Goal: Task Accomplishment & Management: Use online tool/utility

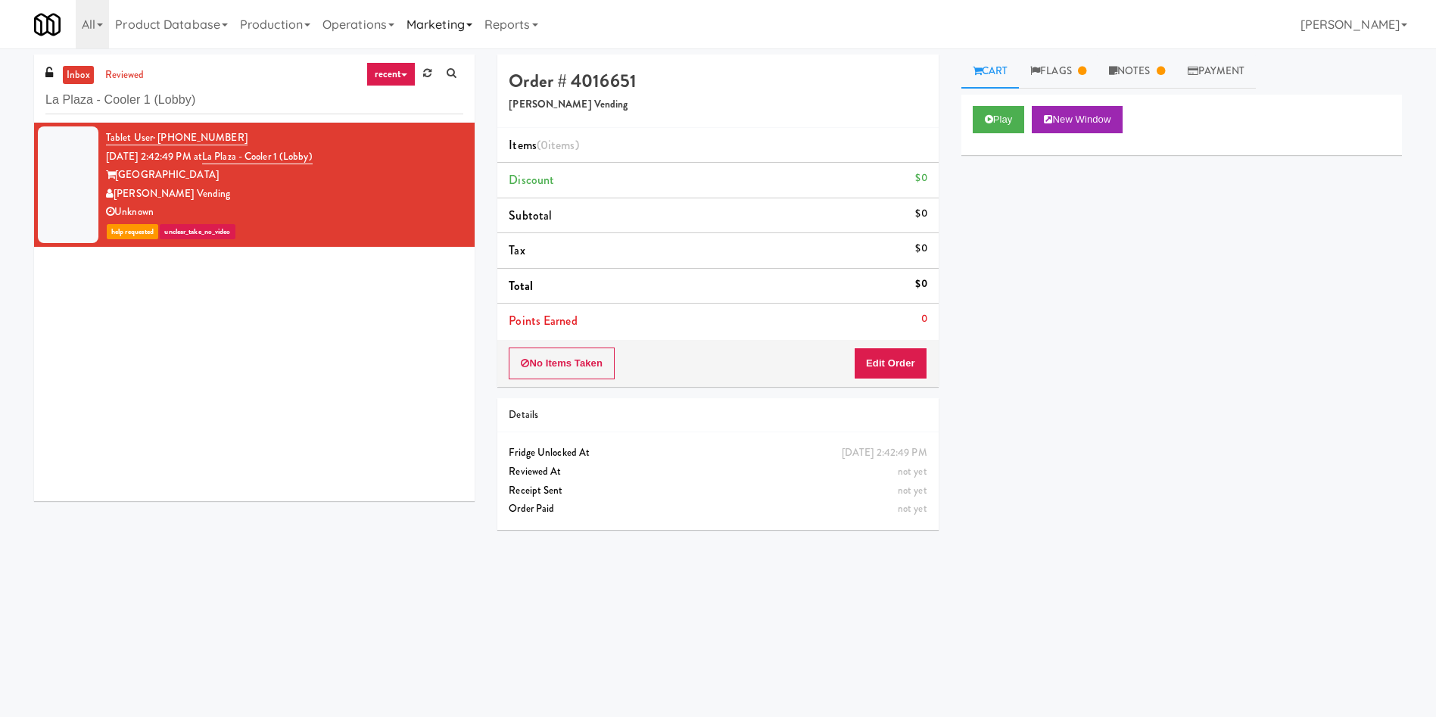
click at [416, 26] on link "Marketing" at bounding box center [439, 24] width 78 height 48
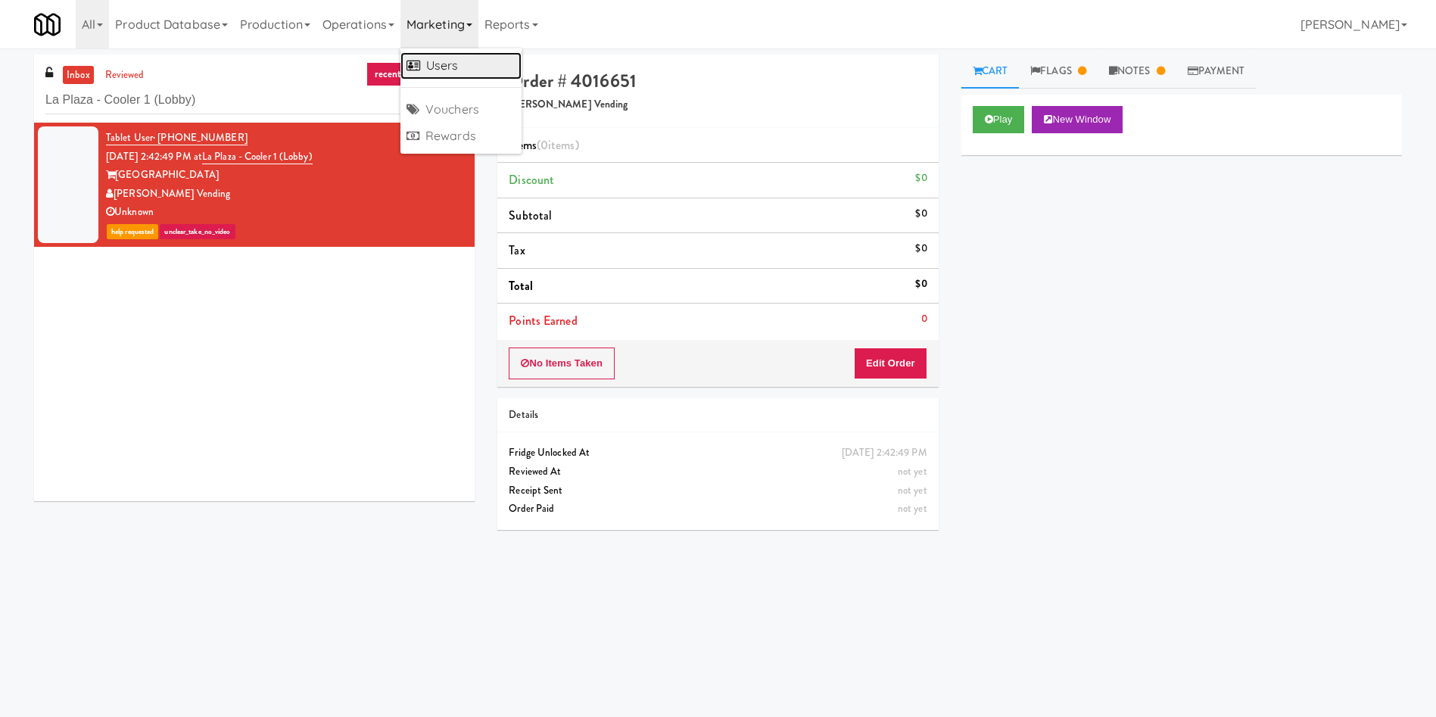
click at [420, 66] on icon at bounding box center [414, 65] width 14 height 12
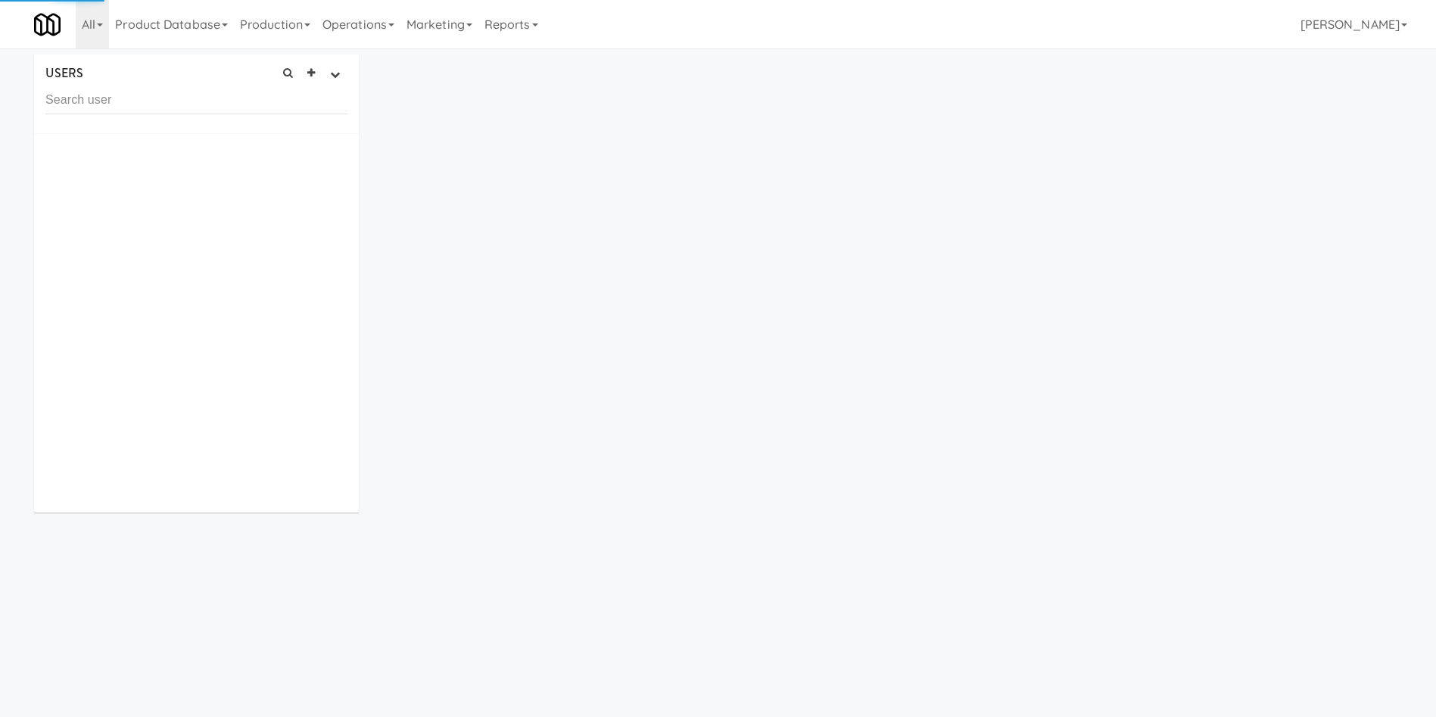
click at [220, 108] on input "text" at bounding box center [196, 100] width 302 height 28
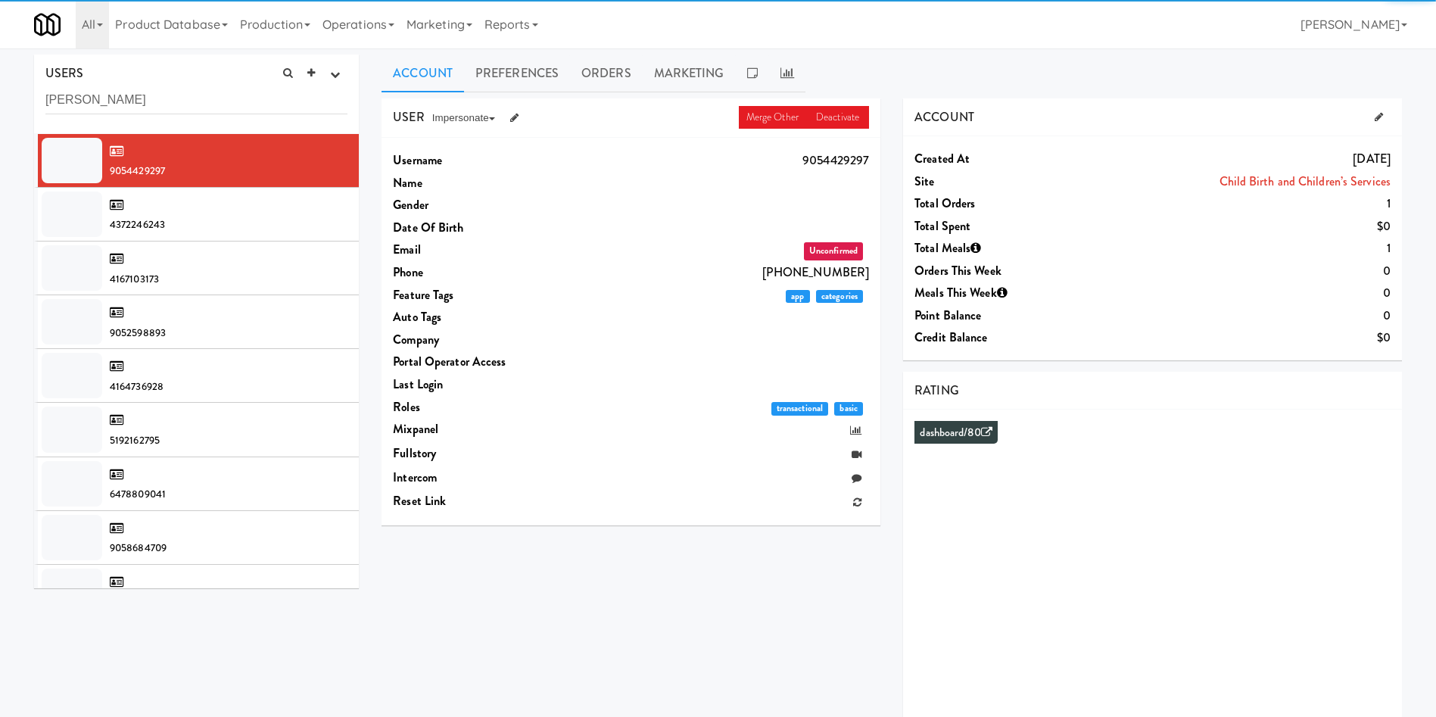
click at [177, 98] on input "[PERSON_NAME]" at bounding box center [196, 100] width 302 height 28
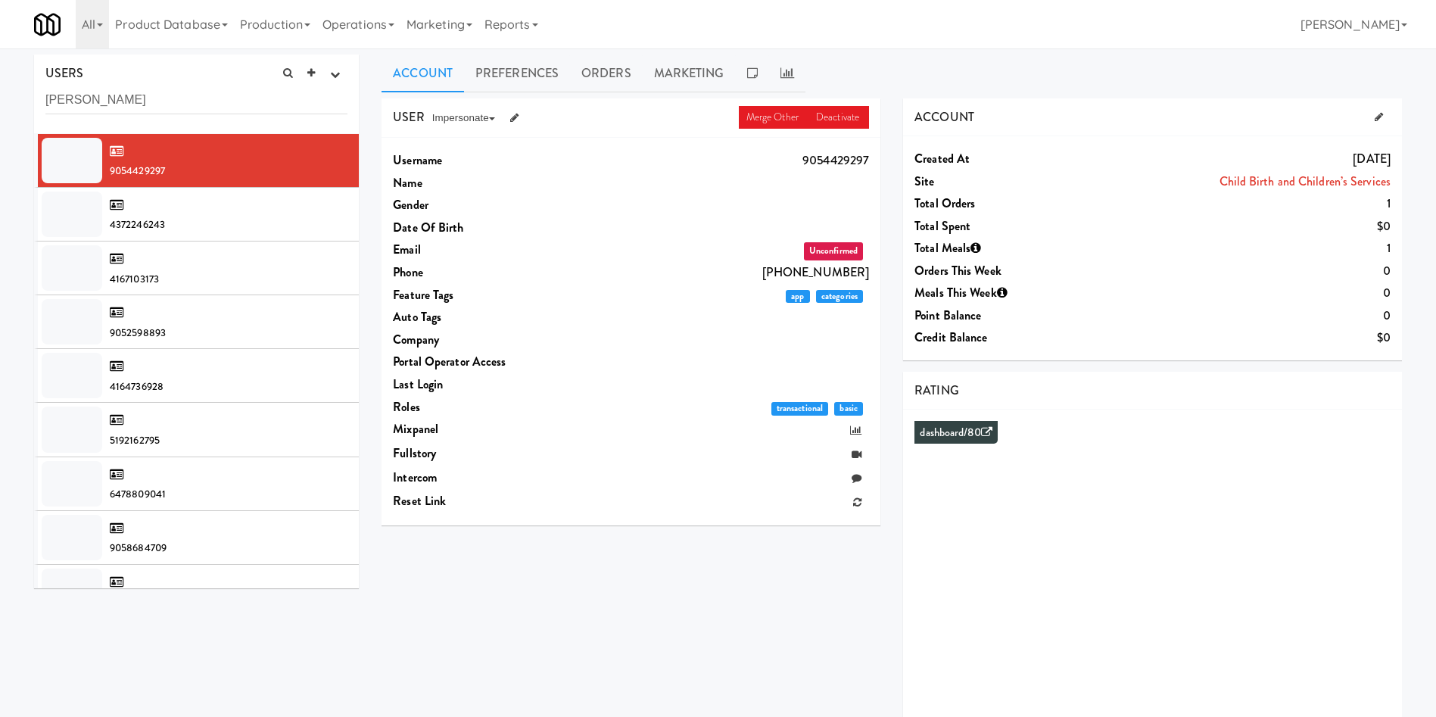
drag, startPoint x: 193, startPoint y: 100, endPoint x: 0, endPoint y: 103, distance: 193.1
click at [0, 103] on div "USERS active Ordered this week Didn't order this week 1 this week 2 this week 3…" at bounding box center [718, 405] width 1436 height 700
type input "[PERSON_NAME]"
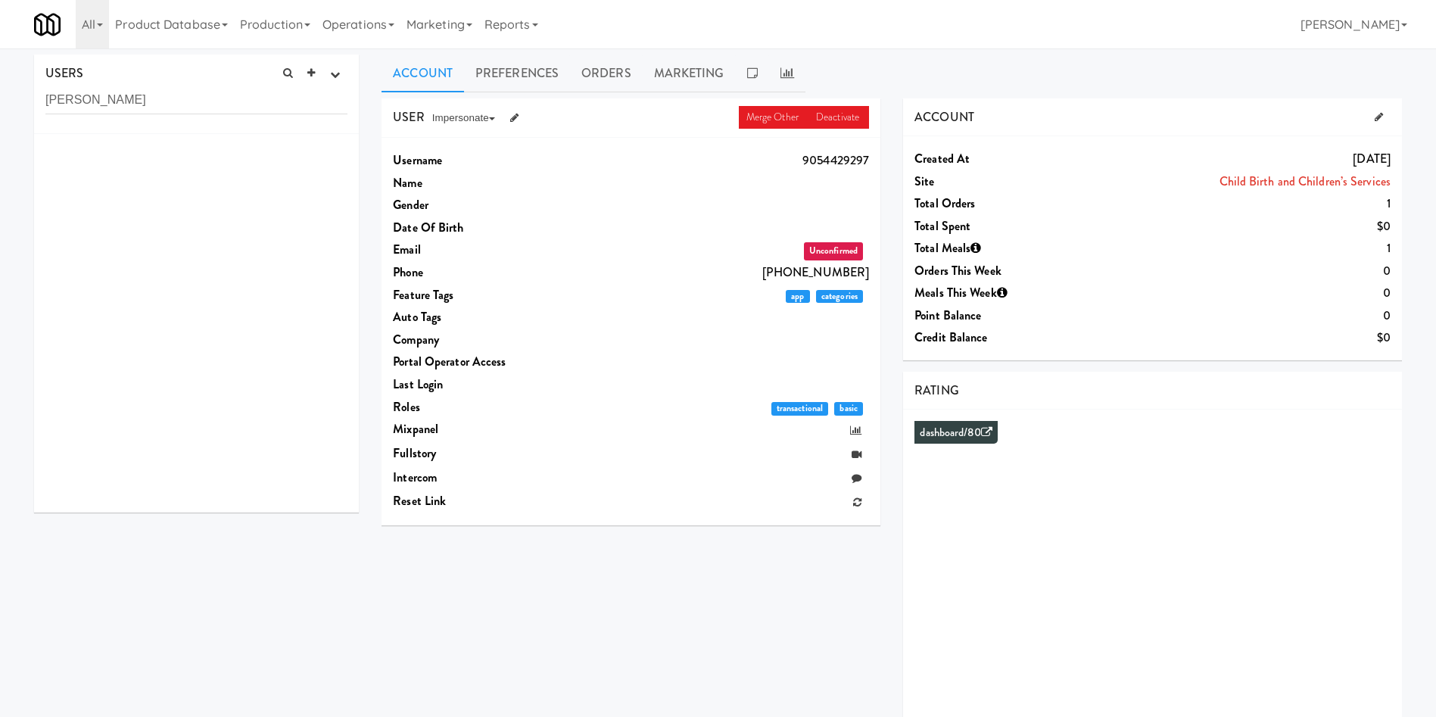
click at [193, 235] on div at bounding box center [196, 323] width 325 height 379
click at [139, 109] on input "[PERSON_NAME]" at bounding box center [196, 100] width 302 height 28
drag, startPoint x: 144, startPoint y: 94, endPoint x: 0, endPoint y: 105, distance: 144.3
click at [0, 105] on div "USERS active Ordered this week Didn't order this week 1 this week 2 this week 3…" at bounding box center [718, 405] width 1436 height 700
click at [349, 31] on link "Operations" at bounding box center [358, 24] width 84 height 48
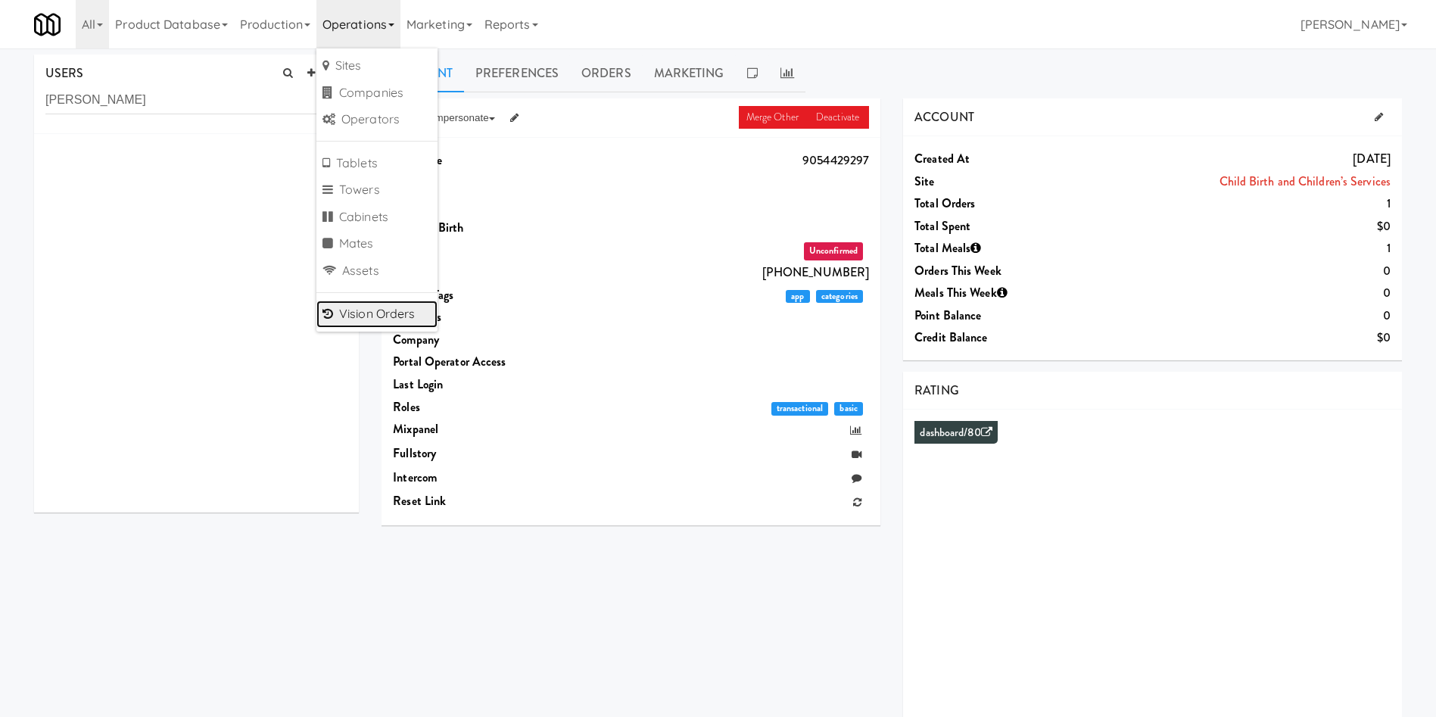
click at [376, 319] on link "Vision Orders" at bounding box center [376, 314] width 121 height 27
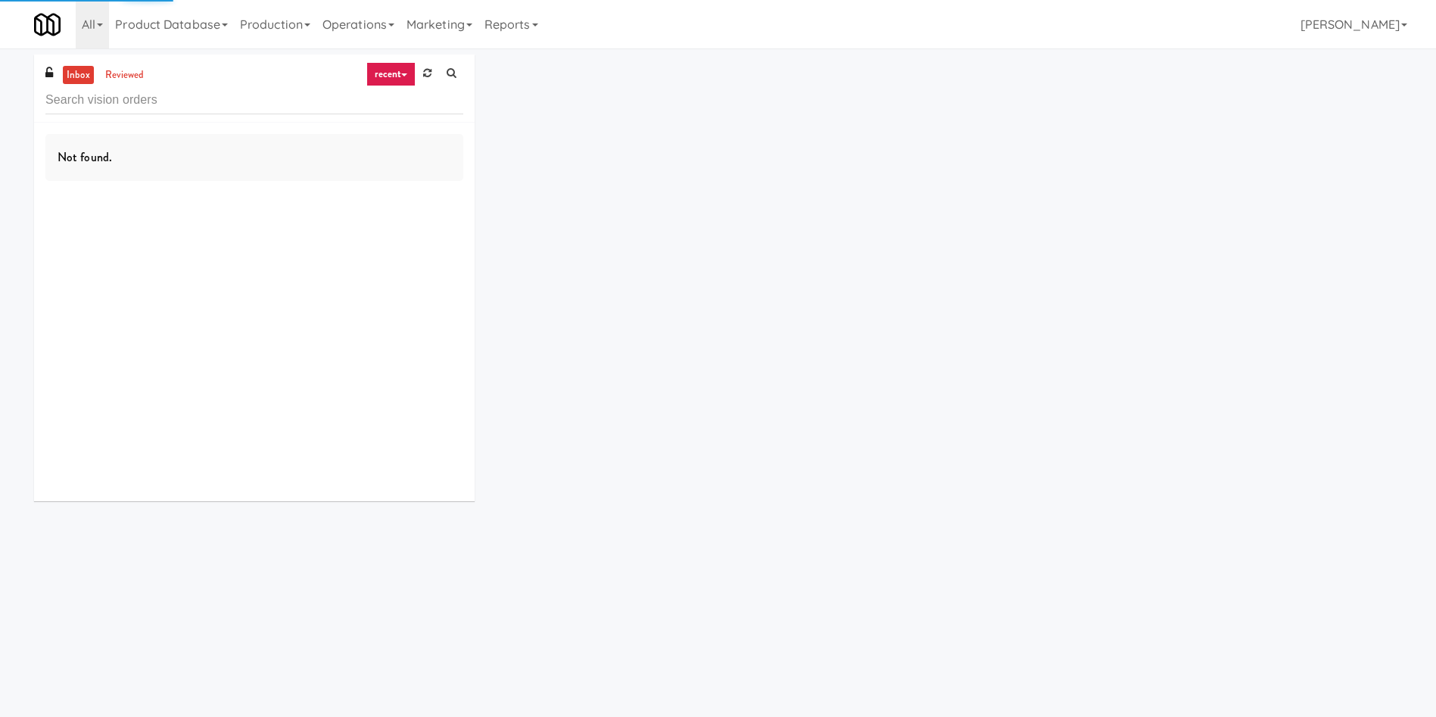
click at [168, 113] on input "text" at bounding box center [254, 100] width 418 height 28
type input "AbbVie - Lunchroom"
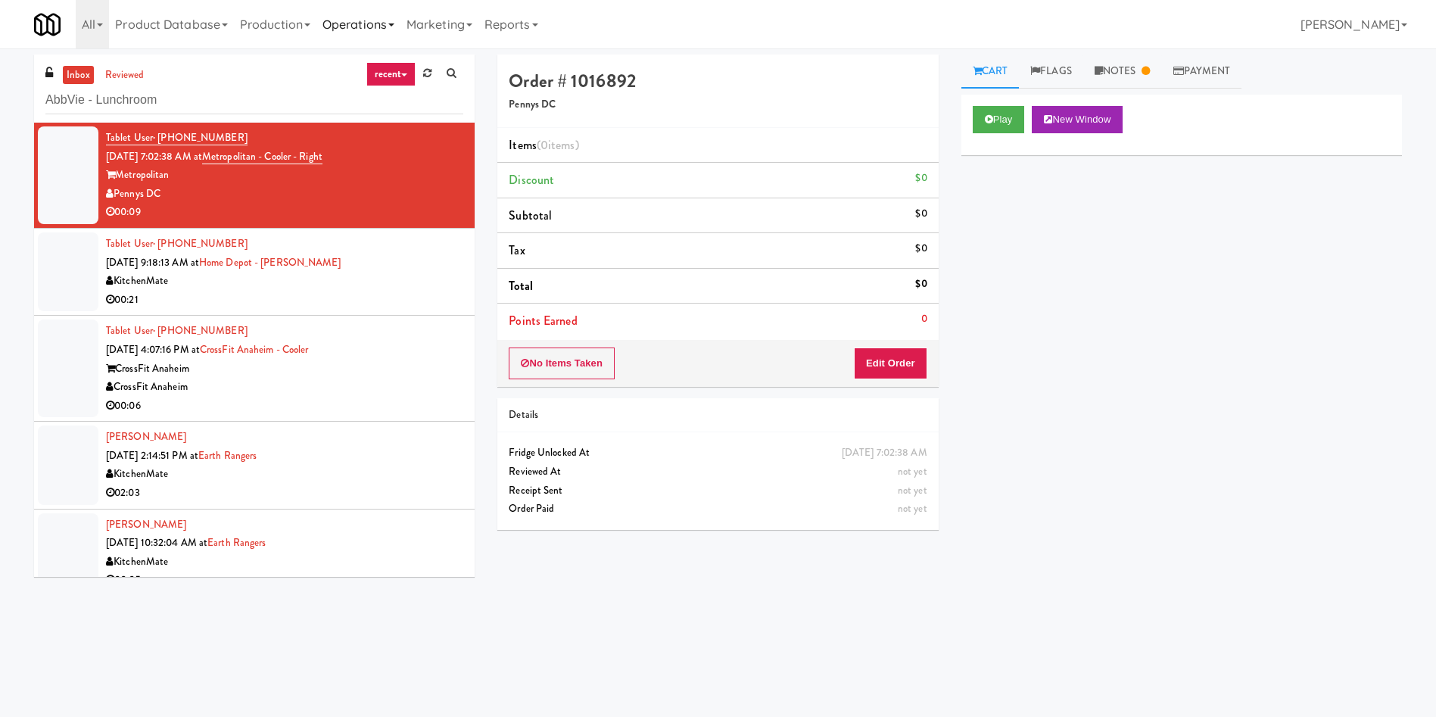
click at [382, 30] on link "Operations" at bounding box center [358, 24] width 84 height 48
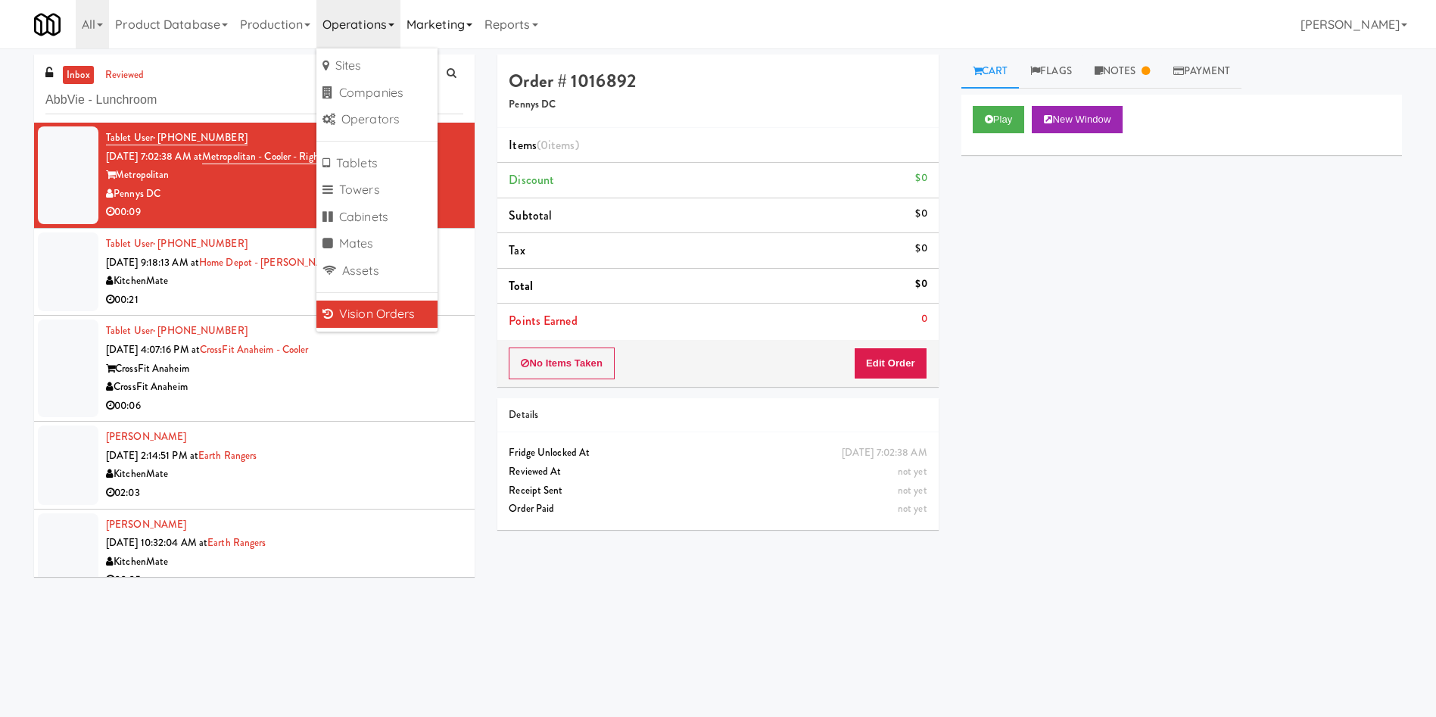
click at [456, 21] on link "Marketing" at bounding box center [439, 24] width 78 height 48
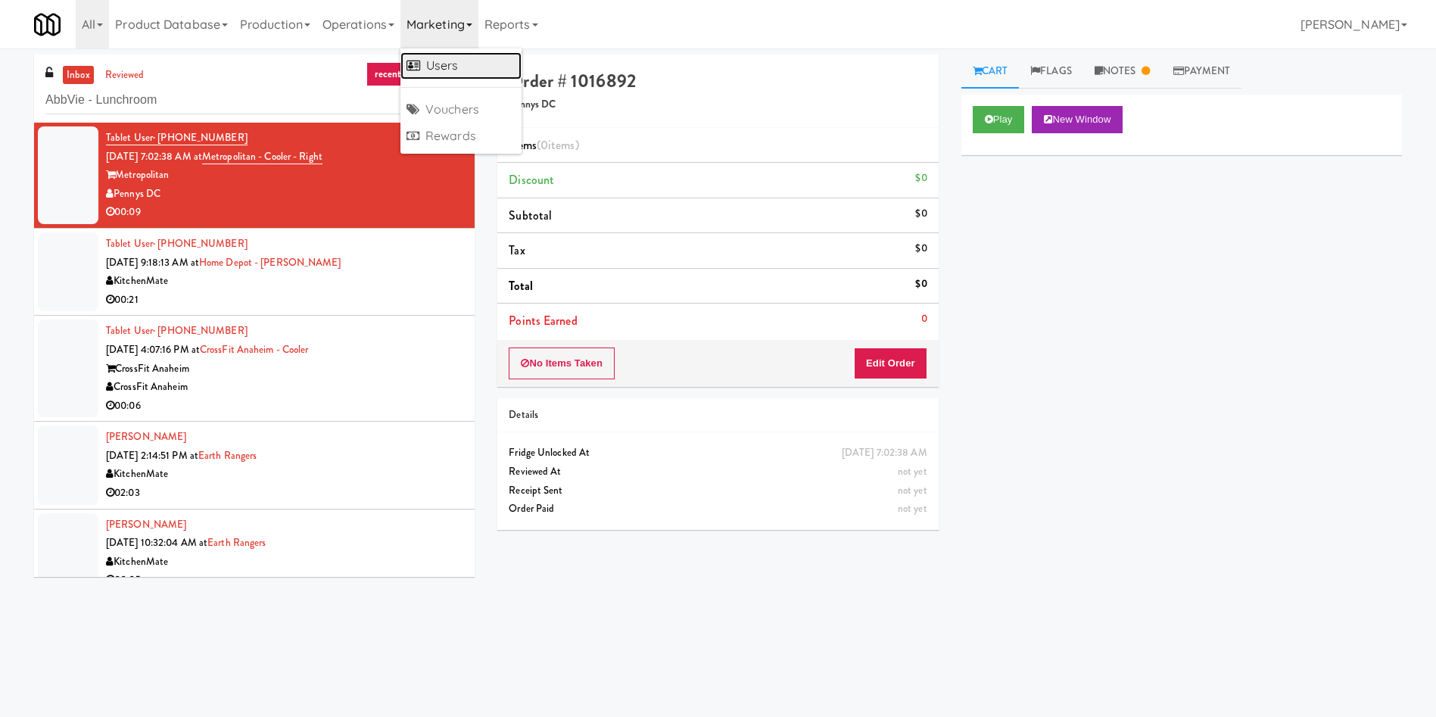
click at [473, 68] on link "Users" at bounding box center [460, 65] width 121 height 27
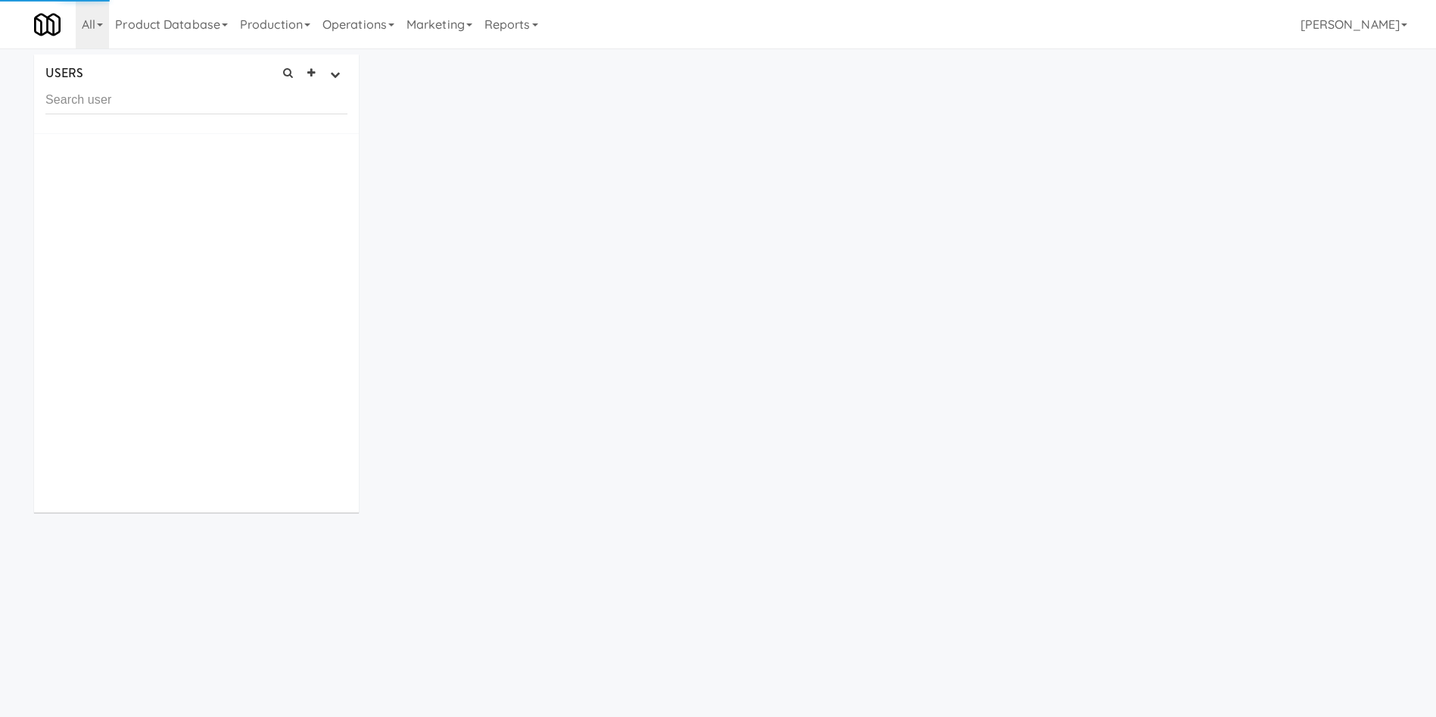
click at [214, 95] on input "text" at bounding box center [196, 100] width 302 height 28
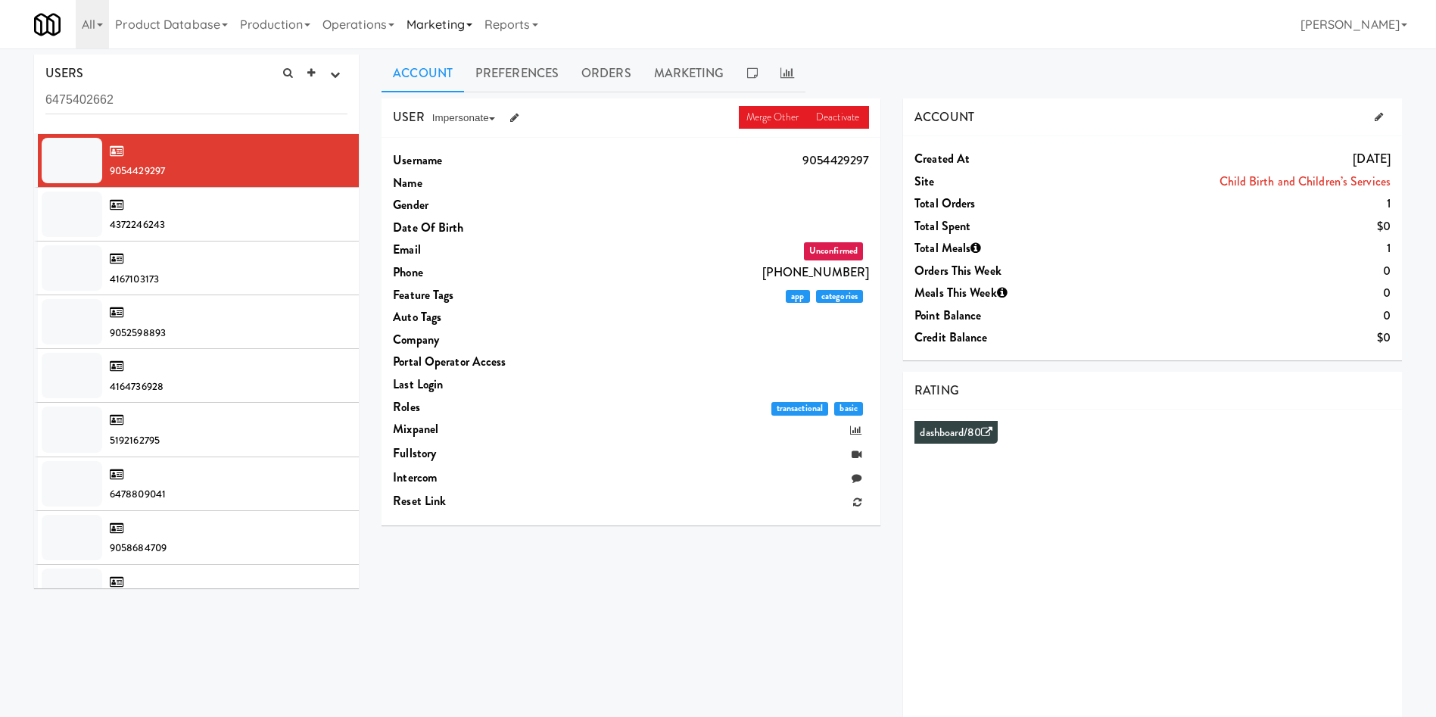
type input "6475402662"
click at [433, 23] on link "Marketing" at bounding box center [439, 24] width 78 height 48
click at [443, 62] on link "Users" at bounding box center [460, 65] width 121 height 27
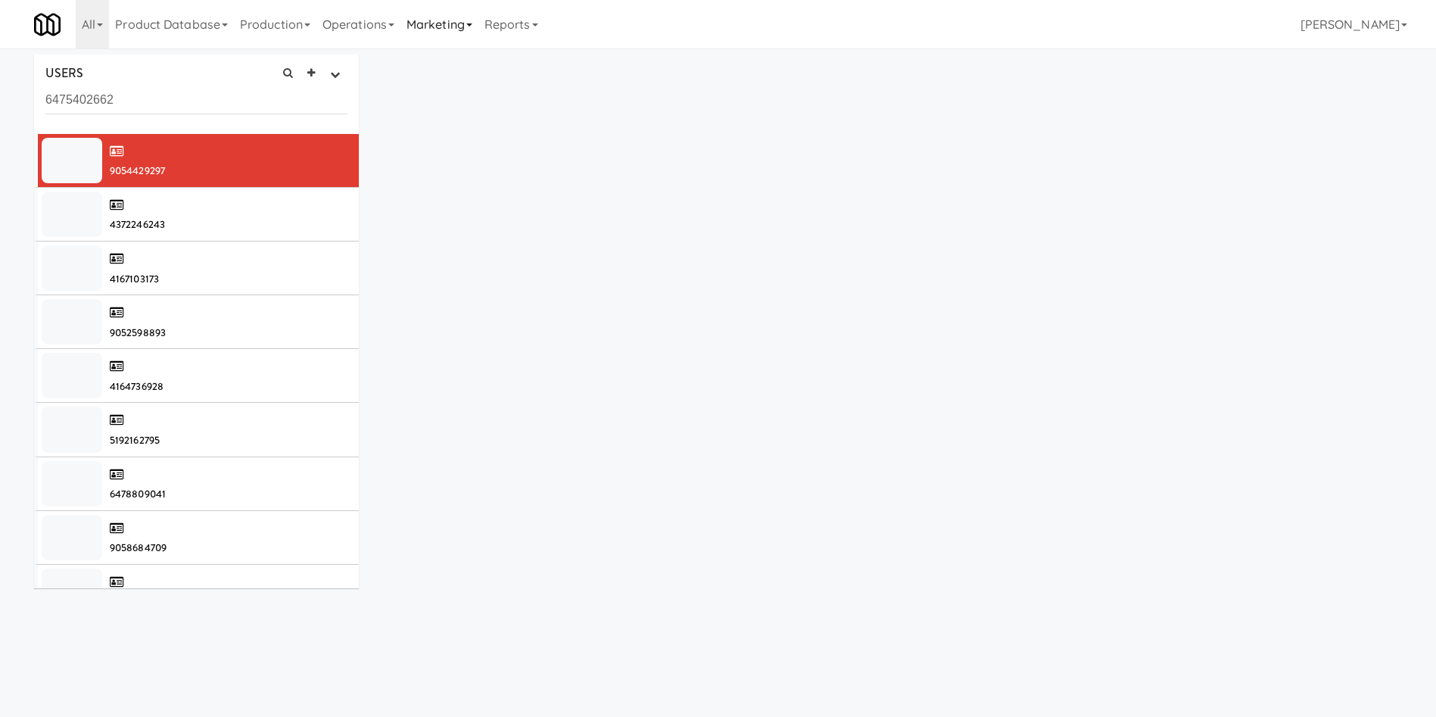
click at [437, 28] on link "Marketing" at bounding box center [439, 24] width 78 height 48
click at [378, 14] on link "Operations" at bounding box center [358, 24] width 84 height 48
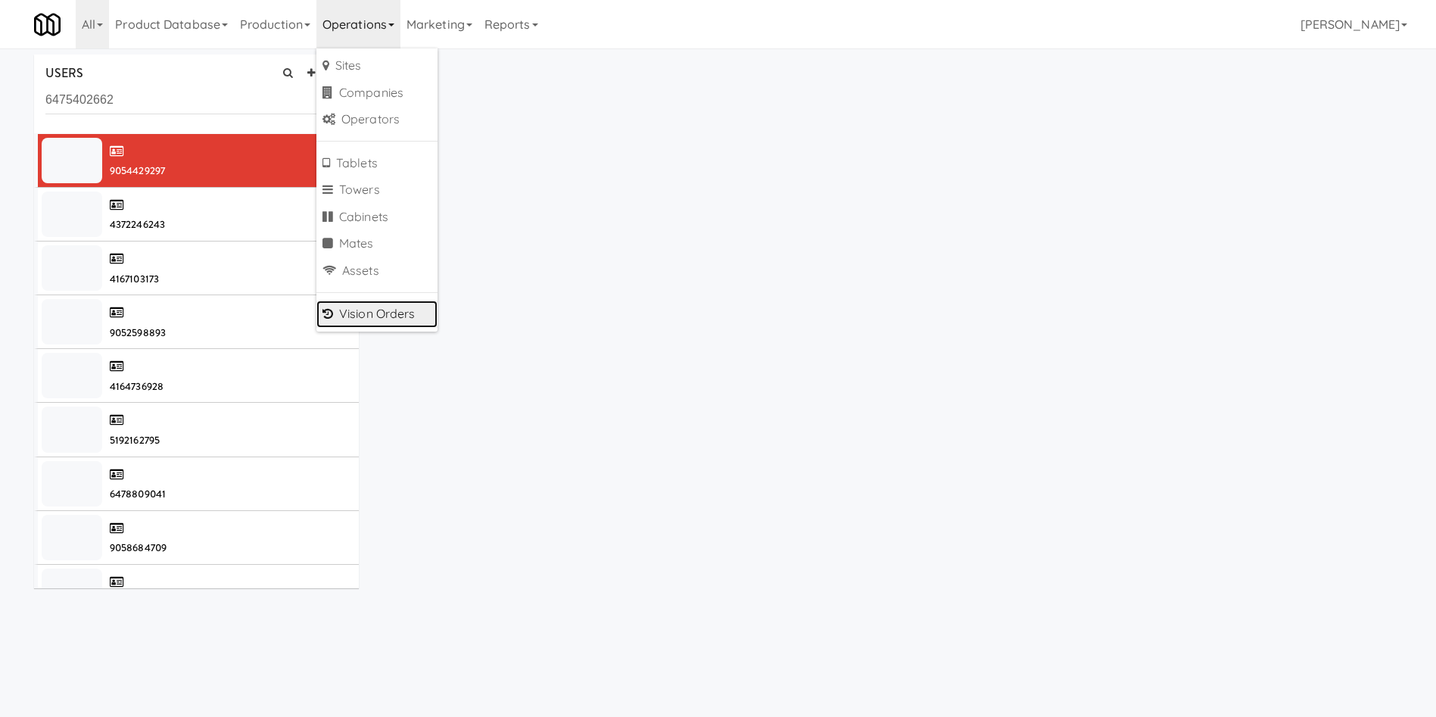
click at [351, 309] on link "Vision Orders" at bounding box center [376, 314] width 121 height 27
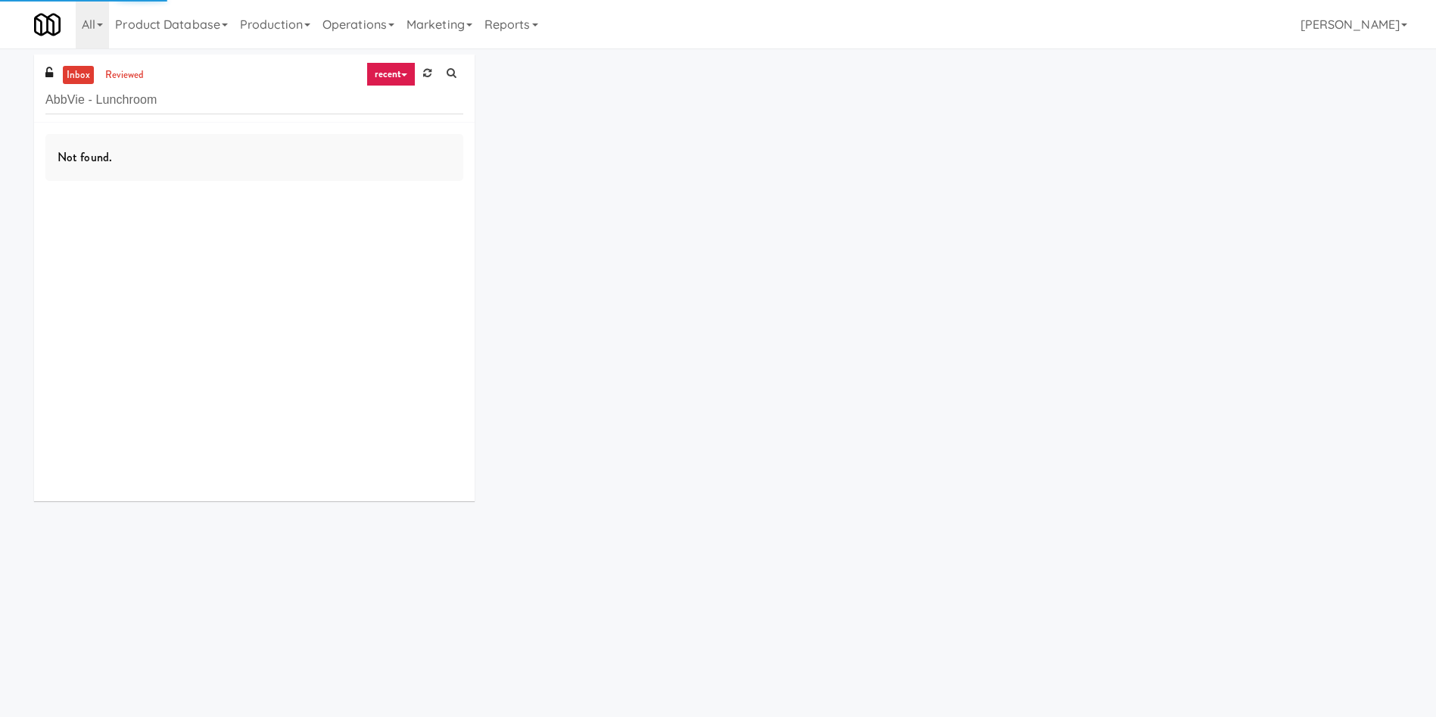
click at [201, 111] on input "AbbVie - Lunchroom" at bounding box center [254, 100] width 418 height 28
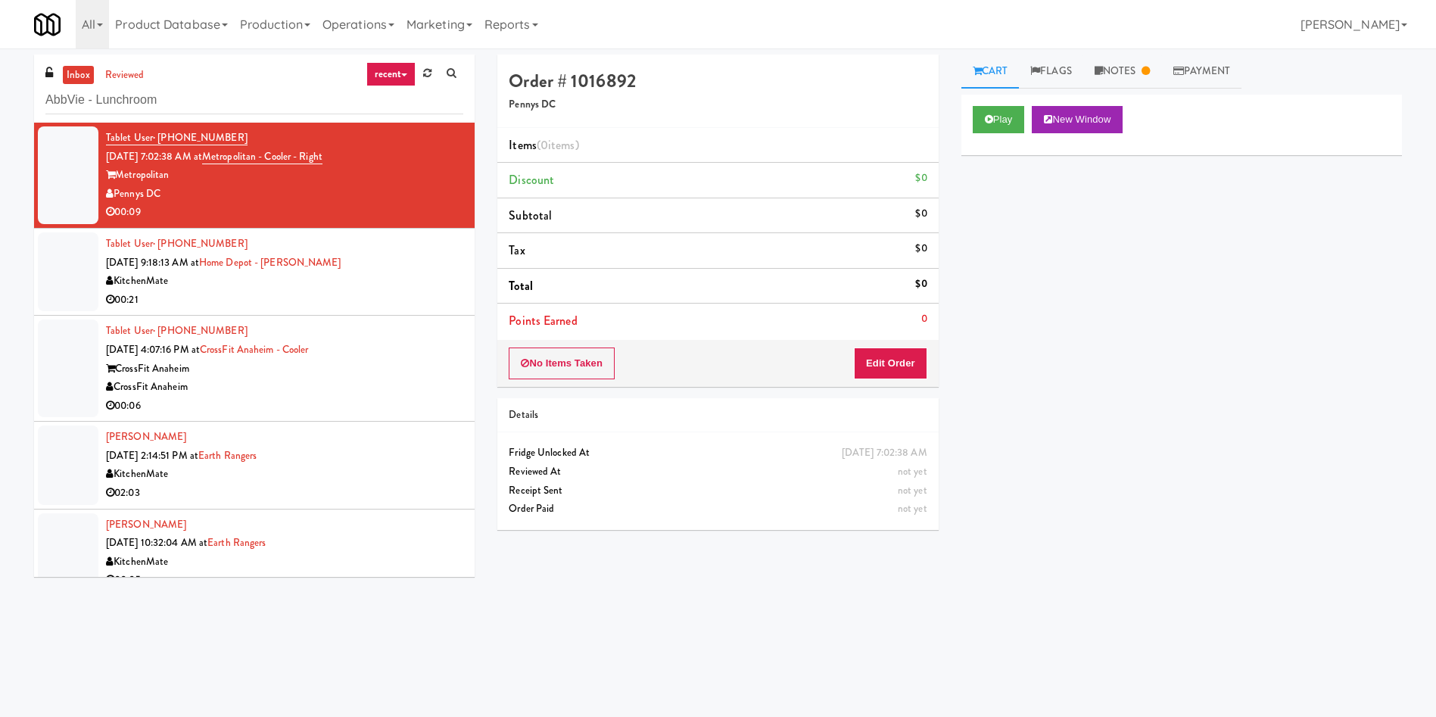
type input "AbbVie - Lunchroom"
click at [121, 67] on link "reviewed" at bounding box center [124, 75] width 47 height 19
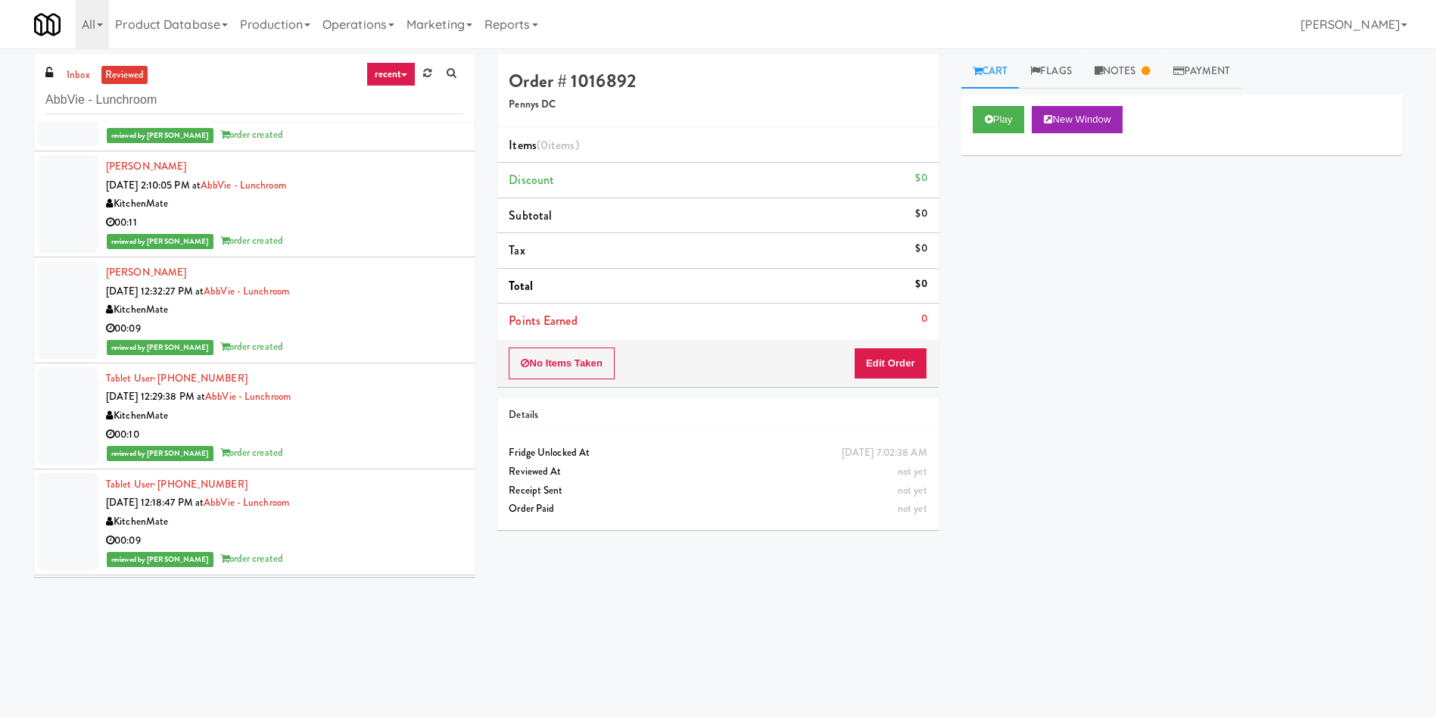
scroll to position [114, 0]
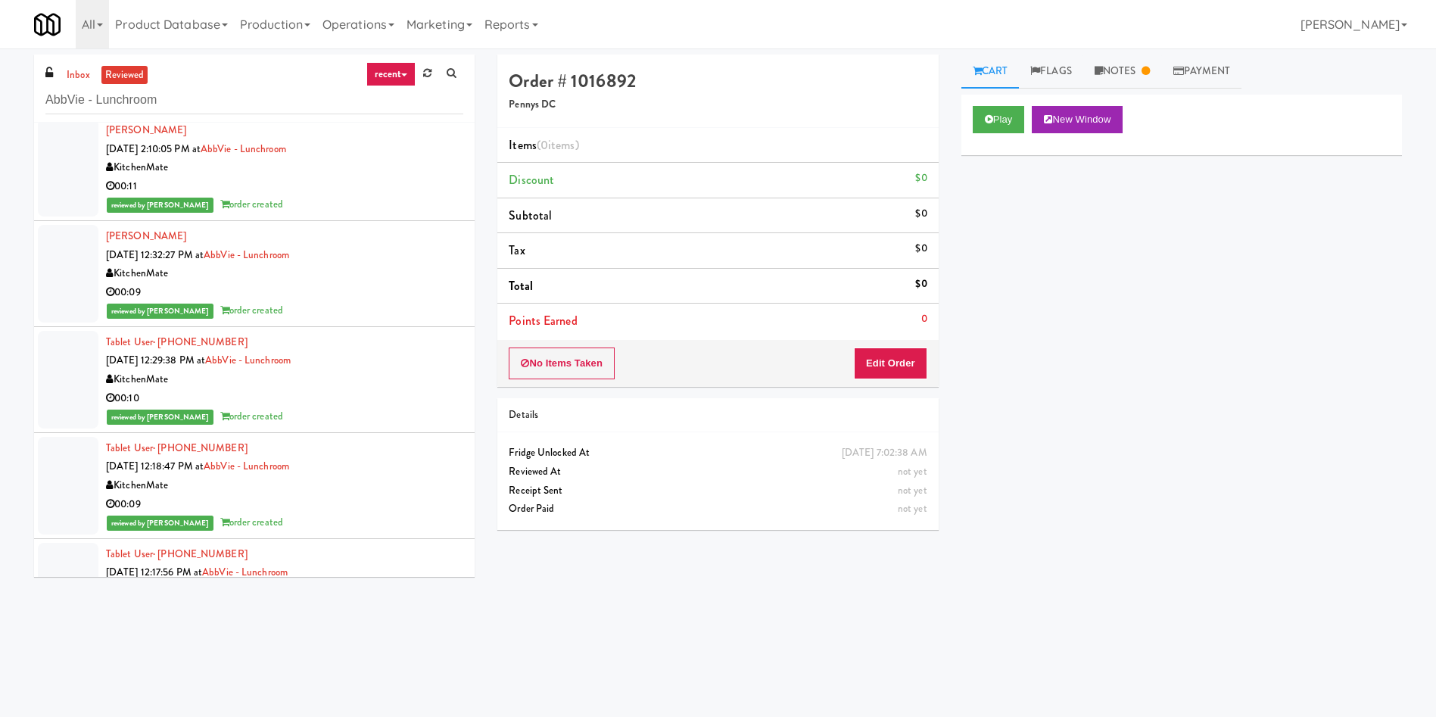
click at [69, 359] on div at bounding box center [68, 380] width 61 height 98
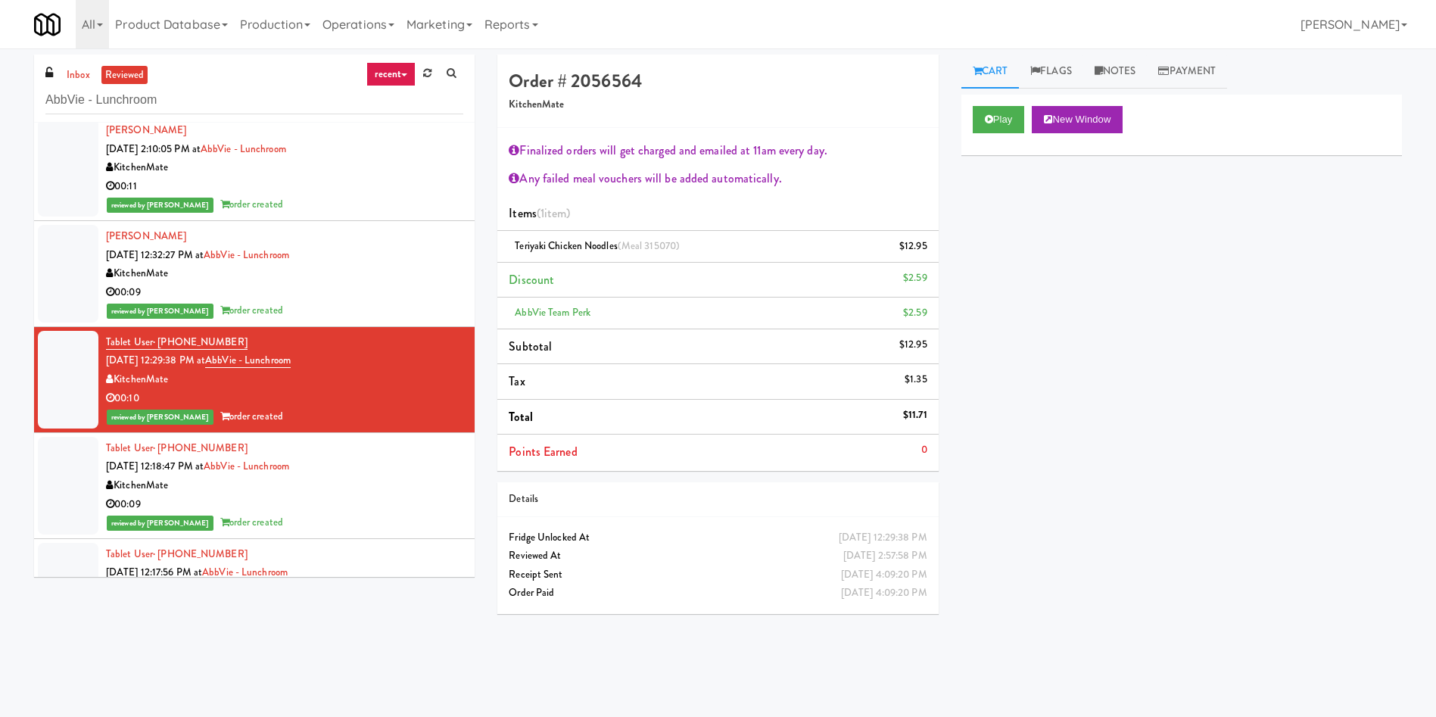
drag, startPoint x: 1115, startPoint y: 69, endPoint x: 1070, endPoint y: 152, distance: 94.9
click at [1114, 70] on link "Notes" at bounding box center [1115, 72] width 64 height 34
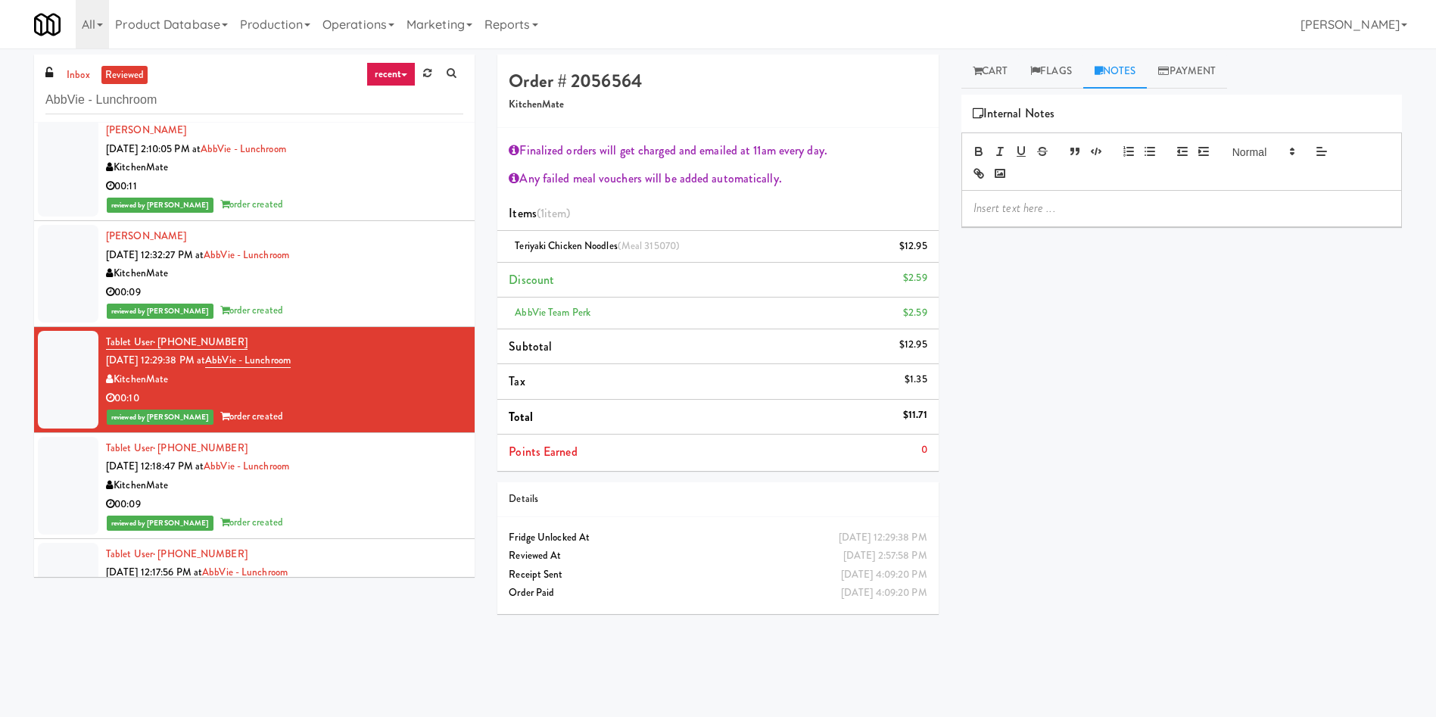
click at [1072, 215] on p at bounding box center [1182, 208] width 416 height 17
click at [1128, 210] on p "Ela: Customer reached out finding a strand of hair" at bounding box center [1182, 208] width 416 height 17
click at [1253, 213] on p "Ela: Customer reached out, finding a strand of hair" at bounding box center [1182, 208] width 416 height 17
drag, startPoint x: 1052, startPoint y: 223, endPoint x: 964, endPoint y: 198, distance: 91.5
click at [964, 198] on div "Ela: Customer reached out, finding a strand of hair in the meal. For refund" at bounding box center [1181, 217] width 439 height 52
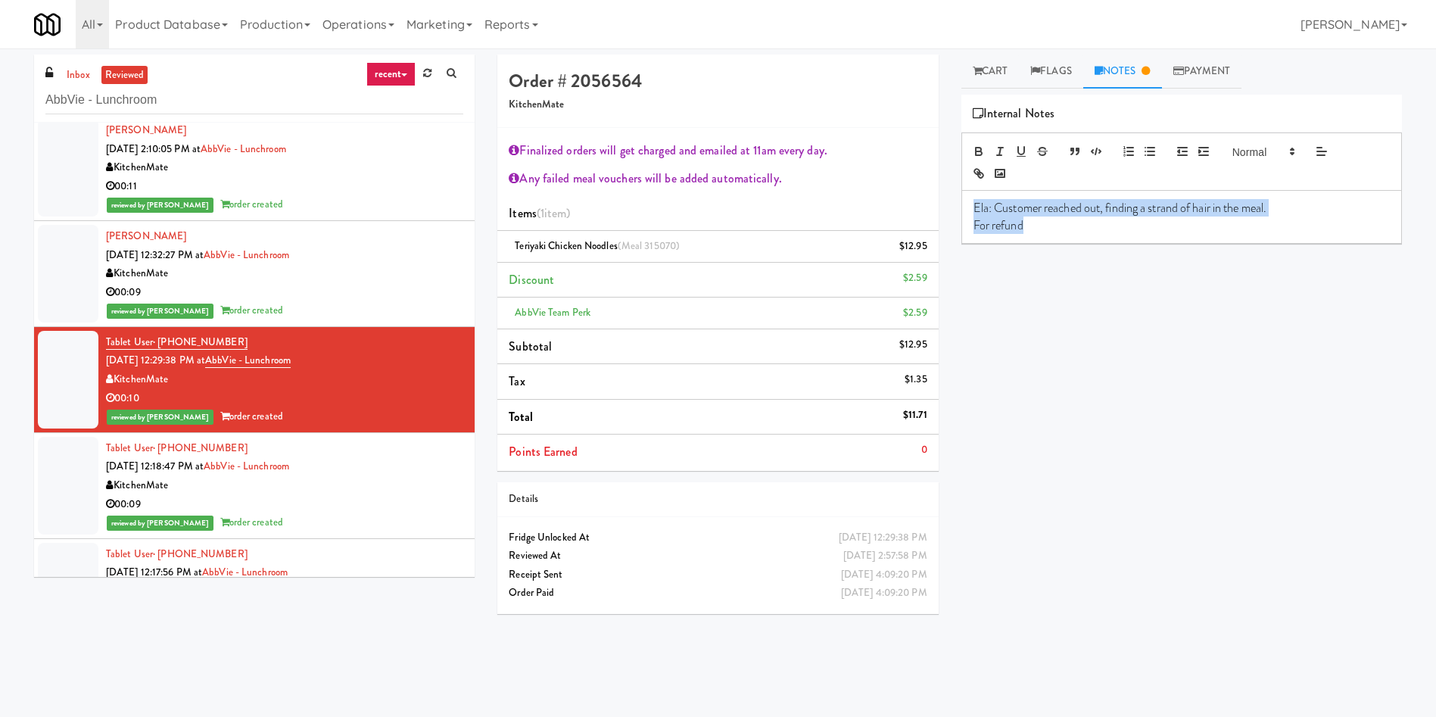
copy div "Ela: Customer reached out, finding a strand of hair in the meal. For refund"
click at [762, 204] on li "Items (1 item )" at bounding box center [717, 214] width 441 height 36
drag, startPoint x: 1066, startPoint y: 222, endPoint x: 974, endPoint y: 205, distance: 93.1
click at [974, 205] on div "Ela: Customer reached out, finding a strand of hair in the meal. For refund" at bounding box center [1181, 217] width 439 height 52
drag, startPoint x: 1256, startPoint y: 207, endPoint x: 1307, endPoint y: 207, distance: 51.5
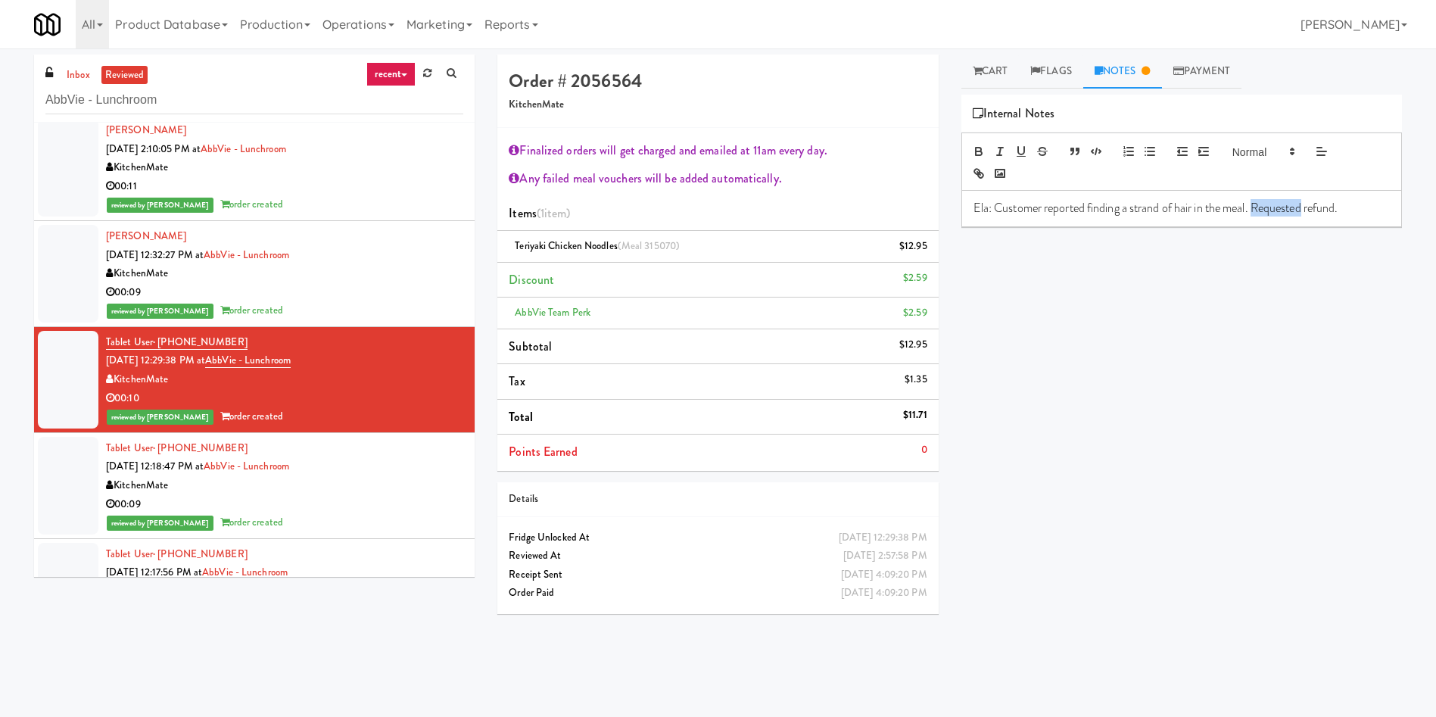
click at [1307, 207] on p "Ela: Customer reported finding a strand of hair in the meal. Requested refund." at bounding box center [1182, 208] width 416 height 17
click at [1328, 213] on p "Ela: Customer reported finding a strand of hair in the meal. For refund." at bounding box center [1182, 208] width 416 height 17
drag, startPoint x: 1326, startPoint y: 211, endPoint x: 977, endPoint y: 210, distance: 349.8
click at [977, 210] on p "Ela: Customer reported finding a strand of hair in the meal. For refund." at bounding box center [1182, 208] width 416 height 17
drag, startPoint x: 1259, startPoint y: 154, endPoint x: 1257, endPoint y: 226, distance: 72.0
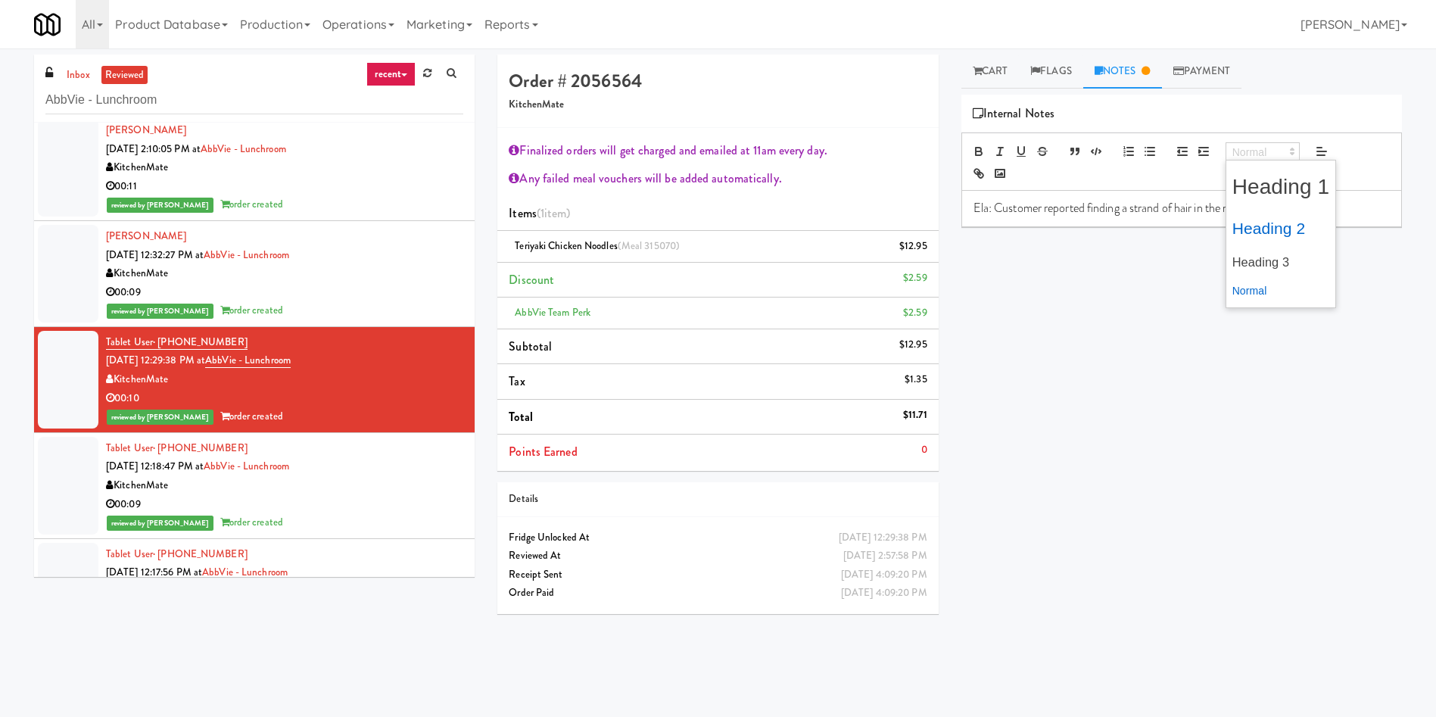
click at [1259, 154] on span at bounding box center [1263, 151] width 74 height 18
click at [1261, 265] on span at bounding box center [1281, 262] width 98 height 30
click at [1229, 232] on div "Ela: Customer reported finding a strand of hair in the meal. For refund." at bounding box center [1181, 211] width 439 height 41
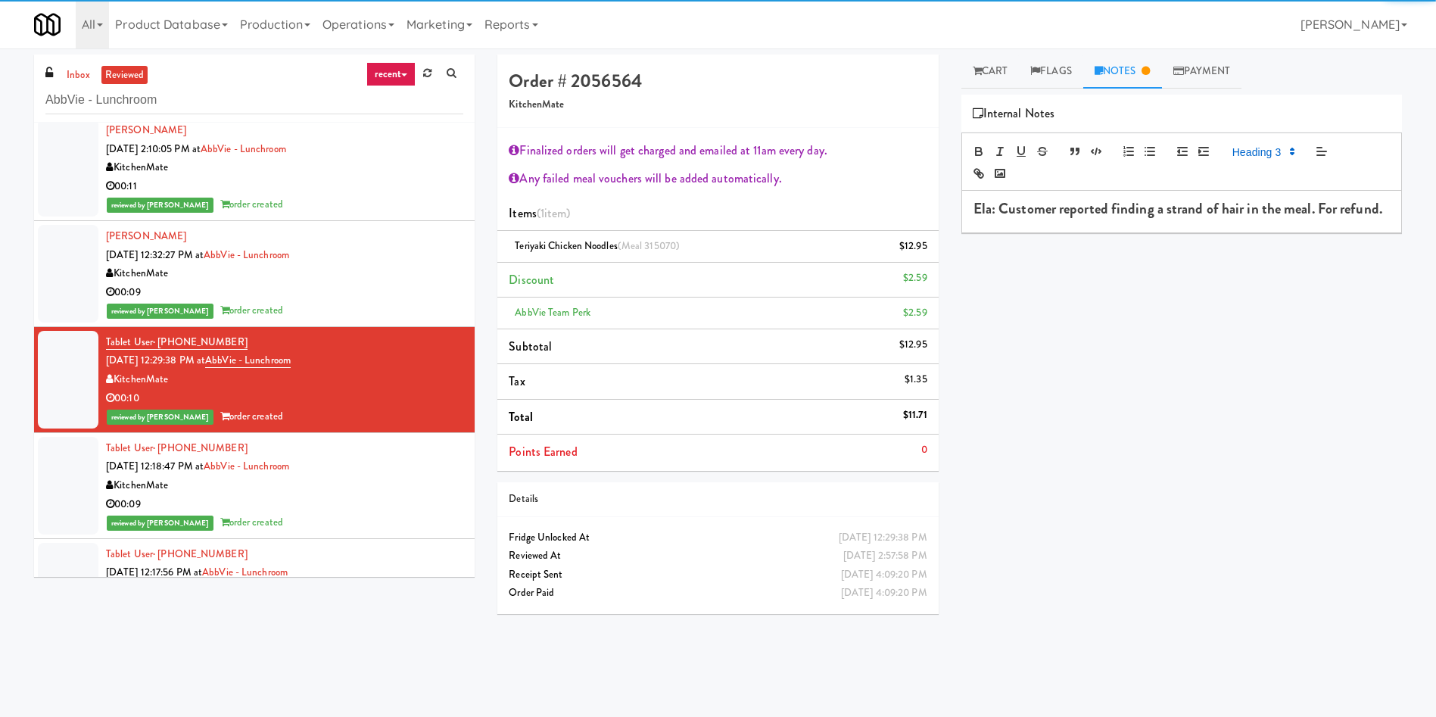
click at [1191, 217] on h3 "Ela: Customer reported finding a strand of hair in the meal. For refund." at bounding box center [1182, 209] width 416 height 16
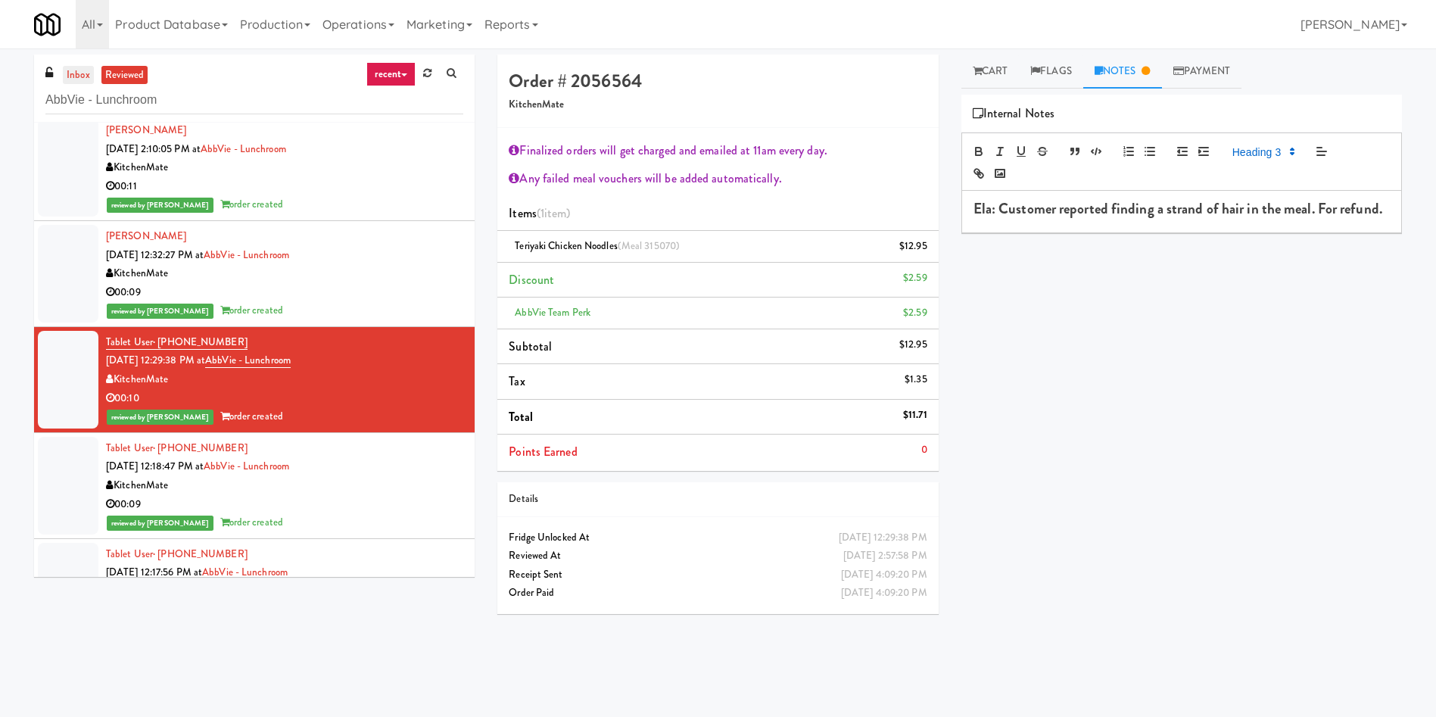
click at [87, 76] on link "inbox" at bounding box center [78, 75] width 31 height 19
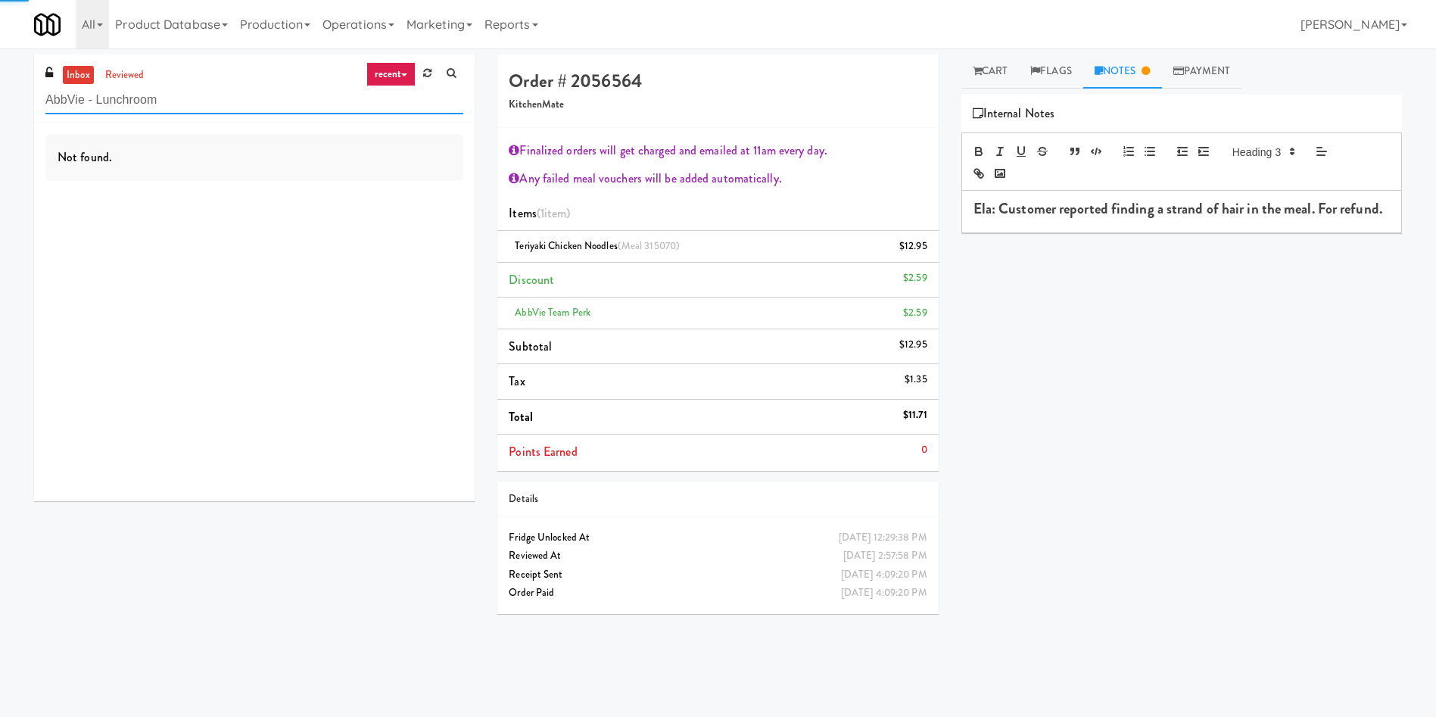
drag, startPoint x: 210, startPoint y: 92, endPoint x: 26, endPoint y: 108, distance: 184.7
click at [1, 108] on div "inbox reviewed recent all unclear take inventory issue suspicious failed recent…" at bounding box center [718, 359] width 1436 height 608
paste input "Delnor Community"
click at [77, 66] on link "inbox" at bounding box center [78, 75] width 31 height 19
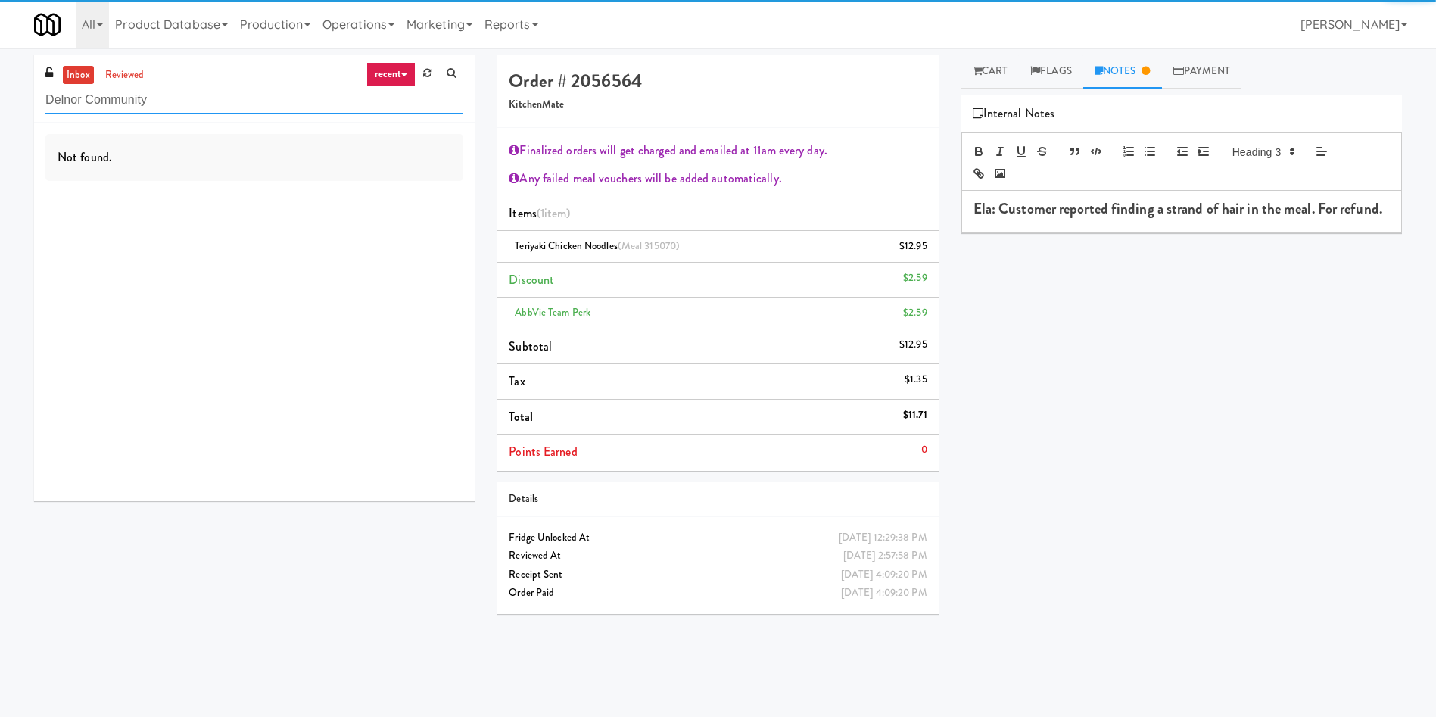
click at [181, 92] on input "Delnor Community" at bounding box center [254, 100] width 418 height 28
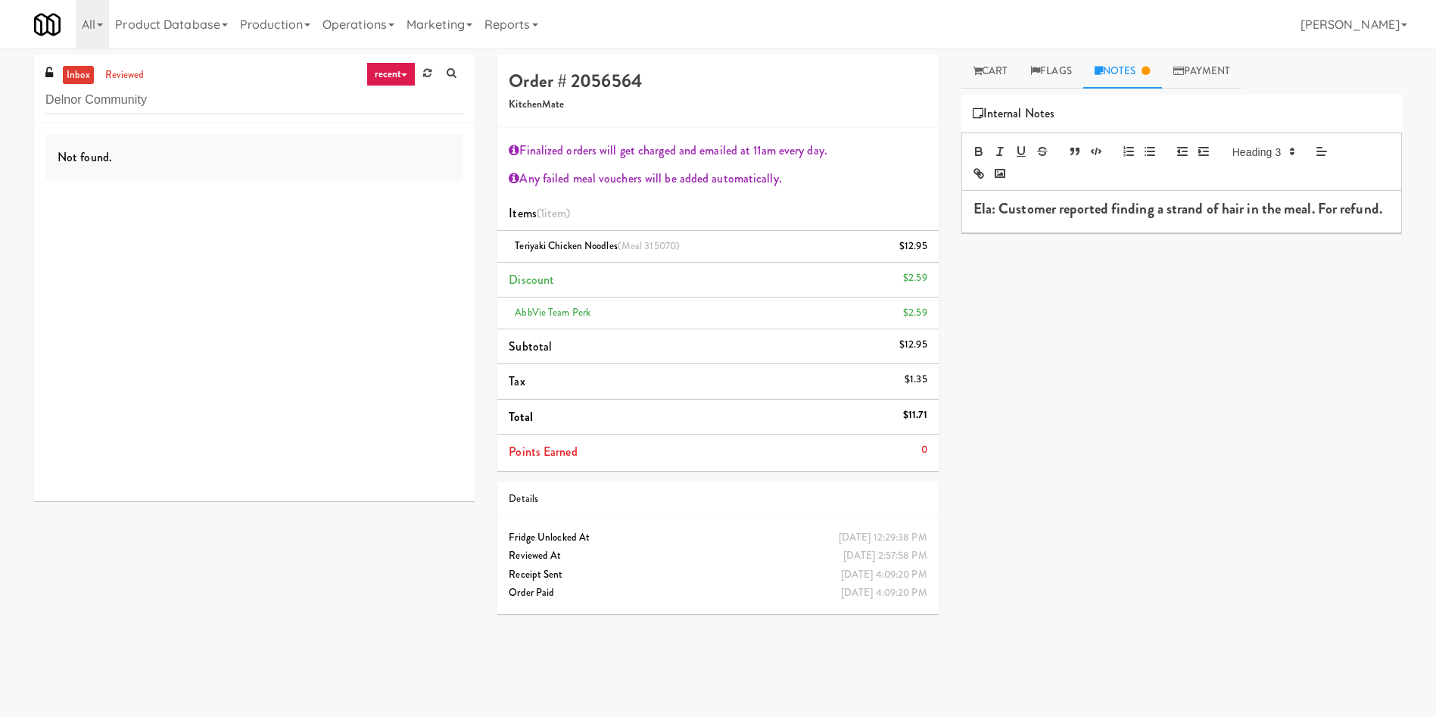
click at [158, 197] on div "Not found." at bounding box center [254, 312] width 441 height 379
drag, startPoint x: 1057, startPoint y: 207, endPoint x: 1061, endPoint y: 221, distance: 15.1
click at [1061, 217] on h3 "Ela: Customer reported finding a strand of hair in the meal. For refund." at bounding box center [1182, 209] width 416 height 16
copy h3 "reported finding a strand of hair in the meal. For refund."
click at [274, 208] on div "Not found." at bounding box center [254, 312] width 441 height 379
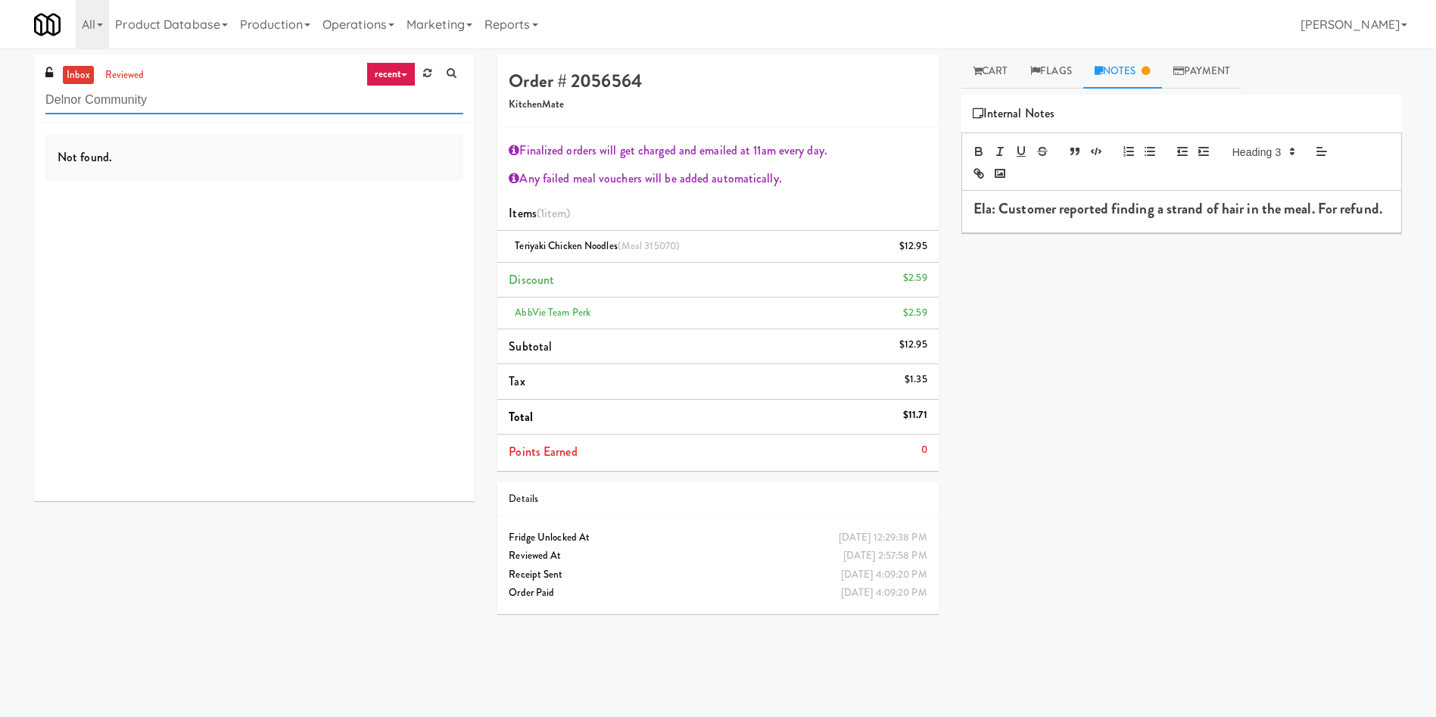
drag, startPoint x: 213, startPoint y: 94, endPoint x: 0, endPoint y: 149, distance: 220.5
click at [0, 149] on div "inbox reviewed recent all unclear take inventory issue suspicious failed recent…" at bounding box center [718, 359] width 1436 height 608
type input "928 smart"
click at [70, 77] on link "inbox" at bounding box center [78, 75] width 31 height 19
click at [1074, 309] on div "Play New Window Primary Flag Clear Flag if unable to determine what was taken o…" at bounding box center [1181, 379] width 441 height 568
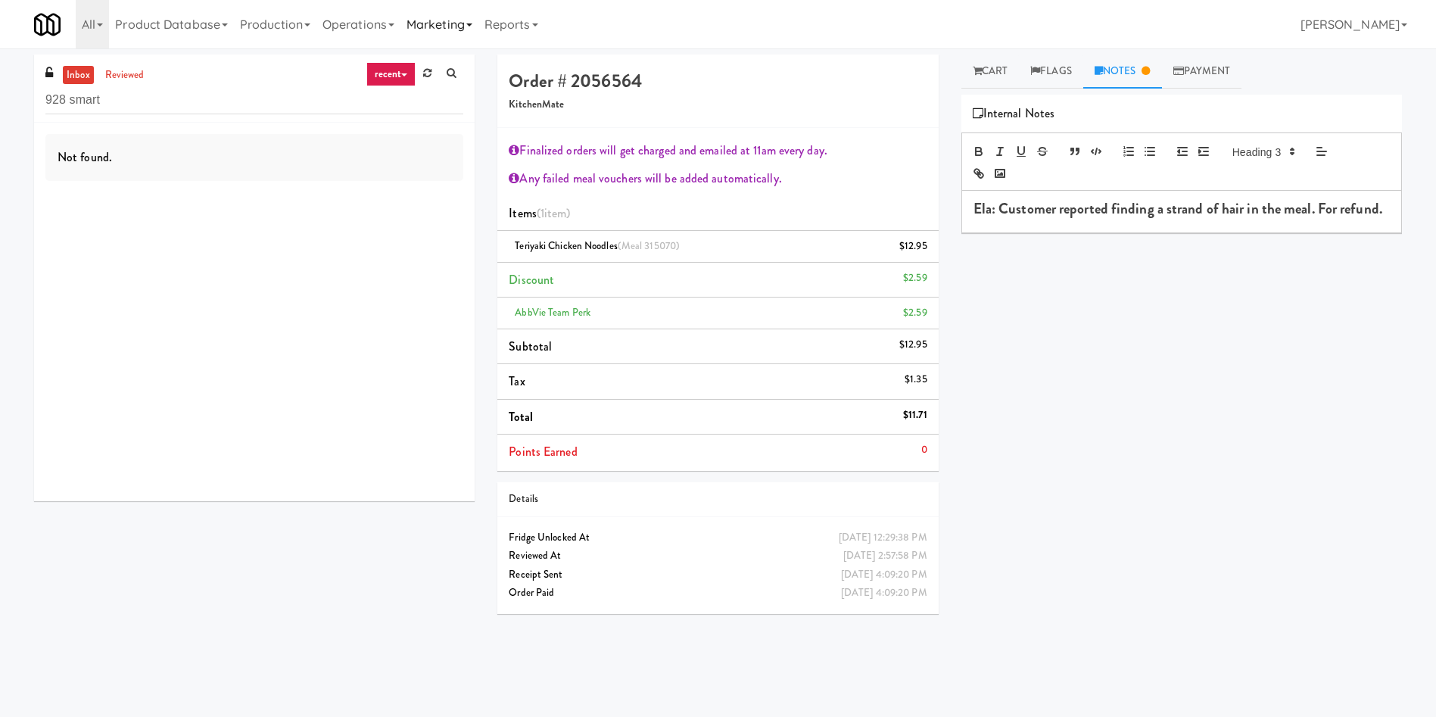
click at [456, 17] on link "Marketing" at bounding box center [439, 24] width 78 height 48
click at [462, 73] on link "Users" at bounding box center [460, 65] width 121 height 27
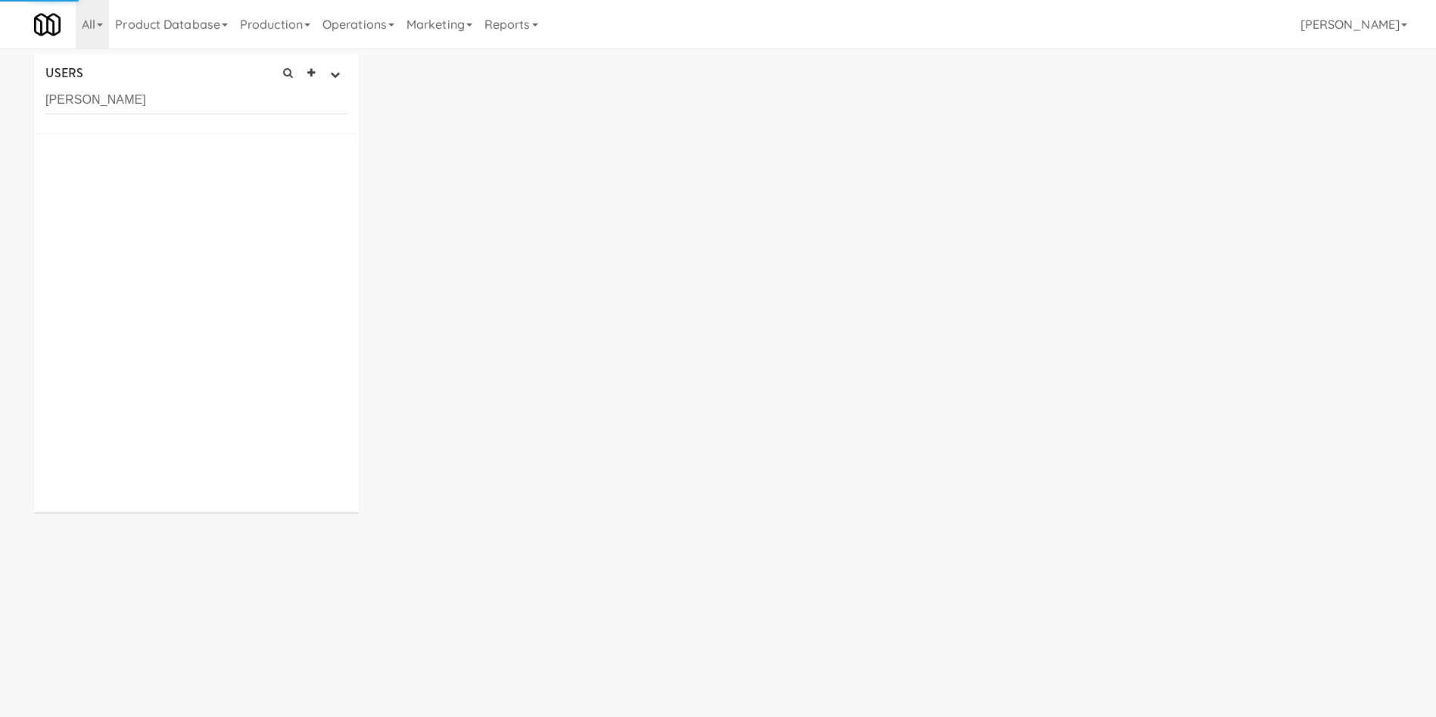
click at [285, 103] on input "[PERSON_NAME]" at bounding box center [196, 100] width 302 height 28
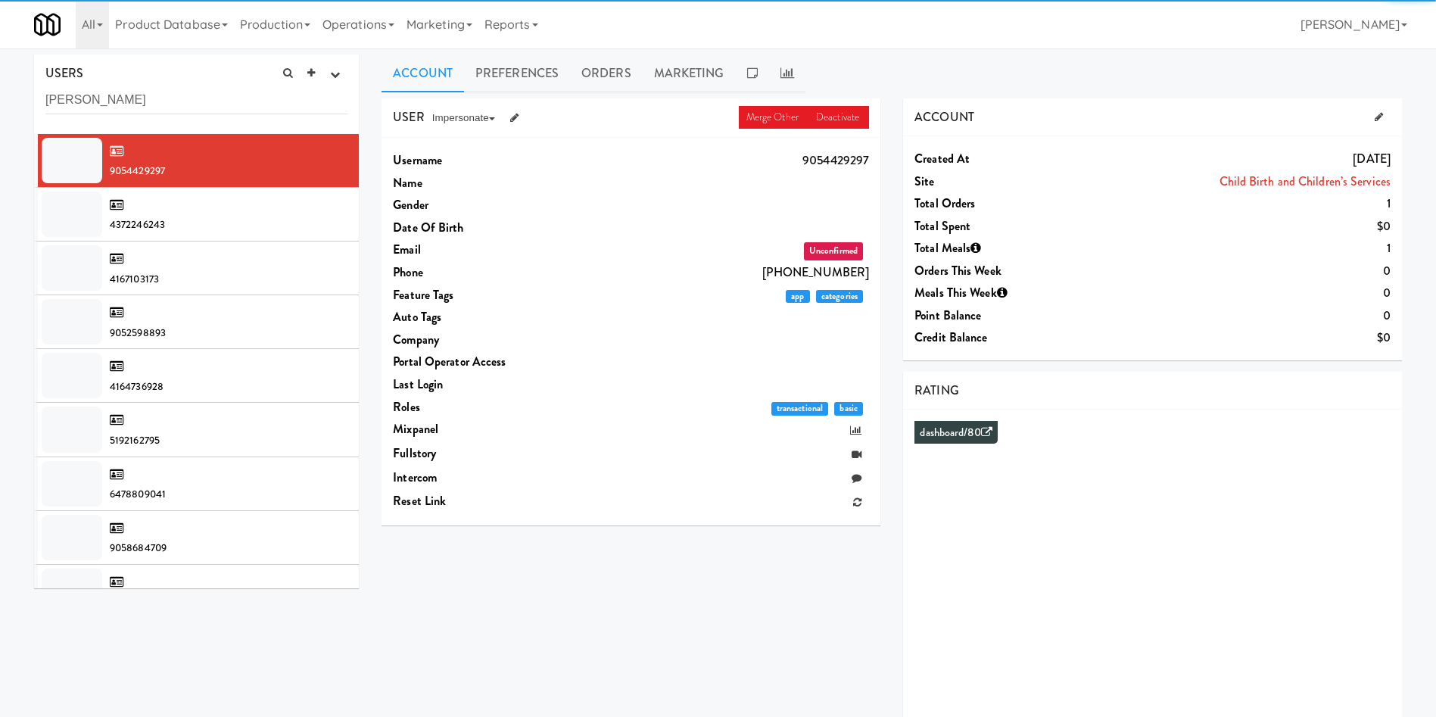
drag, startPoint x: 147, startPoint y: 98, endPoint x: 0, endPoint y: 98, distance: 146.9
click at [0, 98] on div "USERS active Ordered this week Didn't order this week 1 this week 2 this week 3…" at bounding box center [718, 405] width 1436 height 700
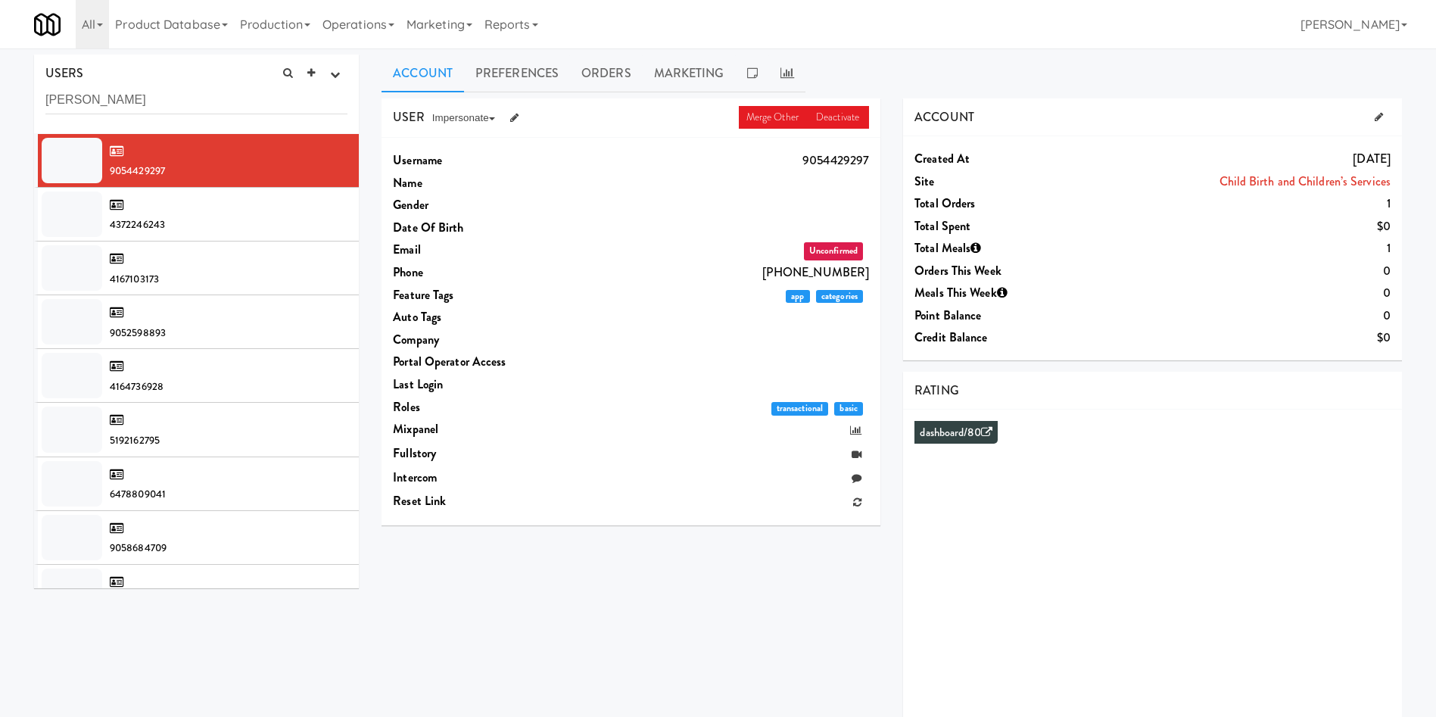
type input "[PERSON_NAME]"
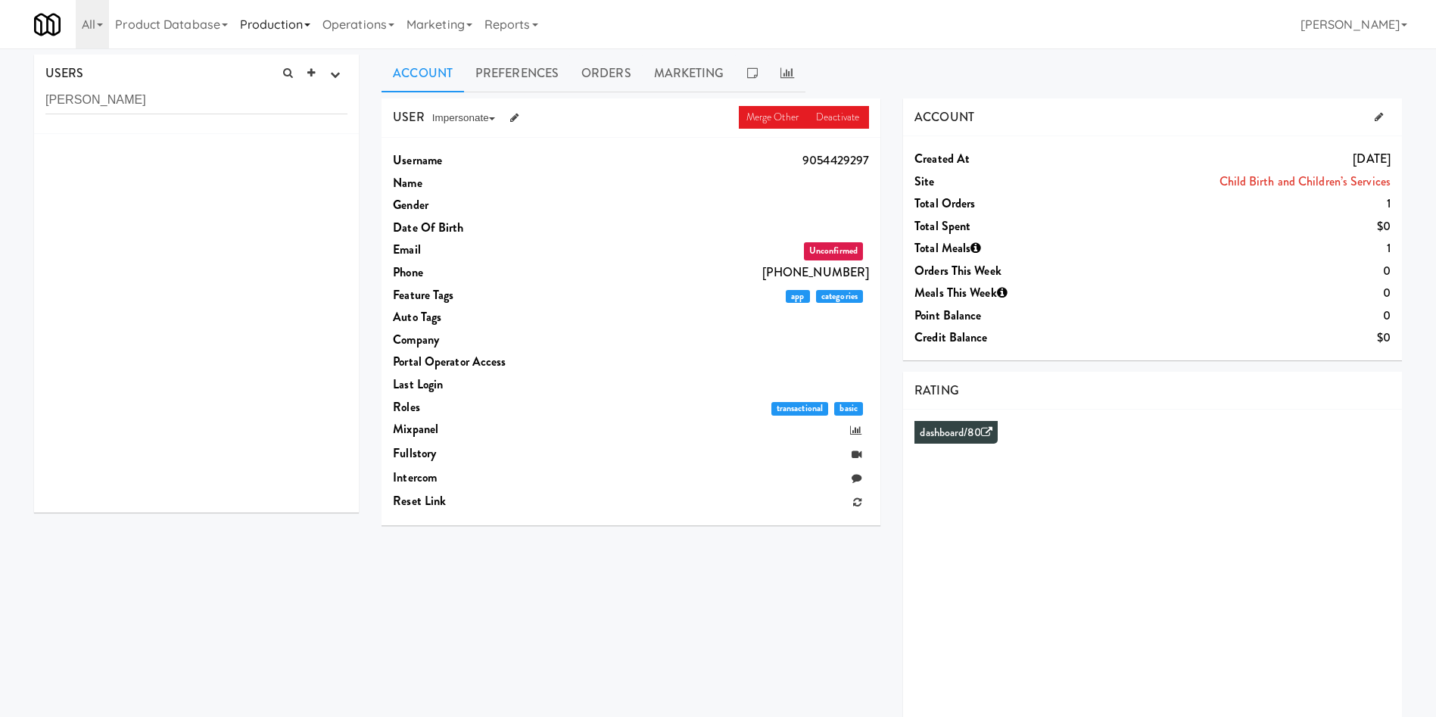
click at [269, 19] on link "Production" at bounding box center [275, 24] width 83 height 48
click at [178, 24] on link "Product Database" at bounding box center [171, 24] width 125 height 48
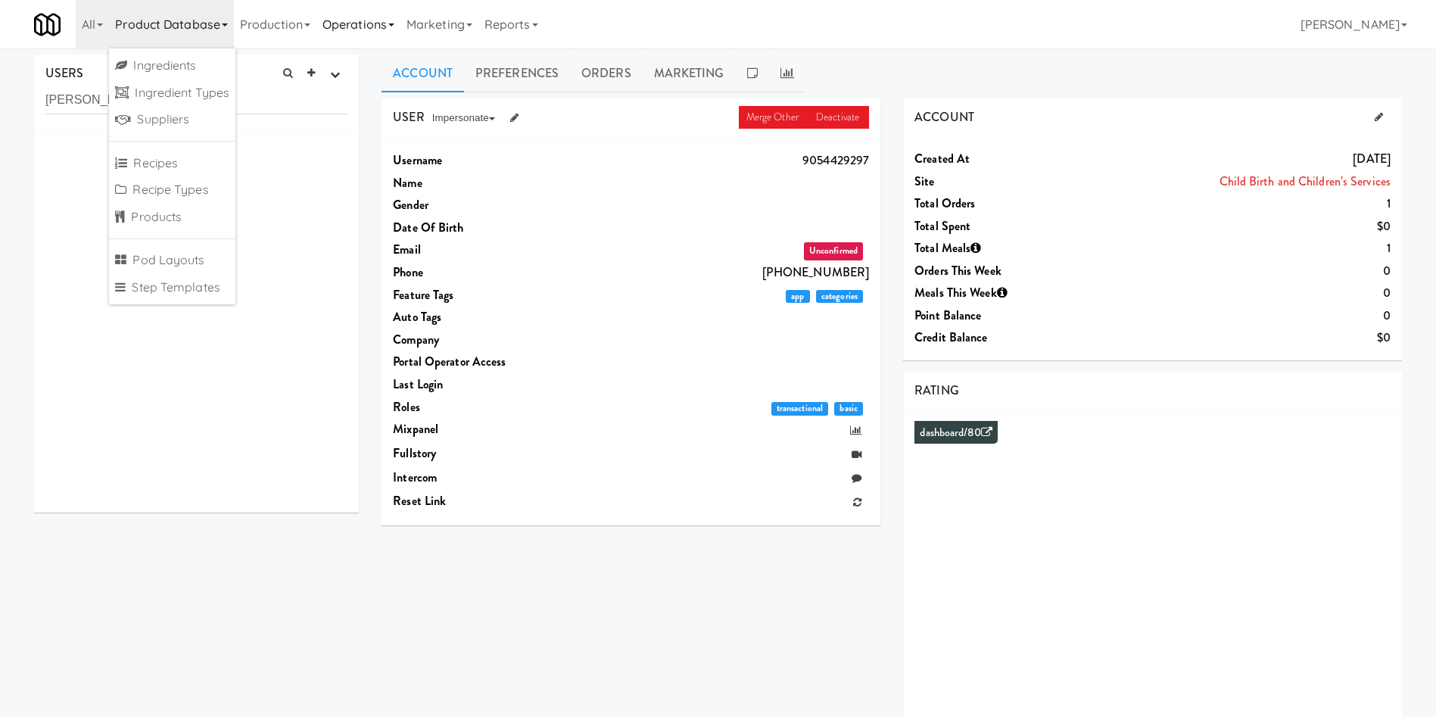
click at [344, 25] on link "Operations" at bounding box center [358, 24] width 84 height 48
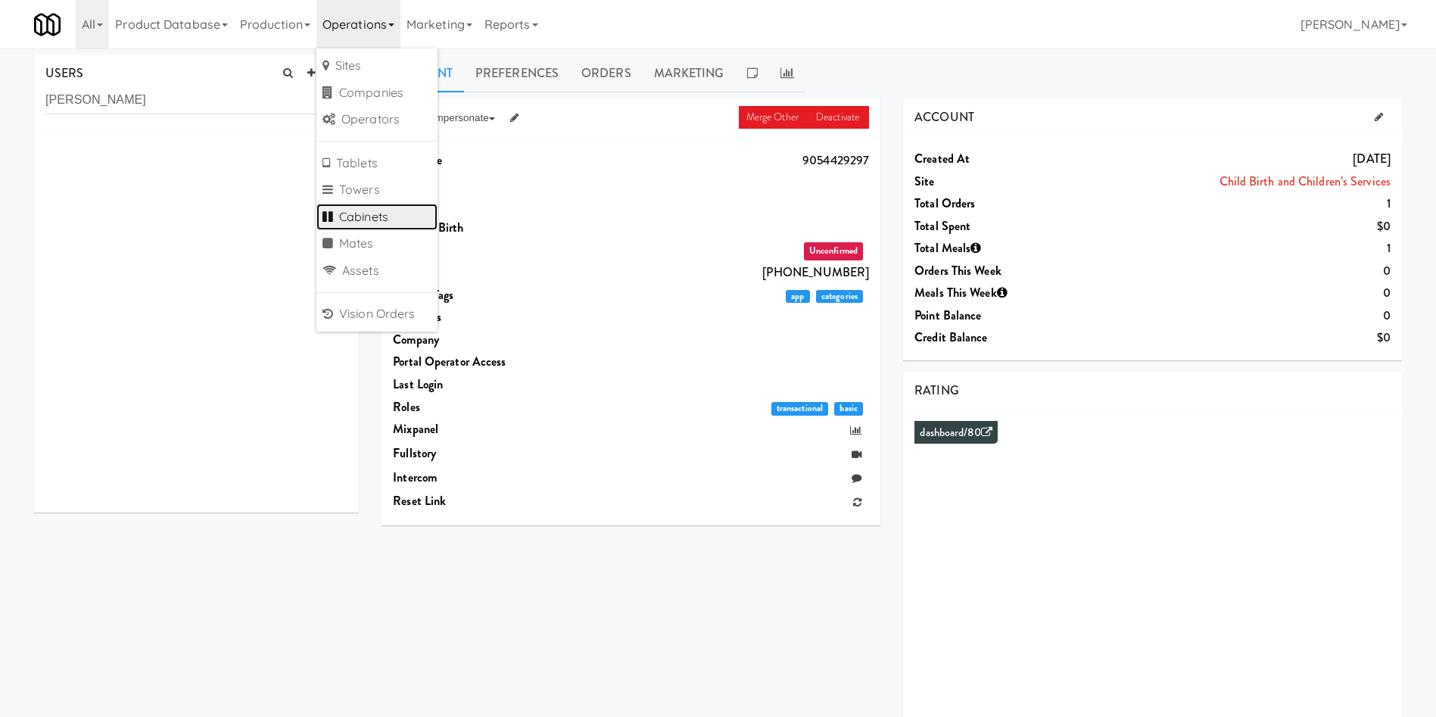
click at [385, 210] on link "Cabinets" at bounding box center [376, 217] width 121 height 27
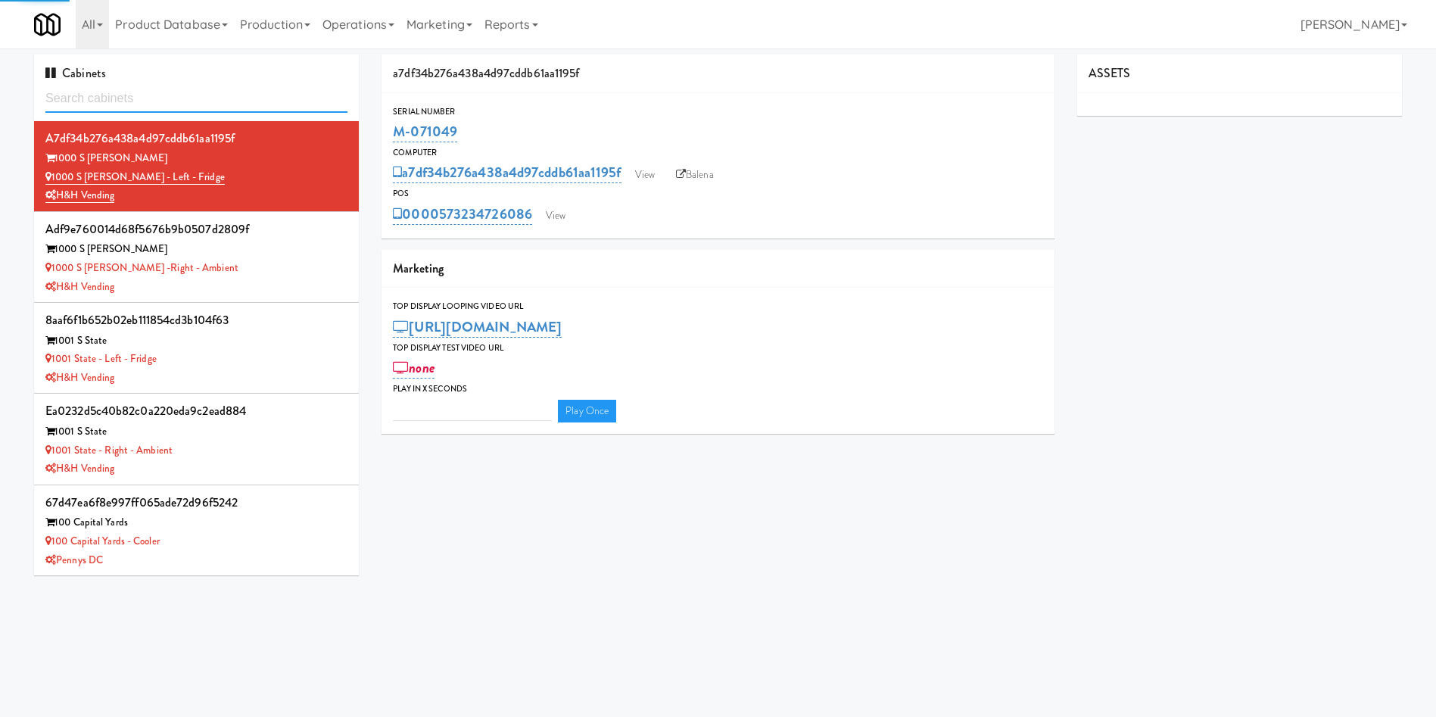
type input "3"
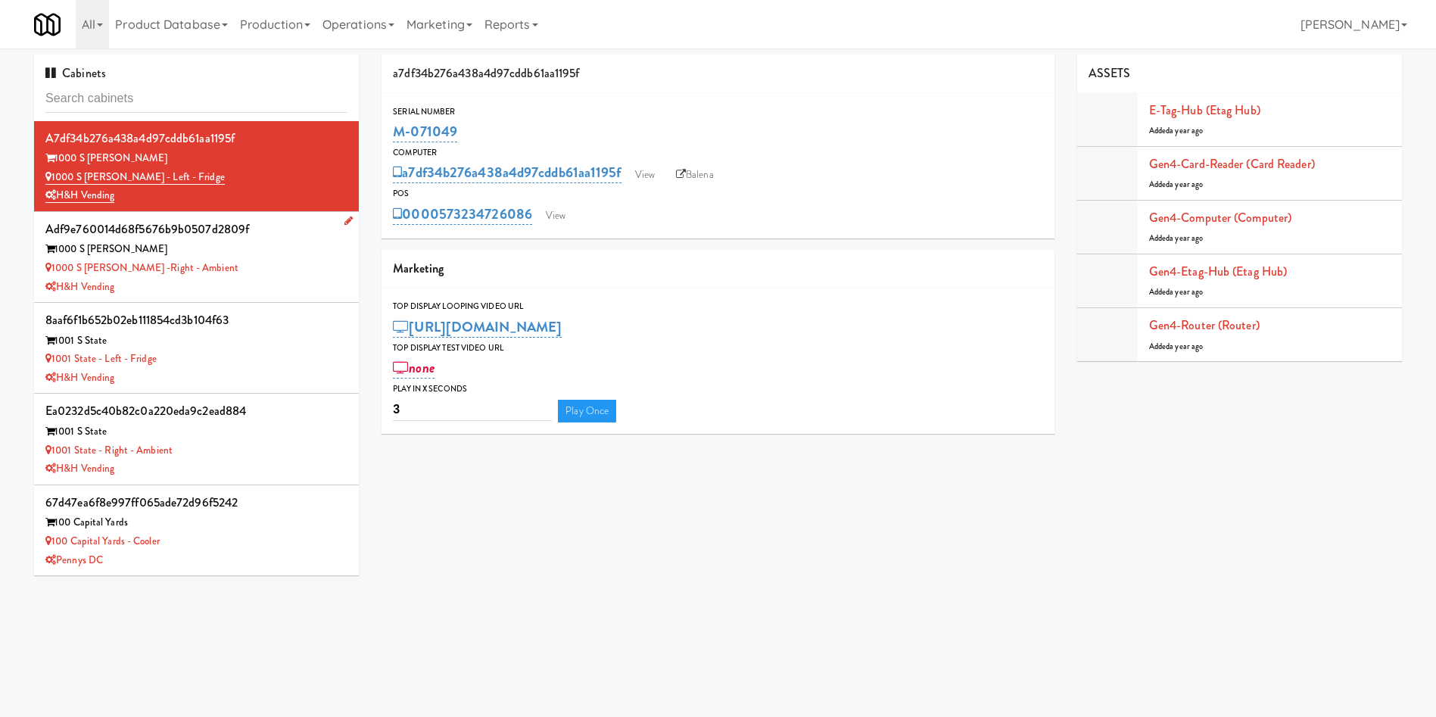
click at [243, 263] on div "1000 S [PERSON_NAME] -Right - Ambient" at bounding box center [196, 268] width 302 height 19
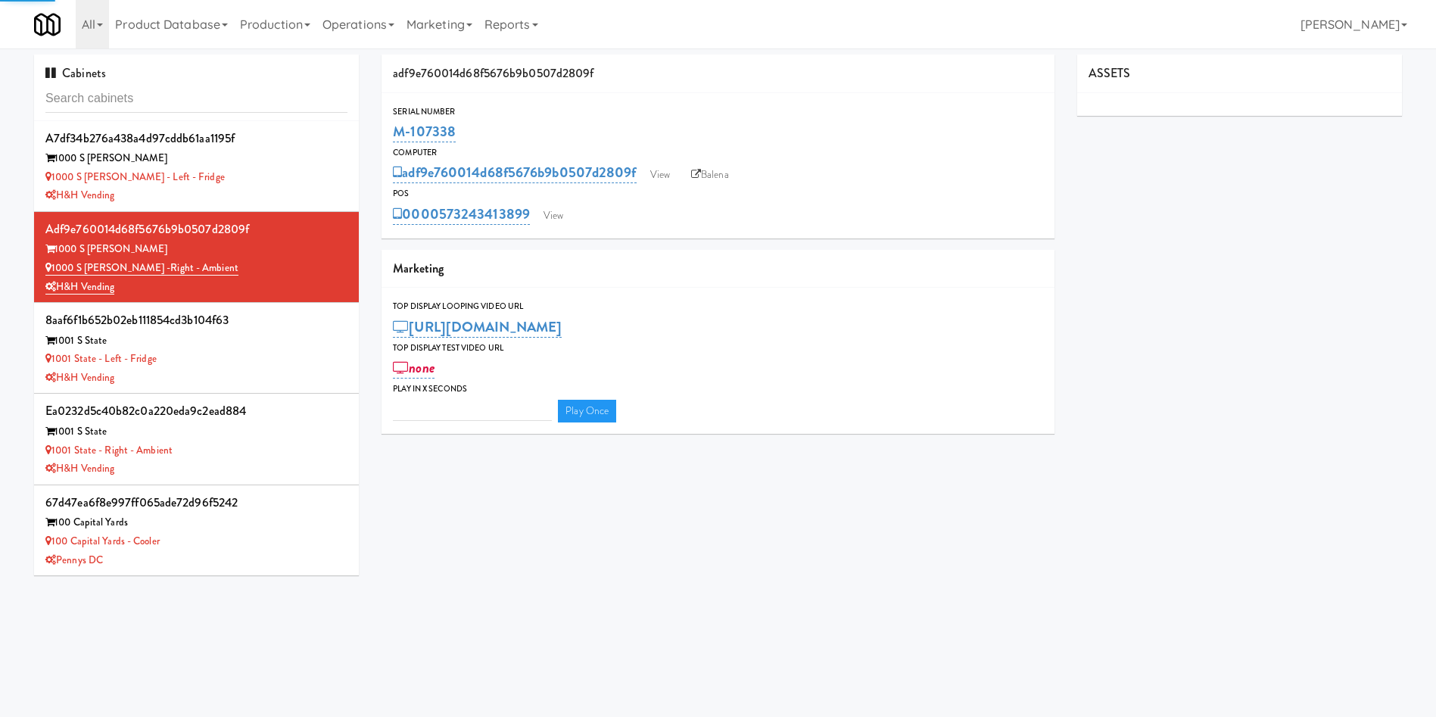
type input "3"
click at [368, 23] on link "Operations" at bounding box center [358, 24] width 84 height 48
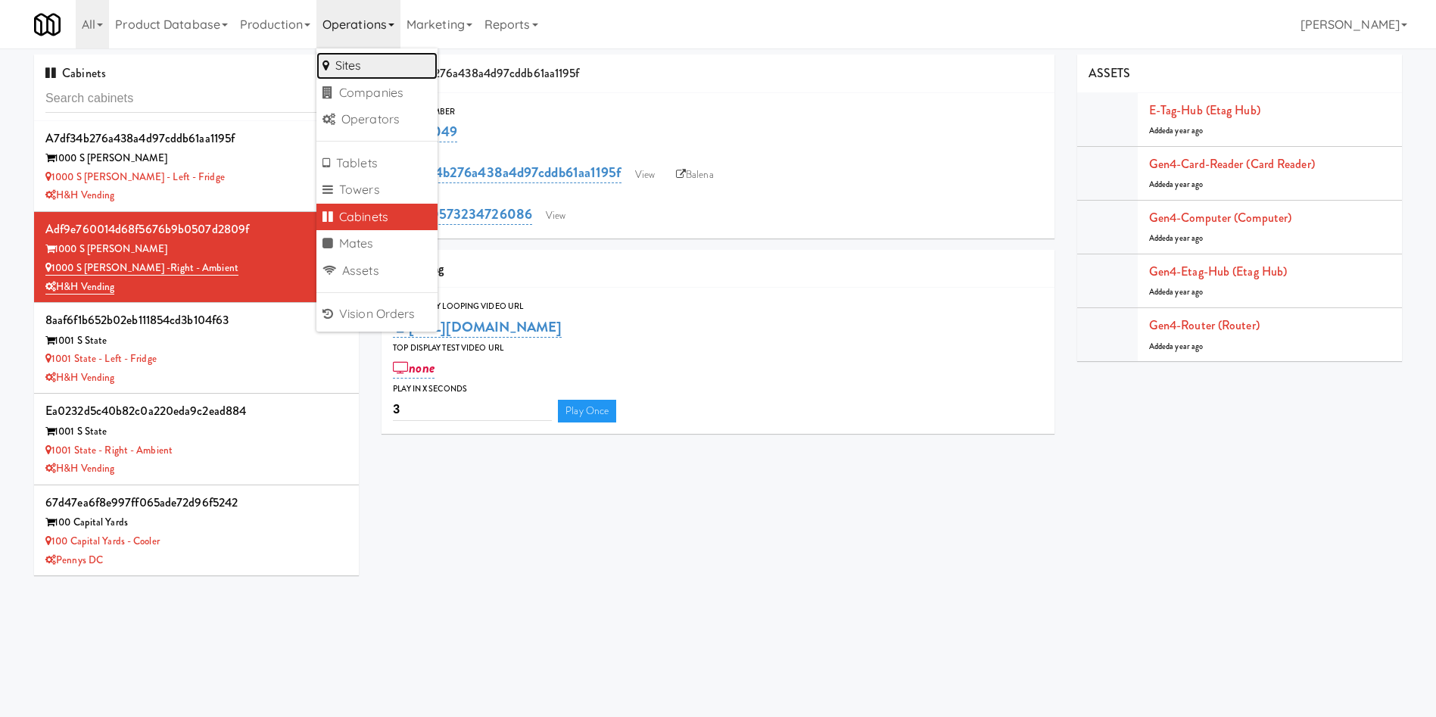
click at [397, 72] on link "Sites" at bounding box center [376, 65] width 121 height 27
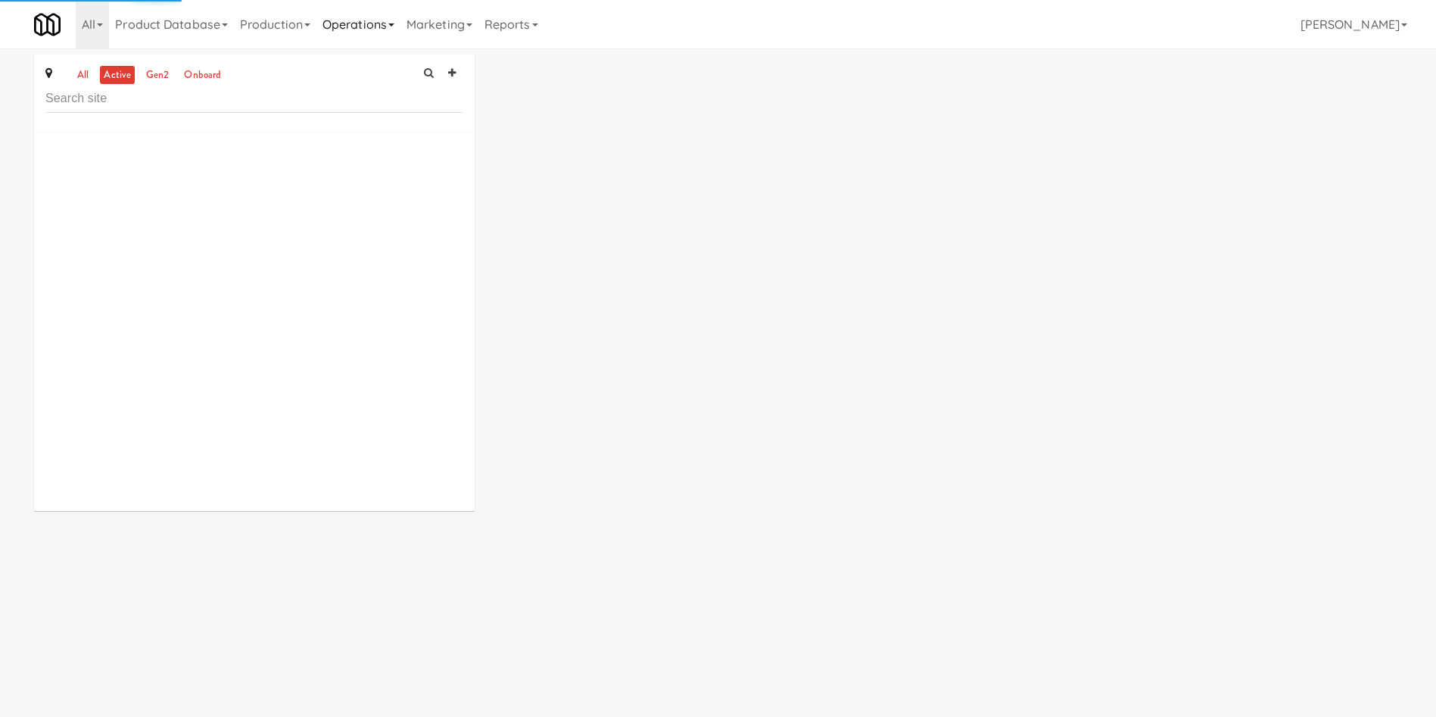
click at [391, 25] on link "Operations" at bounding box center [358, 24] width 84 height 48
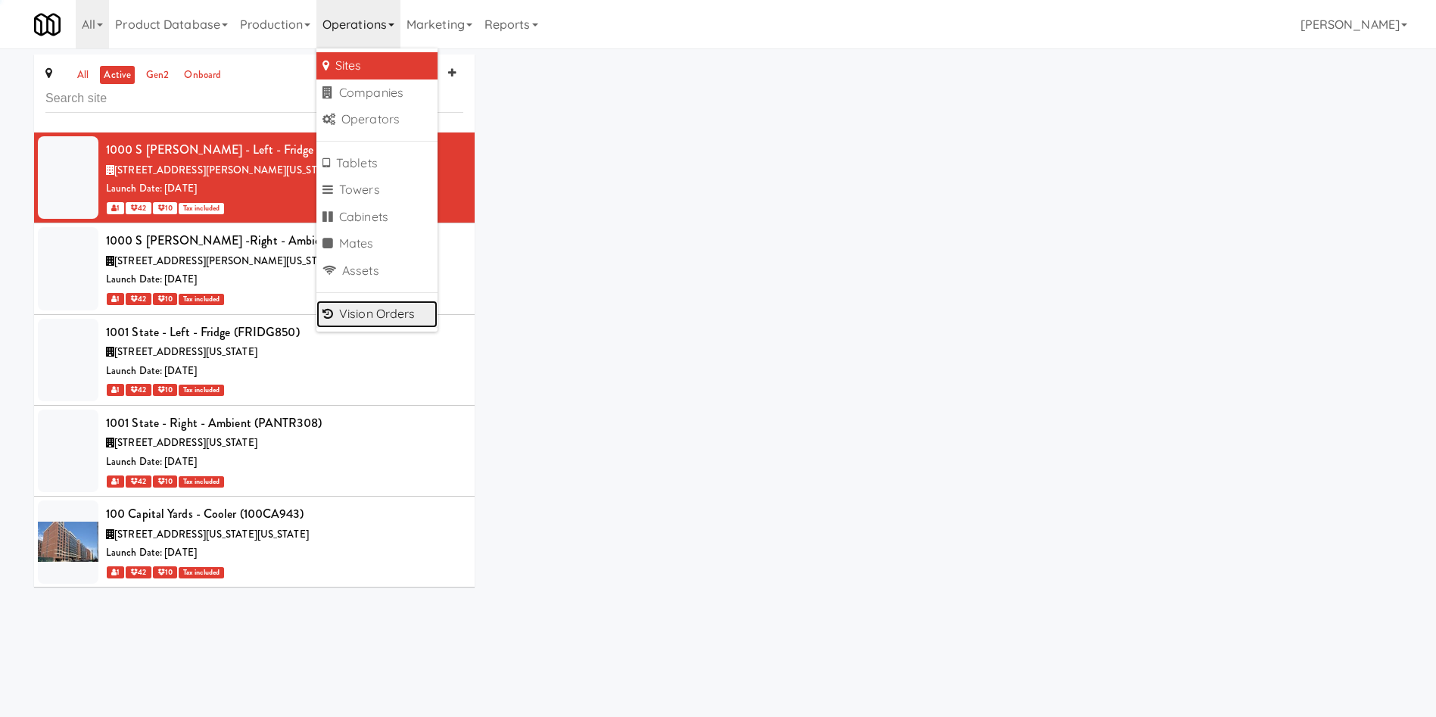
click at [402, 313] on link "Vision Orders" at bounding box center [376, 314] width 121 height 27
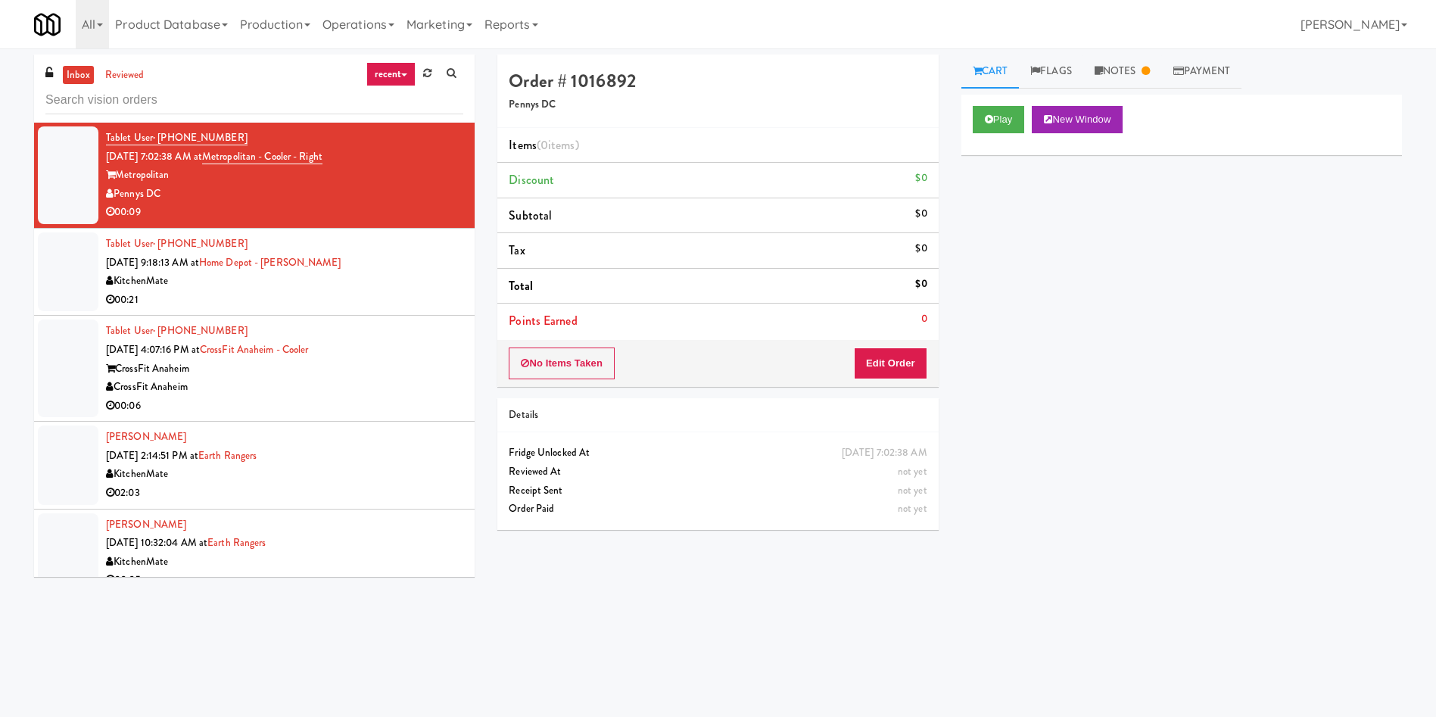
click at [374, 77] on link "recent" at bounding box center [391, 74] width 50 height 24
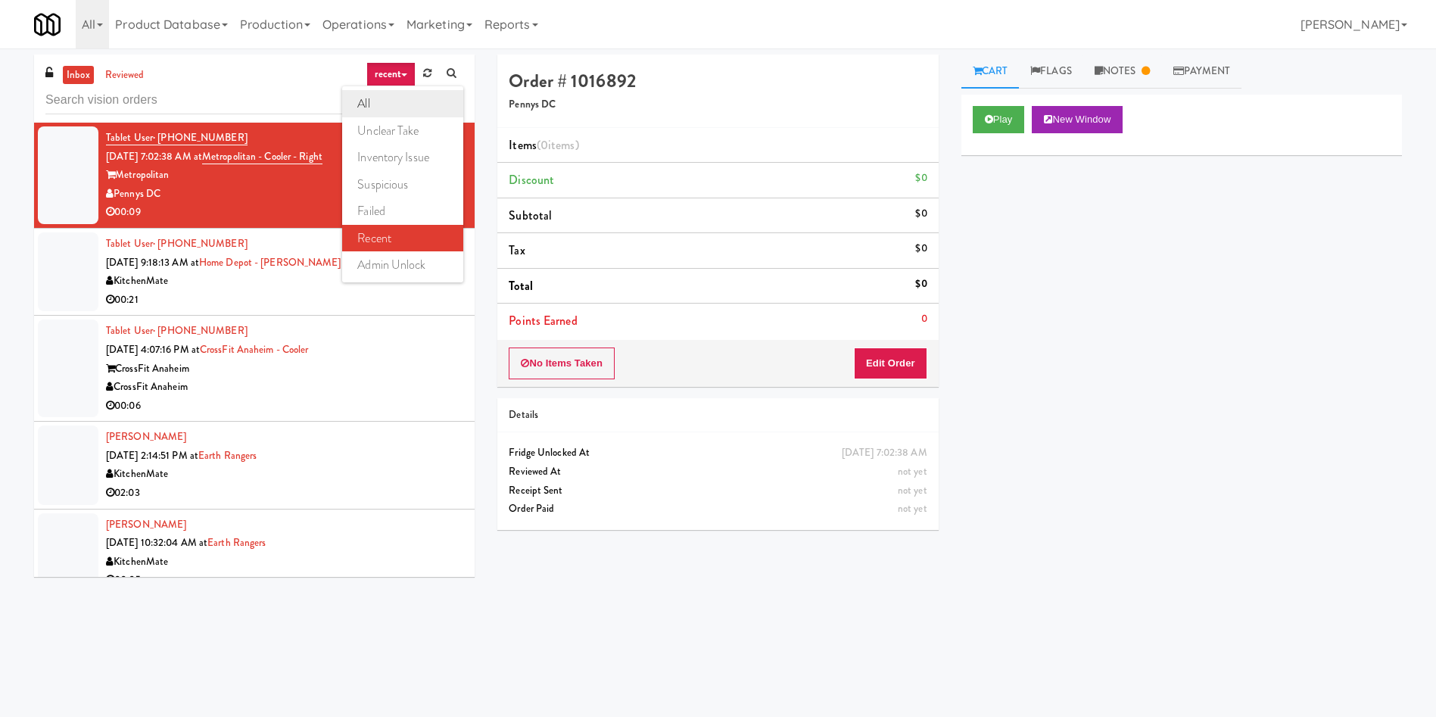
click at [383, 100] on link "all" at bounding box center [402, 103] width 121 height 27
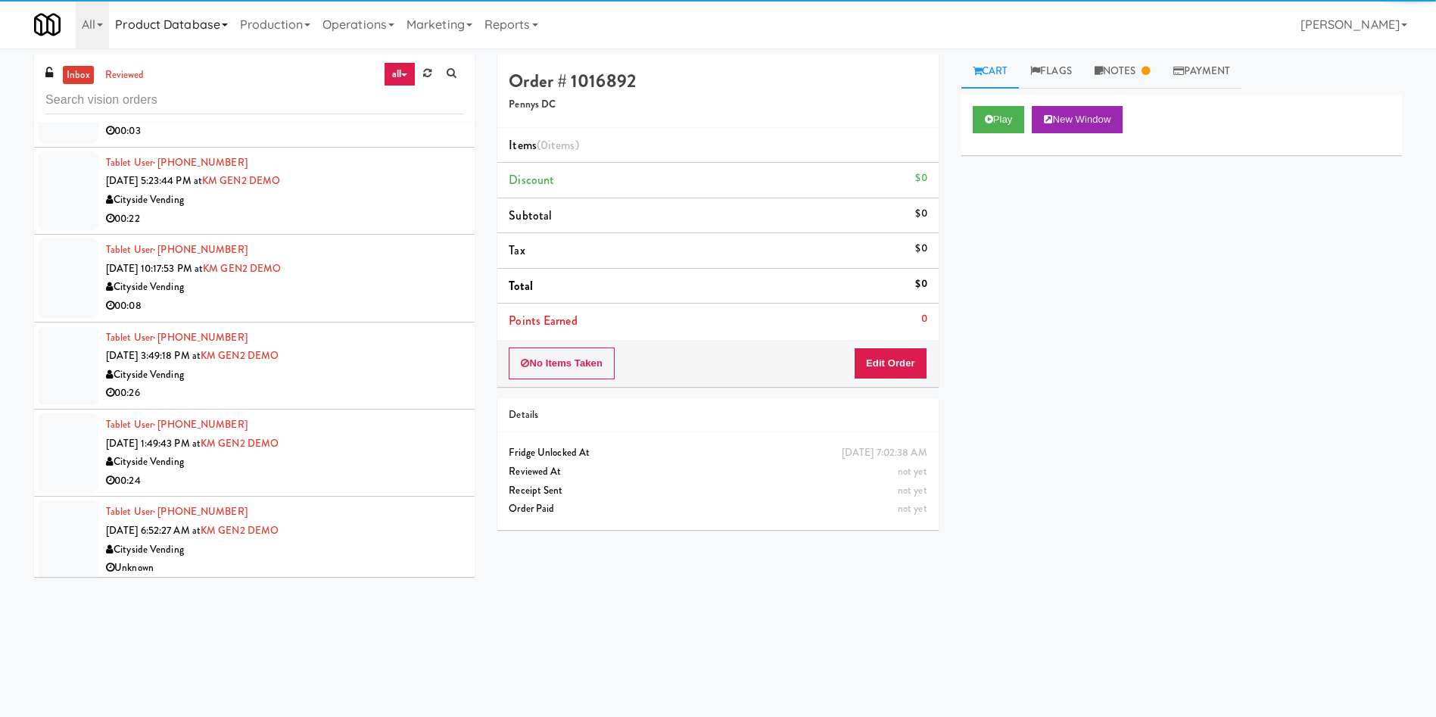
scroll to position [2526, 0]
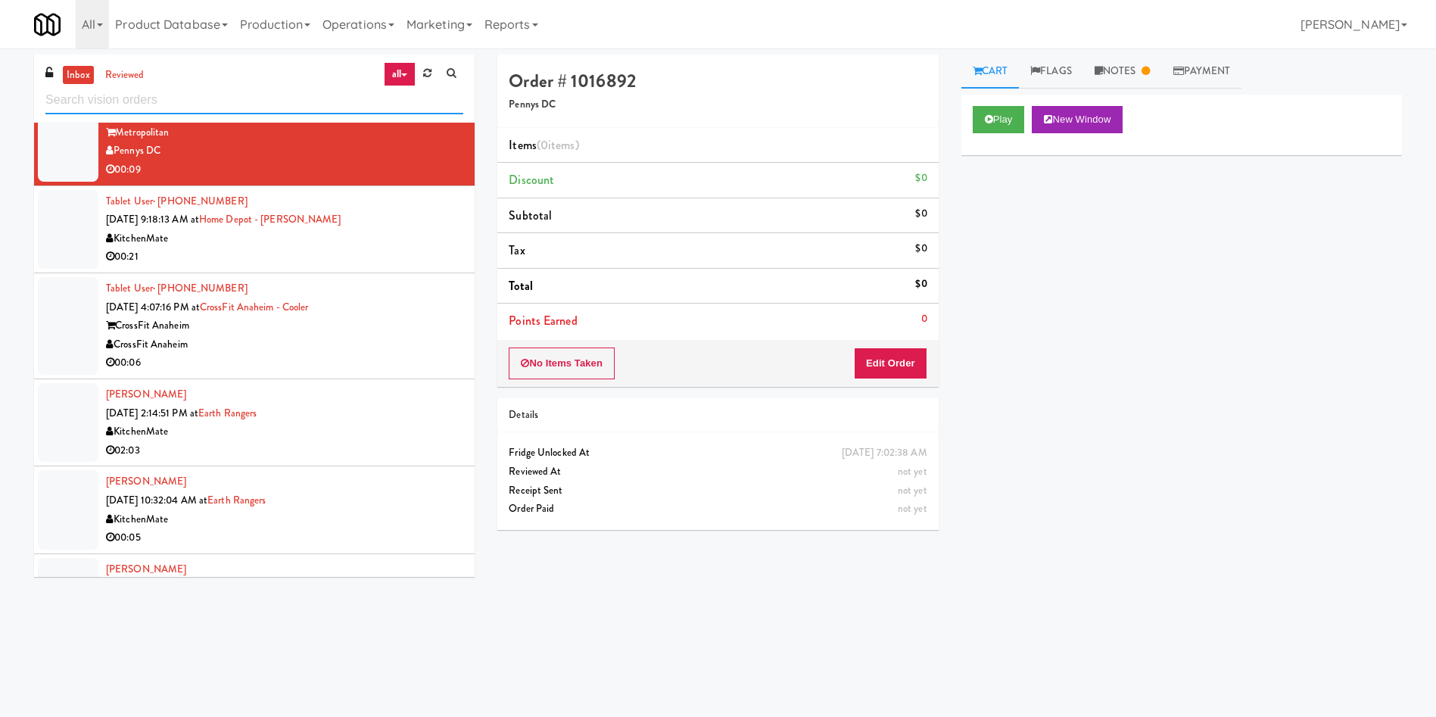
click at [207, 100] on input "text" at bounding box center [254, 100] width 418 height 28
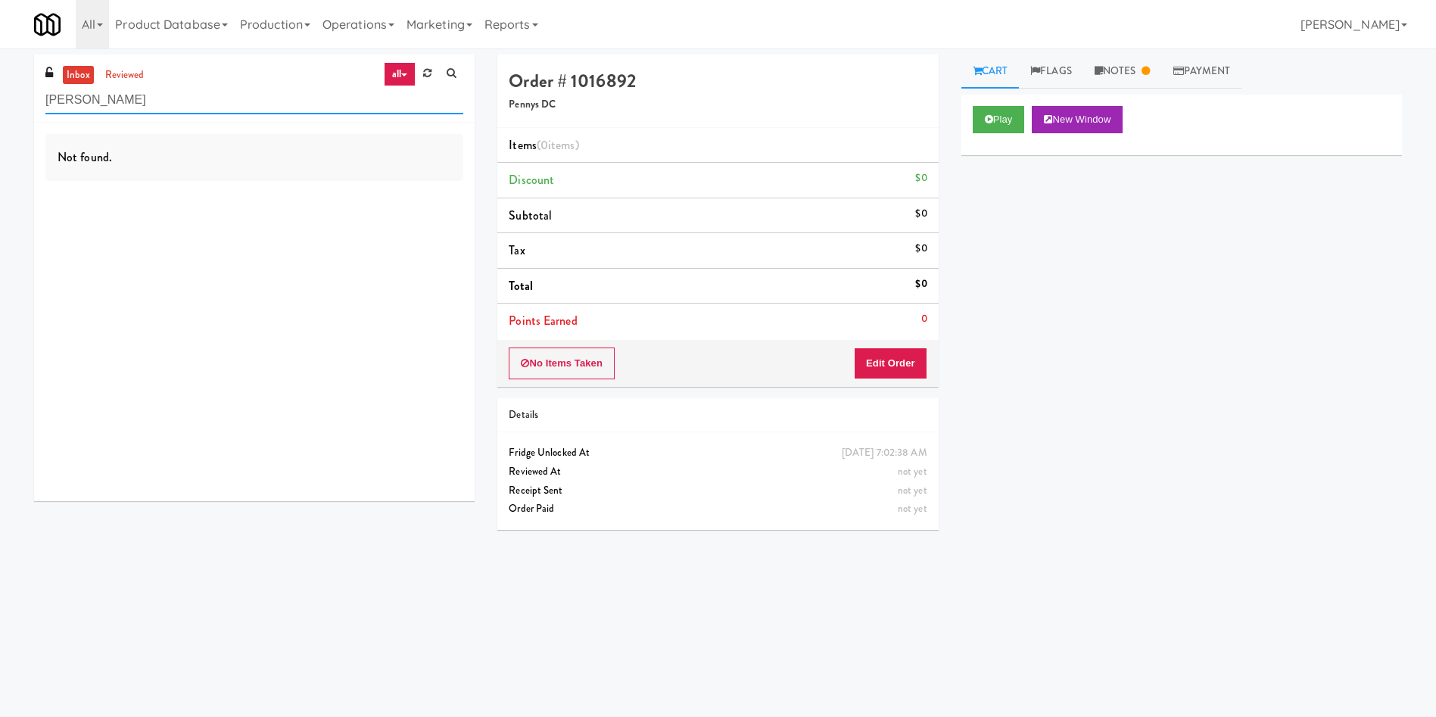
scroll to position [0, 0]
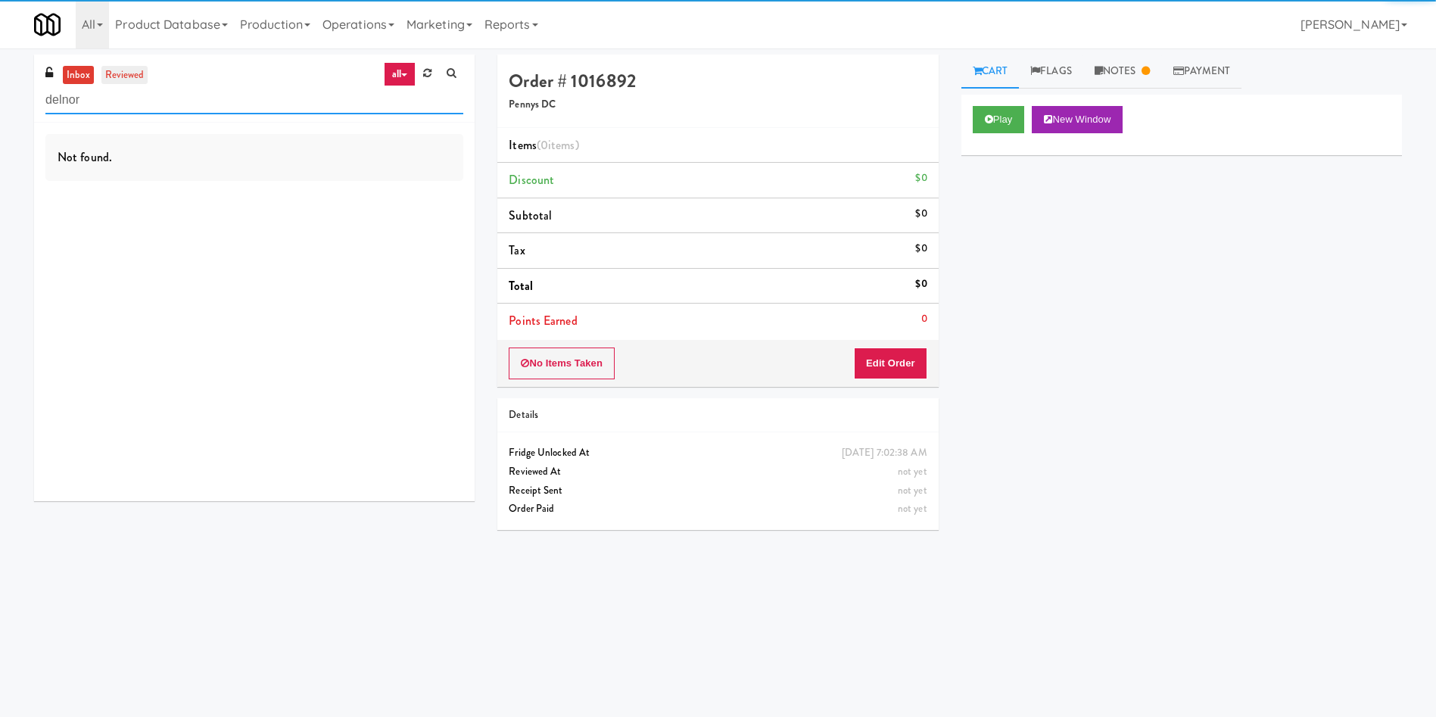
type input "delnor"
click at [126, 71] on link "reviewed" at bounding box center [124, 75] width 47 height 19
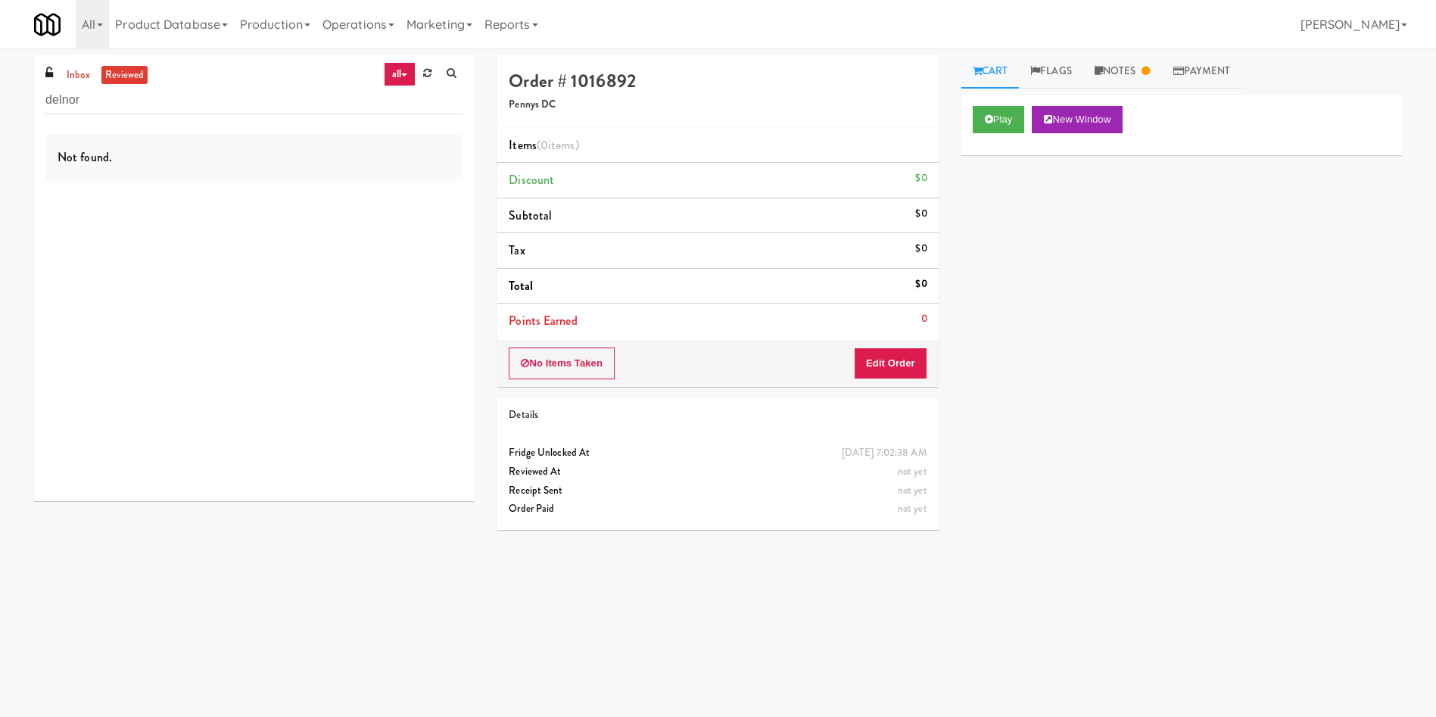
click at [132, 79] on link "reviewed" at bounding box center [124, 75] width 47 height 19
click at [86, 78] on link "inbox" at bounding box center [78, 75] width 31 height 19
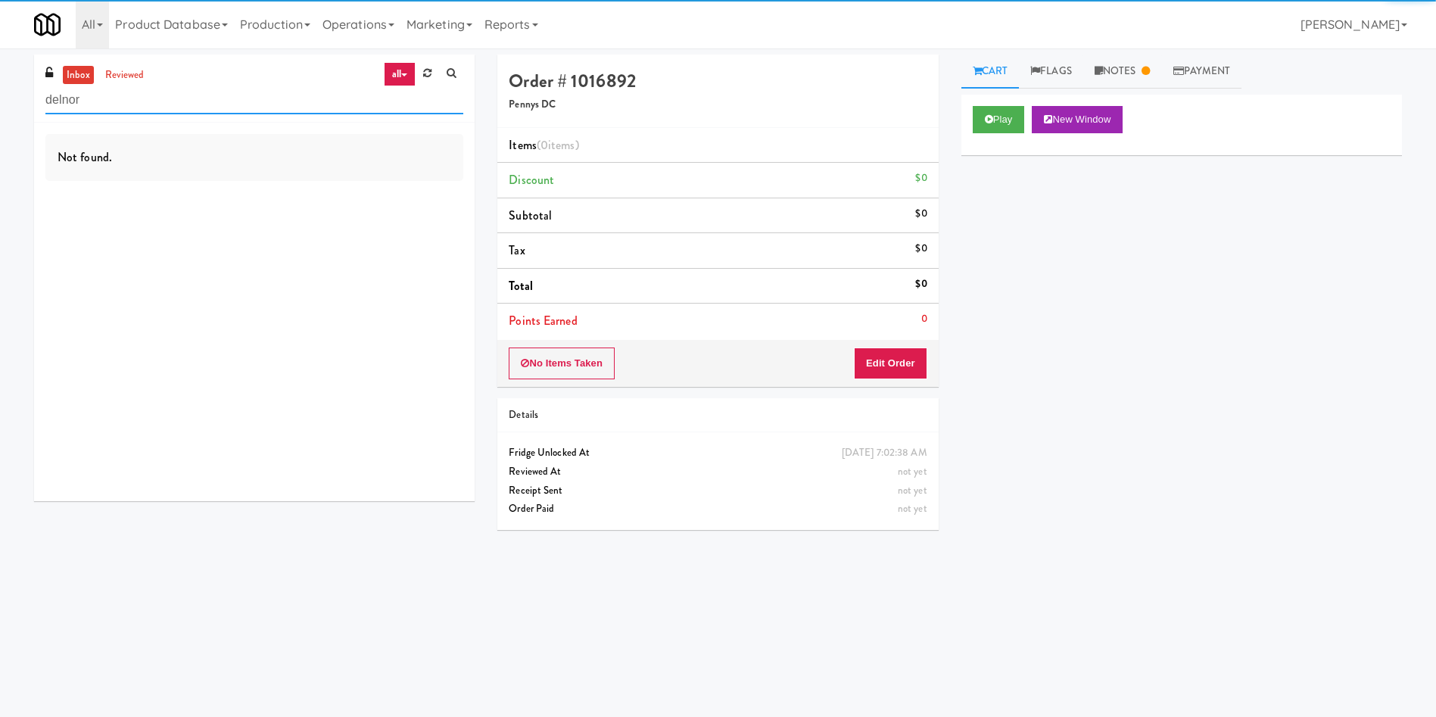
drag, startPoint x: 92, startPoint y: 104, endPoint x: 0, endPoint y: 111, distance: 92.6
click at [0, 111] on div "inbox reviewed all all unclear take inventory issue suspicious failed recent ad…" at bounding box center [718, 359] width 1436 height 608
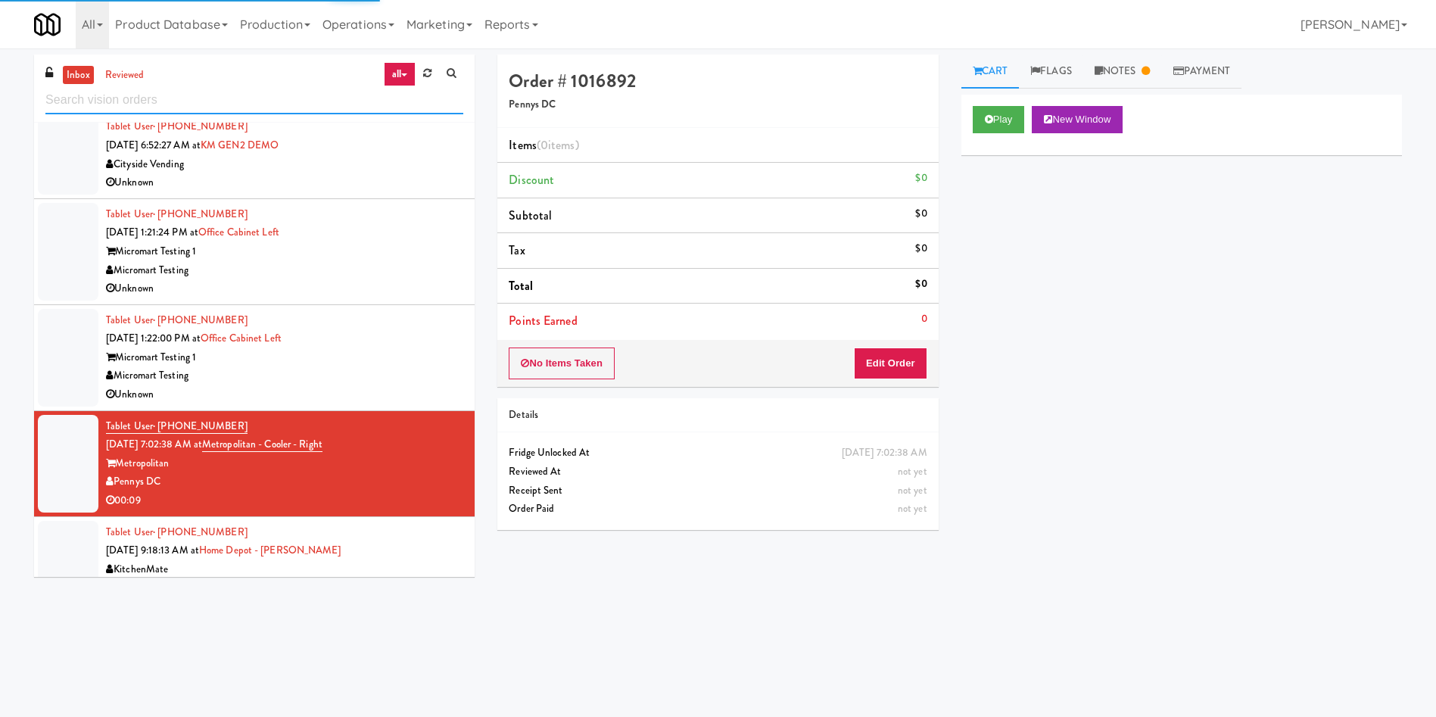
scroll to position [2185, 0]
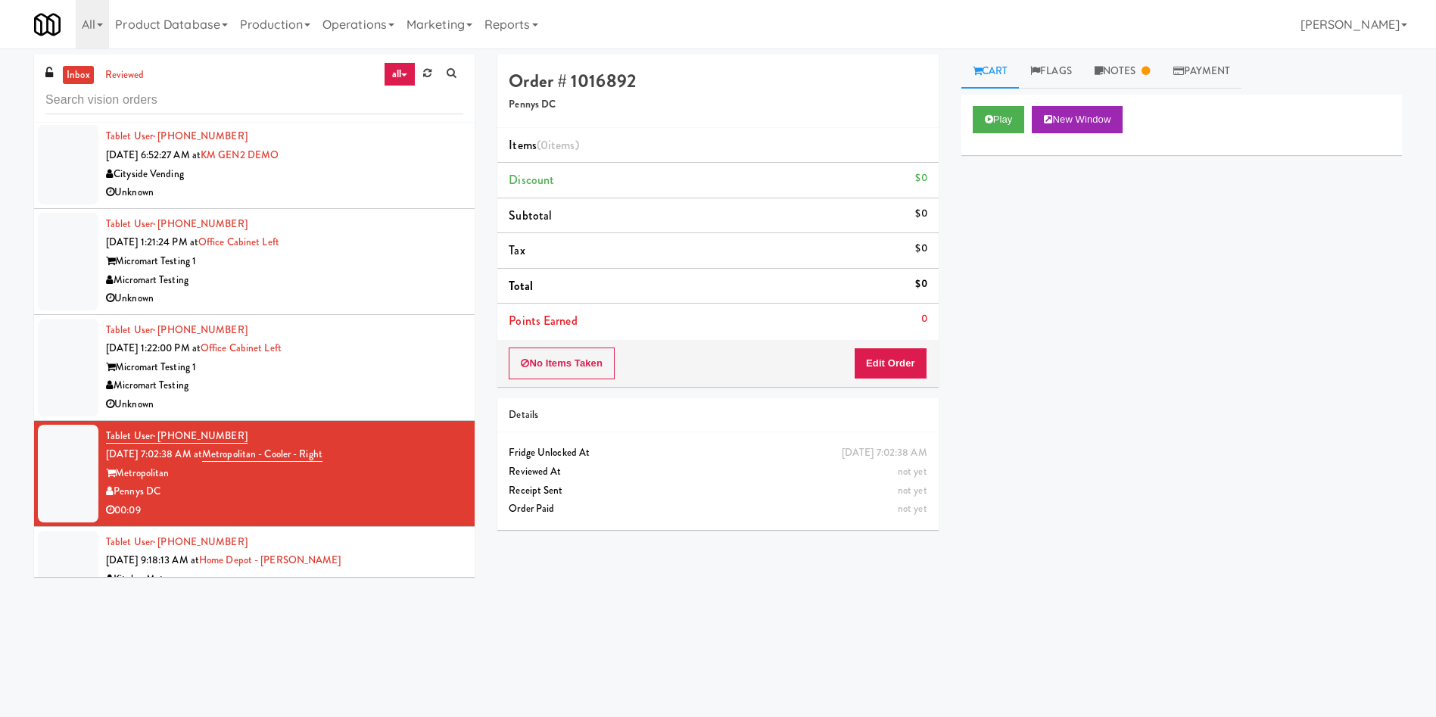
click at [0, 279] on div "inbox reviewed all all unclear take inventory issue suspicious failed recent ad…" at bounding box center [718, 359] width 1436 height 608
click at [31, 249] on div "inbox reviewed all all unclear take inventory issue suspicious failed recent ad…" at bounding box center [254, 322] width 463 height 534
click at [52, 238] on div at bounding box center [68, 262] width 61 height 98
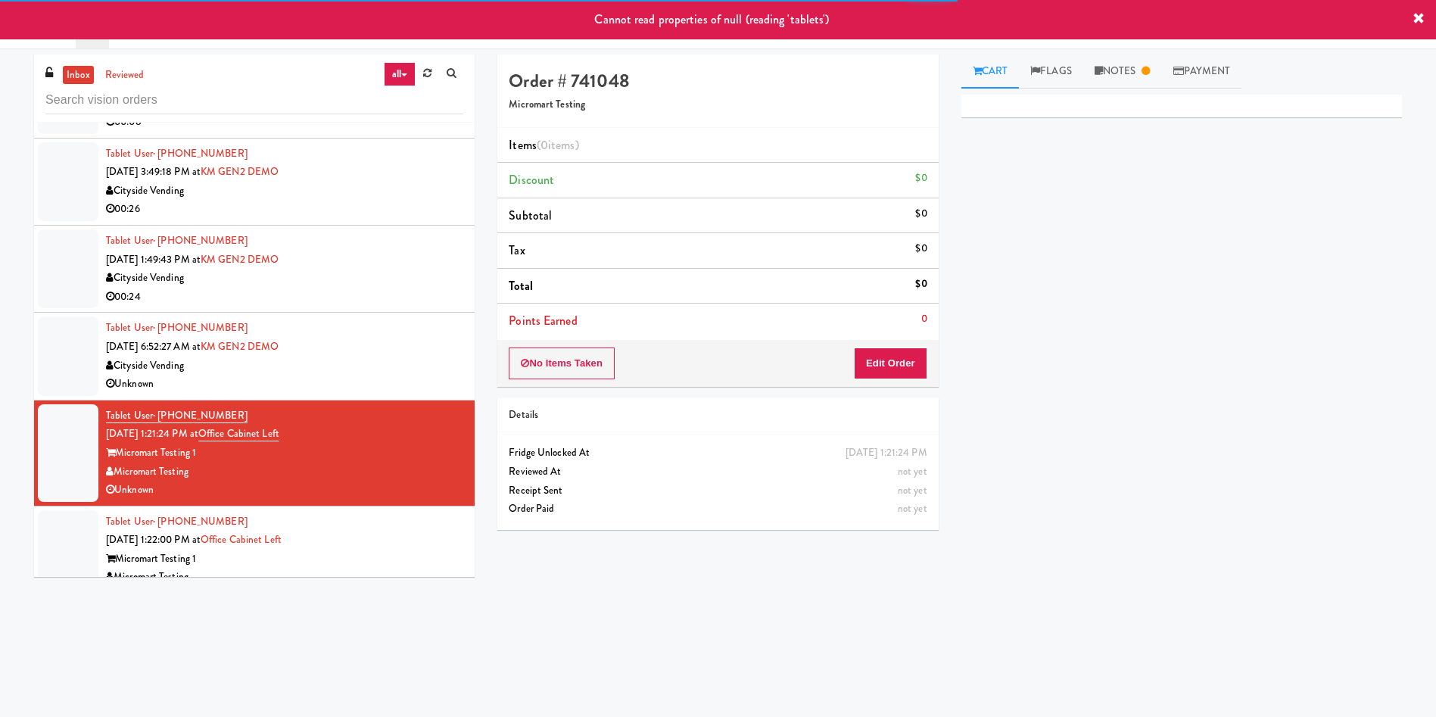
scroll to position [1958, 0]
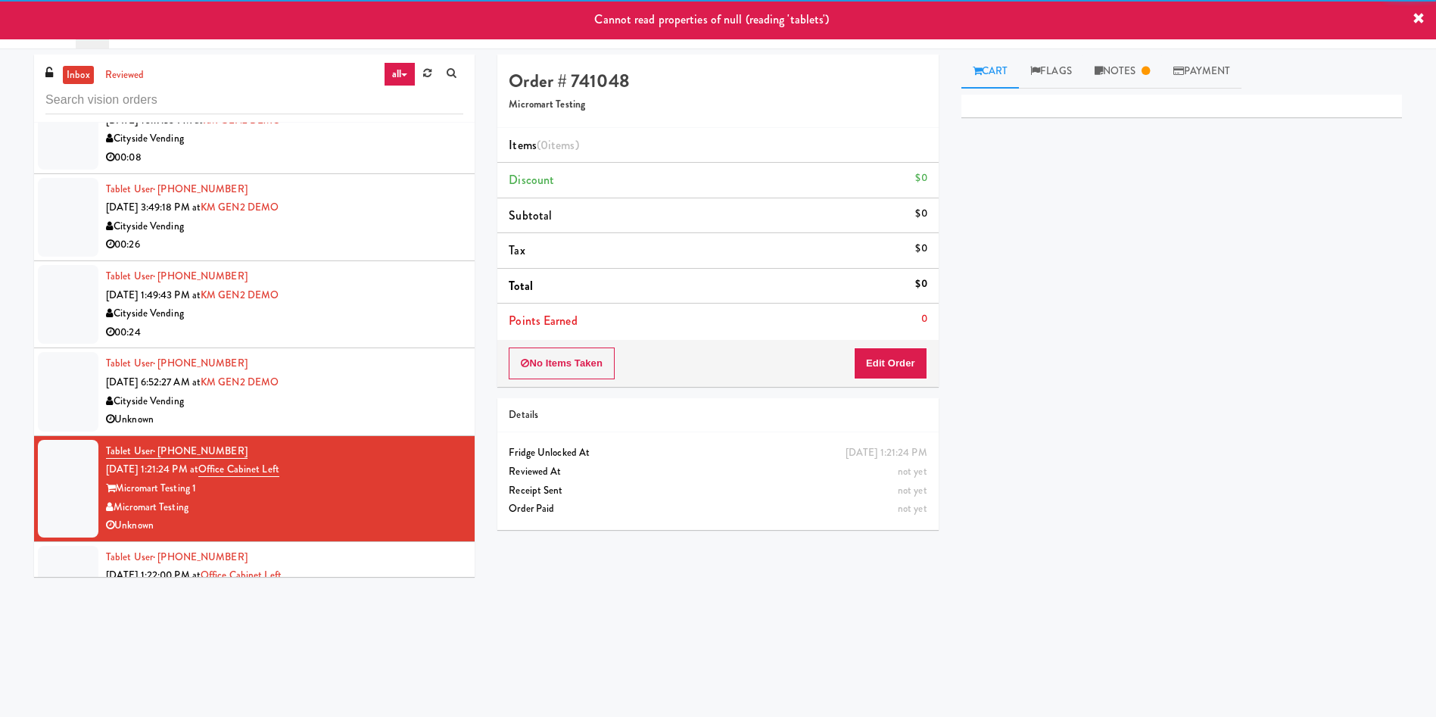
click at [86, 130] on div at bounding box center [68, 129] width 61 height 79
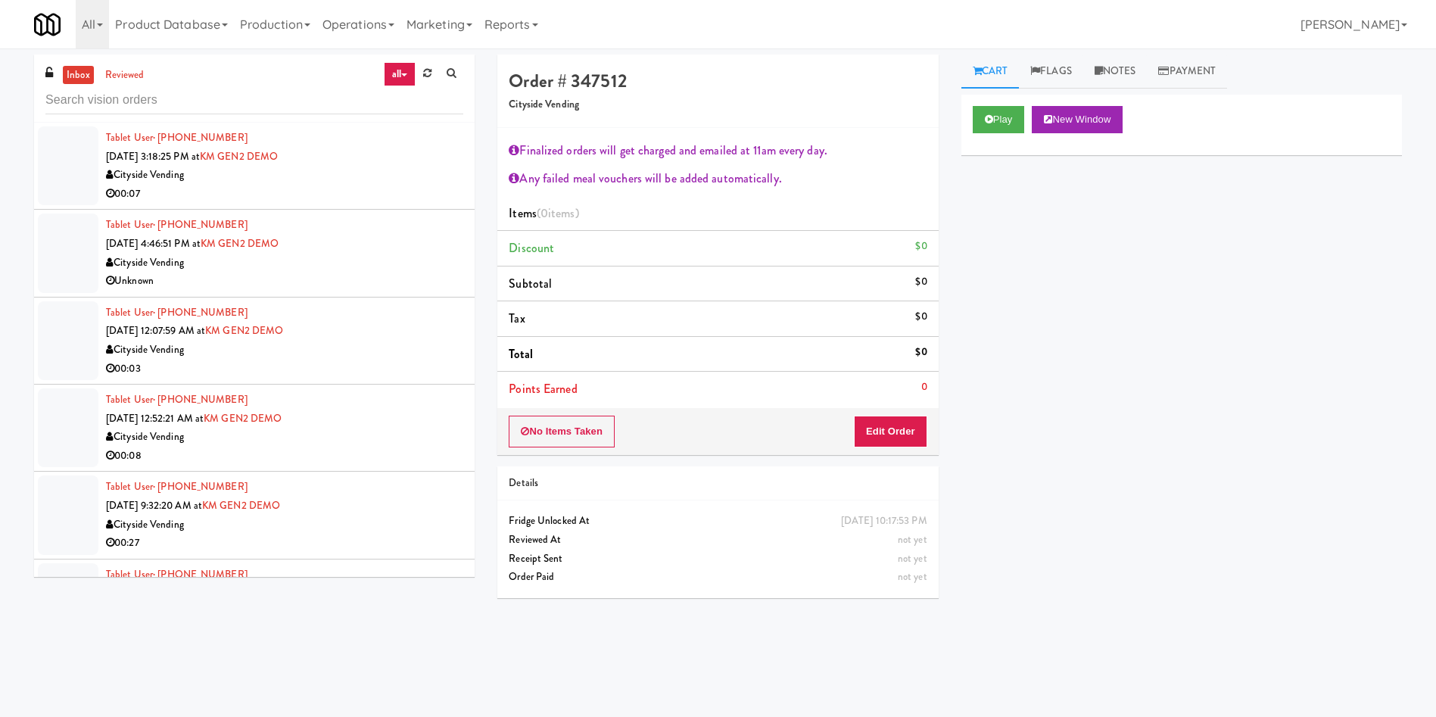
click at [388, 73] on link "all" at bounding box center [400, 74] width 32 height 24
click at [407, 254] on link "admin unlock" at bounding box center [402, 264] width 121 height 27
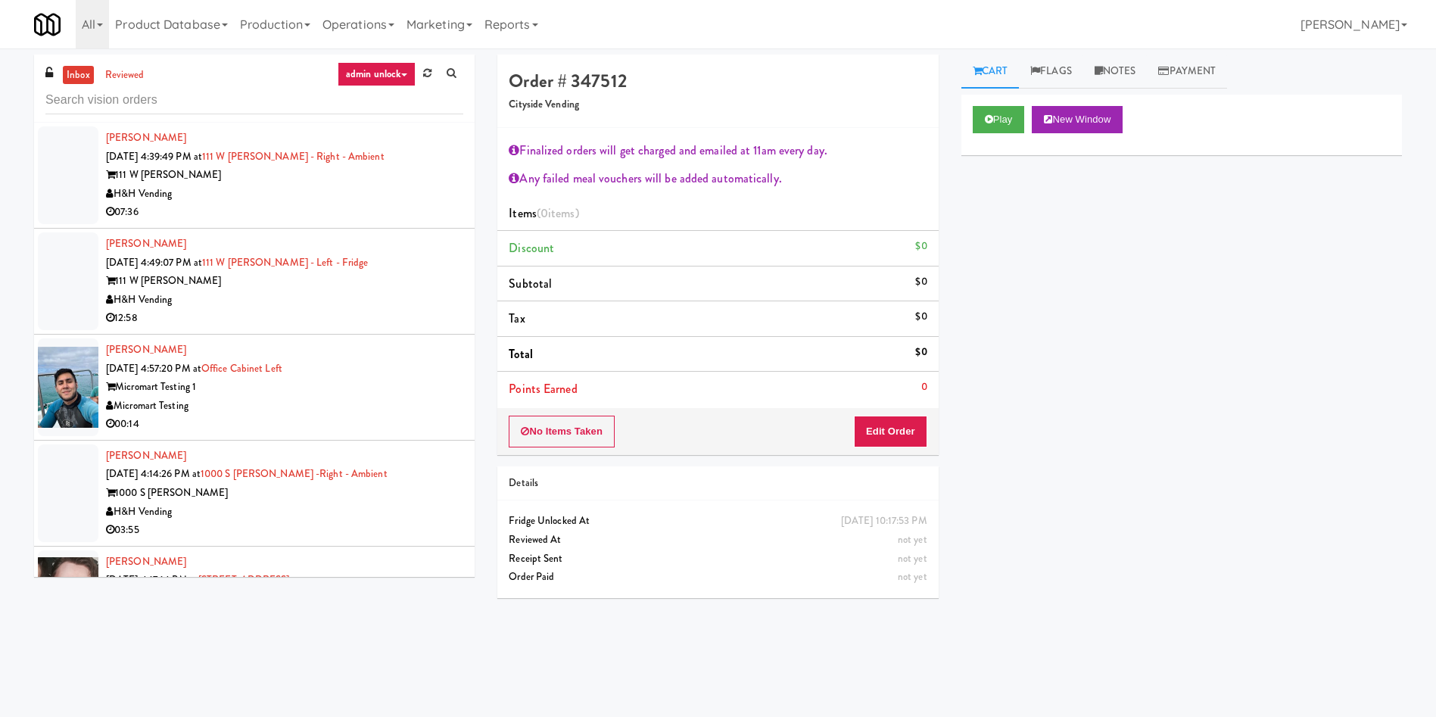
click at [61, 151] on div at bounding box center [68, 175] width 61 height 98
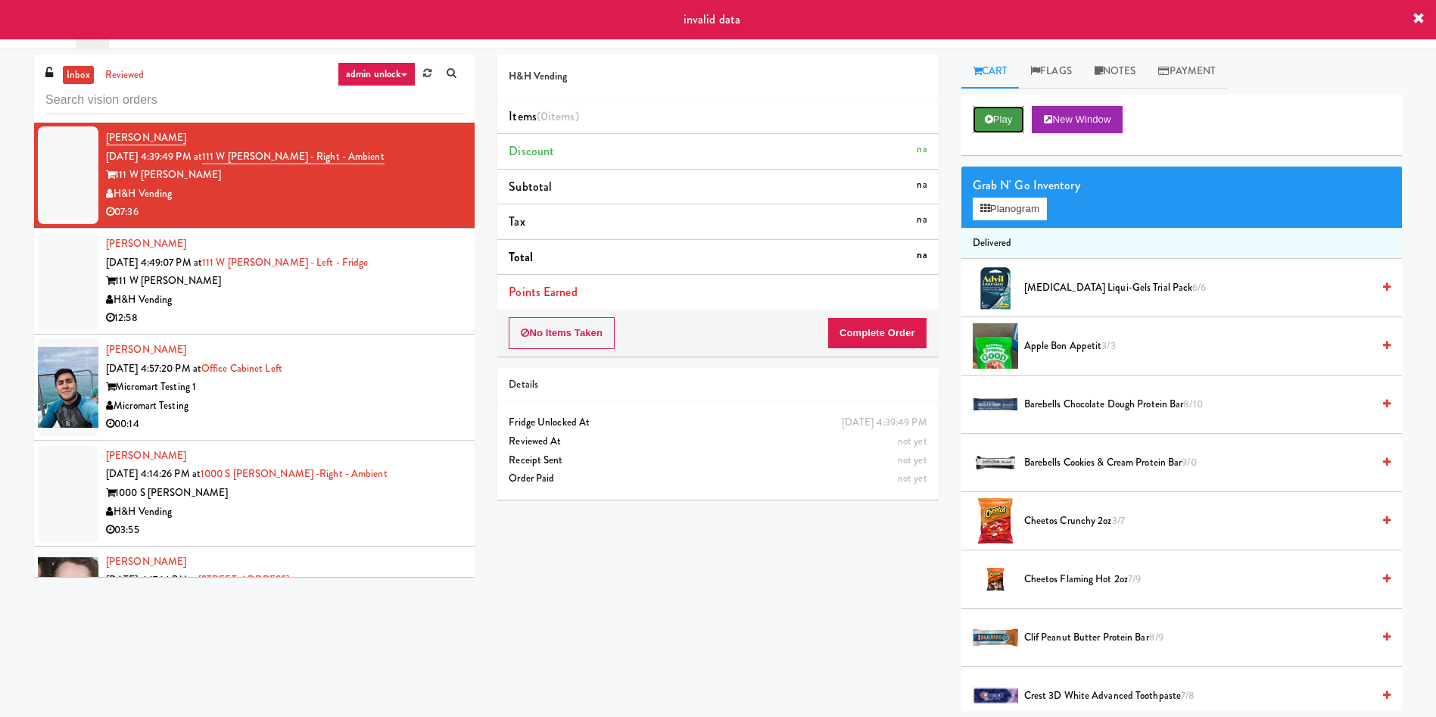
click at [1002, 113] on button "Play" at bounding box center [999, 119] width 52 height 27
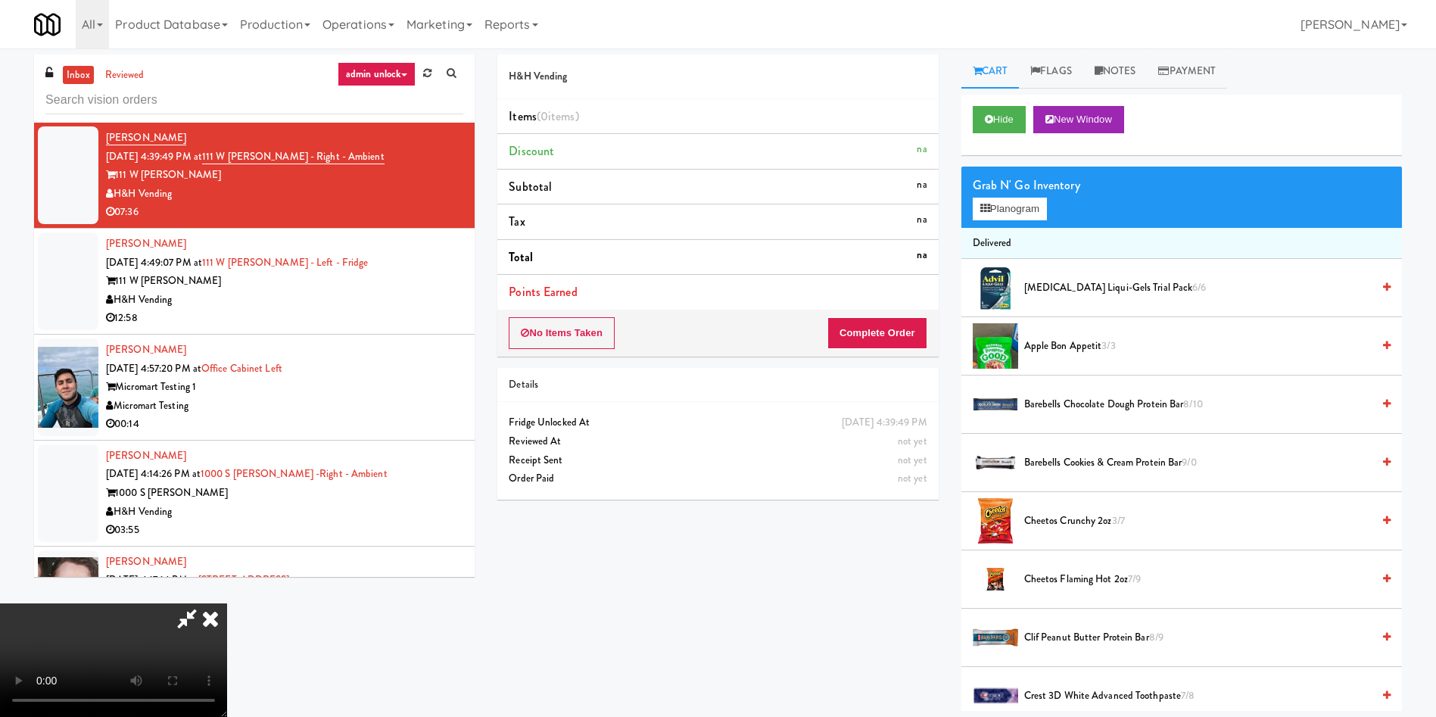
click at [227, 603] on icon at bounding box center [210, 618] width 33 height 30
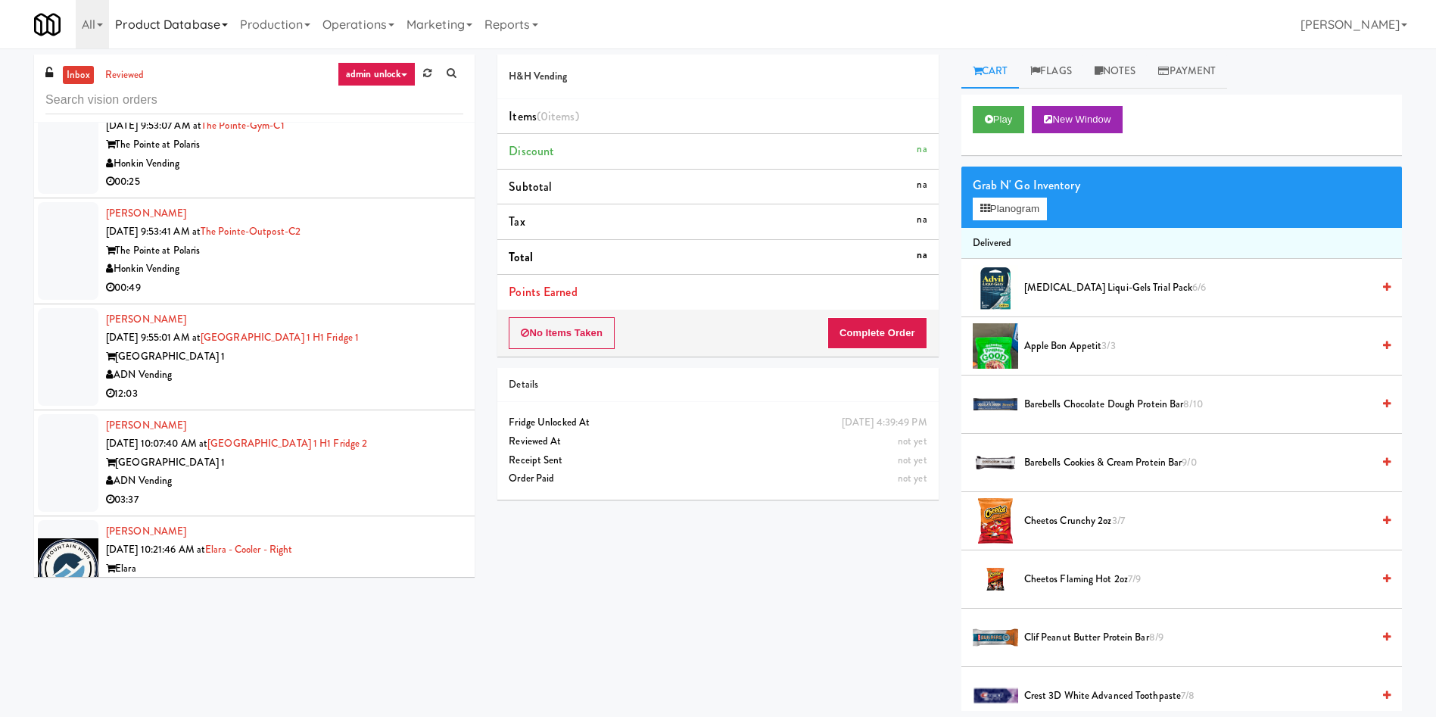
scroll to position [4352, 0]
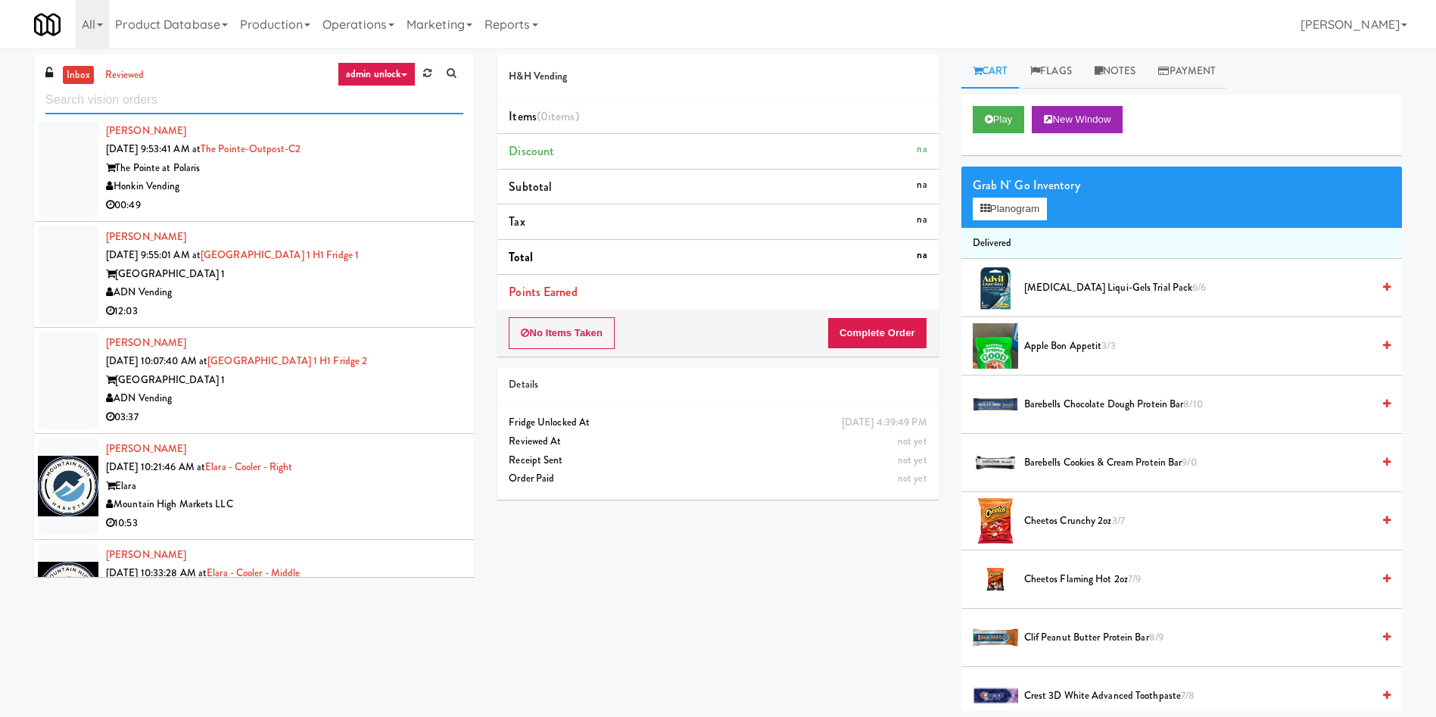
paste input "Fairways at [GEOGRAPHIC_DATA] Combo"
drag, startPoint x: 223, startPoint y: 104, endPoint x: 54, endPoint y: 84, distance: 170.8
click at [0, 98] on div "inbox reviewed admin unlock all unclear take inventory issue suspicious failed …" at bounding box center [718, 383] width 1436 height 656
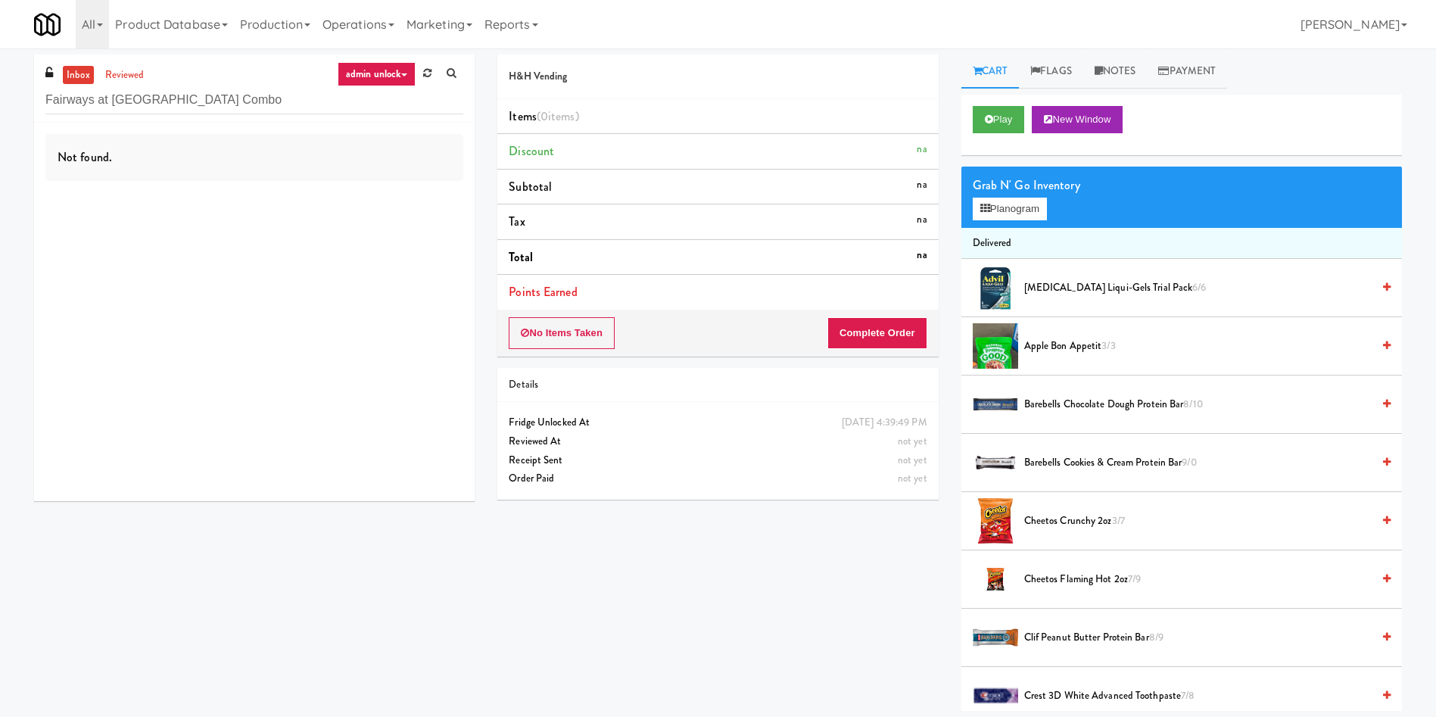
click at [70, 67] on link "inbox" at bounding box center [78, 75] width 31 height 19
drag, startPoint x: 289, startPoint y: 101, endPoint x: 123, endPoint y: 105, distance: 165.8
click at [123, 105] on input "Fairways at [GEOGRAPHIC_DATA] Combo" at bounding box center [254, 100] width 418 height 28
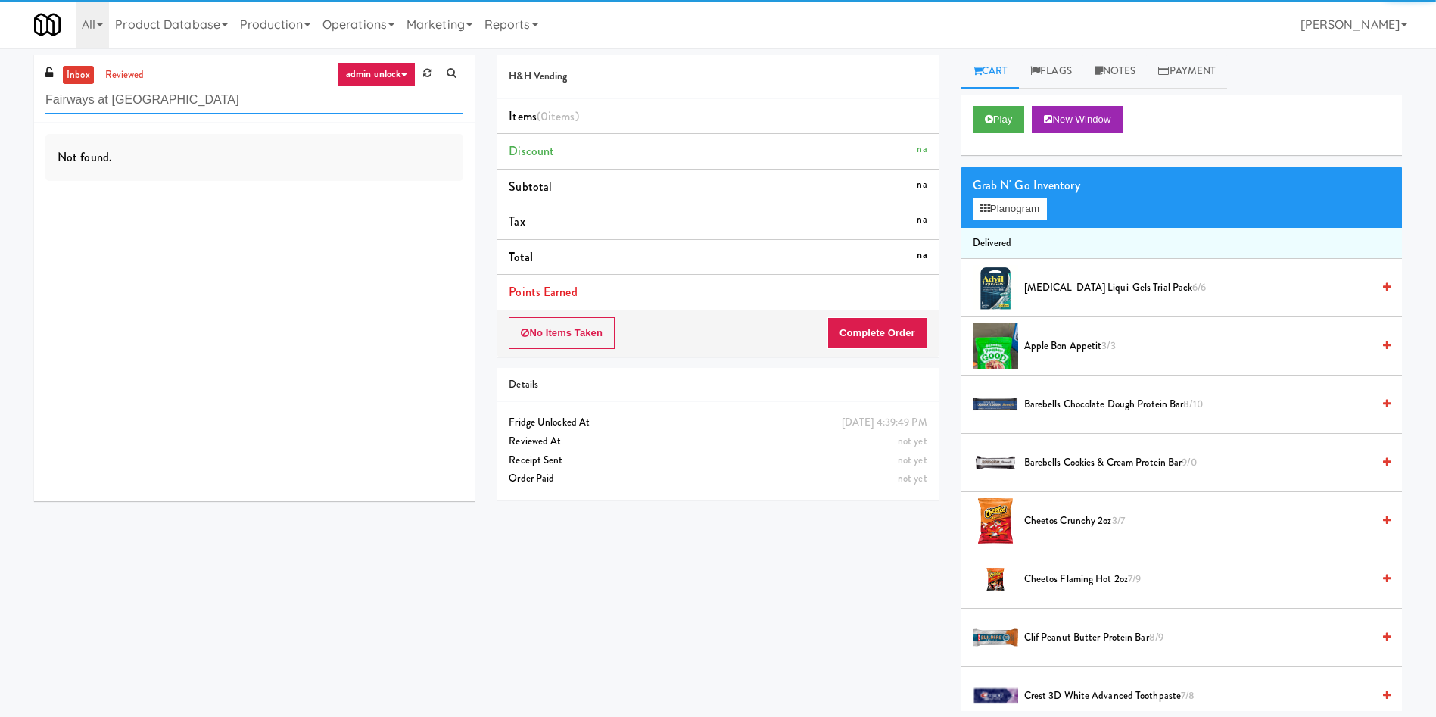
type input "Fairways at [GEOGRAPHIC_DATA]"
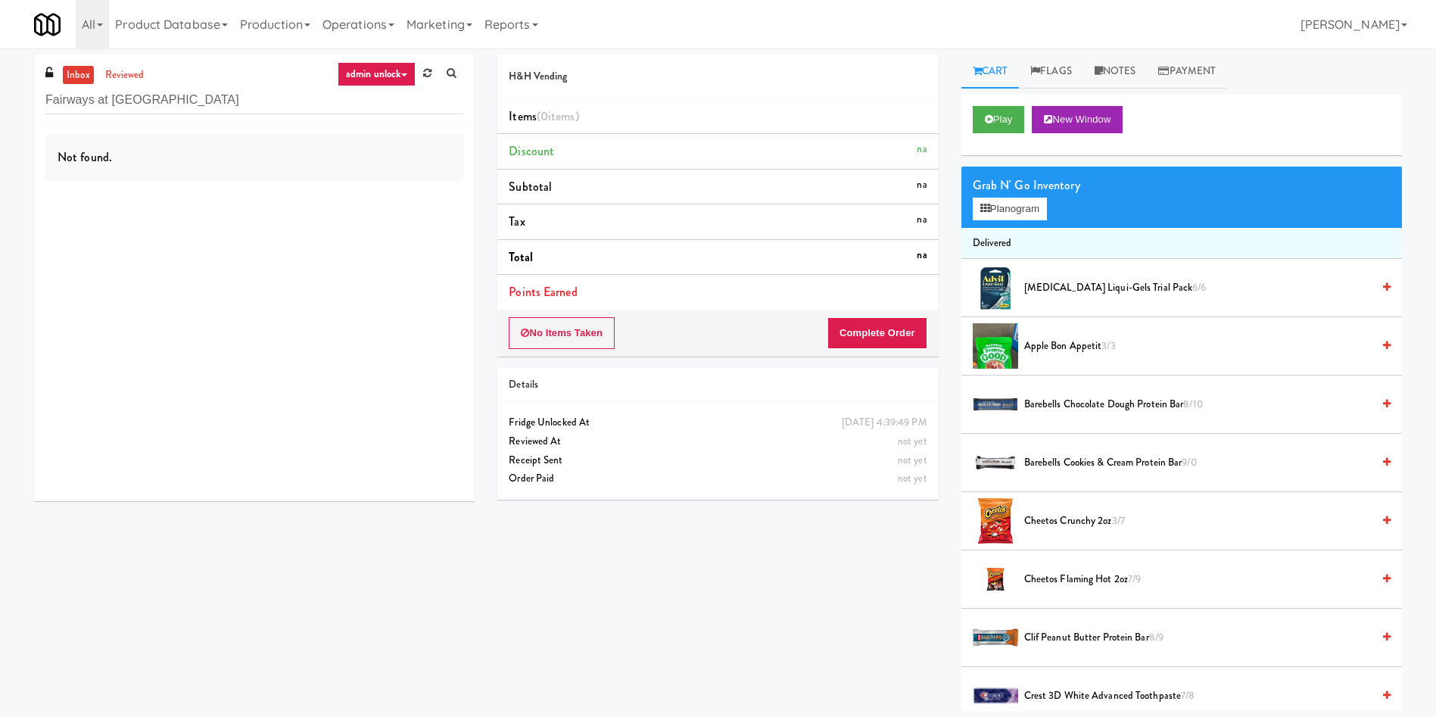
click at [360, 67] on link "admin unlock" at bounding box center [377, 74] width 78 height 24
click at [404, 98] on link "all" at bounding box center [402, 103] width 121 height 27
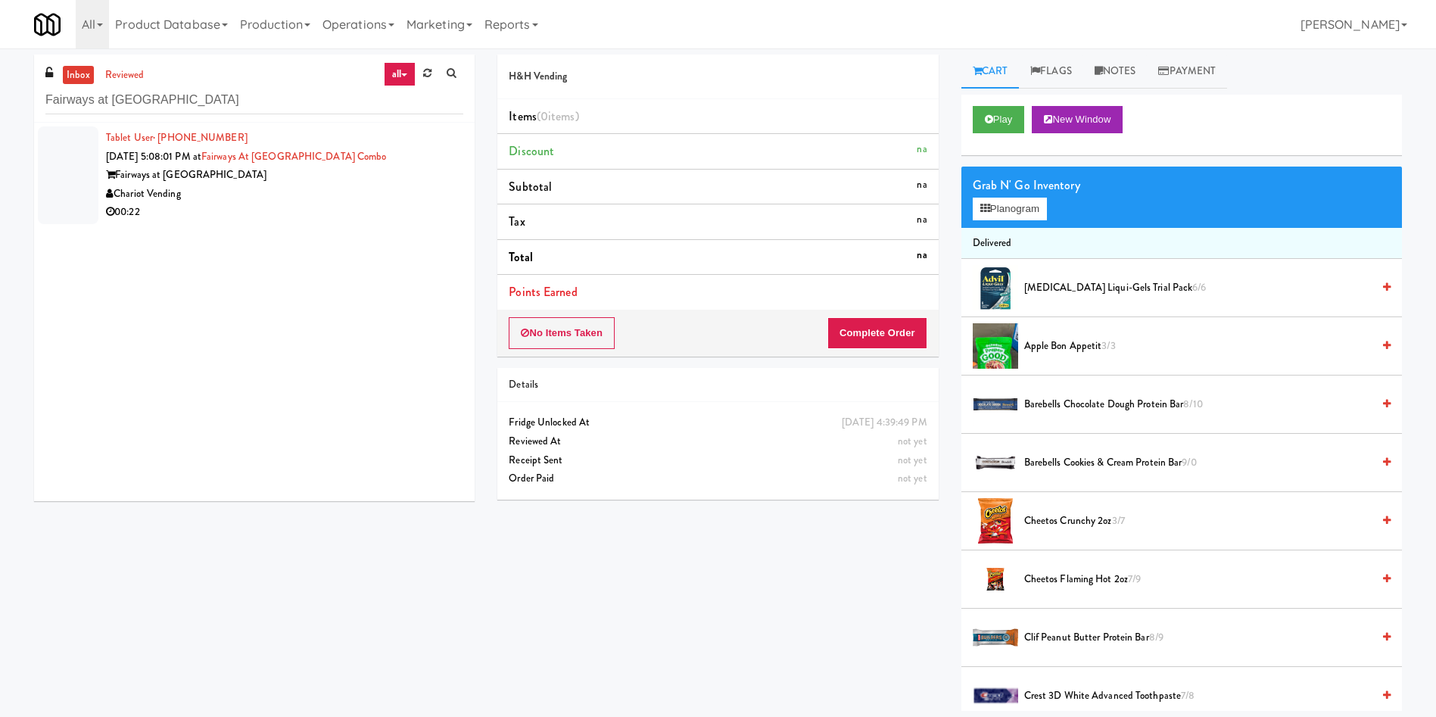
click at [70, 164] on div at bounding box center [68, 175] width 61 height 98
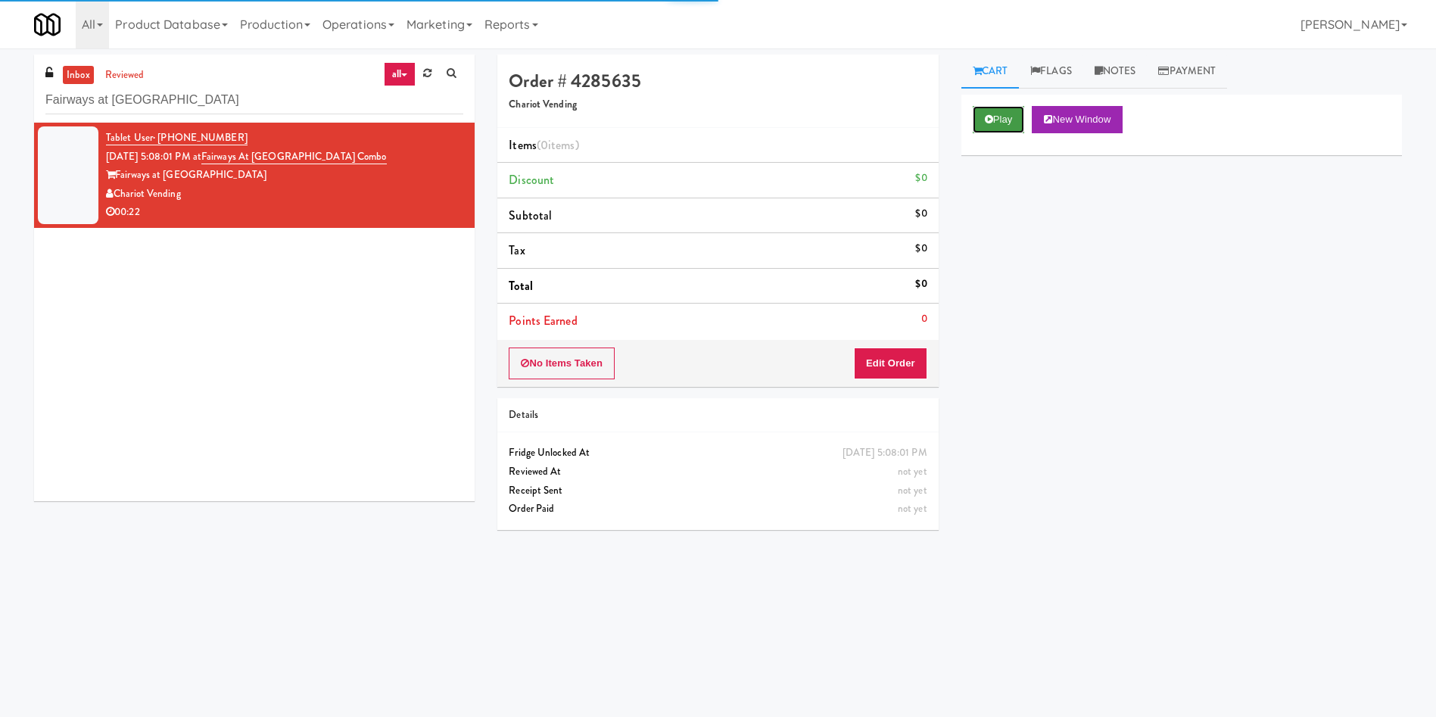
click at [1008, 127] on button "Play" at bounding box center [999, 119] width 52 height 27
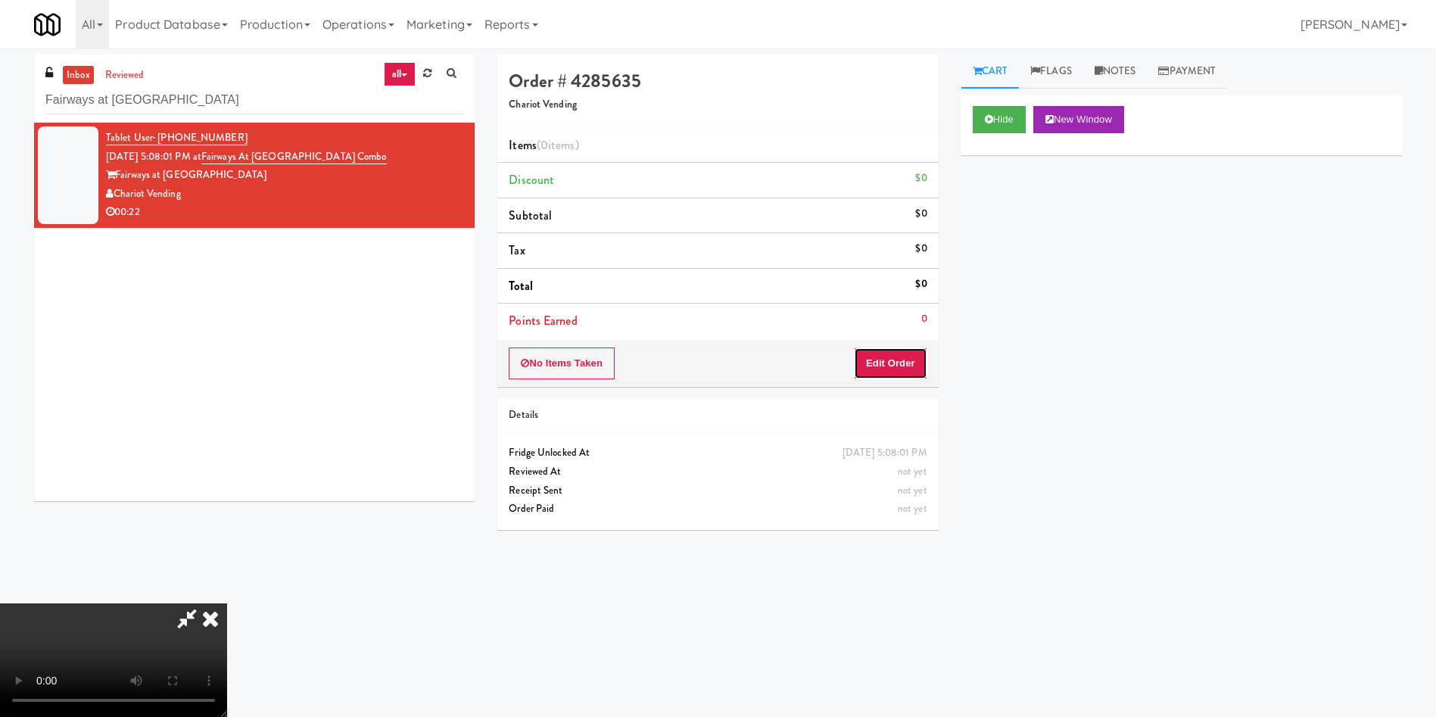
drag, startPoint x: 874, startPoint y: 361, endPoint x: 184, endPoint y: 10, distance: 774.0
click at [859, 361] on button "Edit Order" at bounding box center [890, 363] width 73 height 32
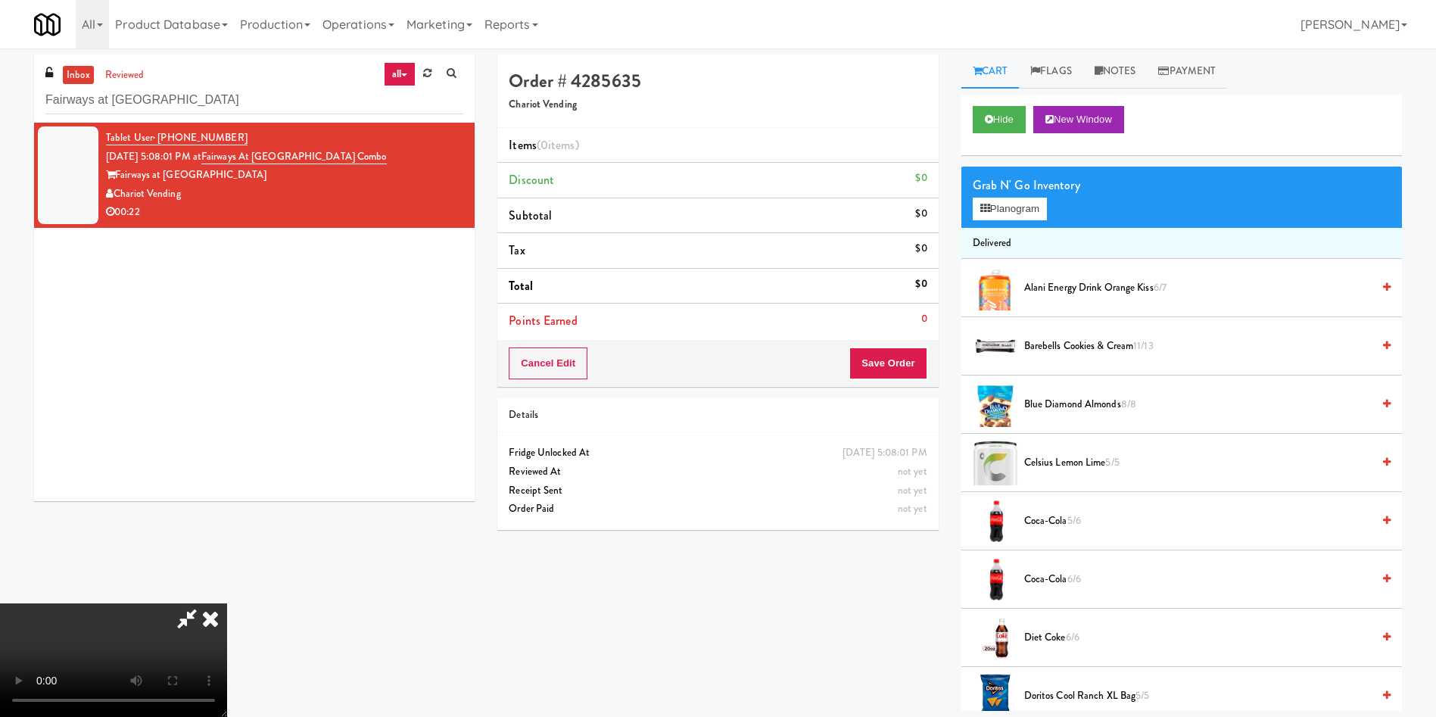
click at [227, 603] on video at bounding box center [113, 660] width 227 height 114
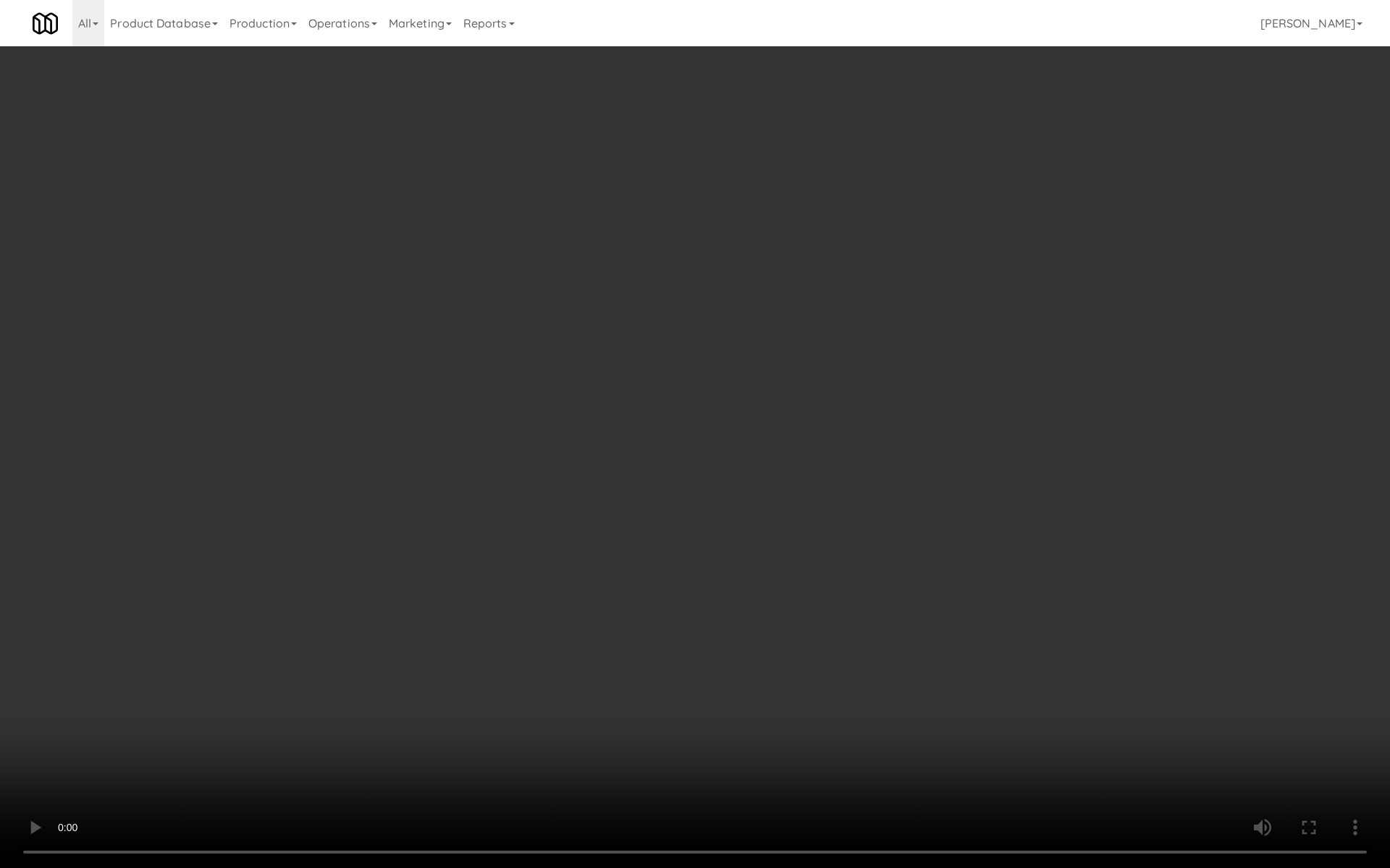
click at [807, 382] on video at bounding box center [695, 434] width 1390 height 868
click at [821, 372] on video at bounding box center [695, 434] width 1390 height 868
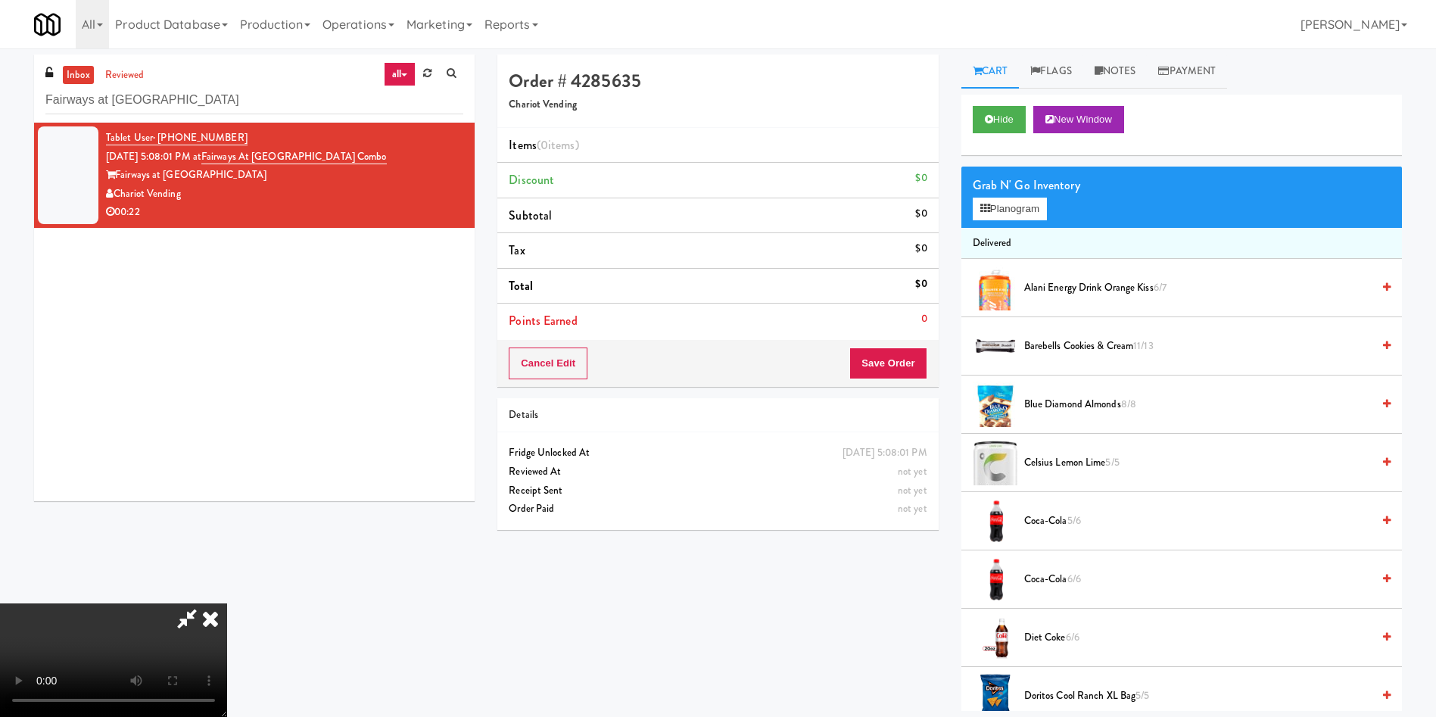
click at [1102, 341] on span "Barebells Cookies & Cream 11/13" at bounding box center [1197, 346] width 347 height 19
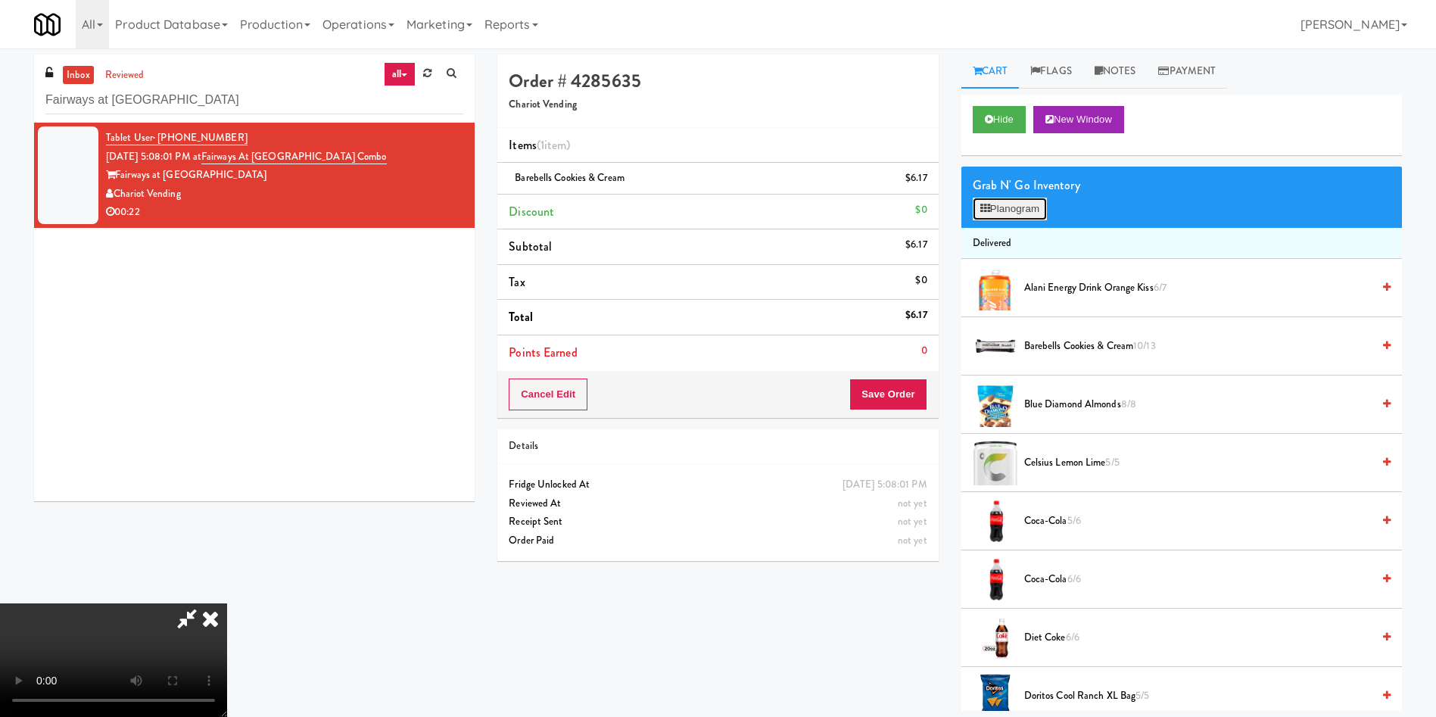
click at [1009, 201] on button "Planogram" at bounding box center [1010, 209] width 74 height 23
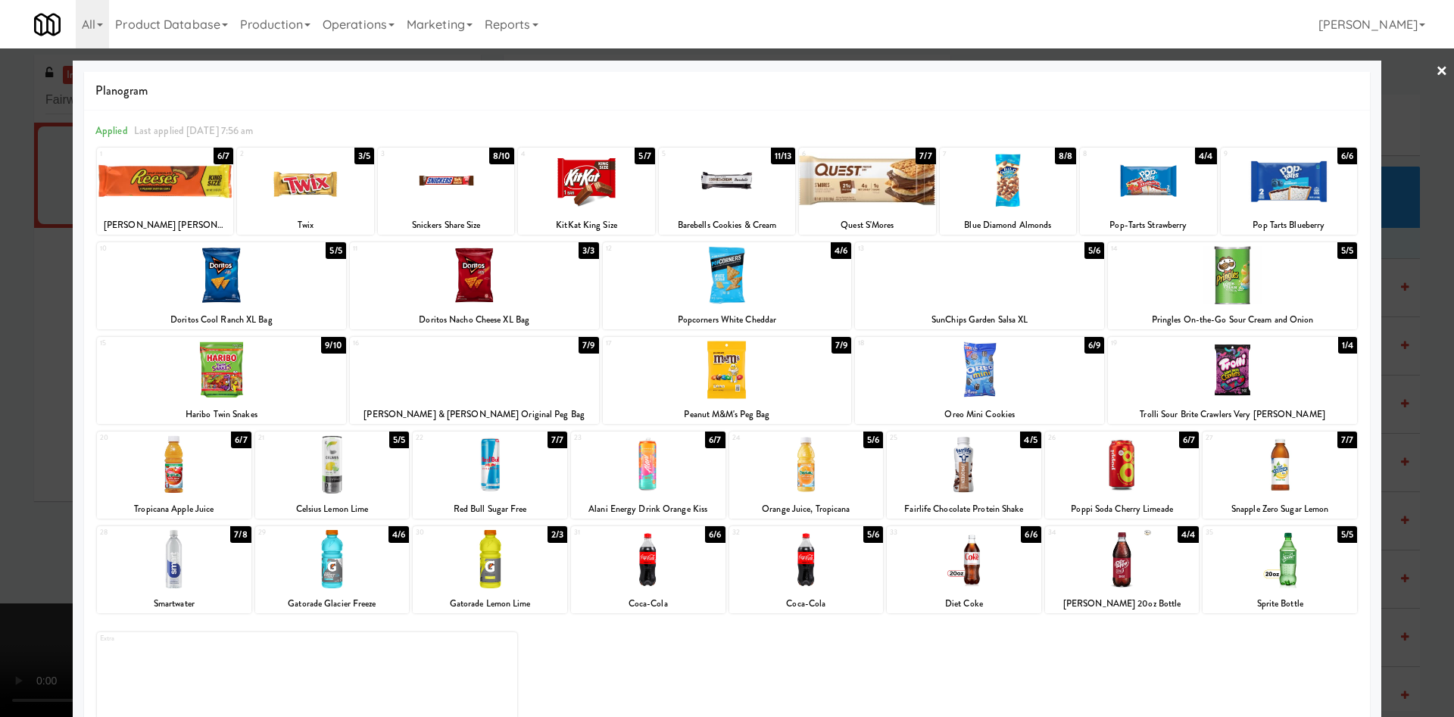
drag, startPoint x: 494, startPoint y: 293, endPoint x: 452, endPoint y: 316, distance: 47.8
click at [493, 294] on div at bounding box center [474, 275] width 249 height 58
click at [0, 408] on div at bounding box center [727, 358] width 1454 height 717
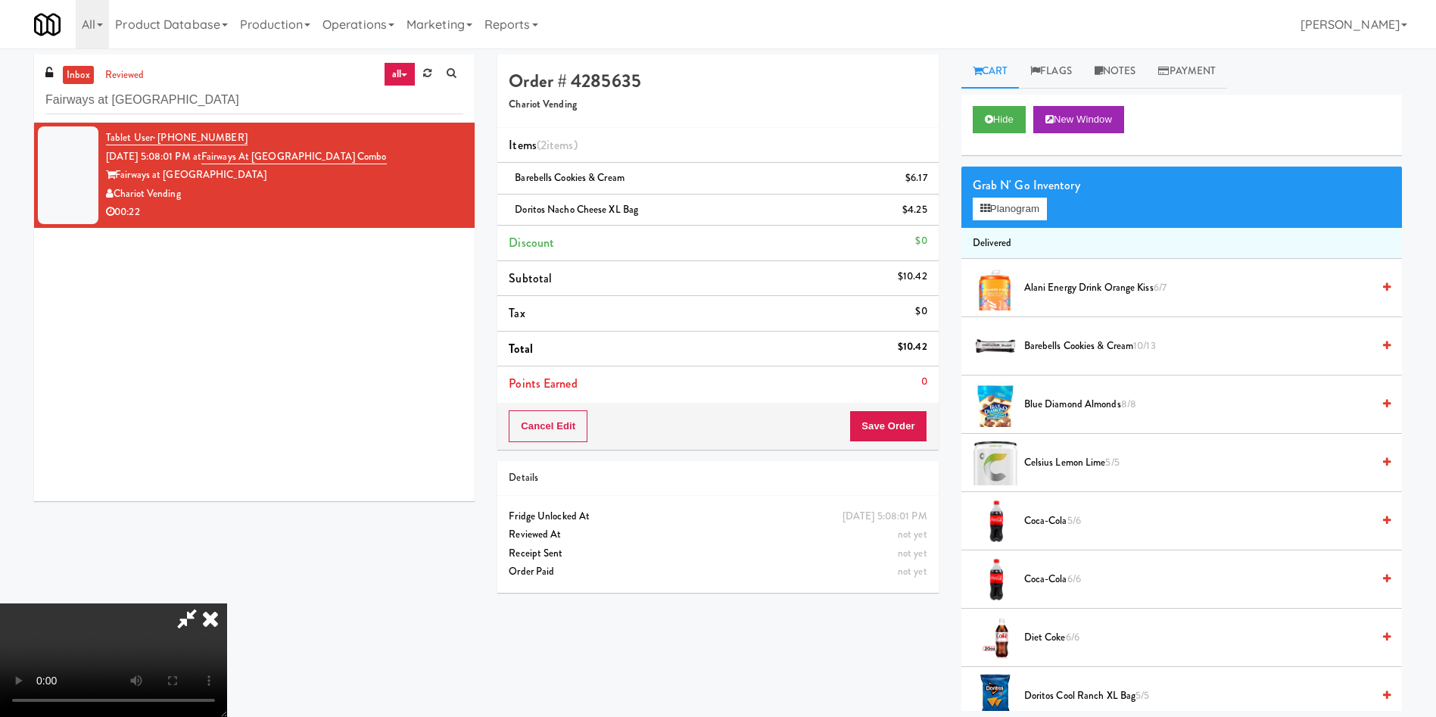
click at [227, 603] on video at bounding box center [113, 660] width 227 height 114
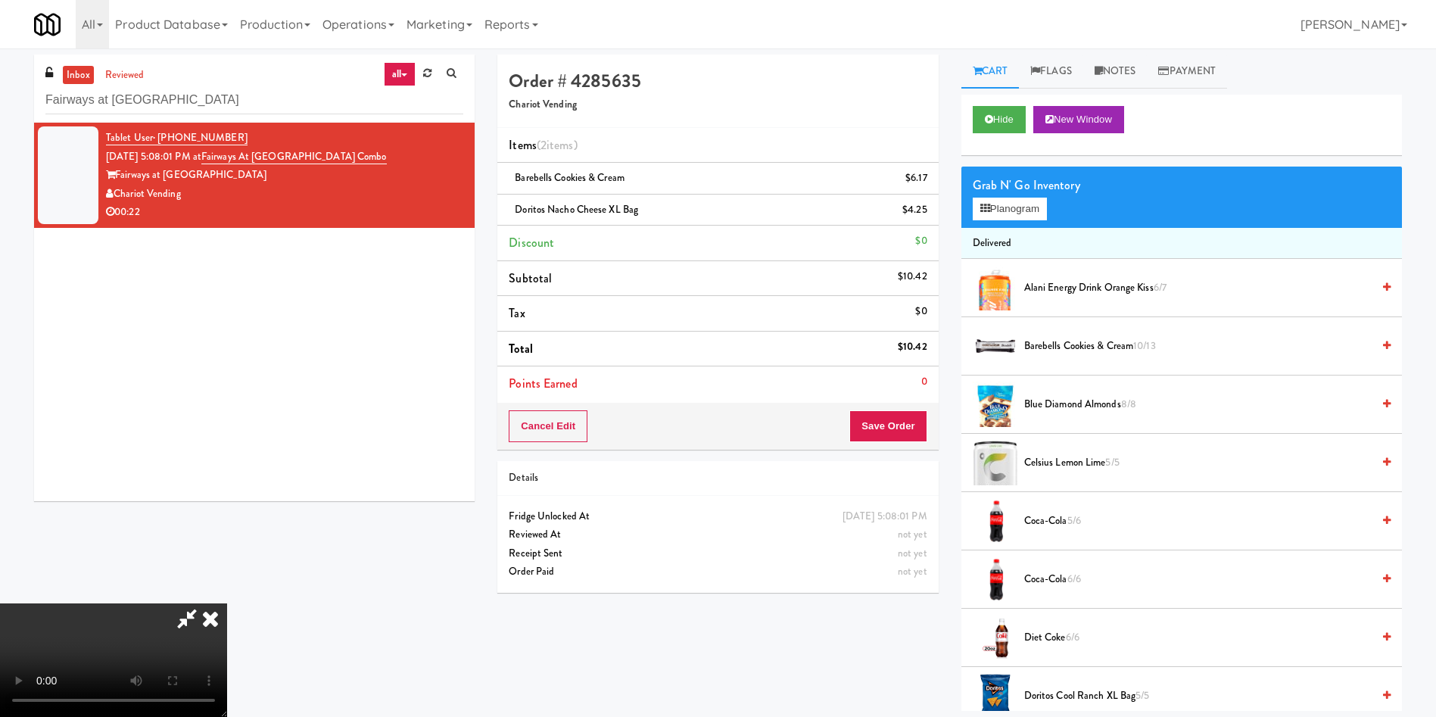
click at [227, 603] on video at bounding box center [113, 660] width 227 height 114
click at [1024, 213] on button "Planogram" at bounding box center [1010, 209] width 74 height 23
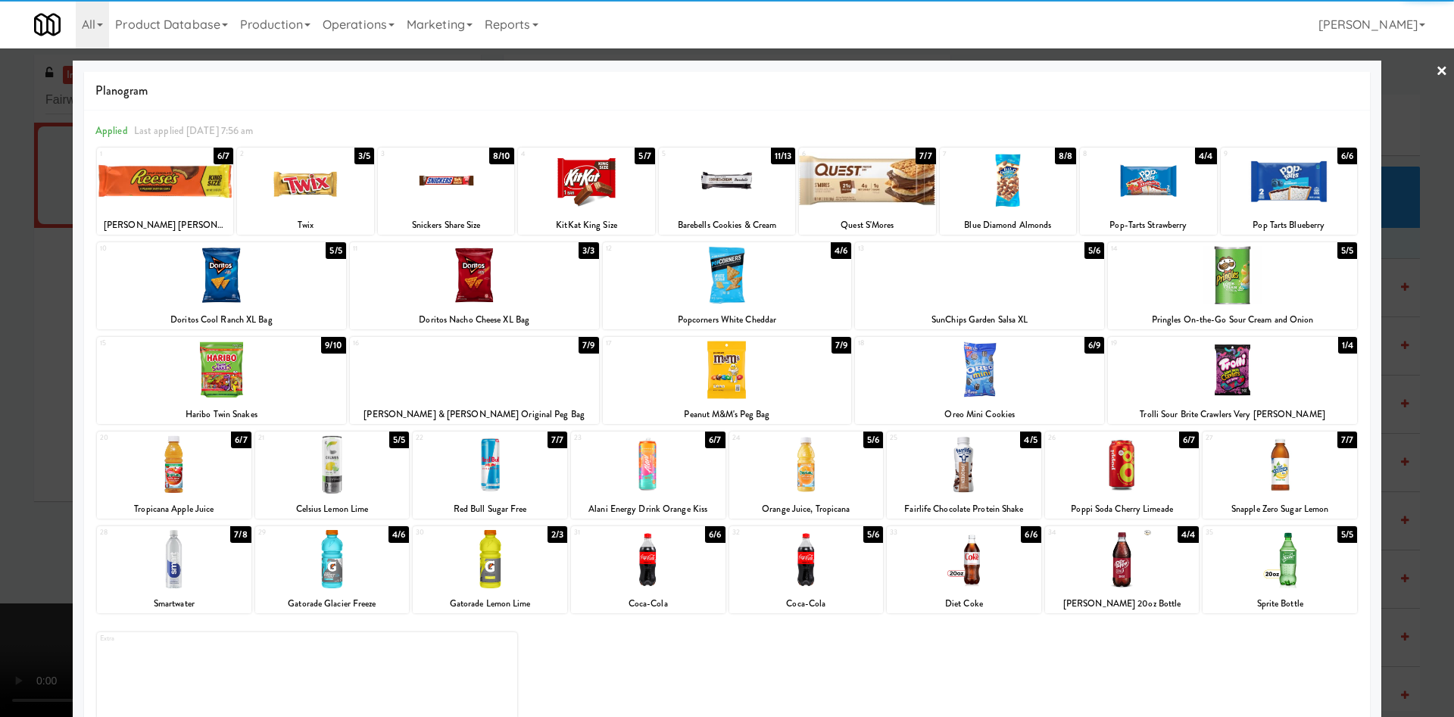
click at [866, 195] on div at bounding box center [867, 180] width 136 height 58
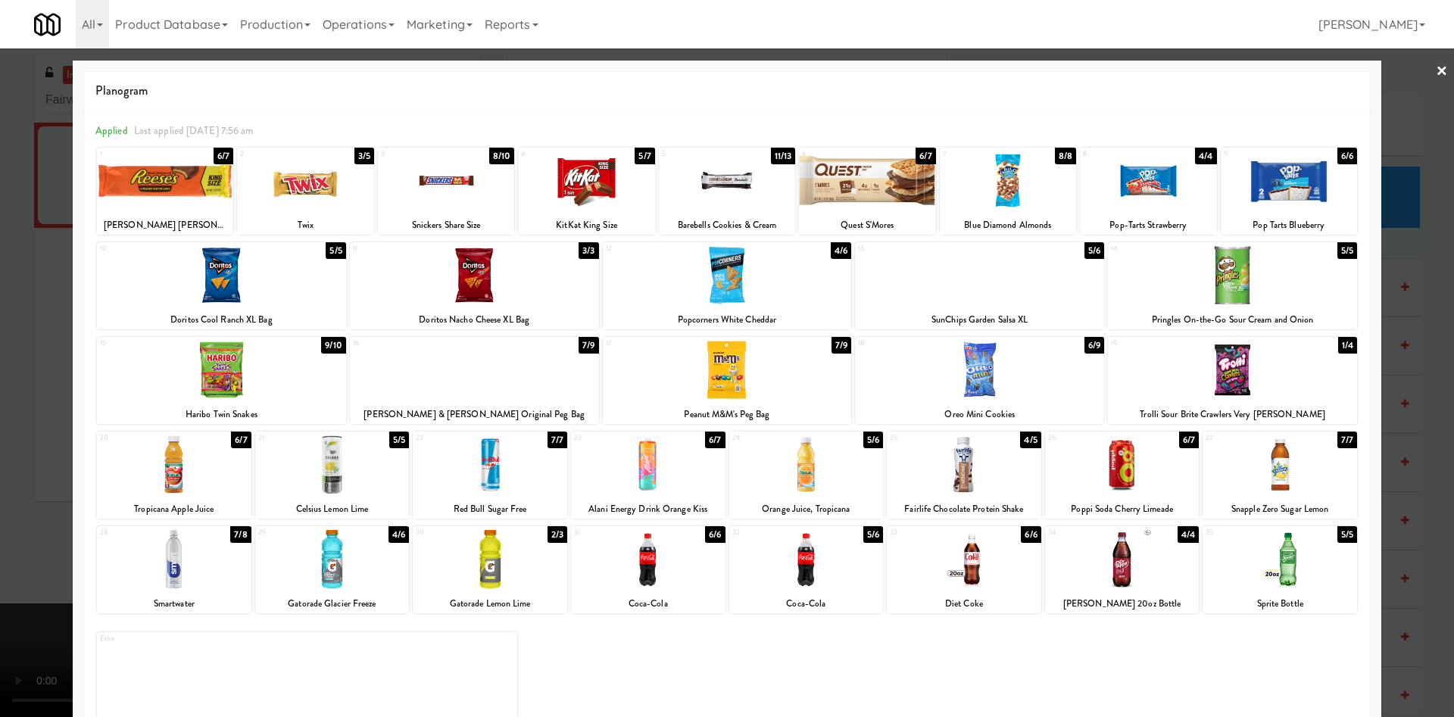
click at [67, 363] on div at bounding box center [727, 358] width 1454 height 717
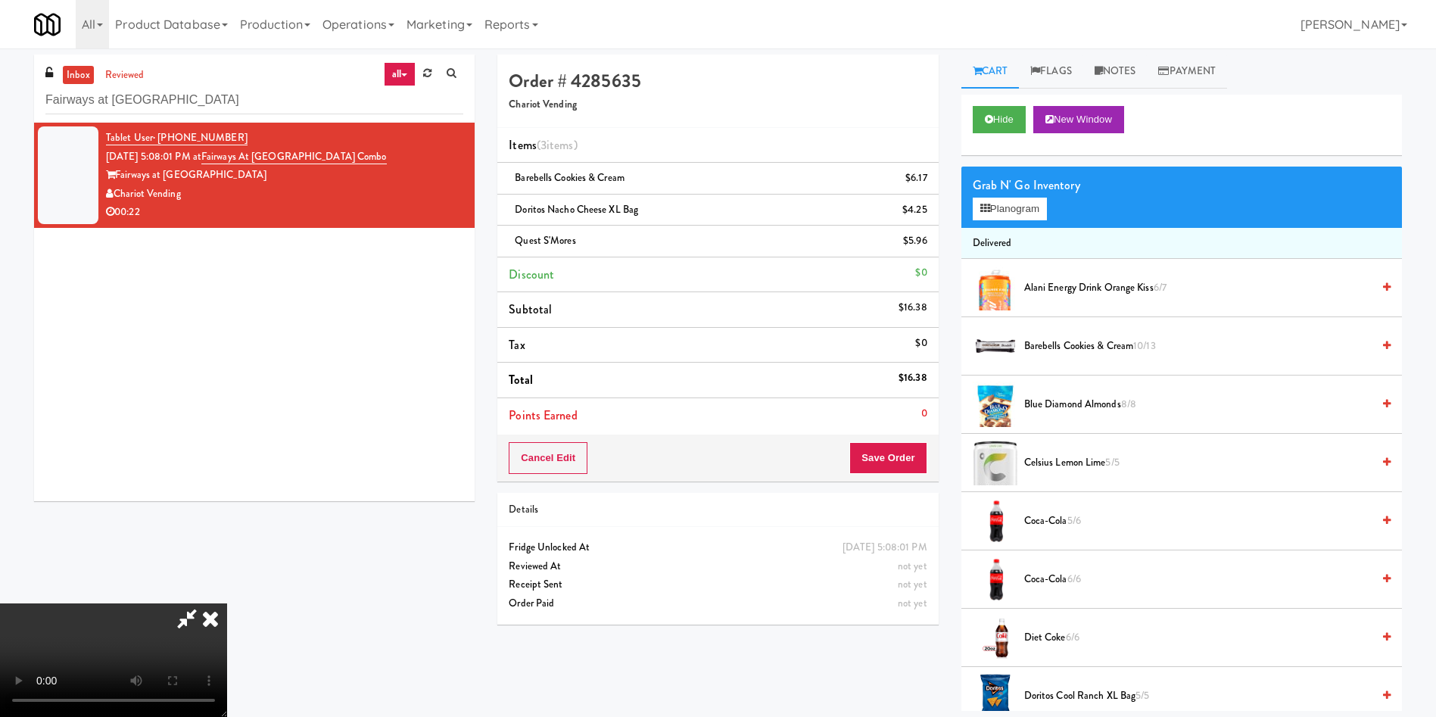
click at [227, 603] on video at bounding box center [113, 660] width 227 height 114
click at [900, 454] on button "Save Order" at bounding box center [887, 458] width 77 height 32
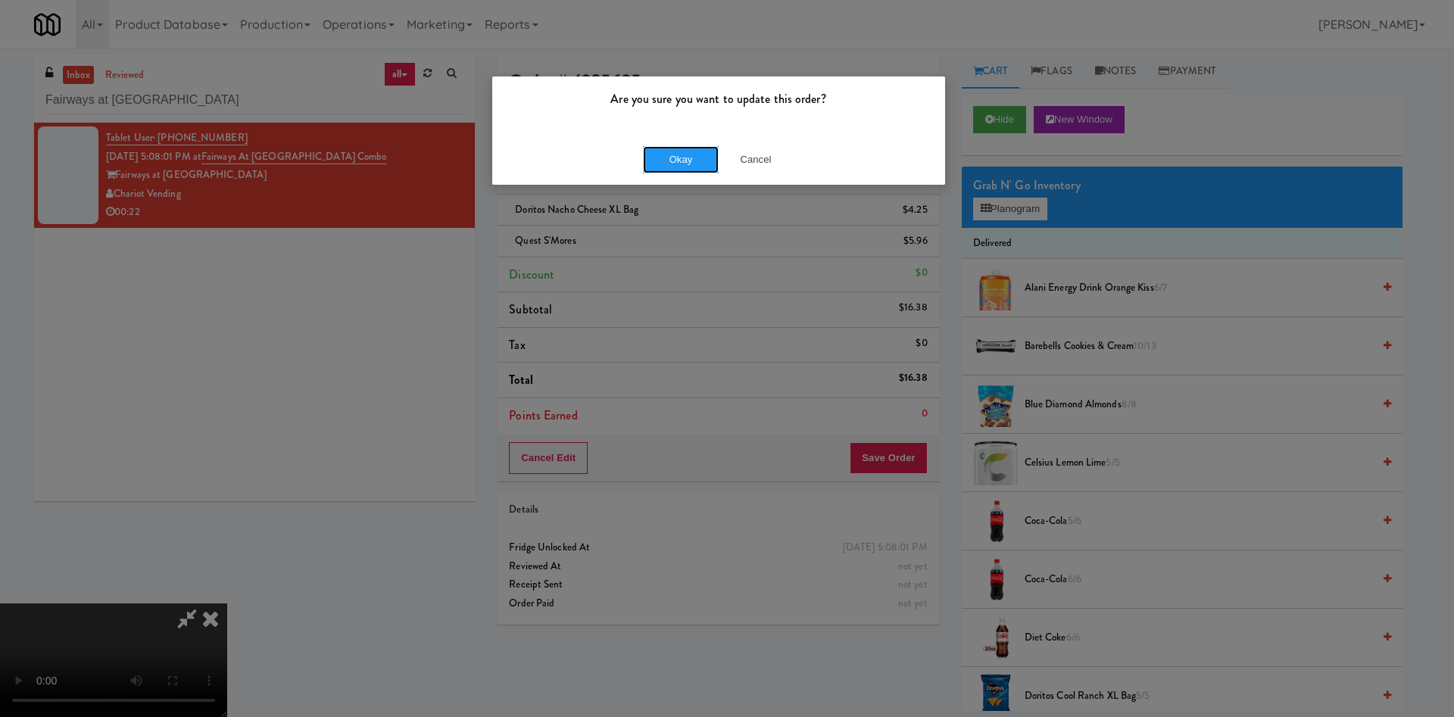
drag, startPoint x: 686, startPoint y: 164, endPoint x: 670, endPoint y: 191, distance: 31.6
click at [681, 168] on button "Okay" at bounding box center [681, 159] width 76 height 27
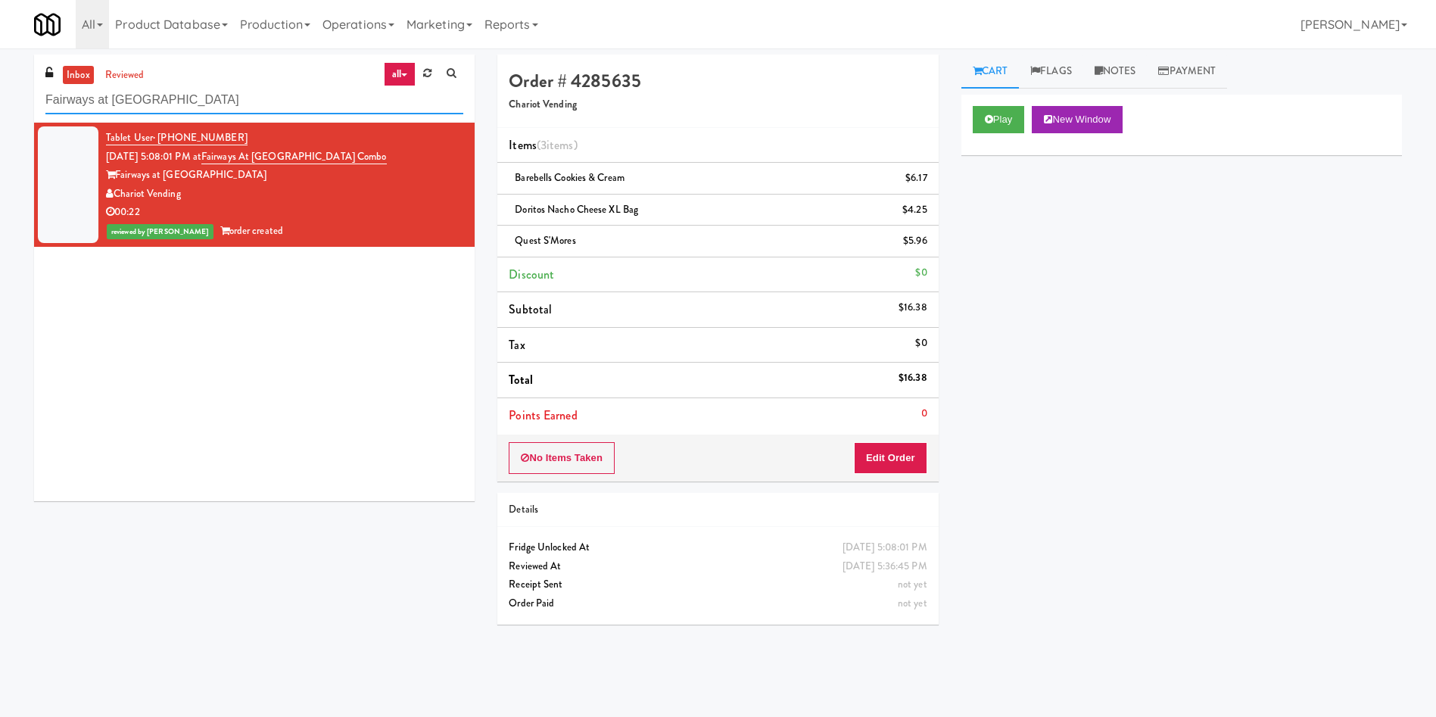
drag, startPoint x: 188, startPoint y: 89, endPoint x: 0, endPoint y: 91, distance: 187.8
click at [0, 91] on div "inbox reviewed all all unclear take inventory issue suspicious failed recent ad…" at bounding box center [718, 359] width 1436 height 608
paste input "JHE Building - Fireball Ca"
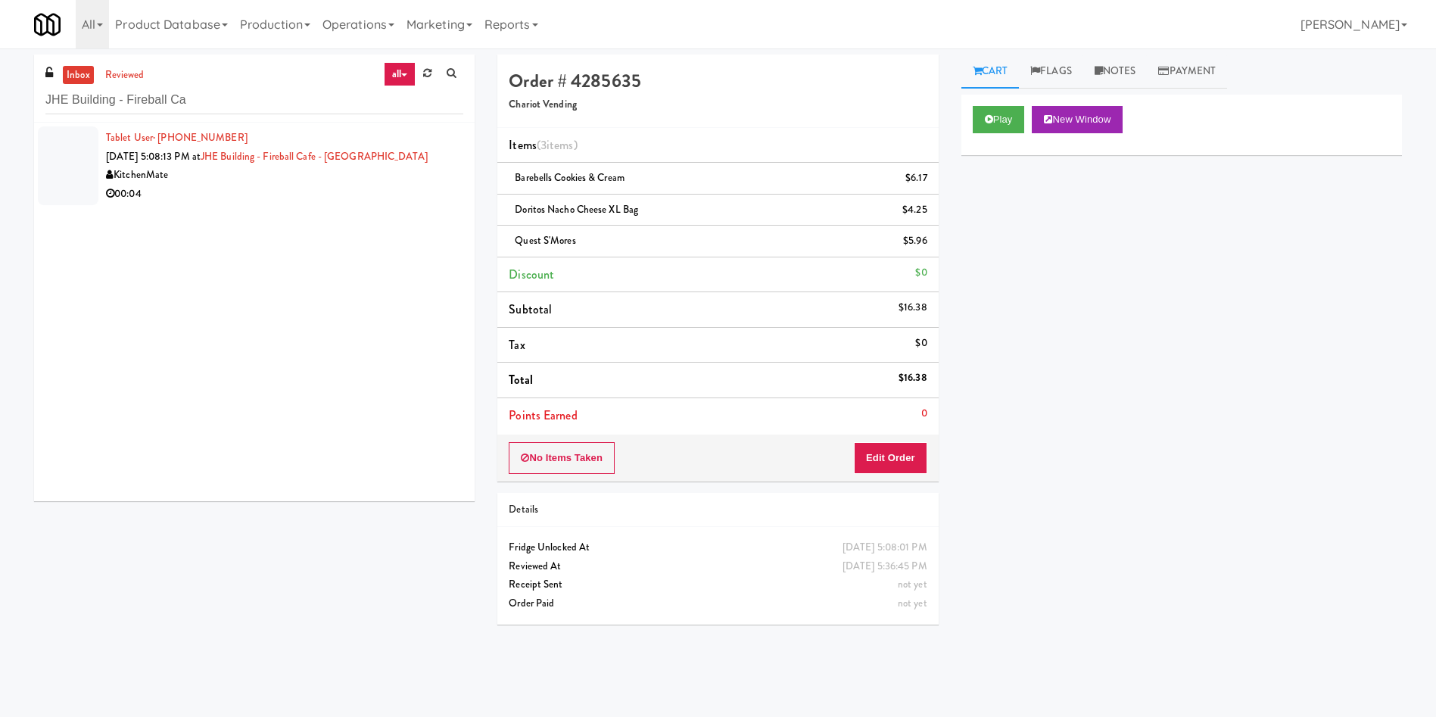
click at [48, 165] on div at bounding box center [68, 165] width 61 height 79
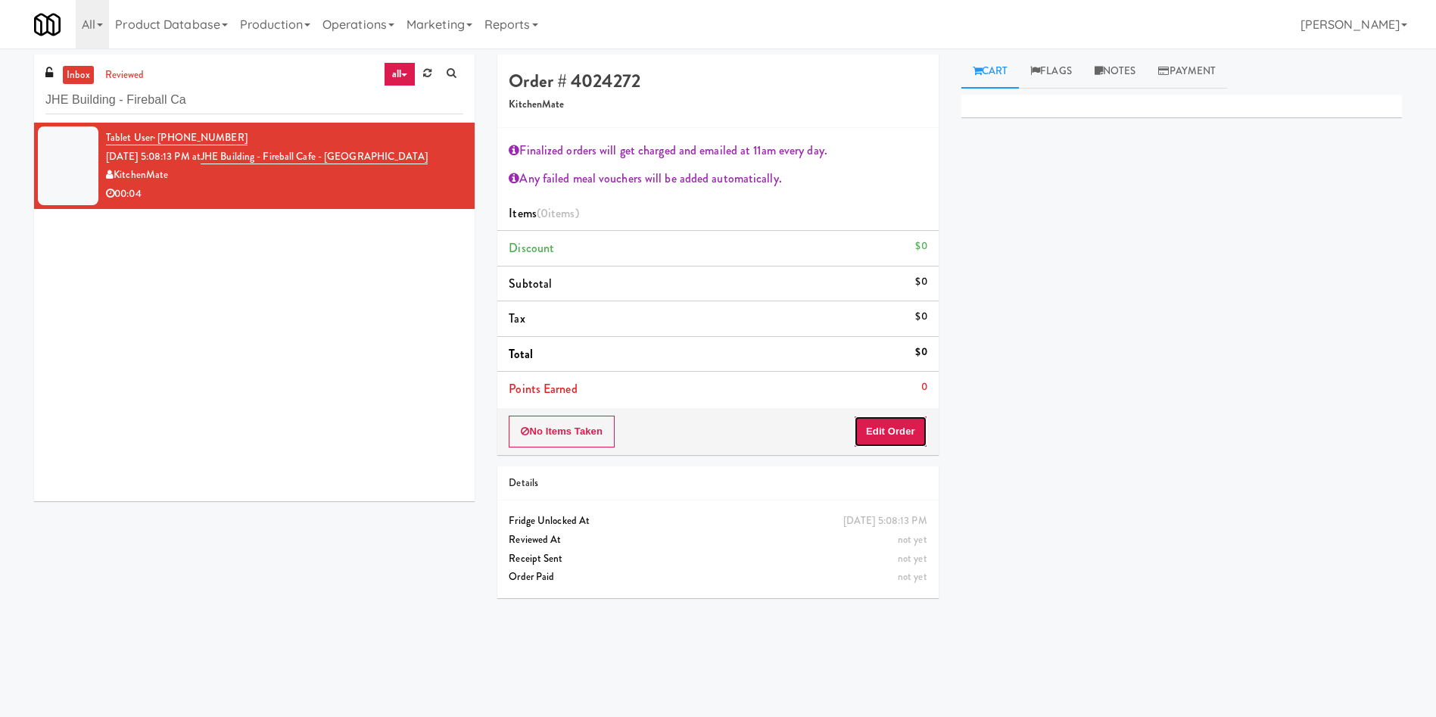
click at [925, 427] on button "Edit Order" at bounding box center [890, 432] width 73 height 32
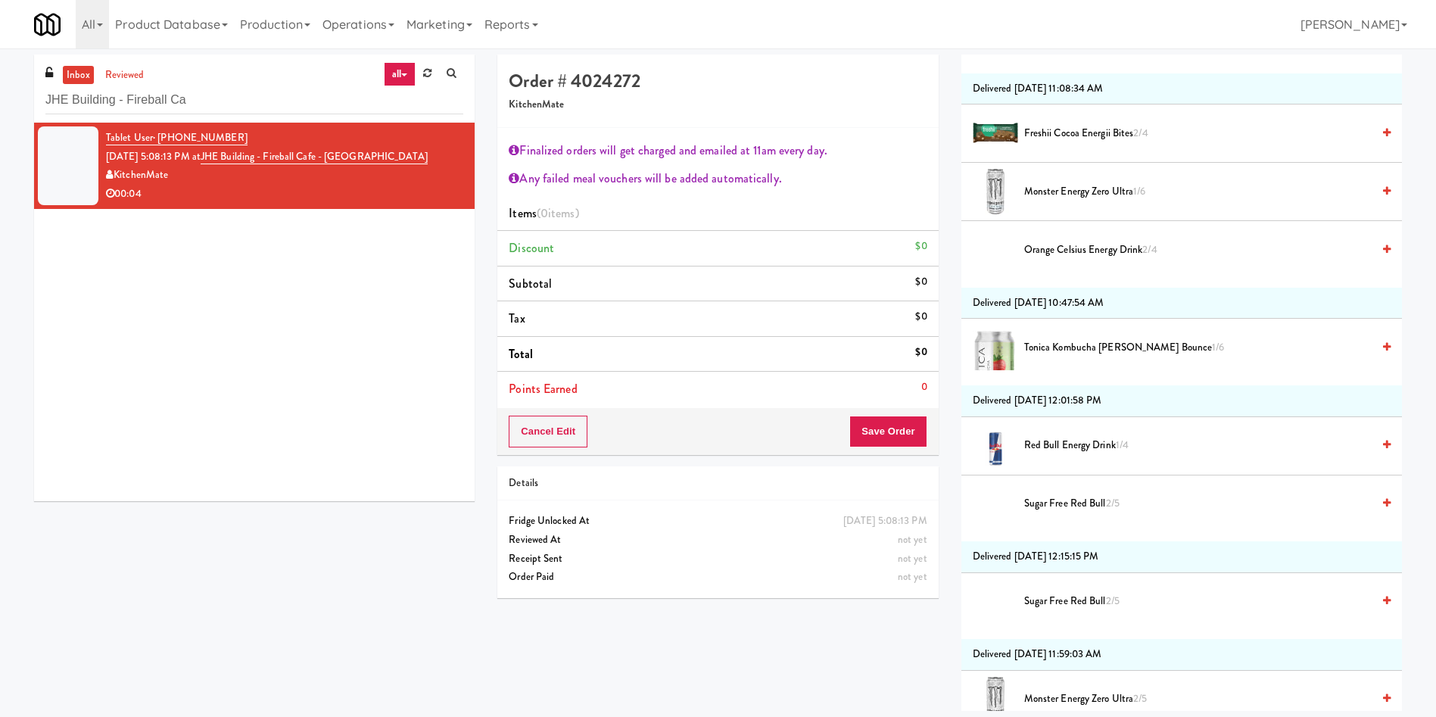
scroll to position [1136, 0]
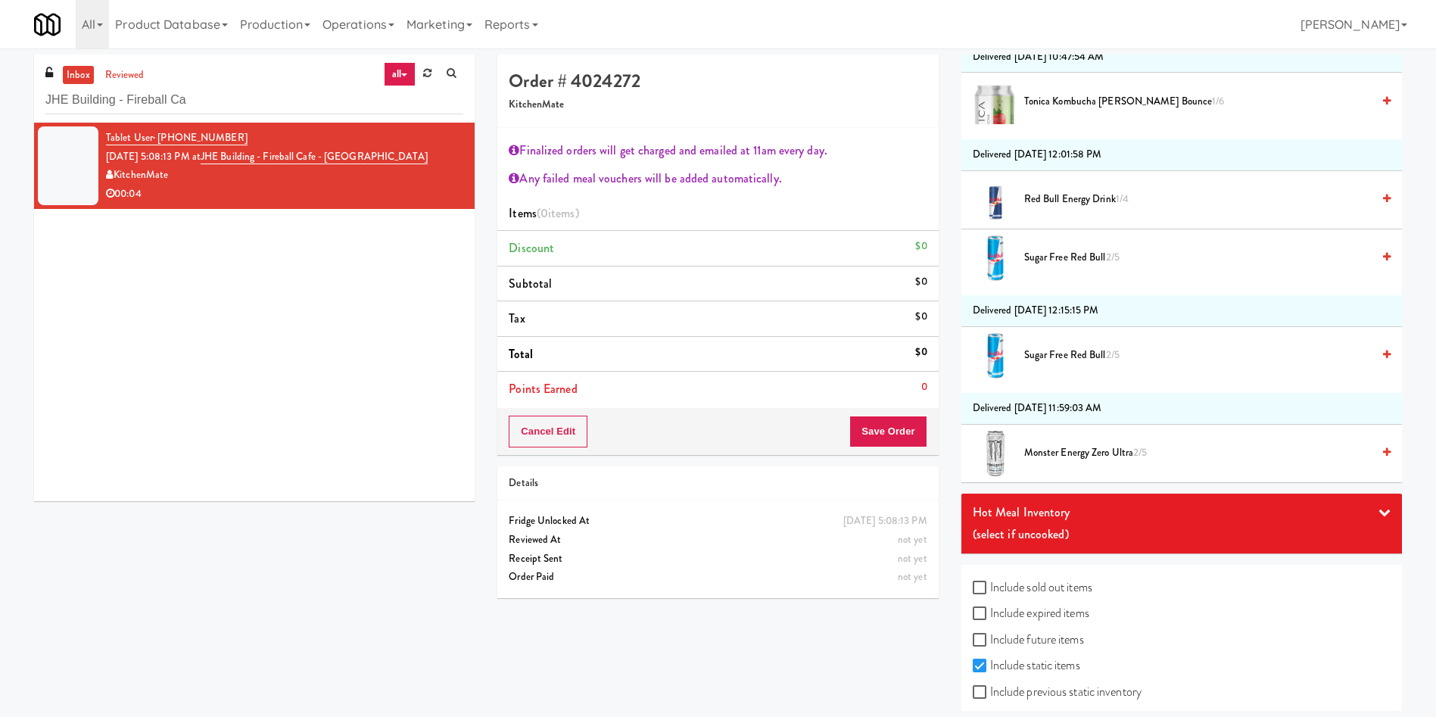
click at [1086, 347] on span "Sugar Free Red Bull 2/5" at bounding box center [1197, 355] width 347 height 19
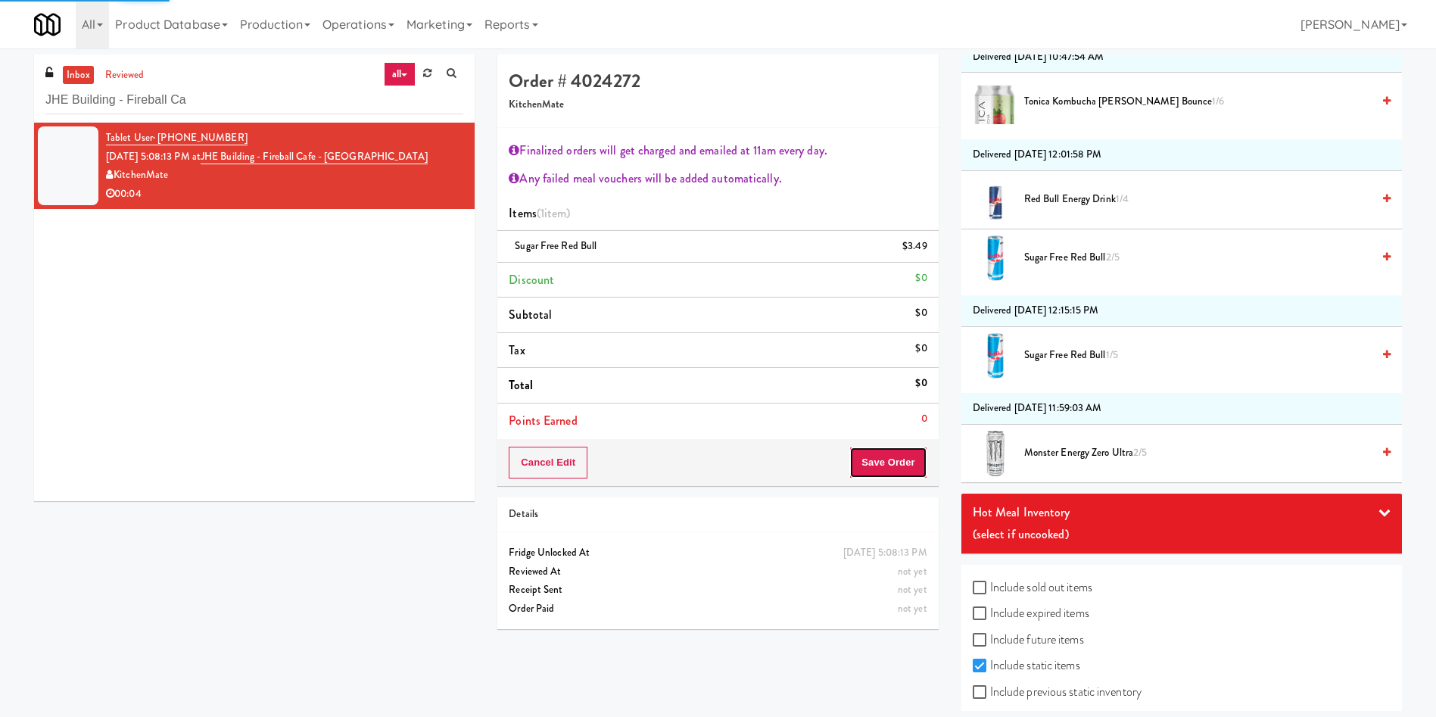
click at [877, 475] on button "Save Order" at bounding box center [887, 463] width 77 height 32
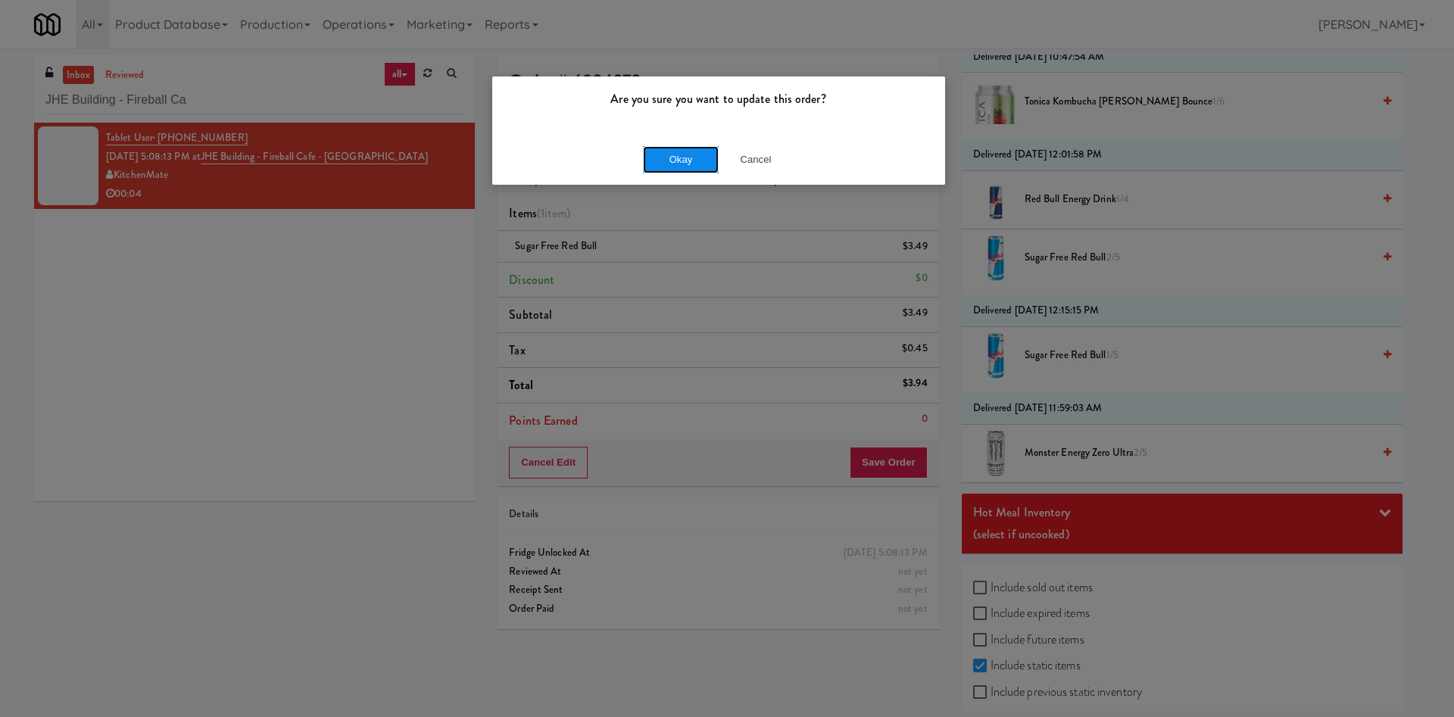
click at [690, 161] on button "Okay" at bounding box center [681, 159] width 76 height 27
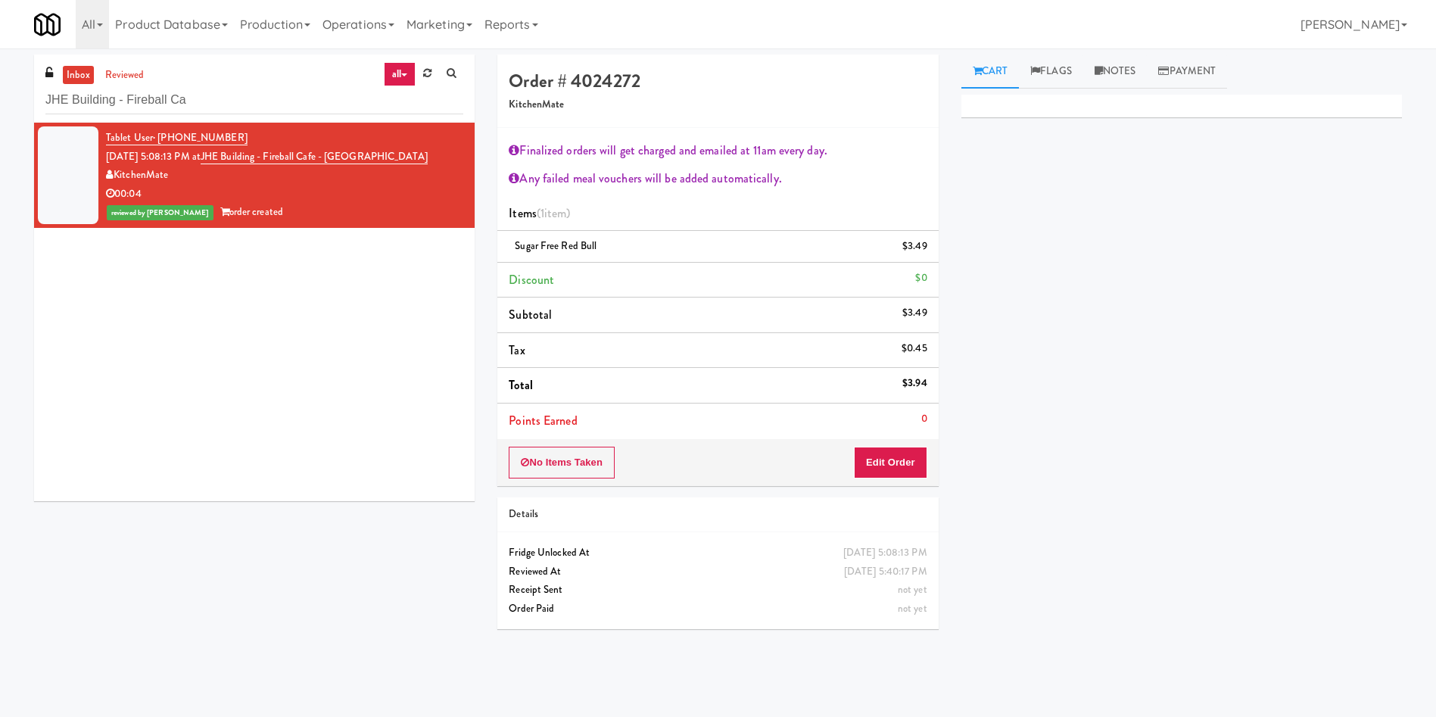
scroll to position [0, 0]
paste input "Hilltop - Combo"
drag, startPoint x: 257, startPoint y: 111, endPoint x: 0, endPoint y: 110, distance: 256.6
click at [0, 110] on div "inbox reviewed all all unclear take inventory issue suspicious failed recent ad…" at bounding box center [718, 359] width 1436 height 608
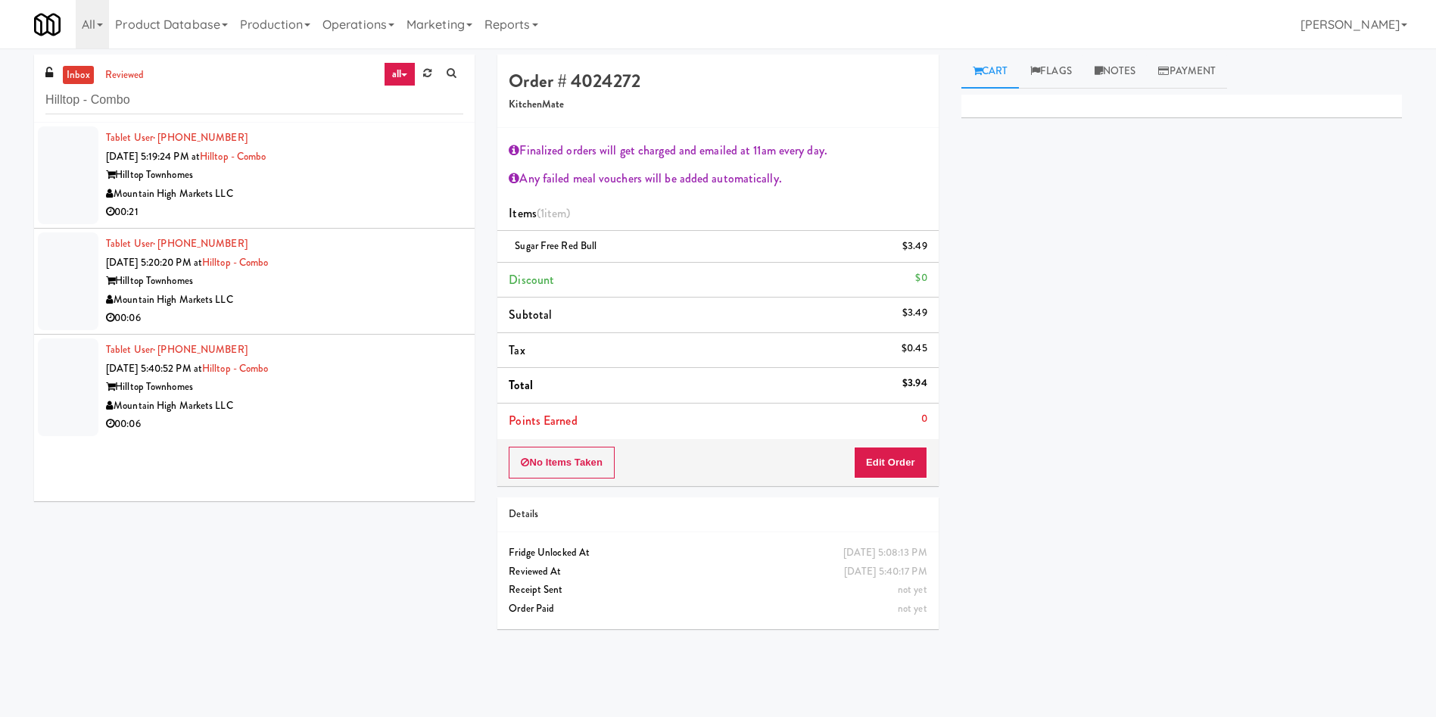
click at [47, 195] on div at bounding box center [68, 175] width 61 height 98
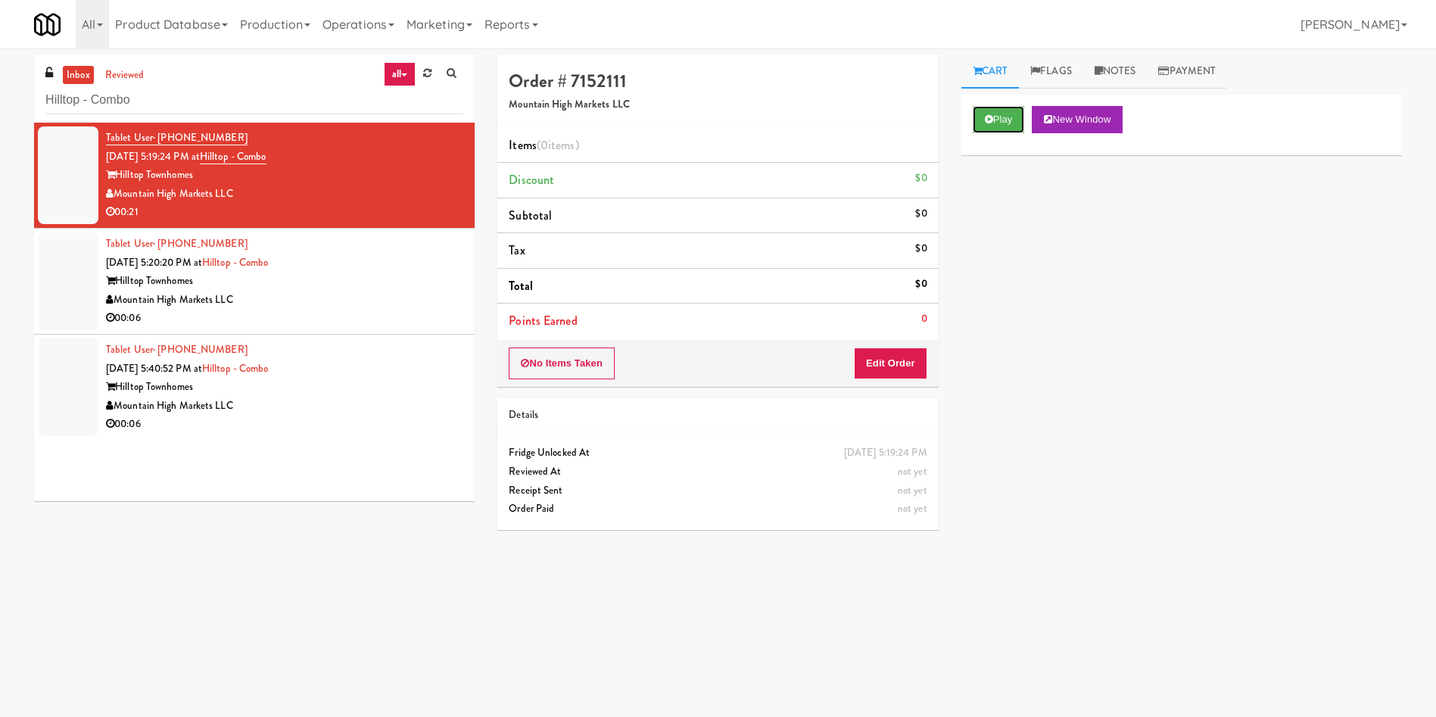
drag, startPoint x: 986, startPoint y: 120, endPoint x: 976, endPoint y: 144, distance: 26.1
click at [986, 120] on icon at bounding box center [989, 119] width 8 height 10
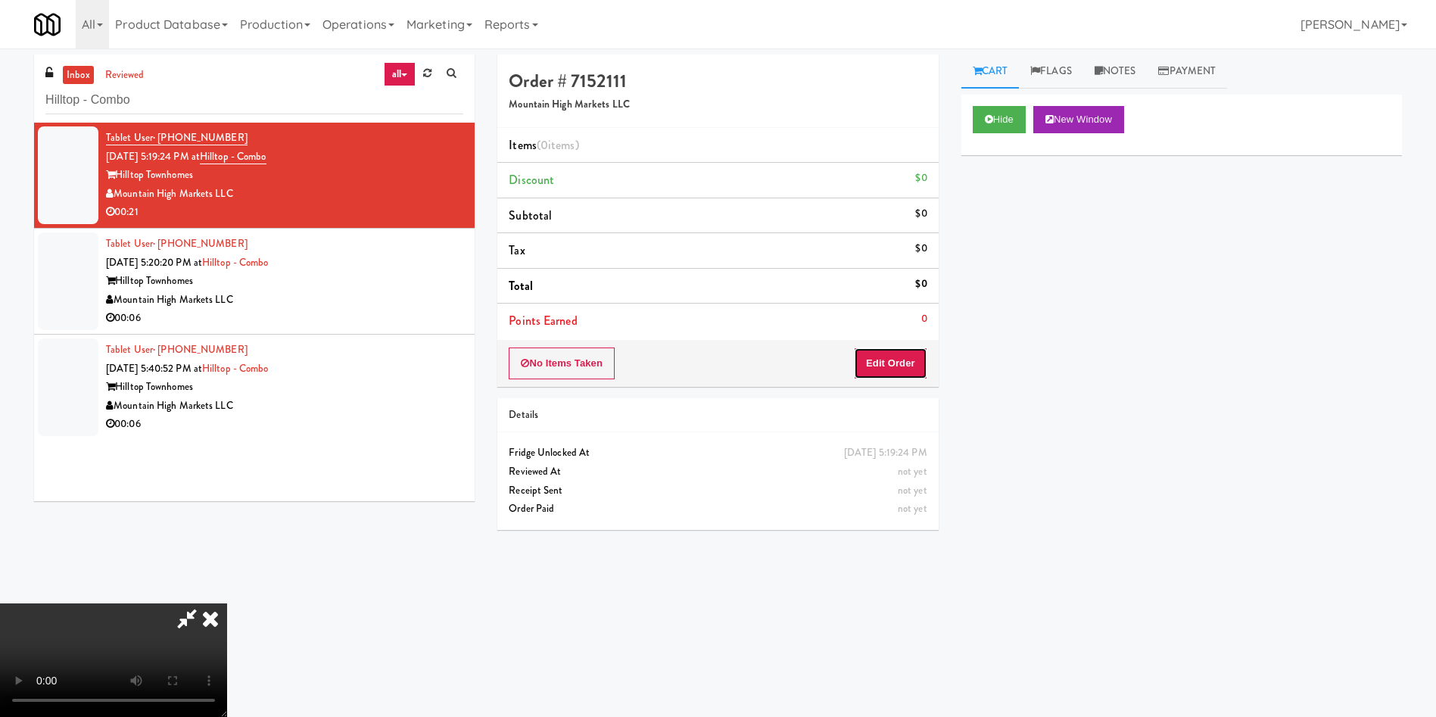
click at [909, 362] on button "Edit Order" at bounding box center [890, 363] width 73 height 32
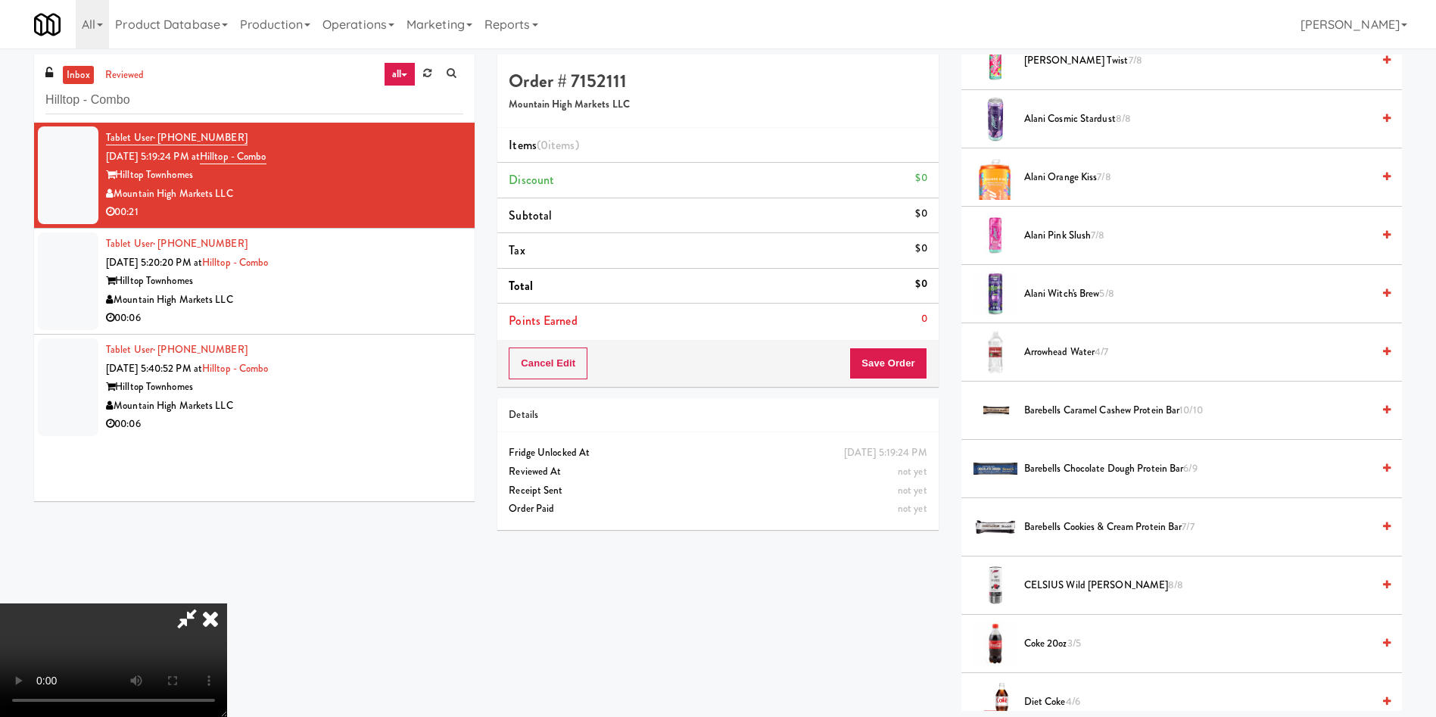
scroll to position [114, 0]
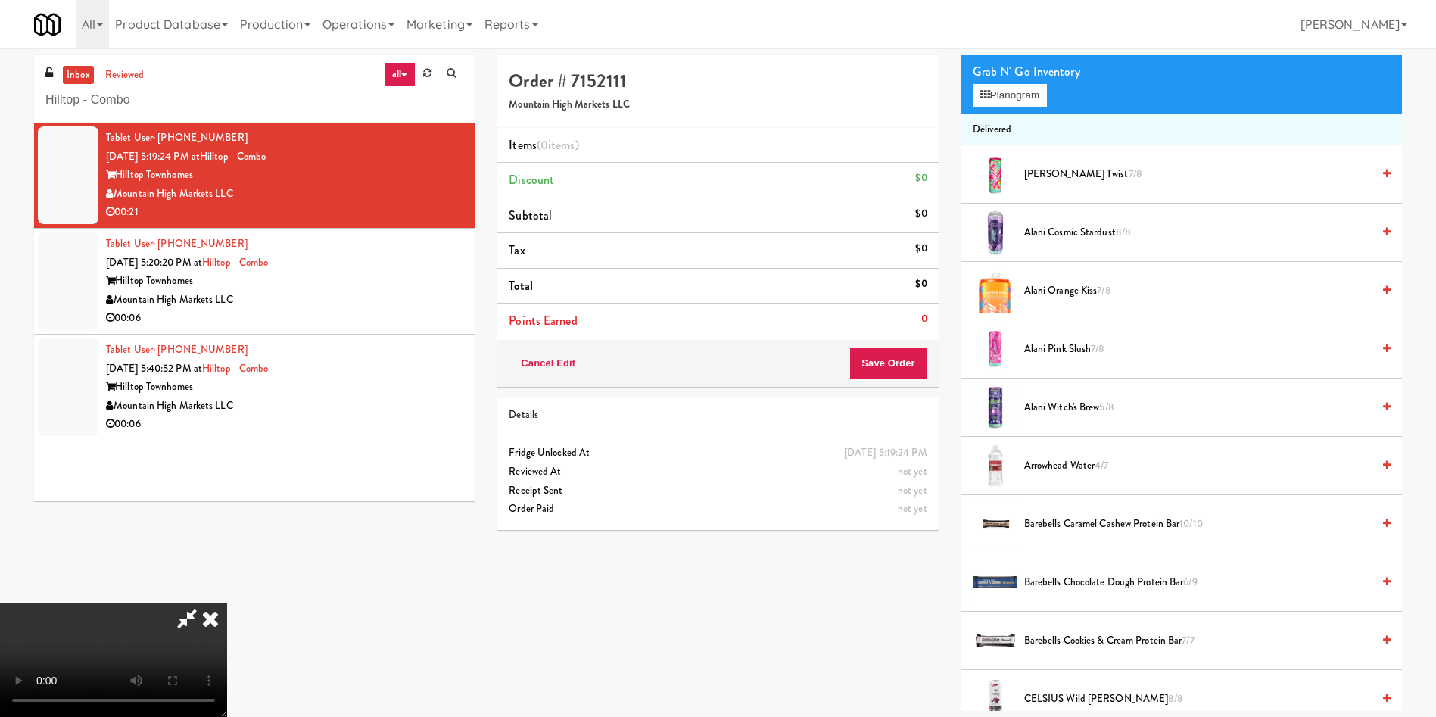
click at [227, 603] on video at bounding box center [113, 660] width 227 height 114
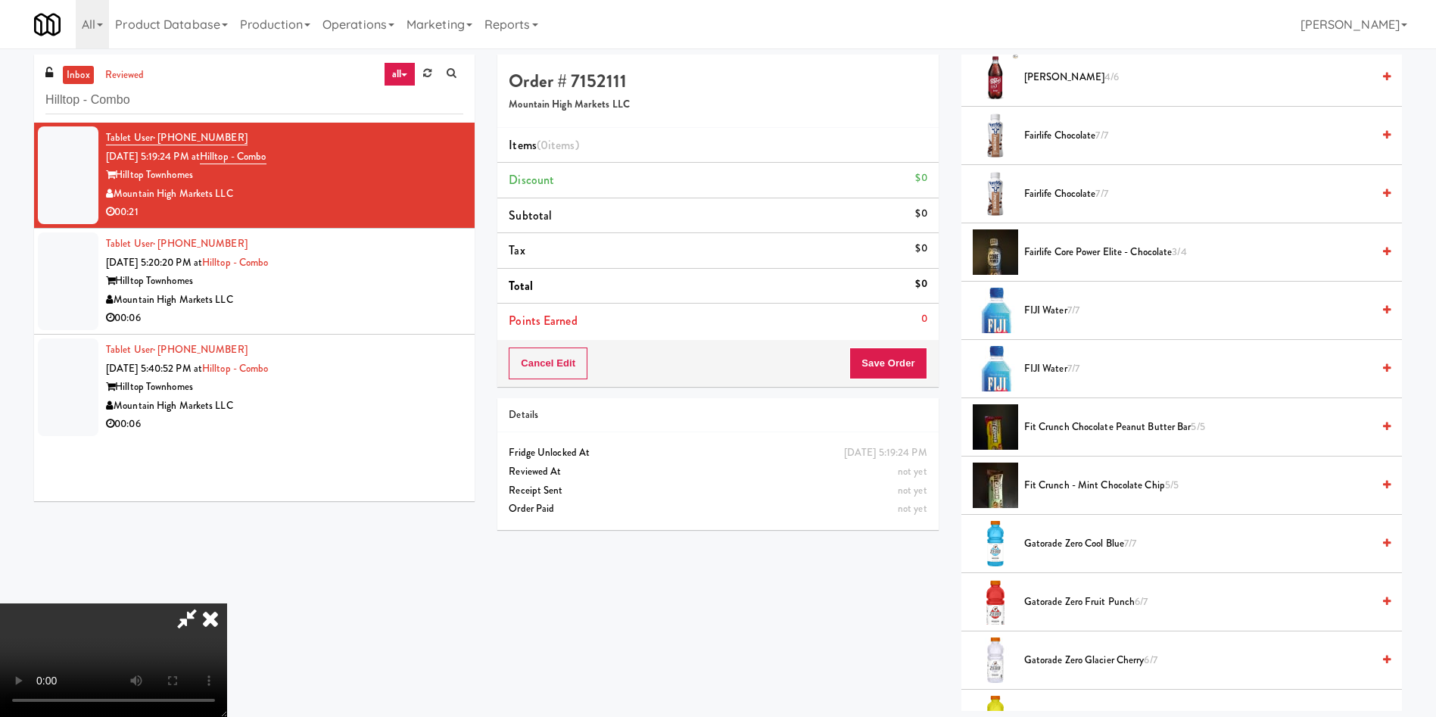
scroll to position [1022, 0]
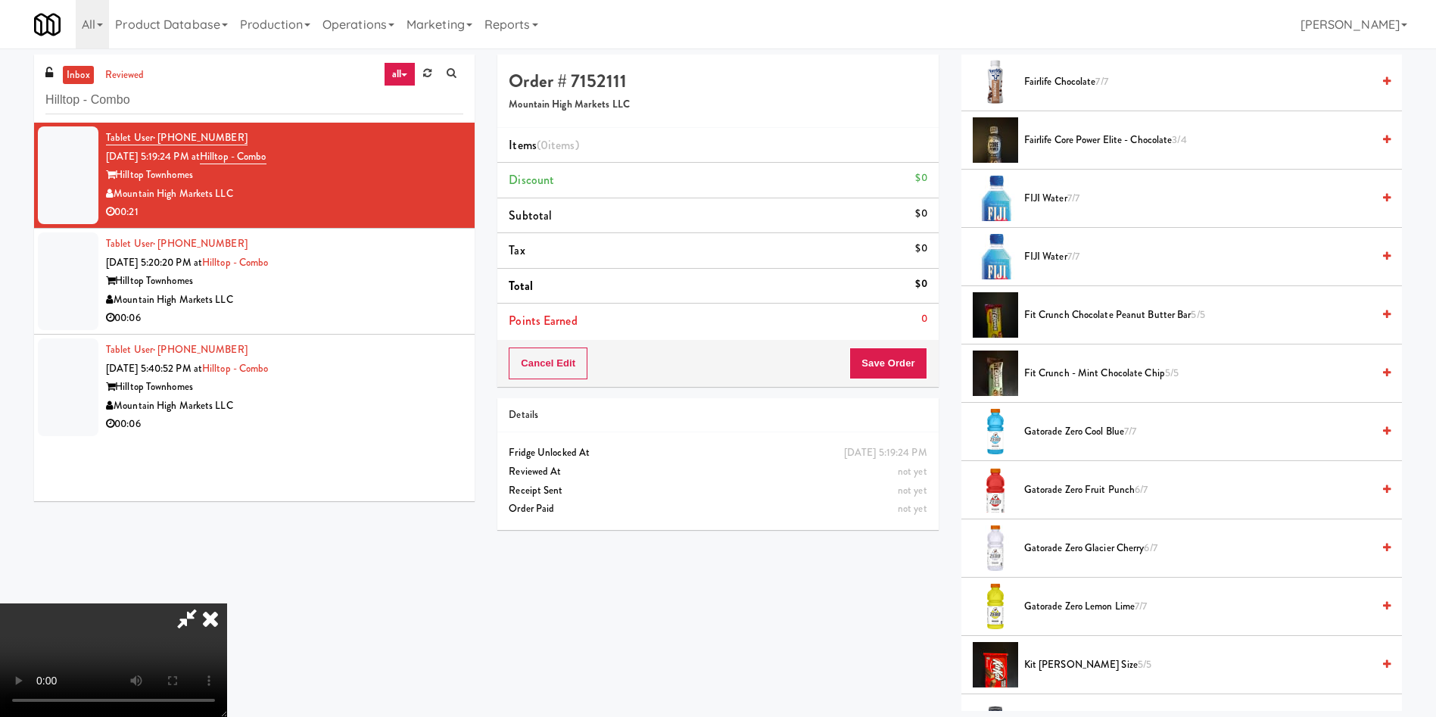
click at [1091, 488] on span "Gatorade Zero Fruit Punch 6/7" at bounding box center [1197, 490] width 347 height 19
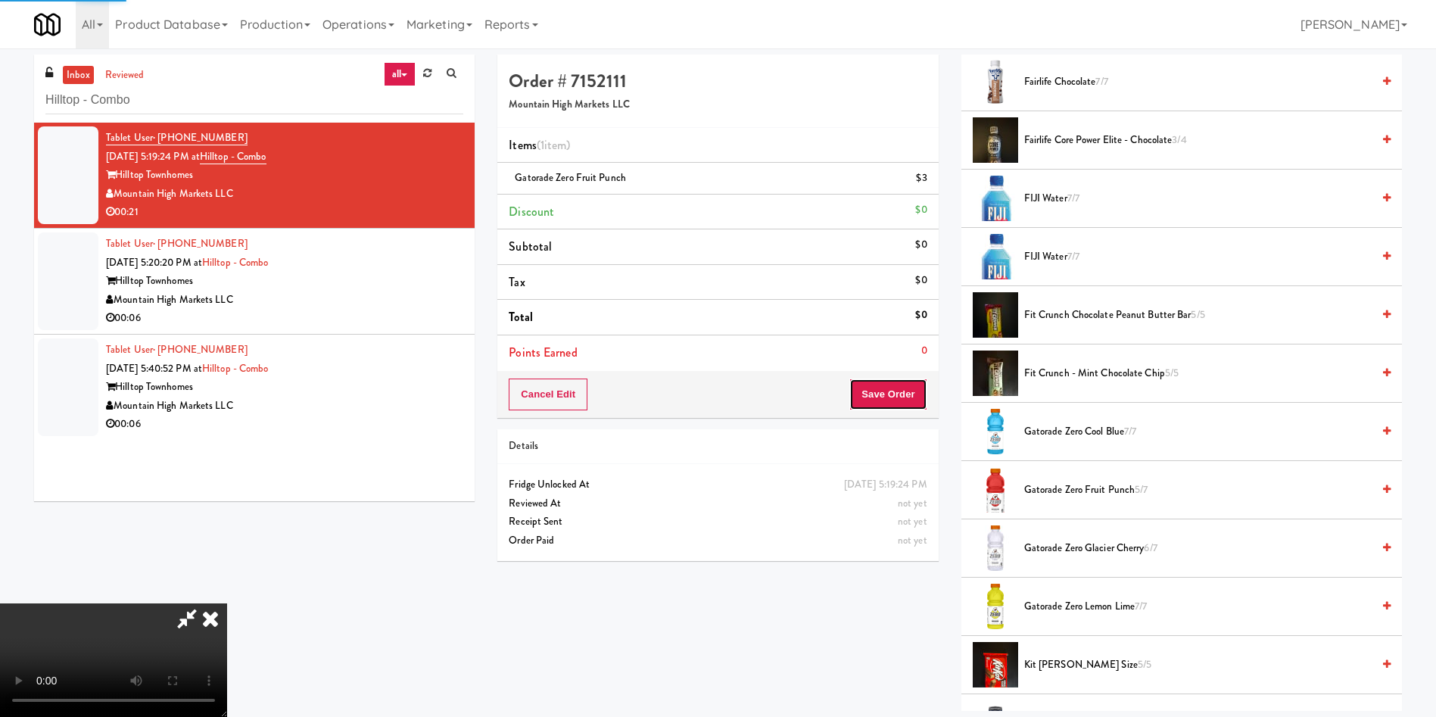
click at [896, 397] on button "Save Order" at bounding box center [887, 395] width 77 height 32
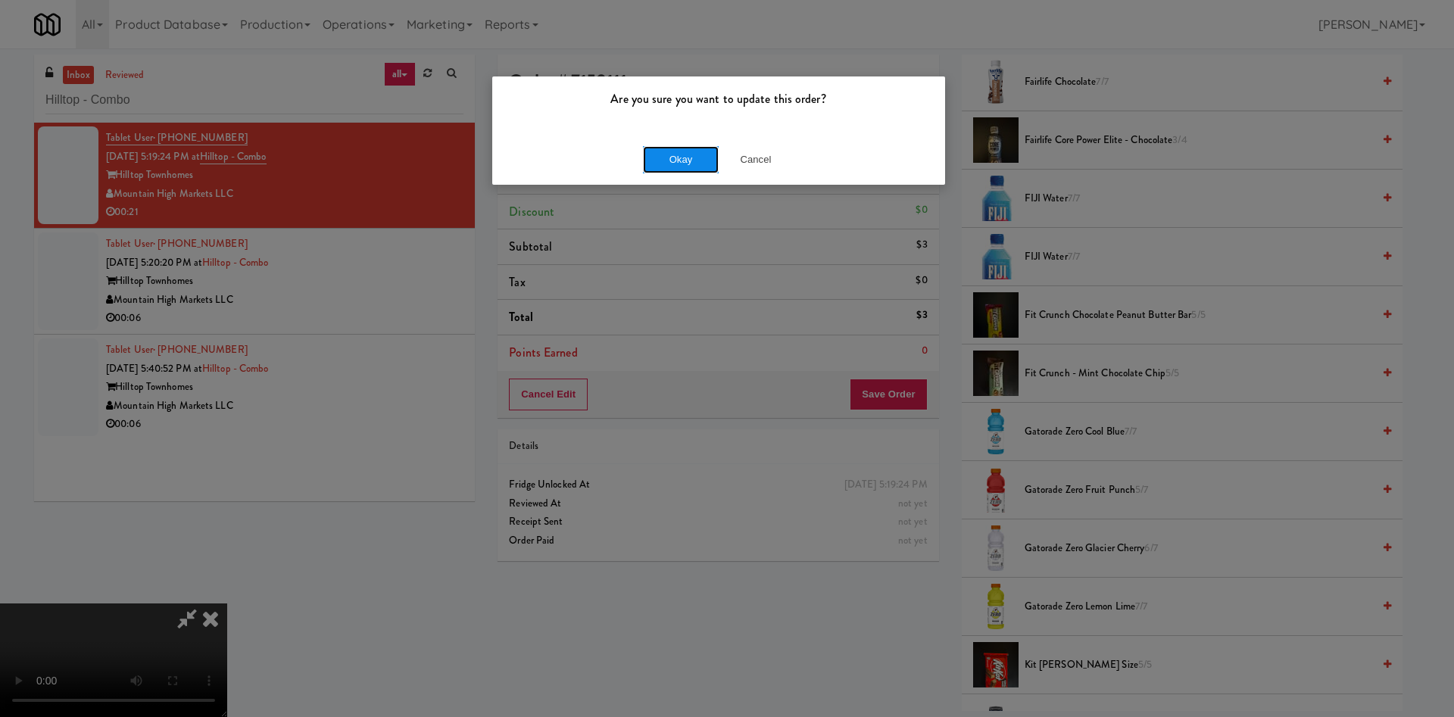
click at [671, 161] on button "Okay" at bounding box center [681, 159] width 76 height 27
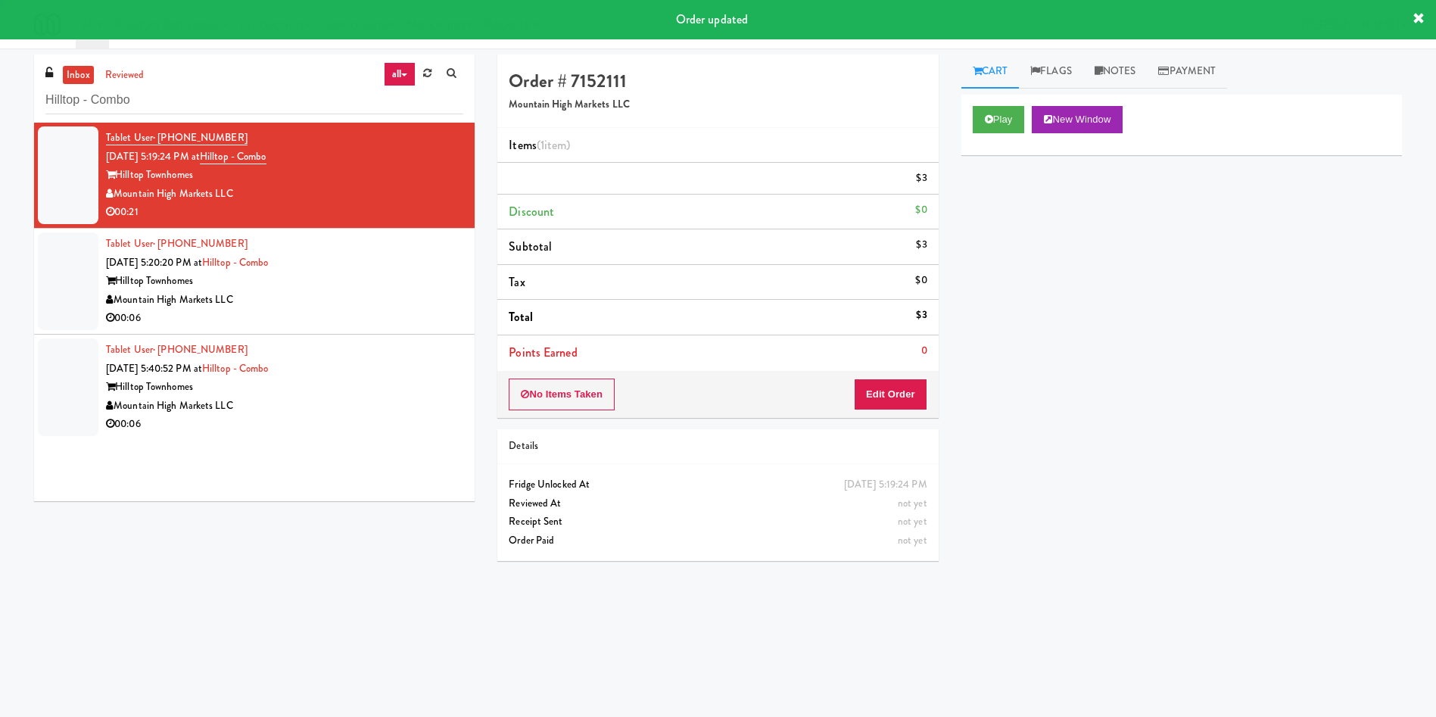
scroll to position [0, 0]
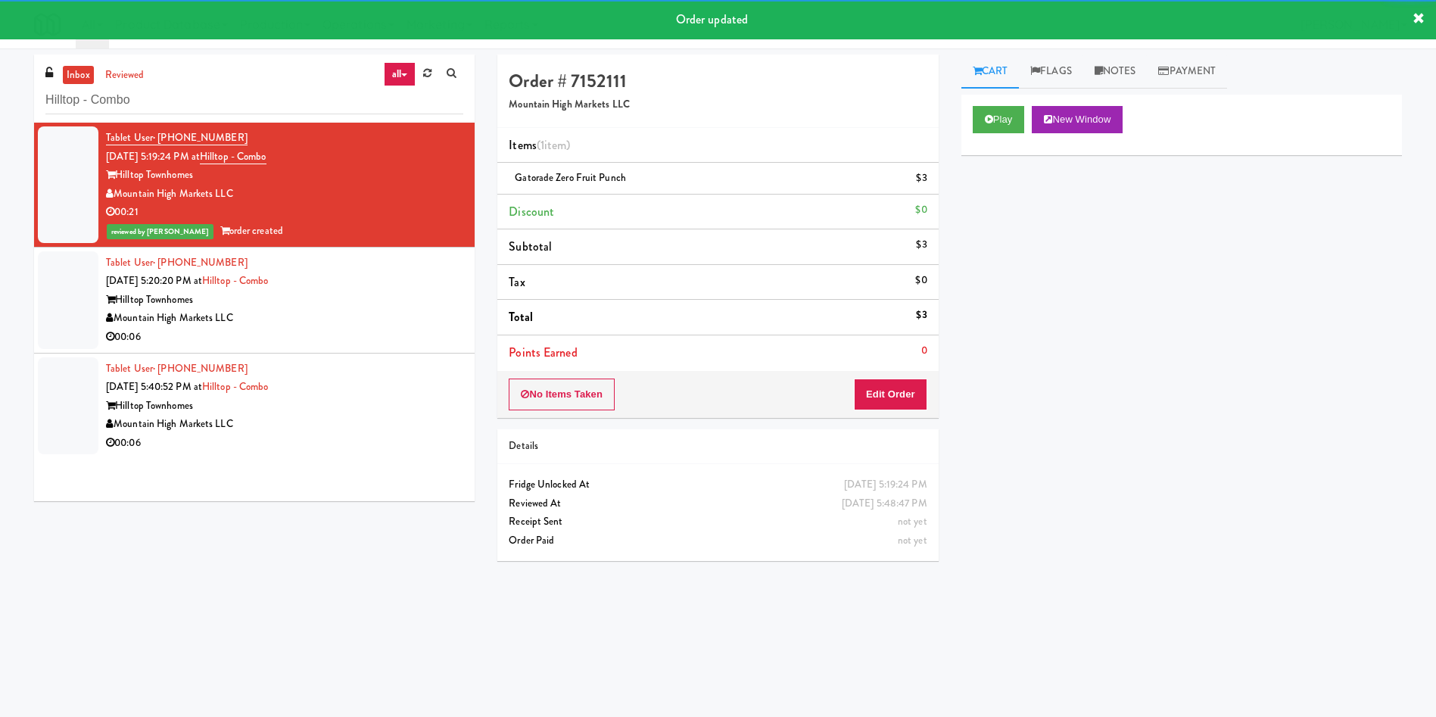
click at [95, 308] on div at bounding box center [68, 300] width 61 height 98
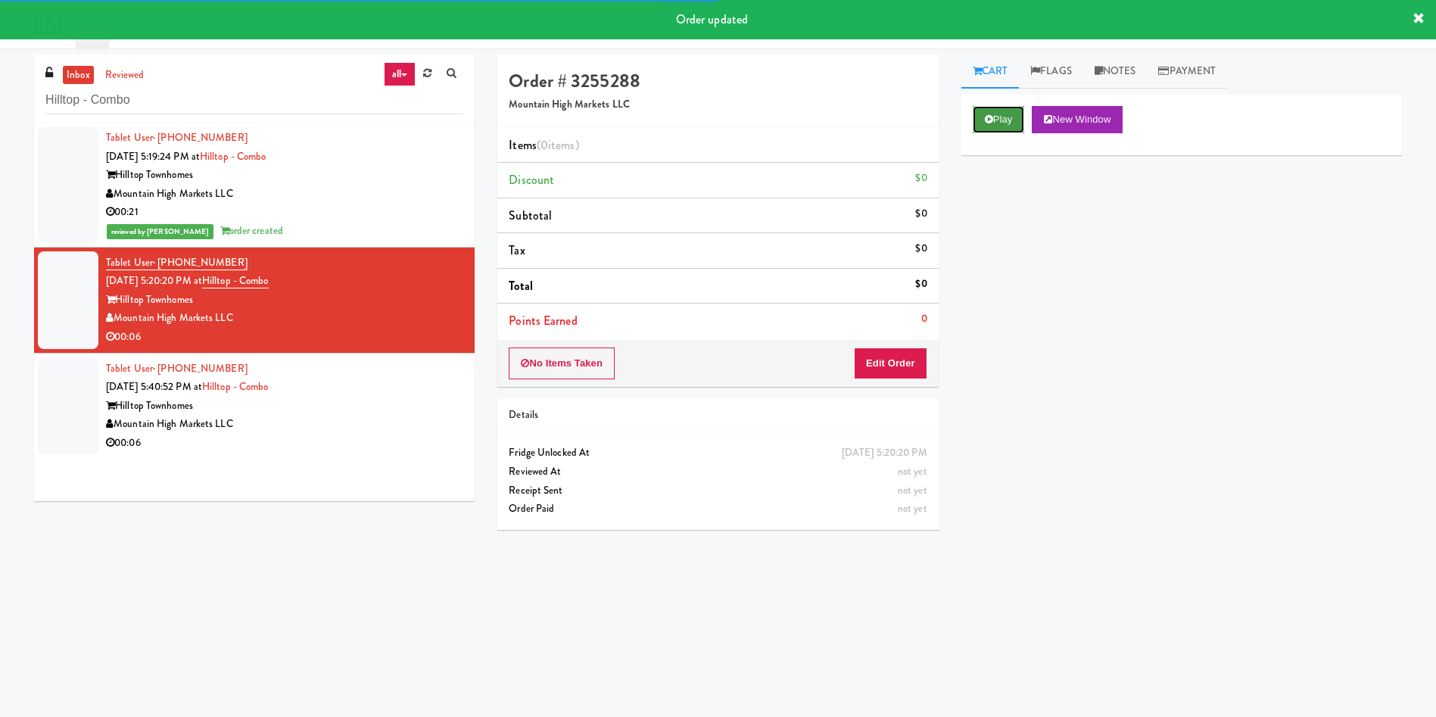
drag, startPoint x: 1016, startPoint y: 124, endPoint x: 1000, endPoint y: 134, distance: 18.7
click at [1011, 129] on button "Play" at bounding box center [999, 119] width 52 height 27
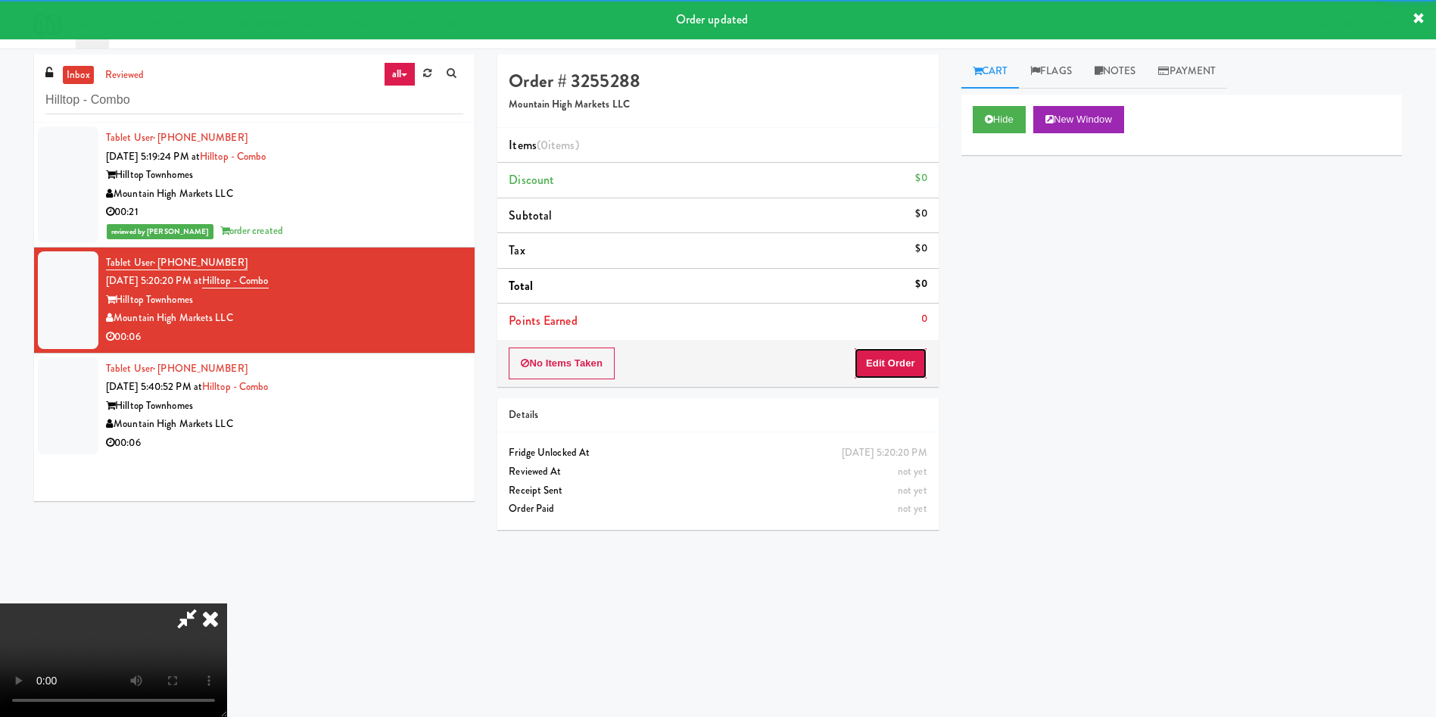
drag, startPoint x: 887, startPoint y: 361, endPoint x: 302, endPoint y: 45, distance: 664.9
click at [875, 362] on button "Edit Order" at bounding box center [890, 363] width 73 height 32
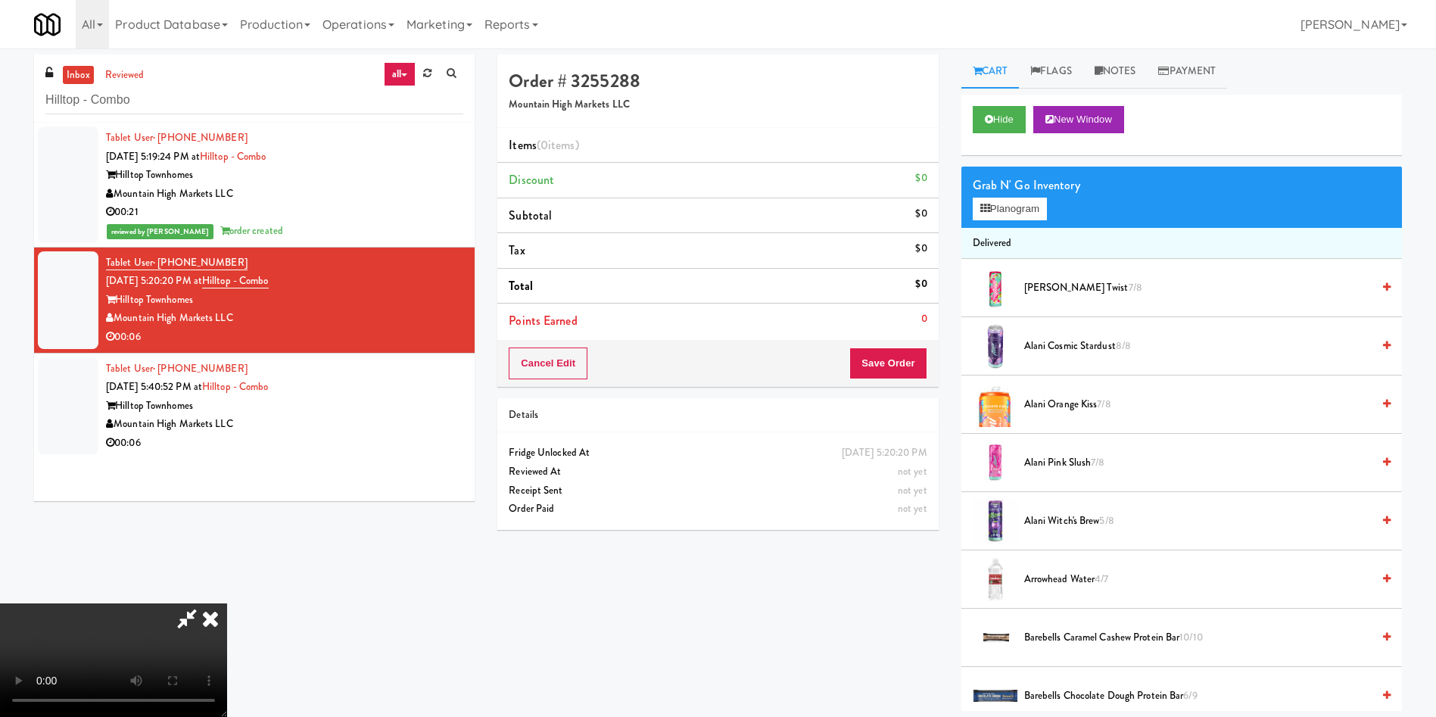
scroll to position [223, 0]
click at [227, 603] on video at bounding box center [113, 660] width 227 height 114
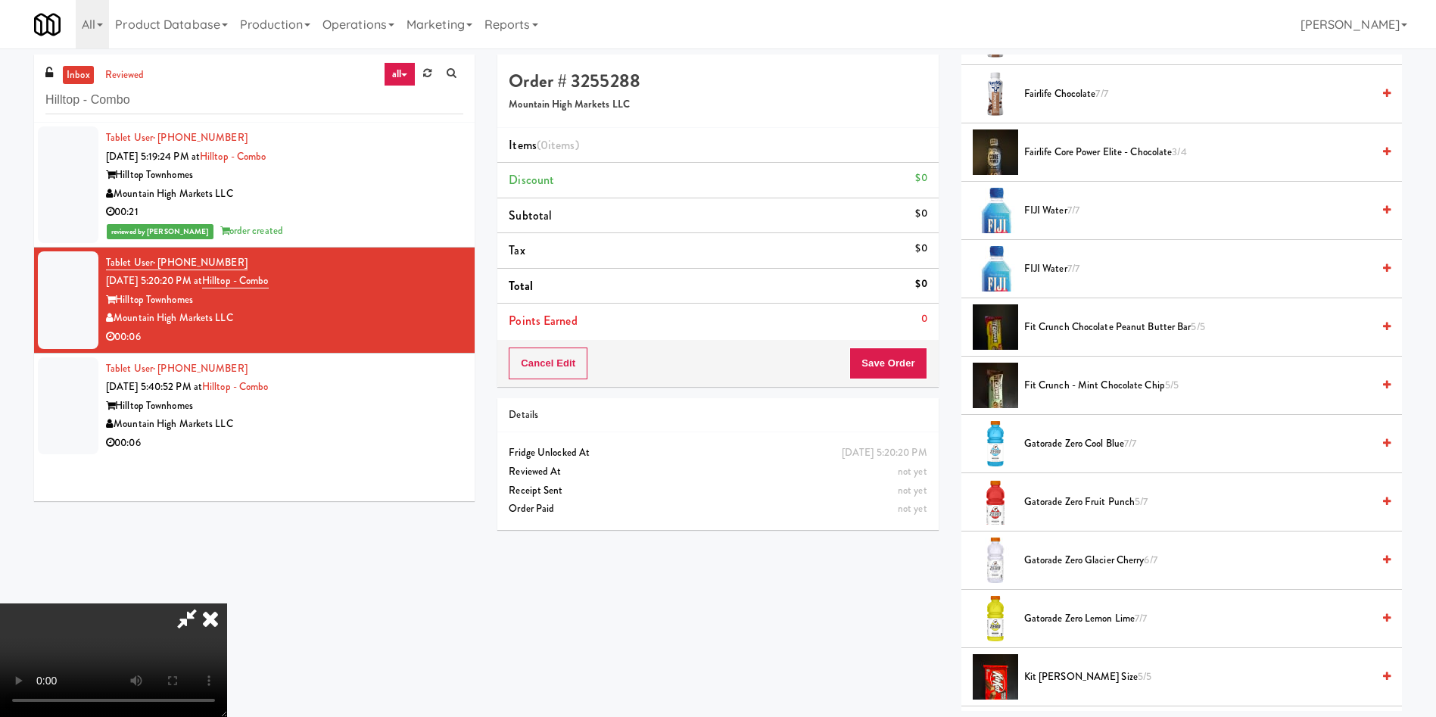
scroll to position [1136, 0]
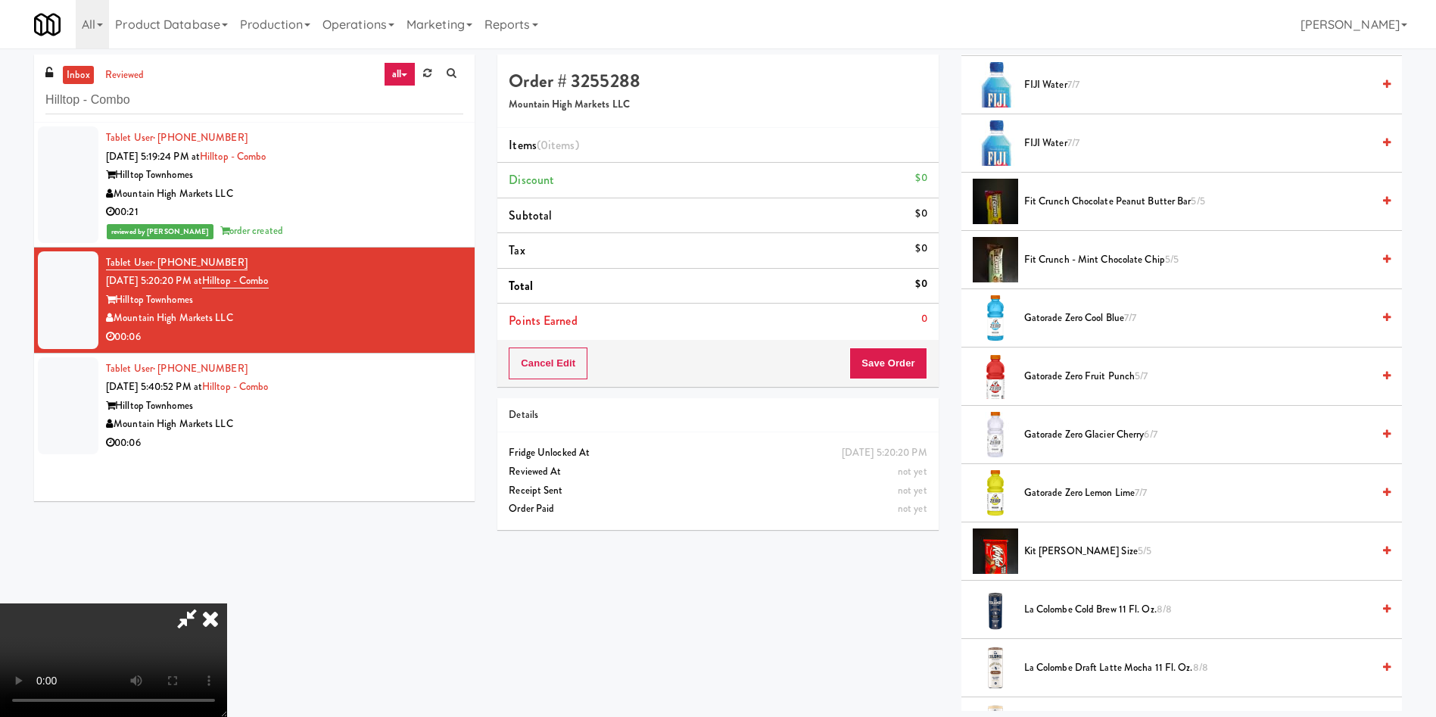
click at [1102, 438] on span "Gatorade Zero Glacier Cherry 6/7" at bounding box center [1197, 434] width 347 height 19
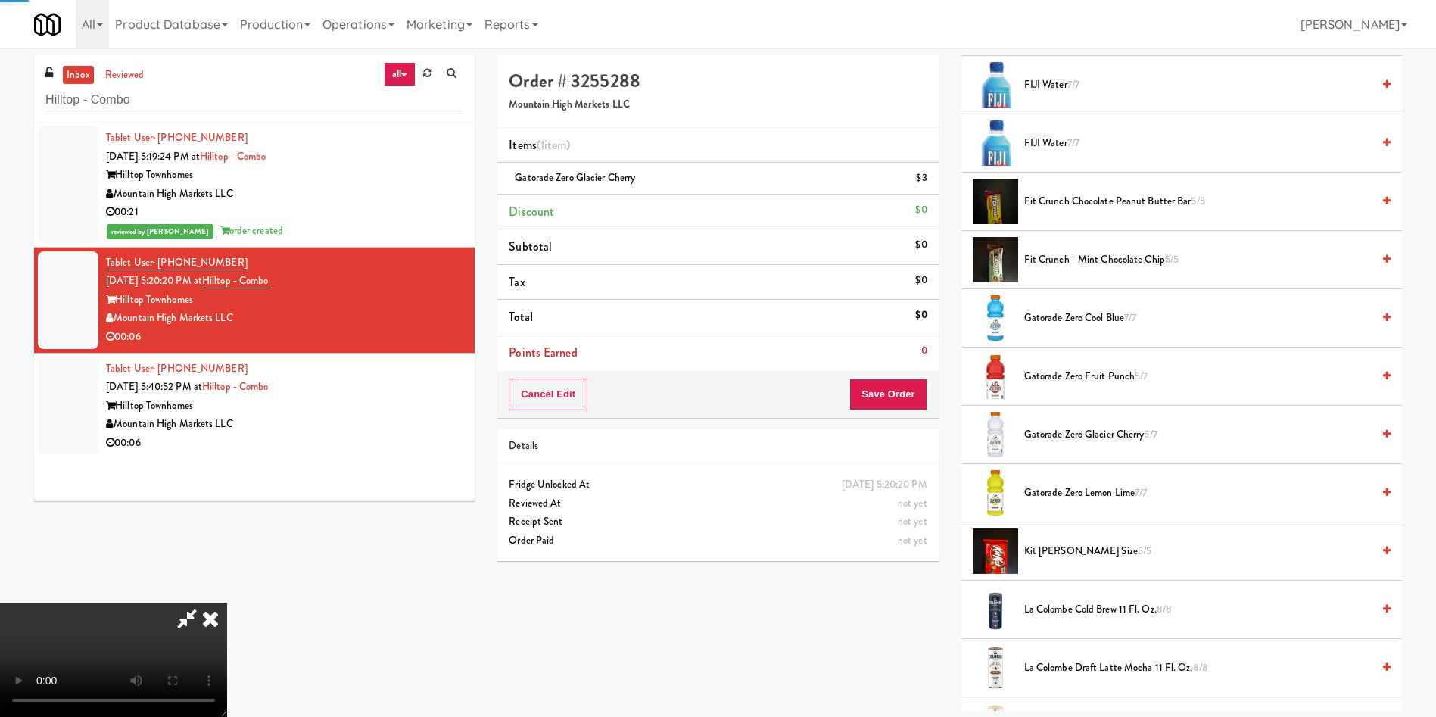
scroll to position [0, 0]
click at [902, 388] on button "Save Order" at bounding box center [887, 395] width 77 height 32
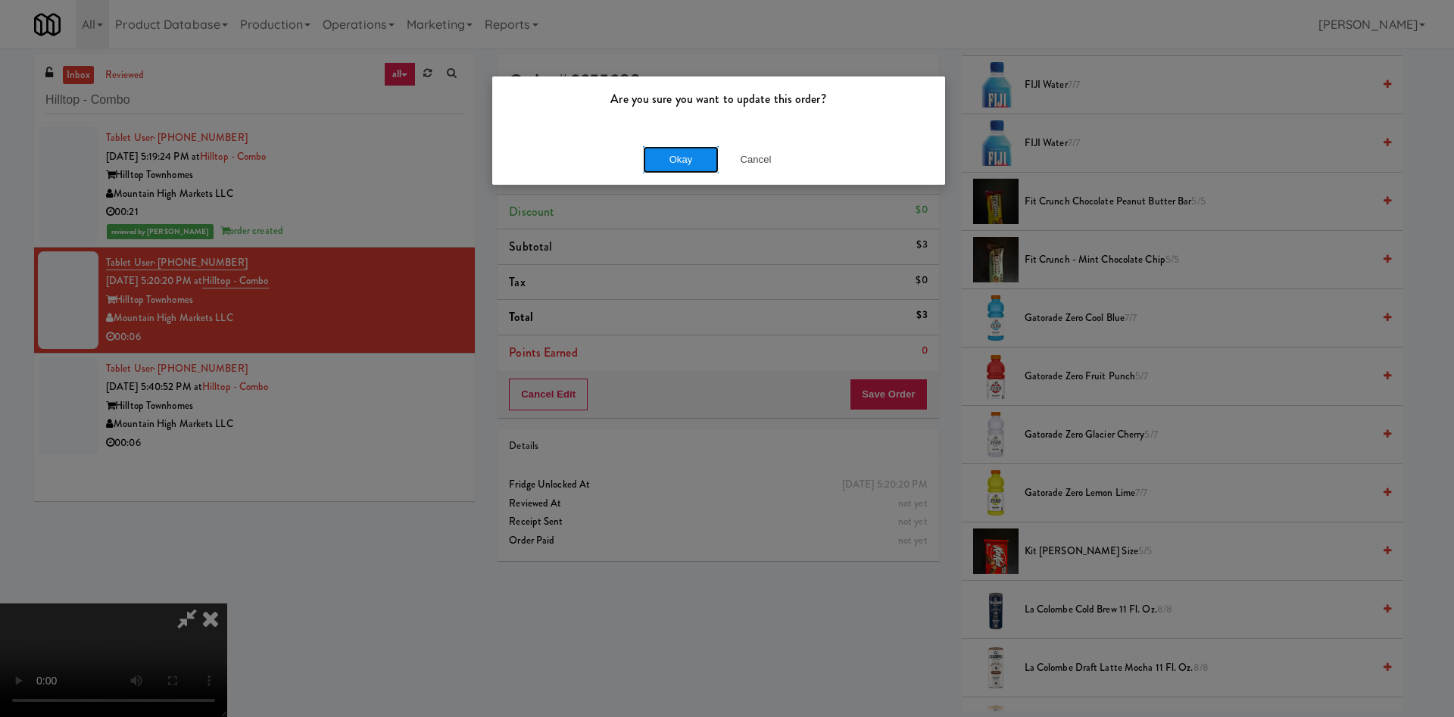
click at [675, 165] on button "Okay" at bounding box center [681, 159] width 76 height 27
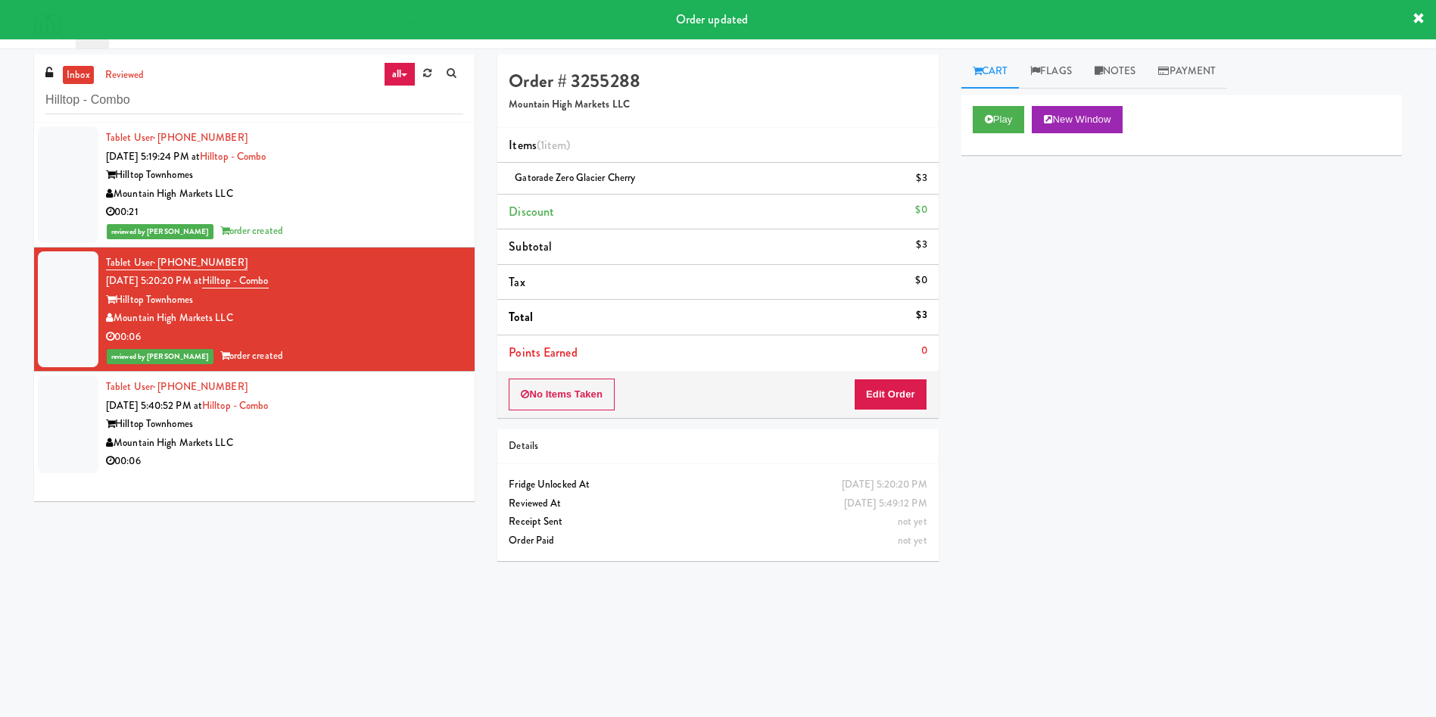
drag, startPoint x: 46, startPoint y: 397, endPoint x: 70, endPoint y: 396, distance: 24.3
click at [45, 397] on div at bounding box center [68, 425] width 61 height 98
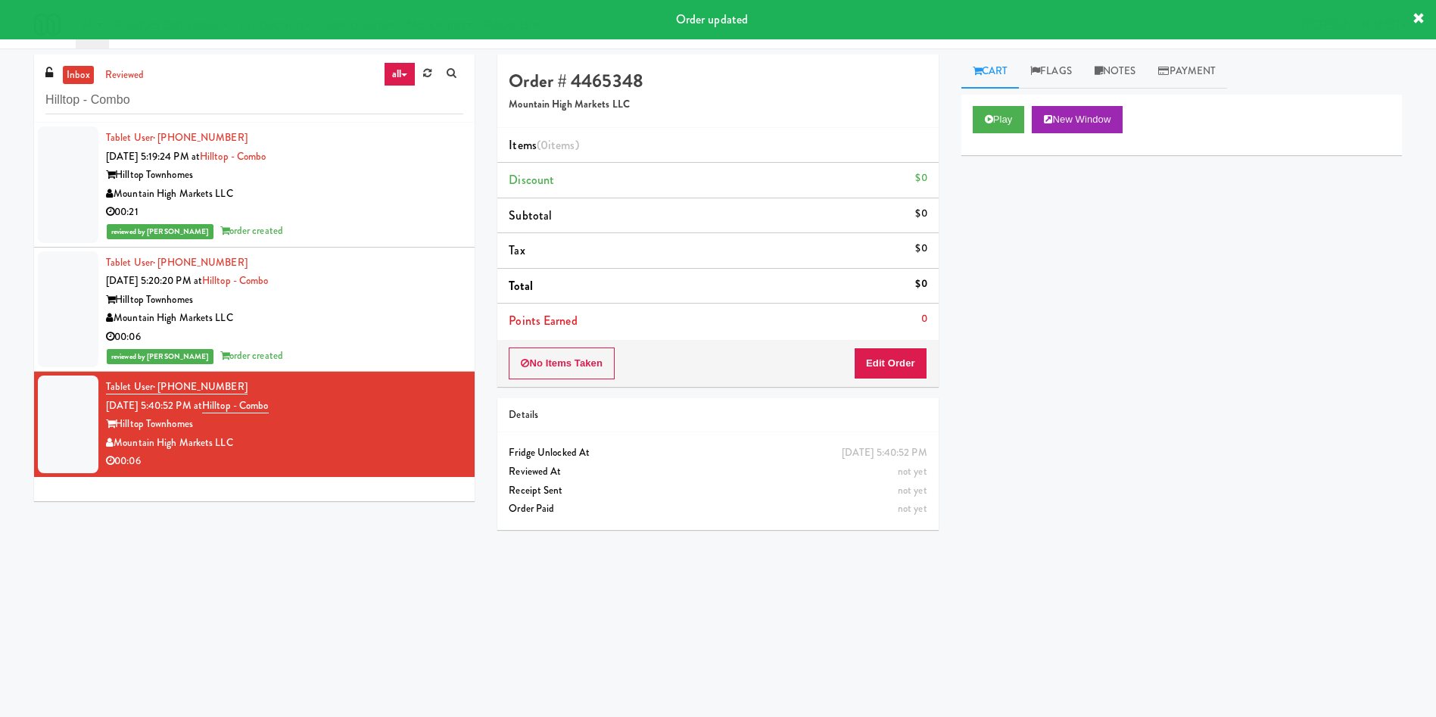
click at [1008, 104] on div "Play New Window" at bounding box center [1181, 125] width 441 height 61
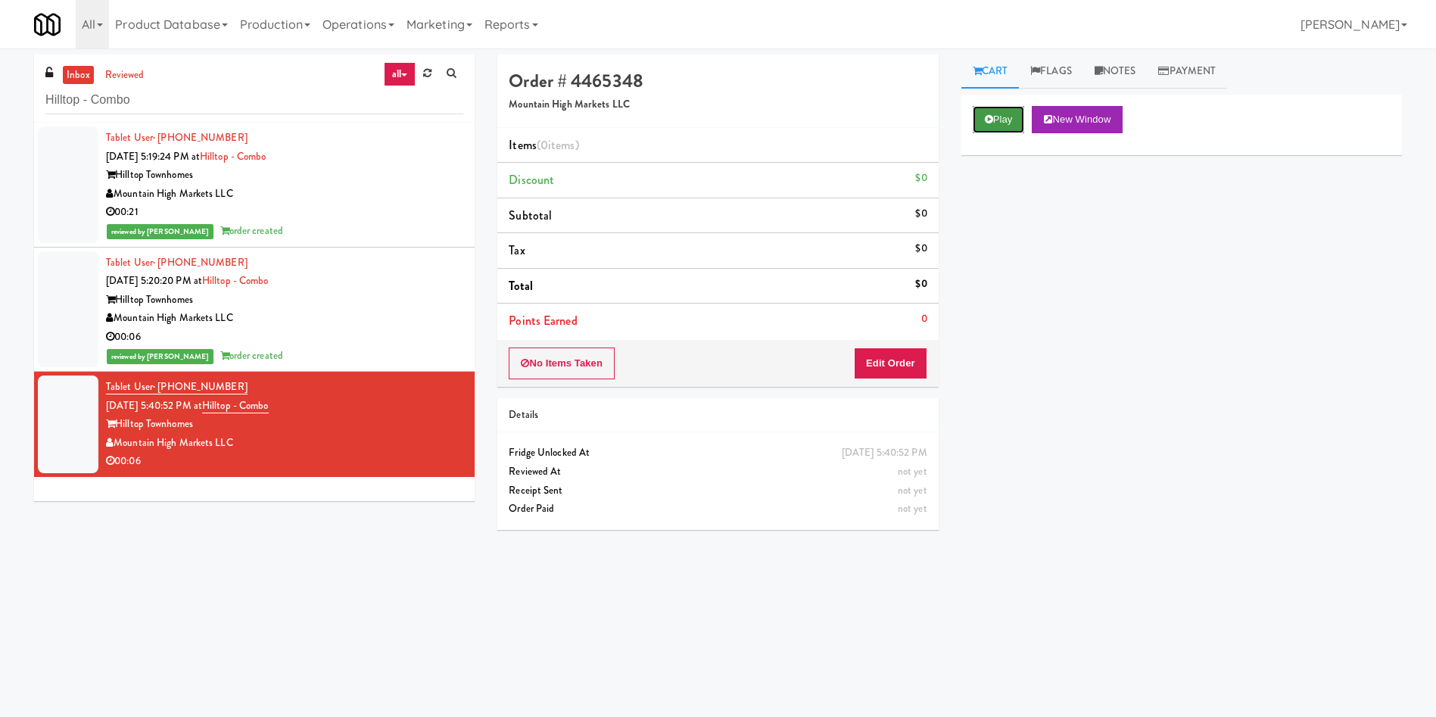
click at [1005, 106] on button "Play" at bounding box center [999, 119] width 52 height 27
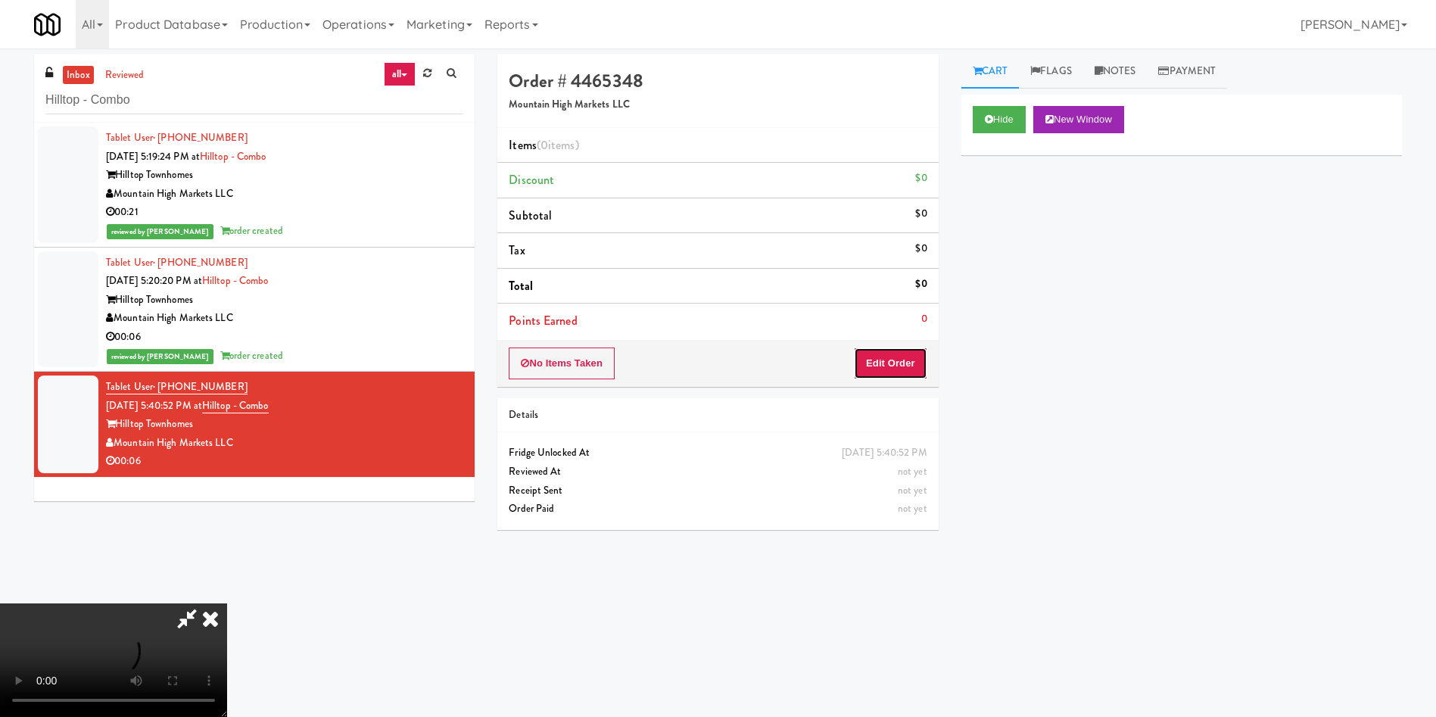
click at [908, 369] on button "Edit Order" at bounding box center [890, 363] width 73 height 32
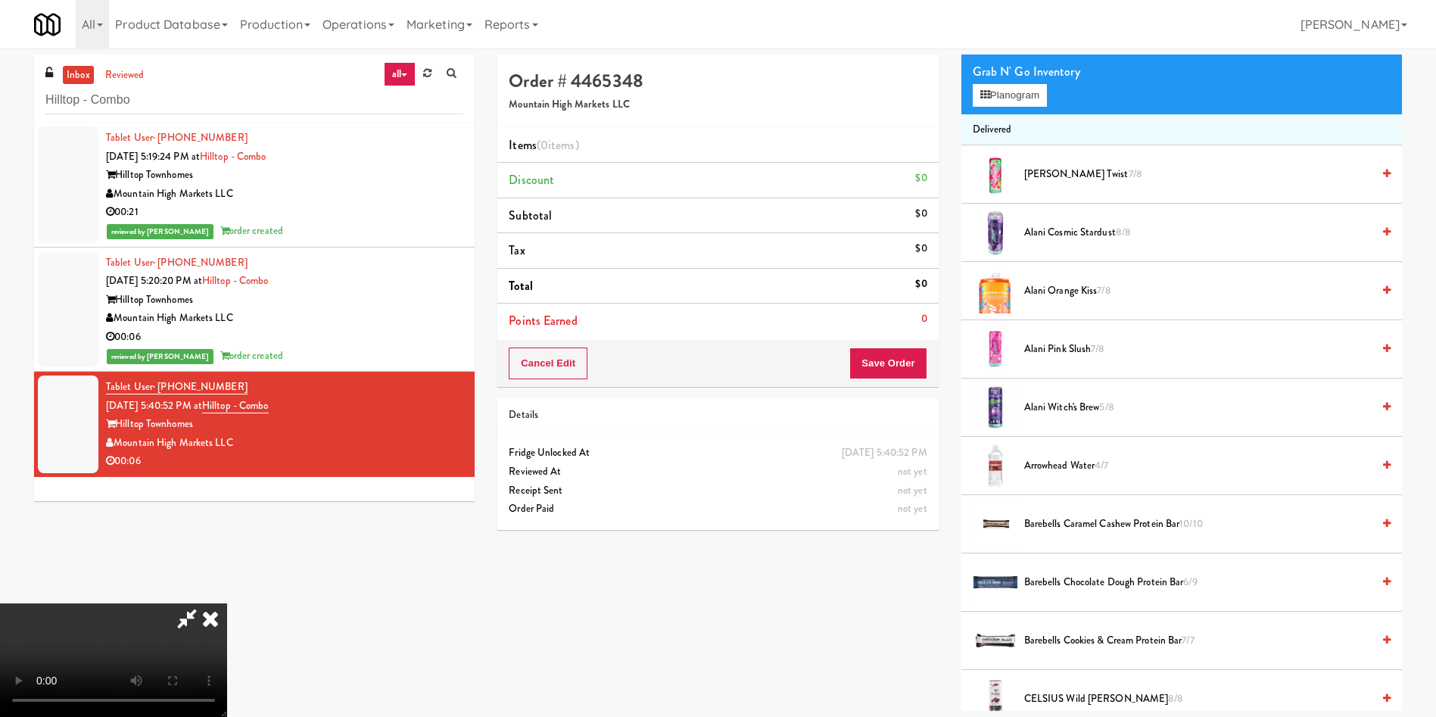
scroll to position [223, 0]
click at [227, 603] on video at bounding box center [113, 660] width 227 height 114
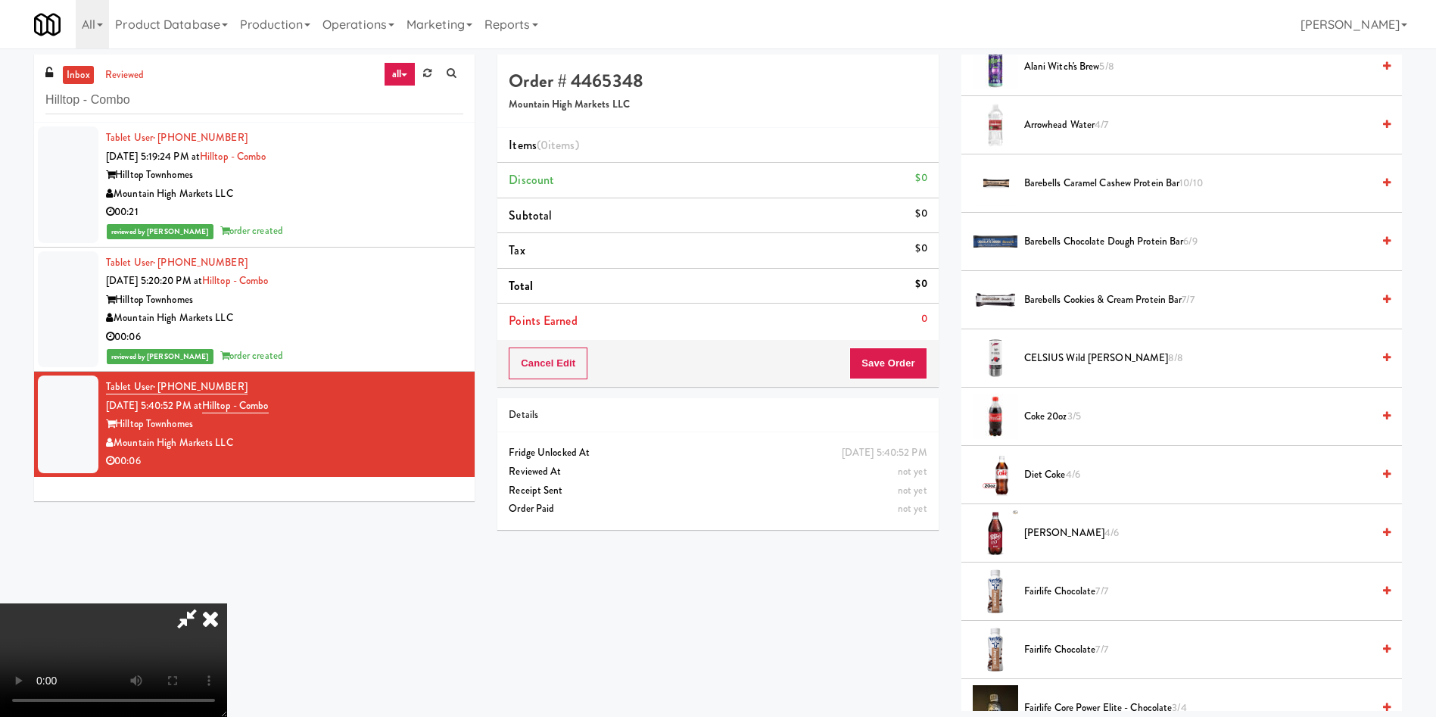
scroll to position [681, 0]
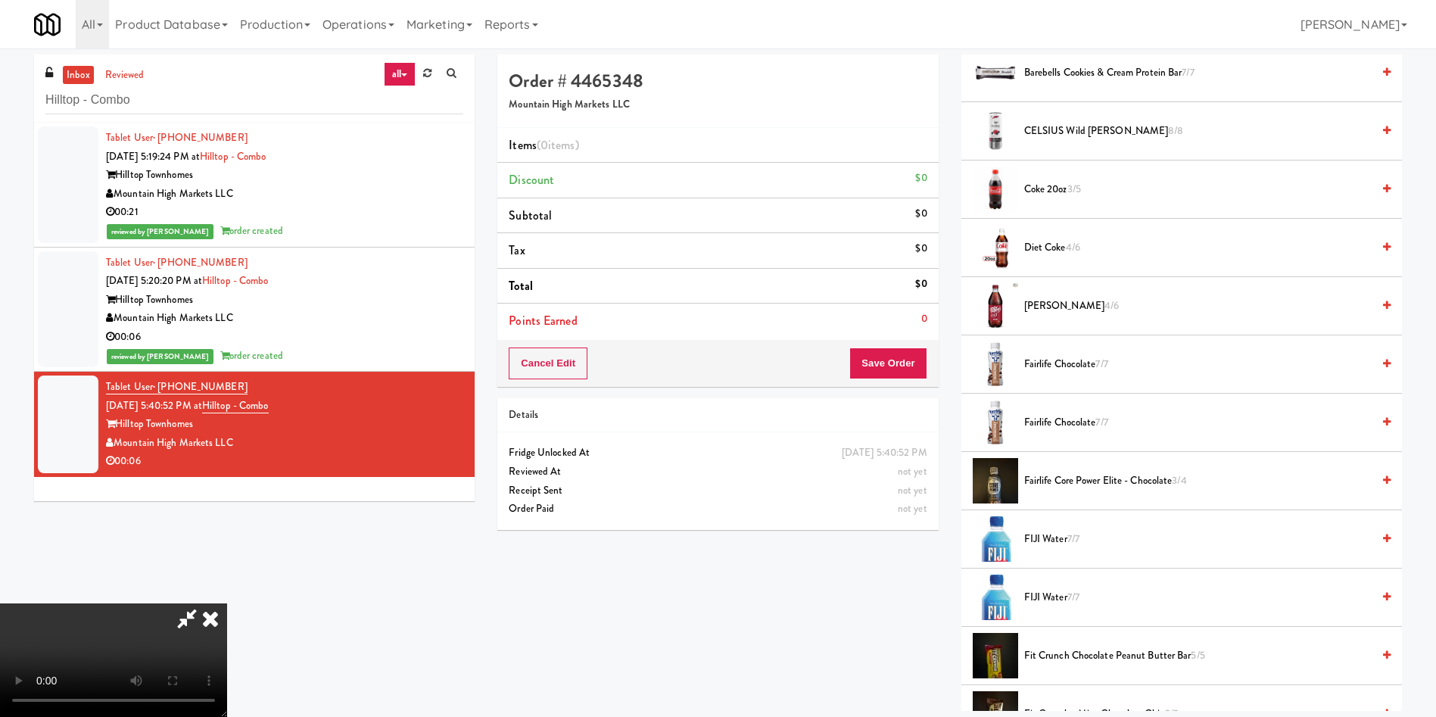
click at [1051, 248] on span "Diet Coke 4/6" at bounding box center [1197, 247] width 347 height 19
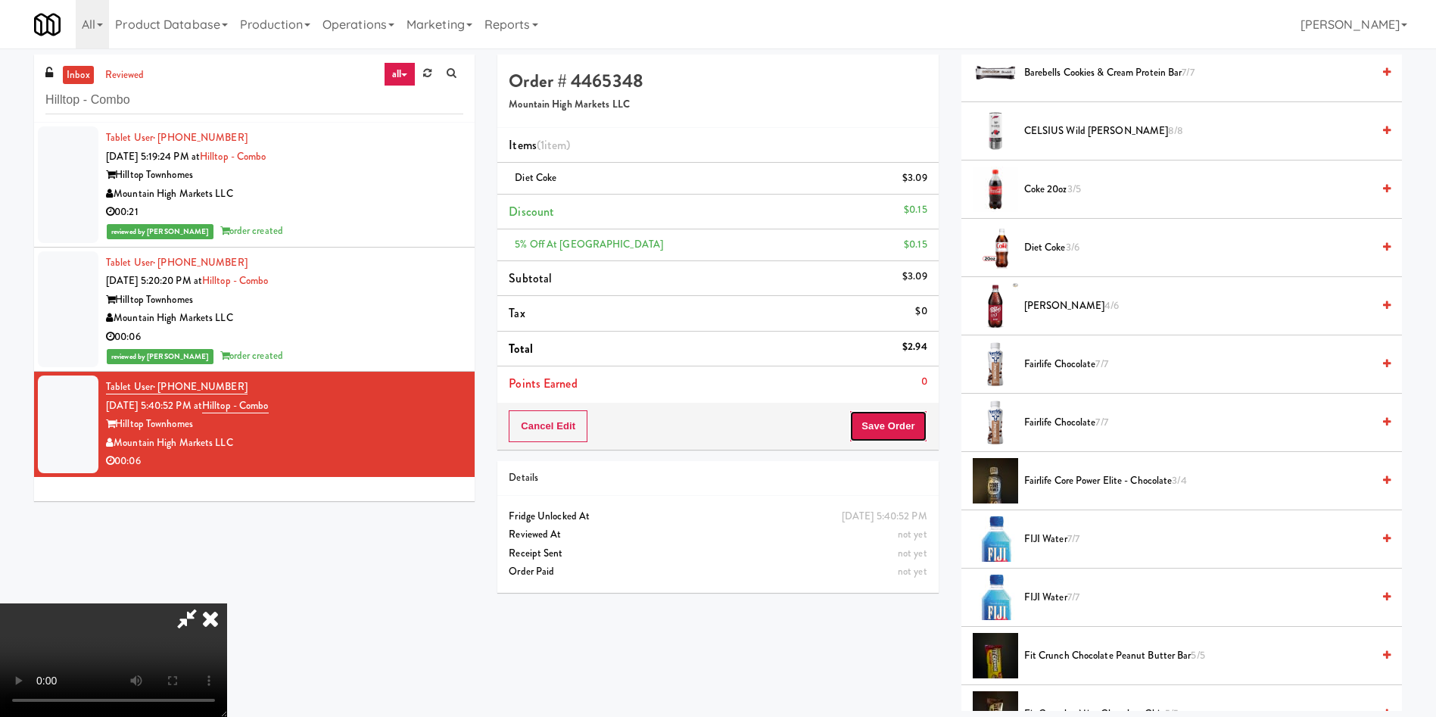
click at [878, 413] on button "Save Order" at bounding box center [887, 426] width 77 height 32
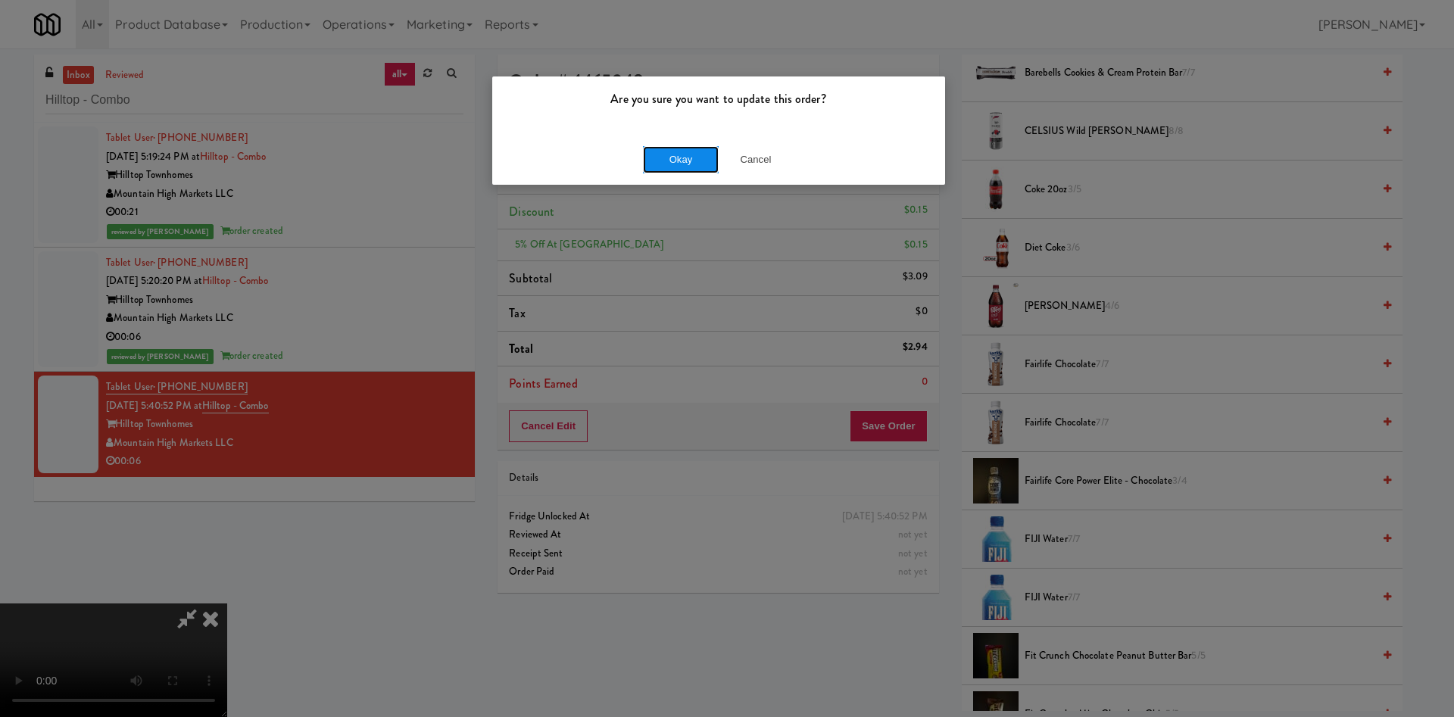
click at [670, 157] on button "Okay" at bounding box center [681, 159] width 76 height 27
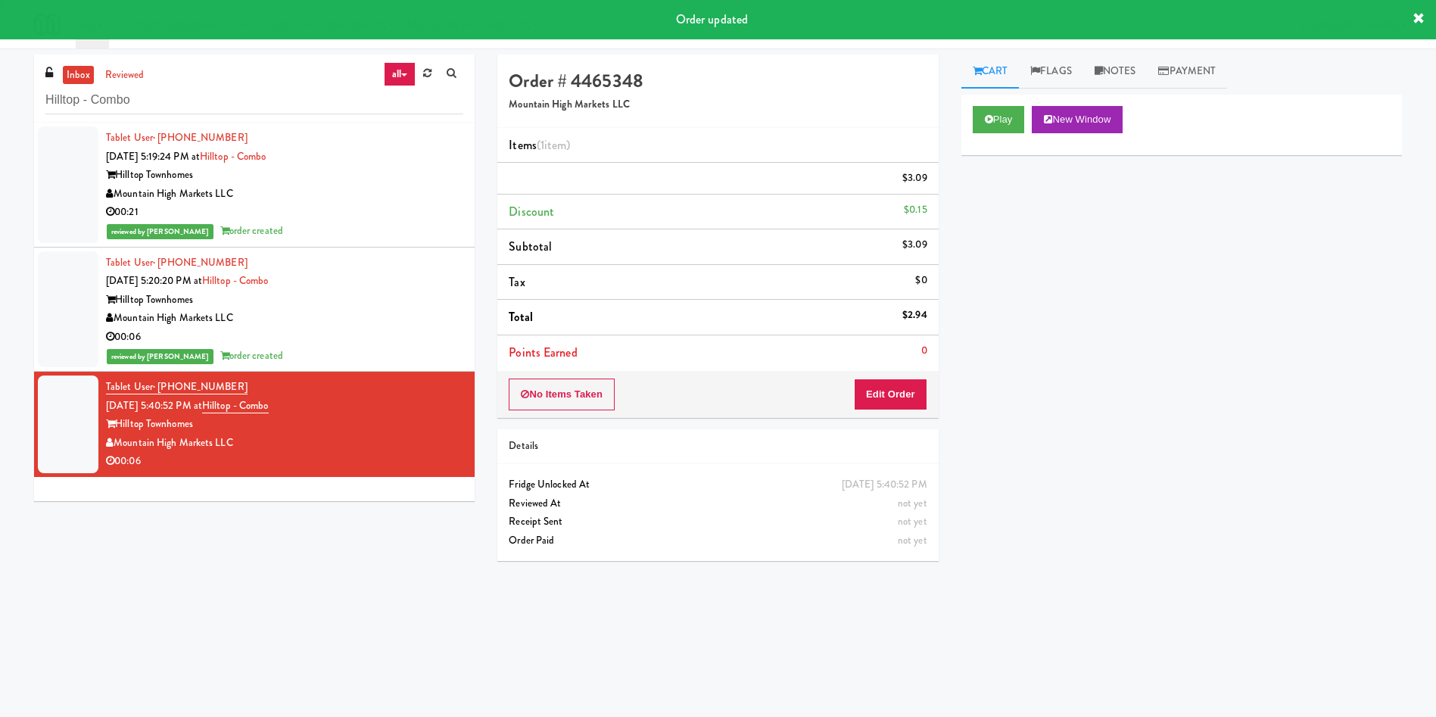
scroll to position [0, 0]
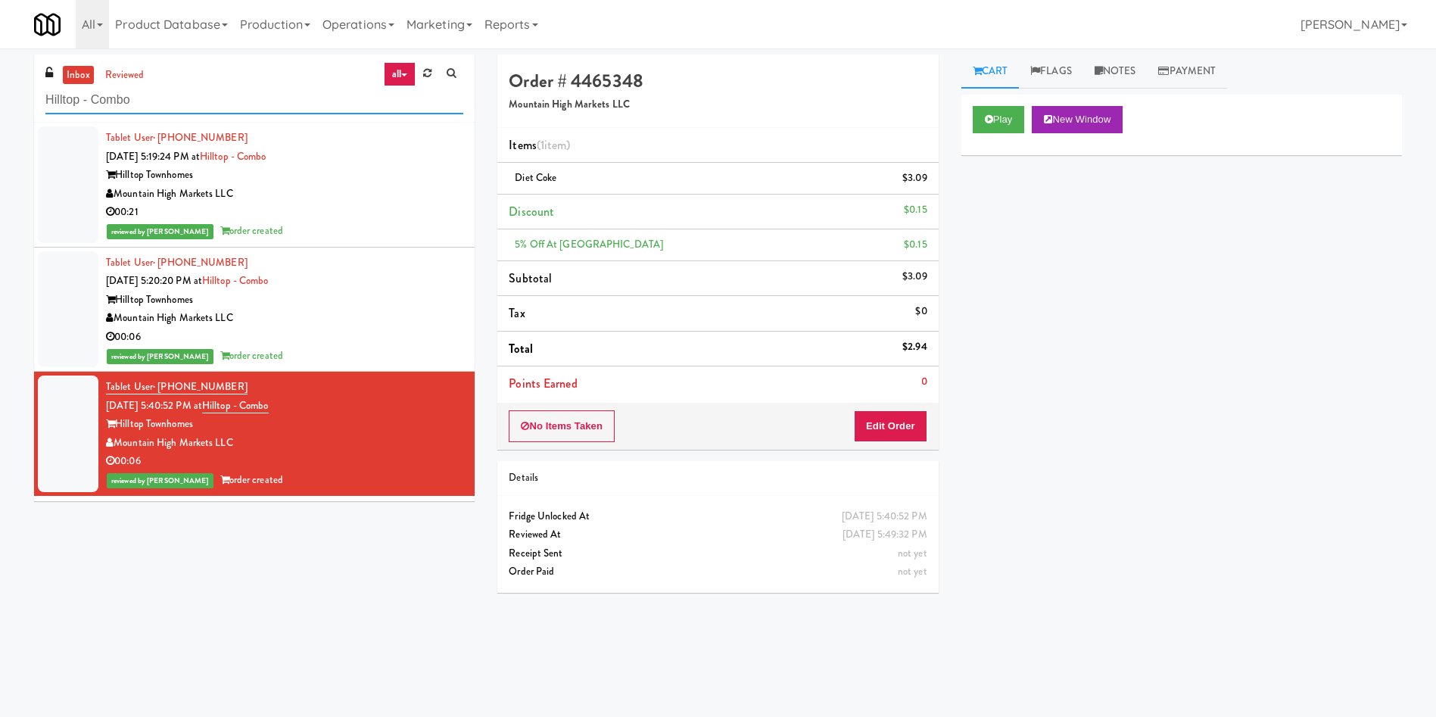
paste input "Point 225 - Cooler"
drag, startPoint x: 266, startPoint y: 101, endPoint x: 0, endPoint y: 59, distance: 269.7
click at [0, 59] on div "inbox reviewed all all unclear take inventory issue suspicious failed recent ad…" at bounding box center [718, 359] width 1436 height 608
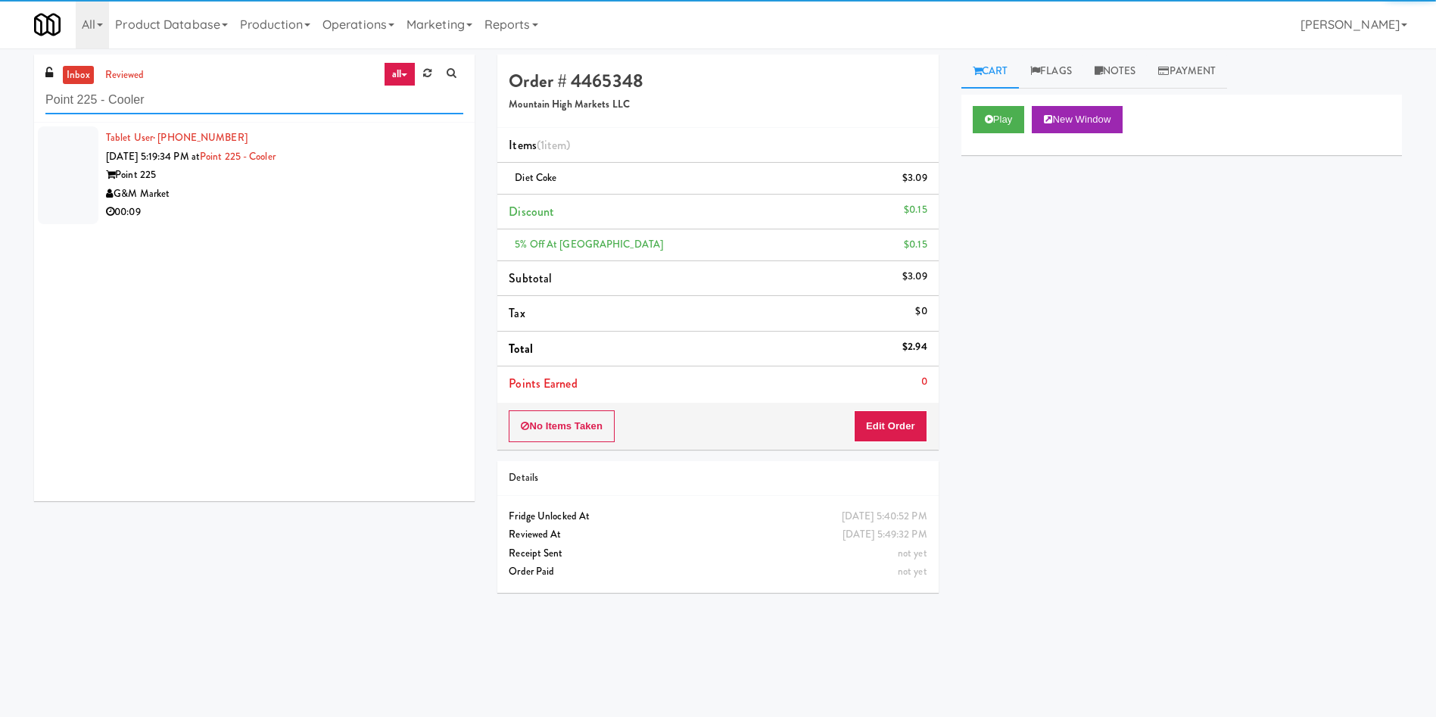
type input "Point 225 - Cooler"
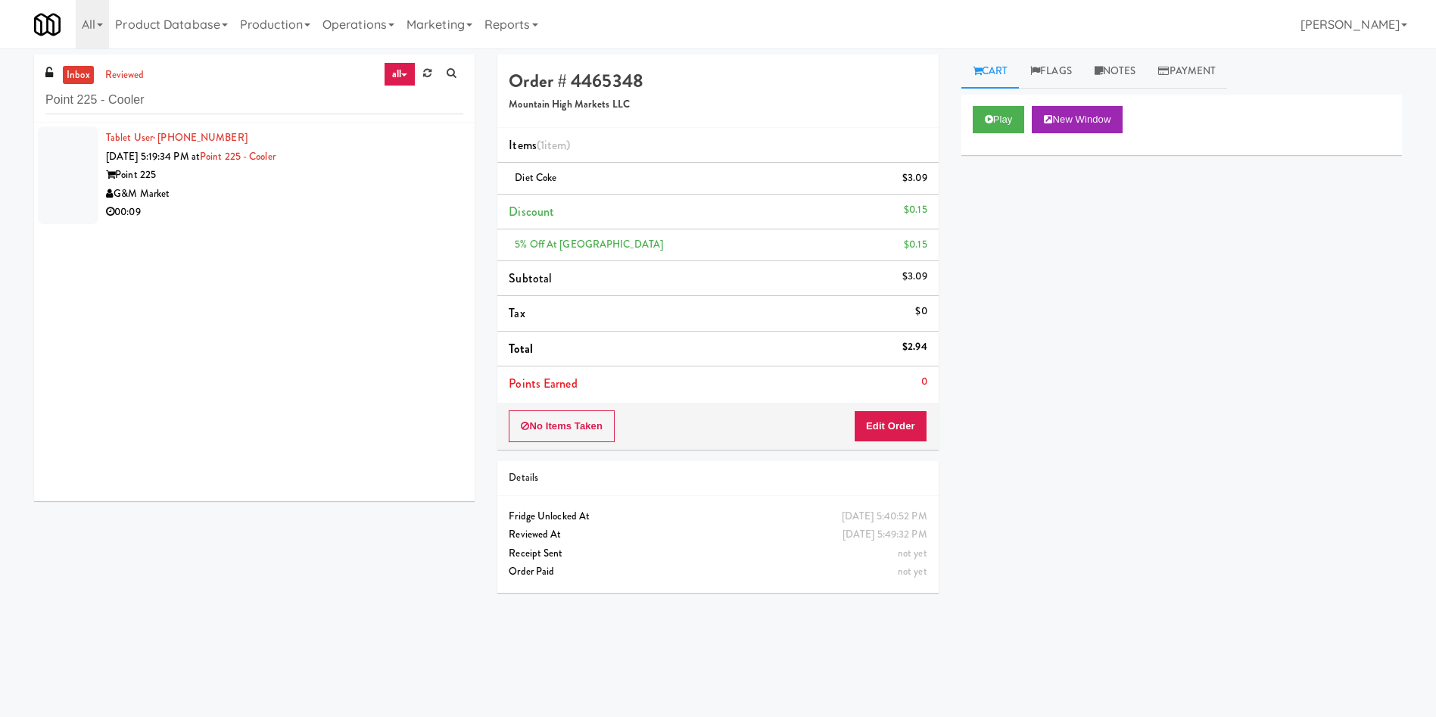
click at [23, 197] on div "inbox reviewed all all unclear take inventory issue suspicious failed recent ad…" at bounding box center [254, 284] width 463 height 458
click at [104, 169] on li "Tablet User · (401) 648-1928 [DATE] 5:19:34 PM at Point 225 - [GEOGRAPHIC_DATA]…" at bounding box center [254, 175] width 441 height 105
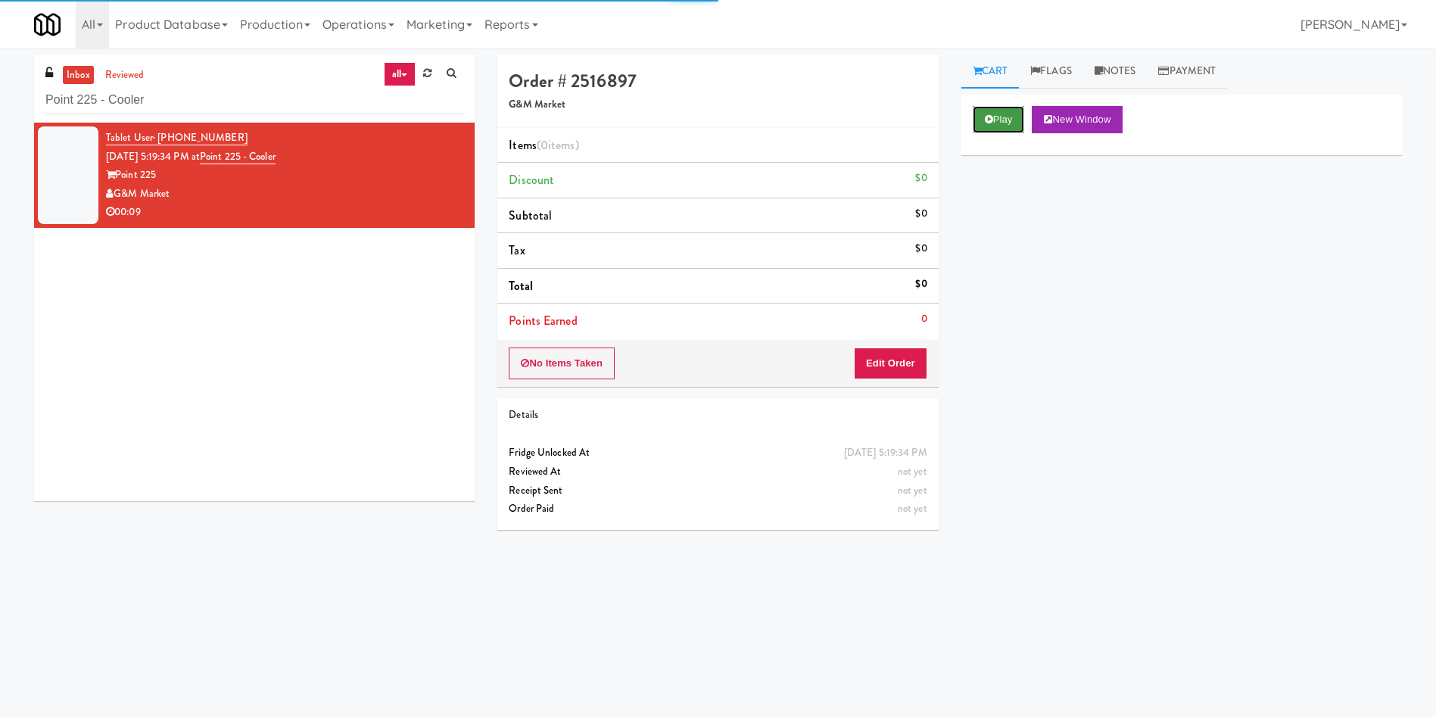
click at [1011, 123] on button "Play" at bounding box center [999, 119] width 52 height 27
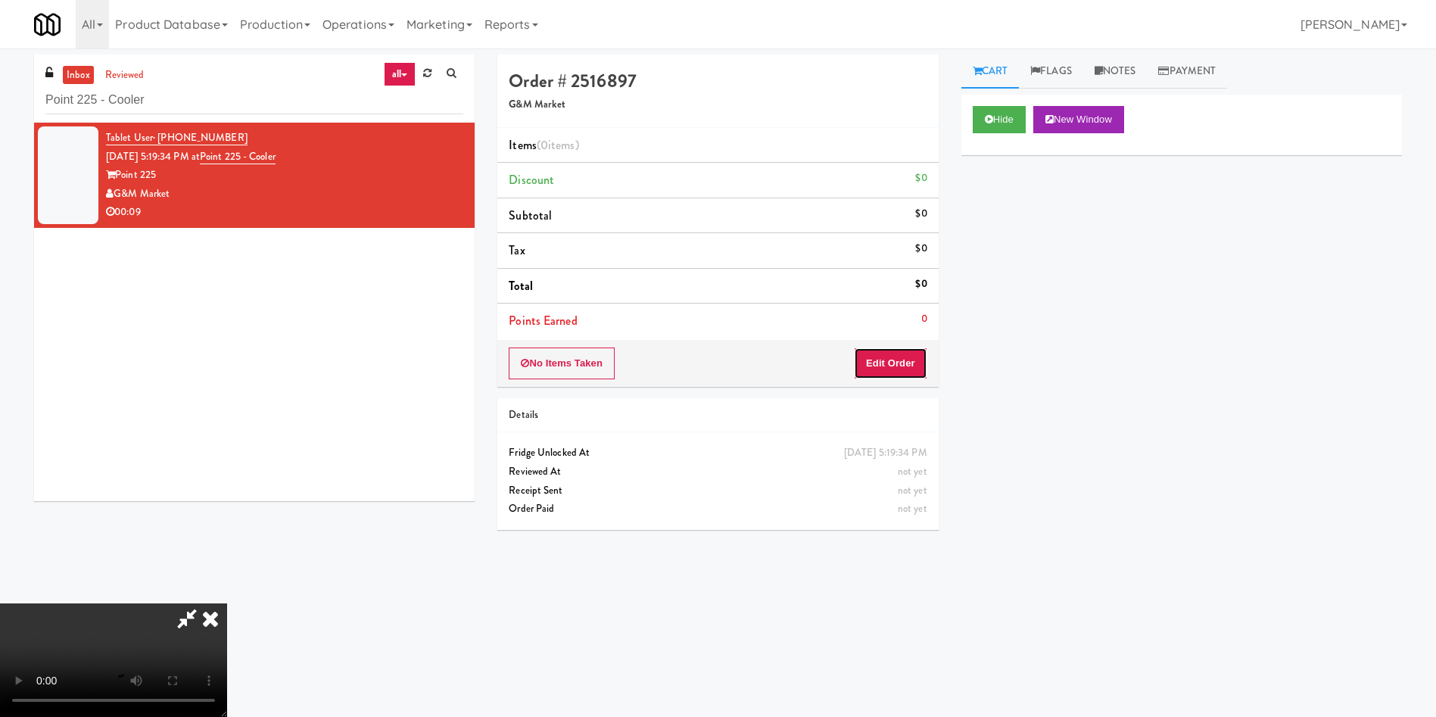
click at [914, 366] on button "Edit Order" at bounding box center [890, 363] width 73 height 32
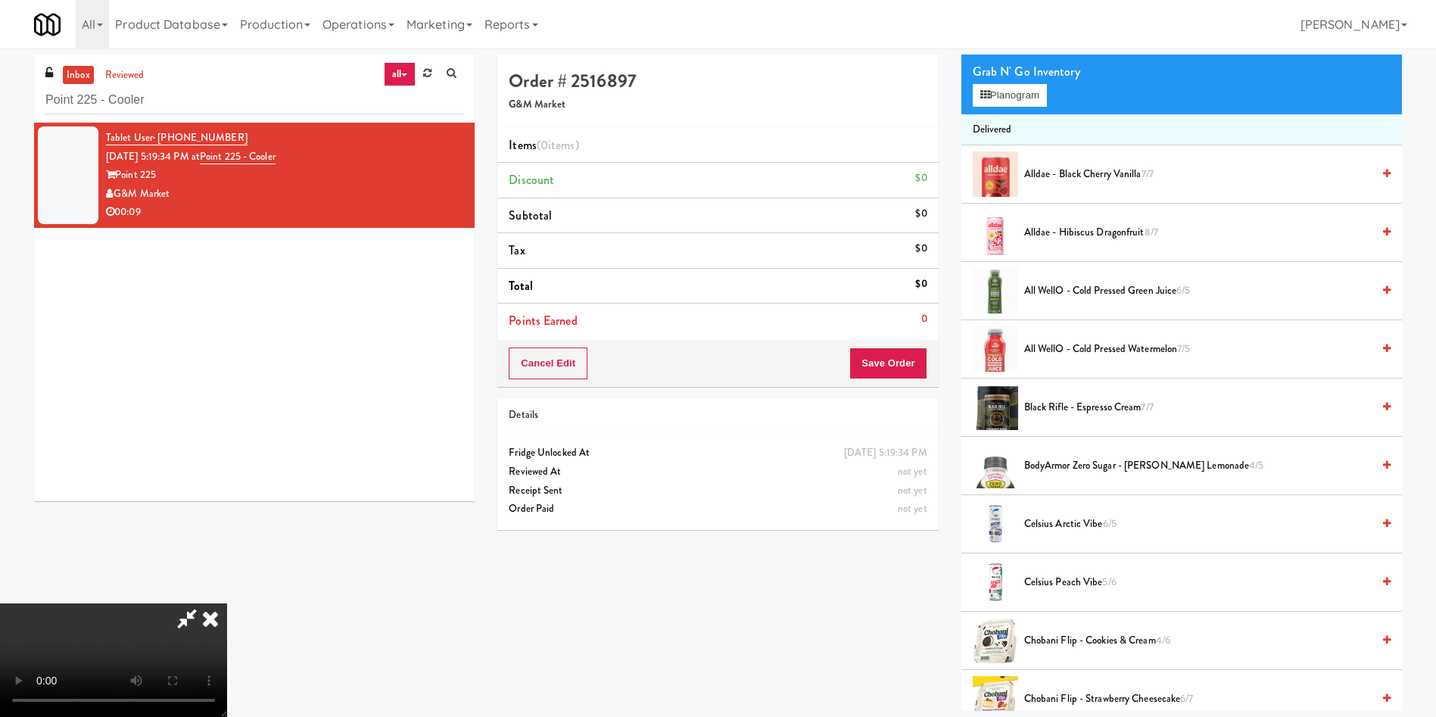
scroll to position [114, 0]
click at [227, 603] on video at bounding box center [113, 660] width 227 height 114
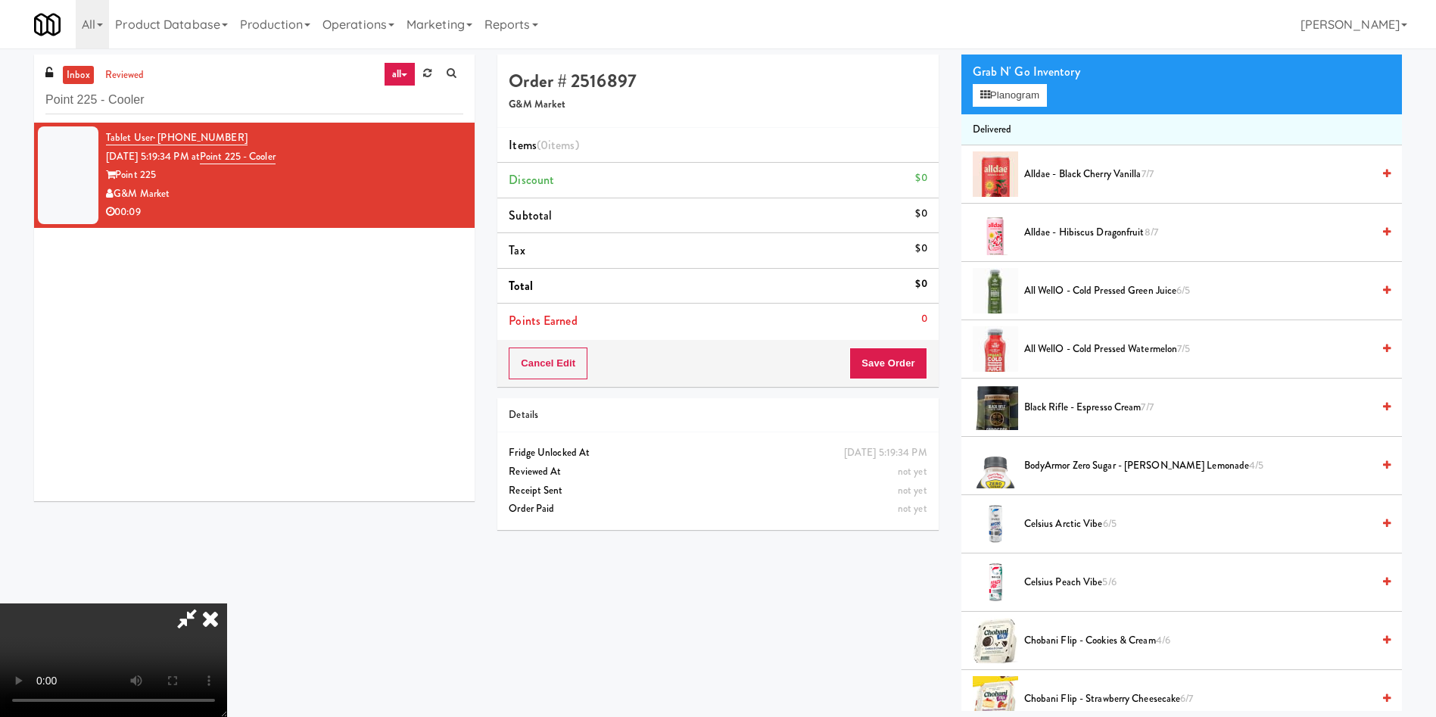
click at [227, 603] on video at bounding box center [113, 660] width 227 height 114
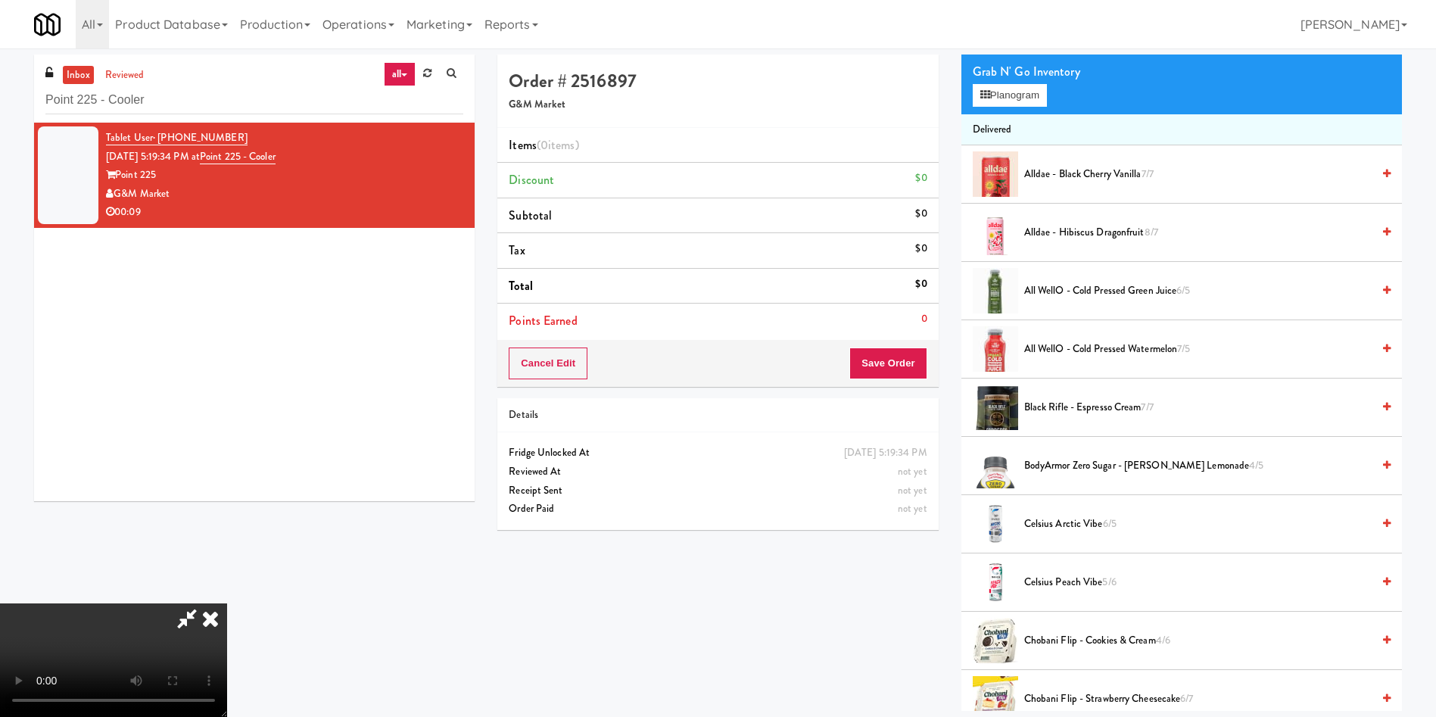
click at [227, 603] on video at bounding box center [113, 660] width 227 height 114
click at [994, 103] on button "Planogram" at bounding box center [1010, 95] width 74 height 23
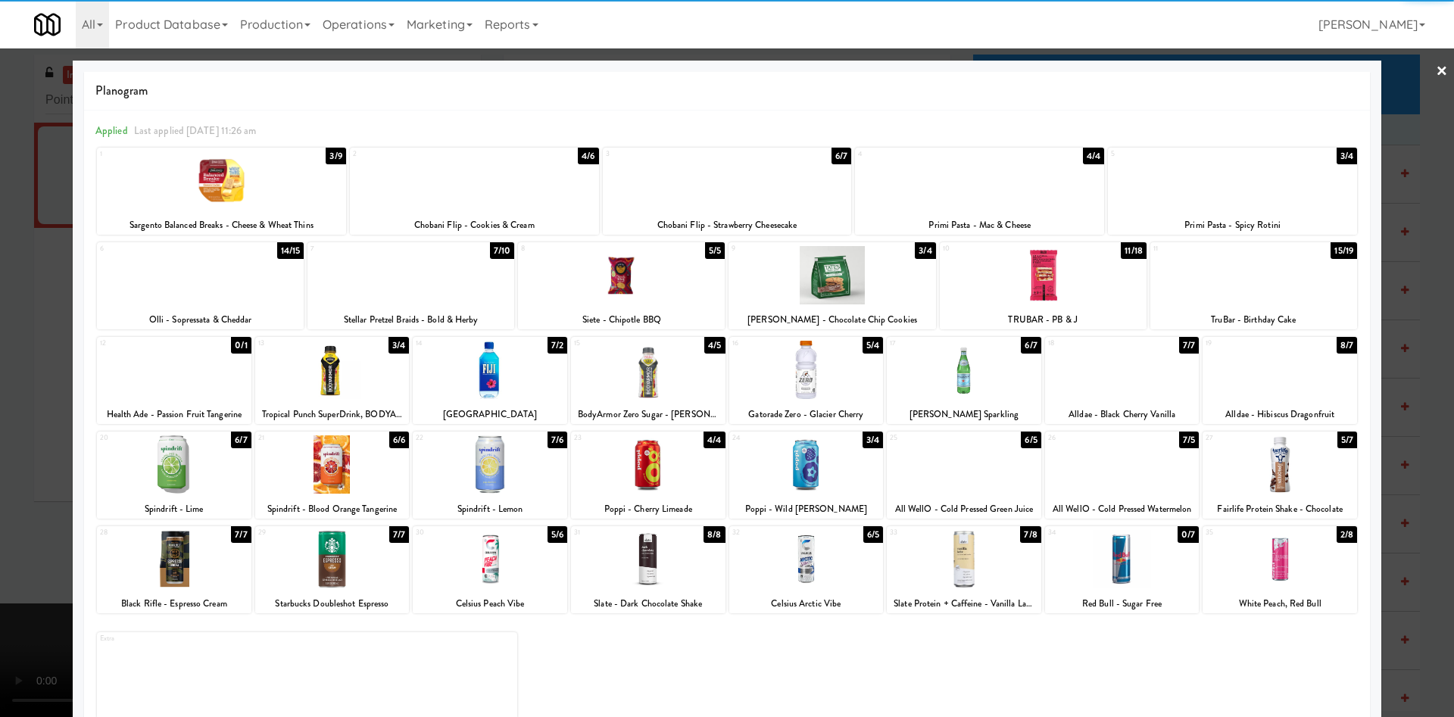
click at [1295, 544] on div at bounding box center [1279, 559] width 154 height 58
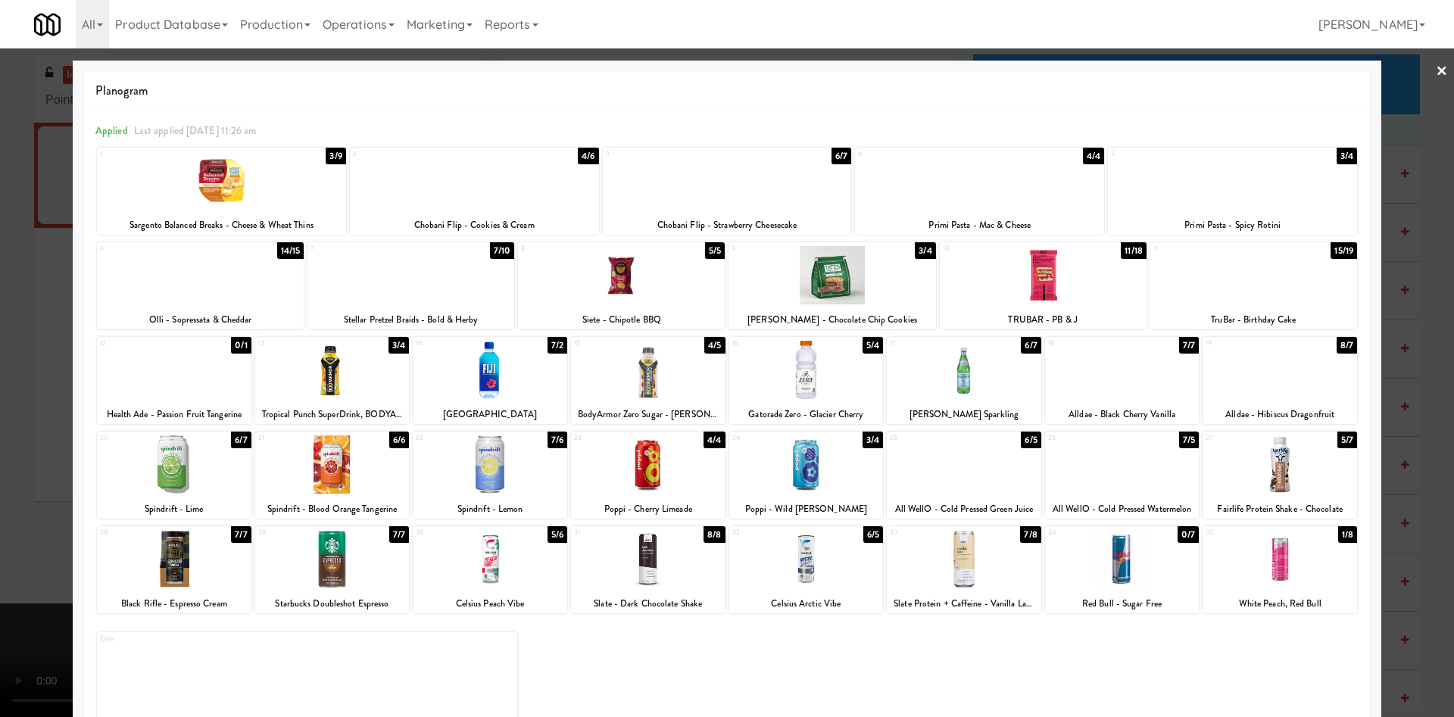
click at [17, 185] on div at bounding box center [727, 358] width 1454 height 717
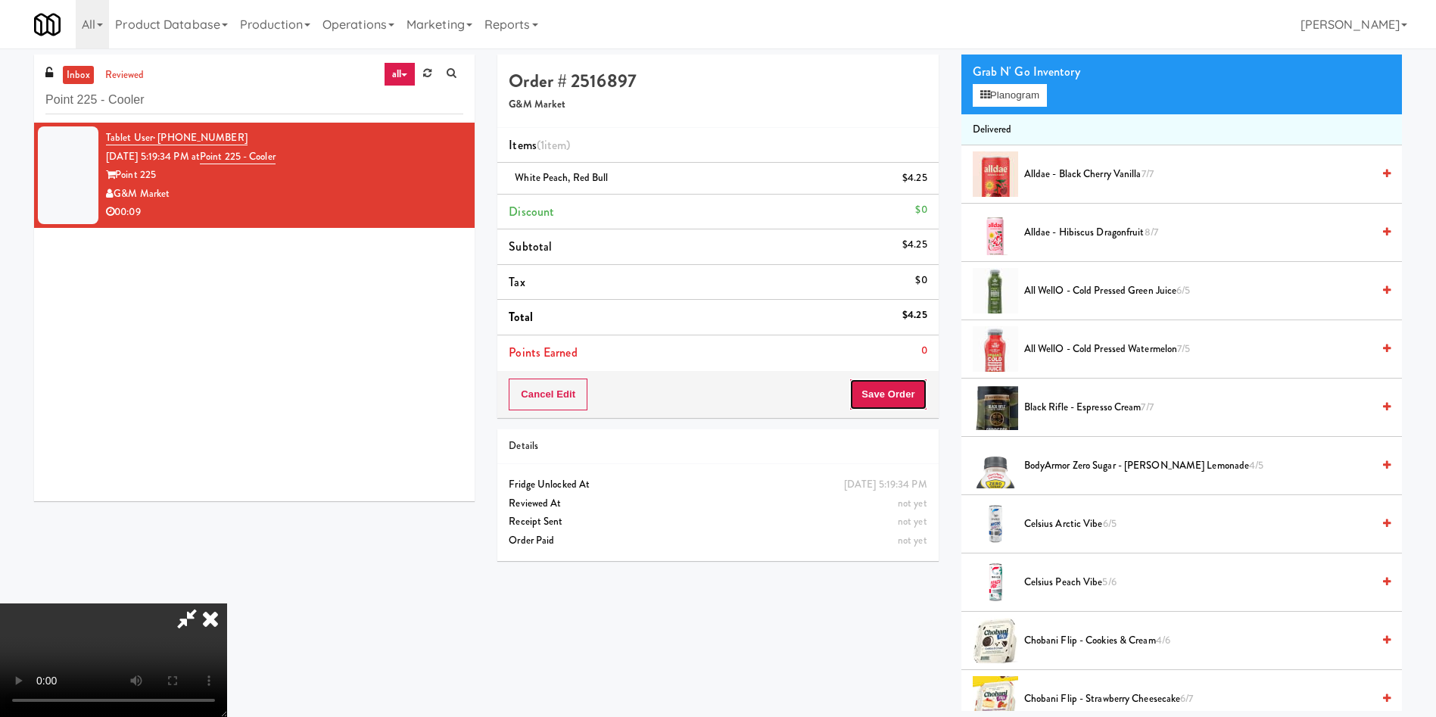
click at [911, 401] on button "Save Order" at bounding box center [887, 395] width 77 height 32
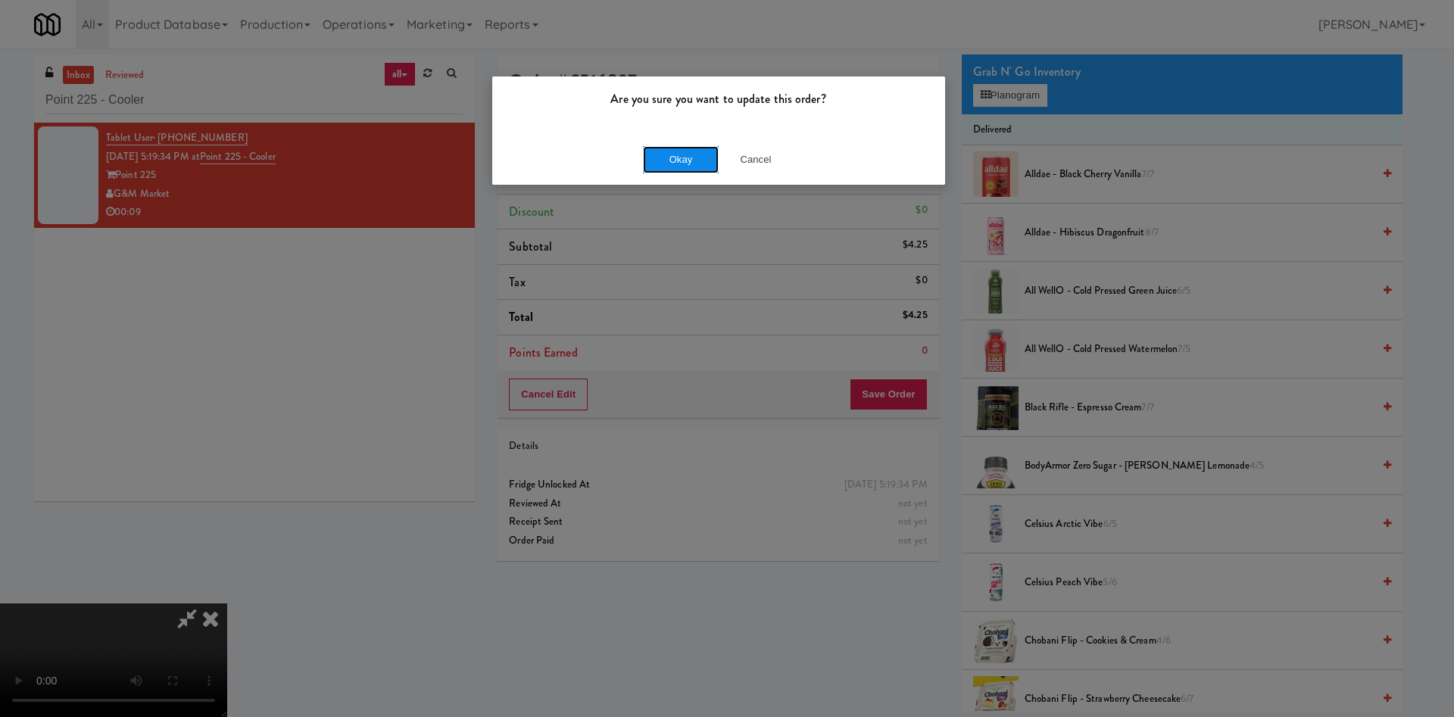
click at [681, 161] on button "Okay" at bounding box center [681, 159] width 76 height 27
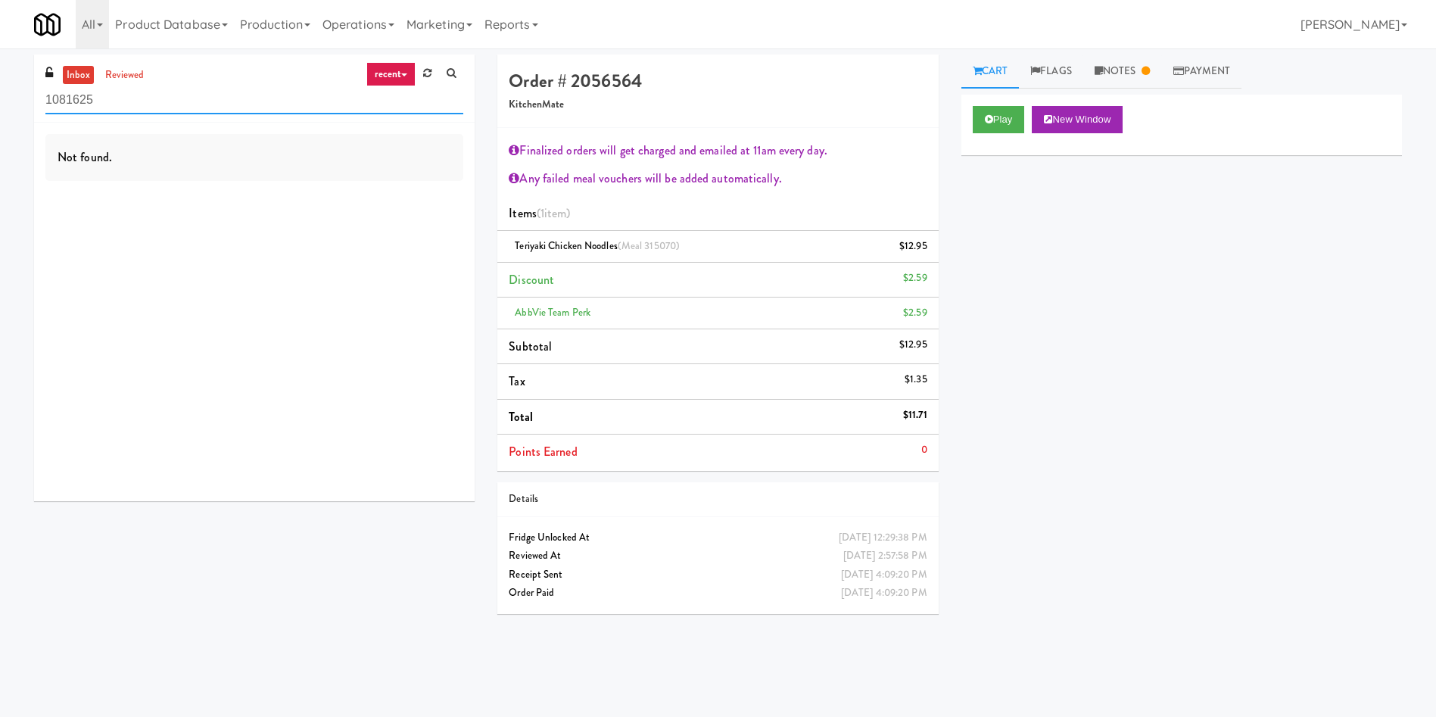
paste input "Blue Mountain"
drag, startPoint x: 75, startPoint y: 105, endPoint x: 0, endPoint y: 105, distance: 74.9
click at [0, 105] on div "inbox reviewed recent all unclear take inventory issue suspicious failed recent…" at bounding box center [718, 359] width 1436 height 608
type input "Blue Mountain"
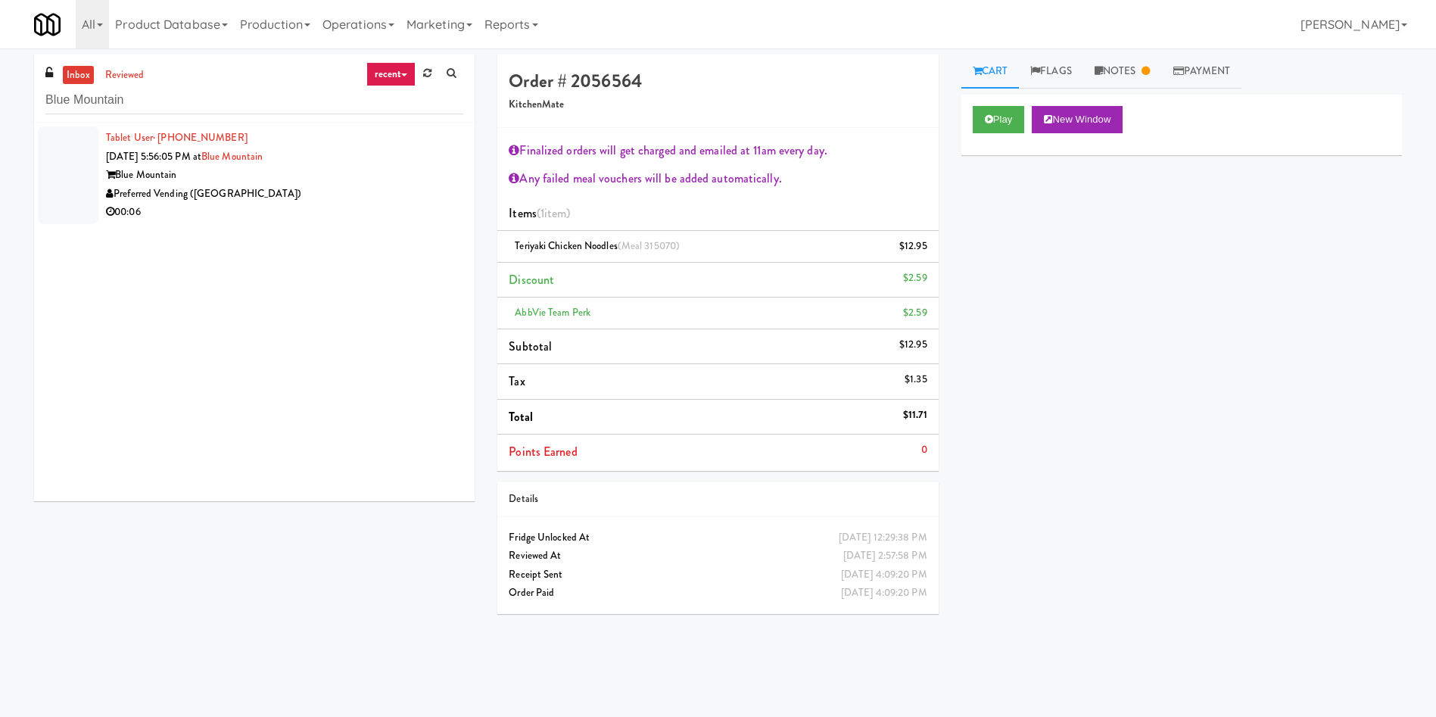
click at [63, 162] on div at bounding box center [68, 175] width 61 height 98
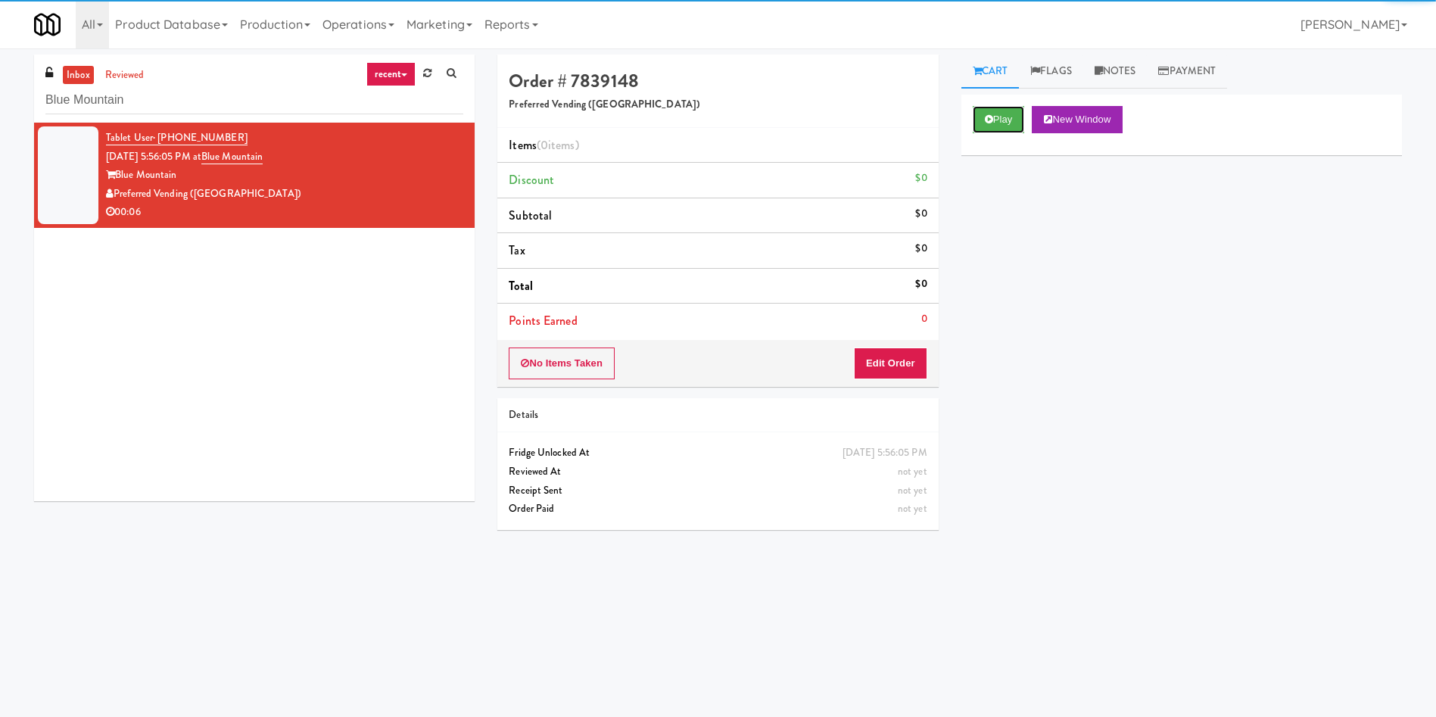
drag, startPoint x: 998, startPoint y: 129, endPoint x: 980, endPoint y: 164, distance: 38.9
click at [998, 129] on button "Play" at bounding box center [999, 119] width 52 height 27
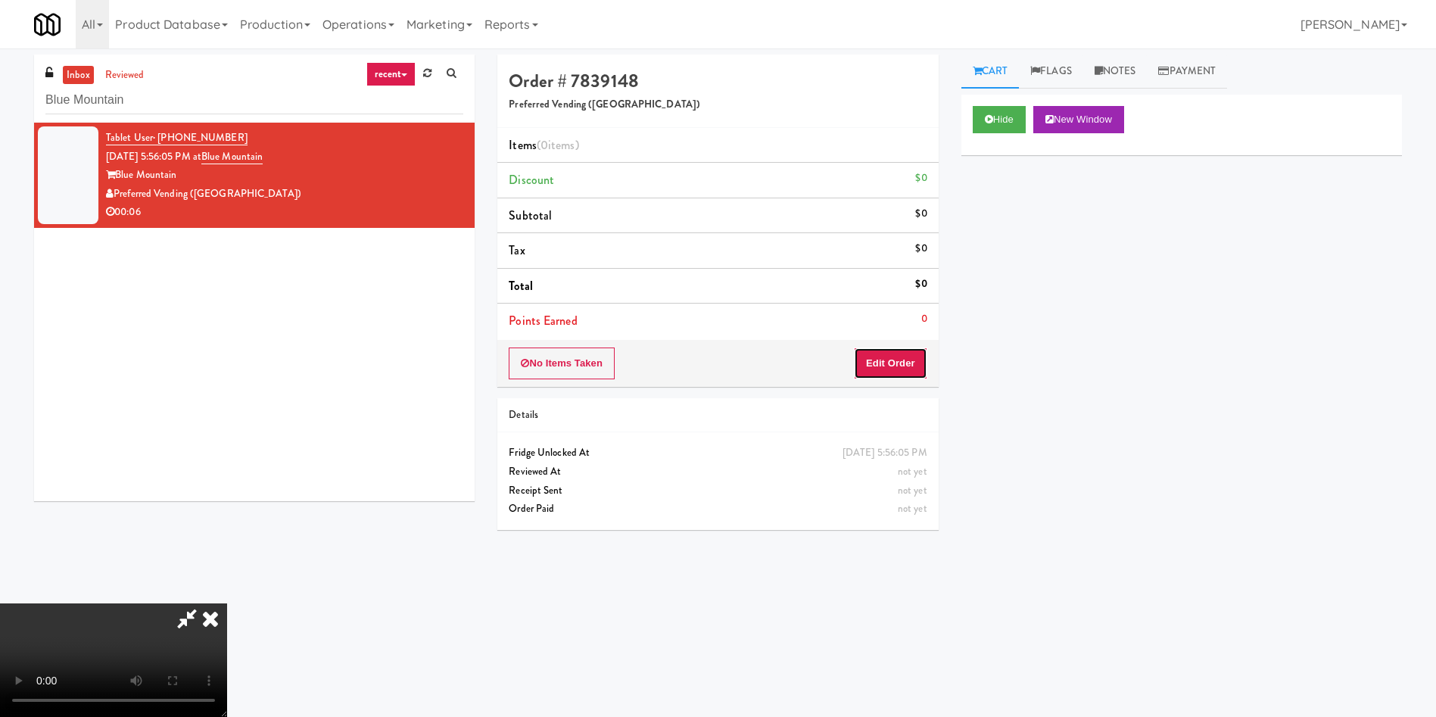
click at [915, 354] on button "Edit Order" at bounding box center [890, 363] width 73 height 32
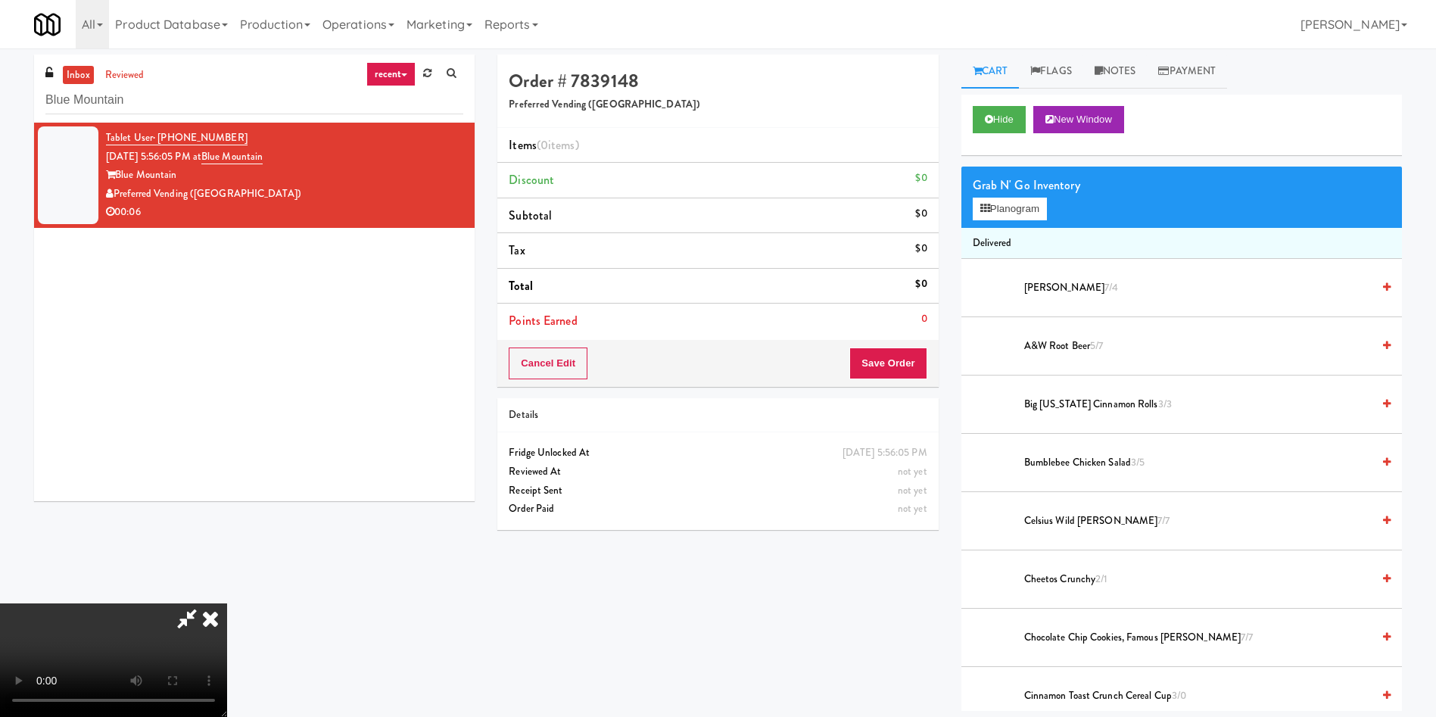
scroll to position [114, 0]
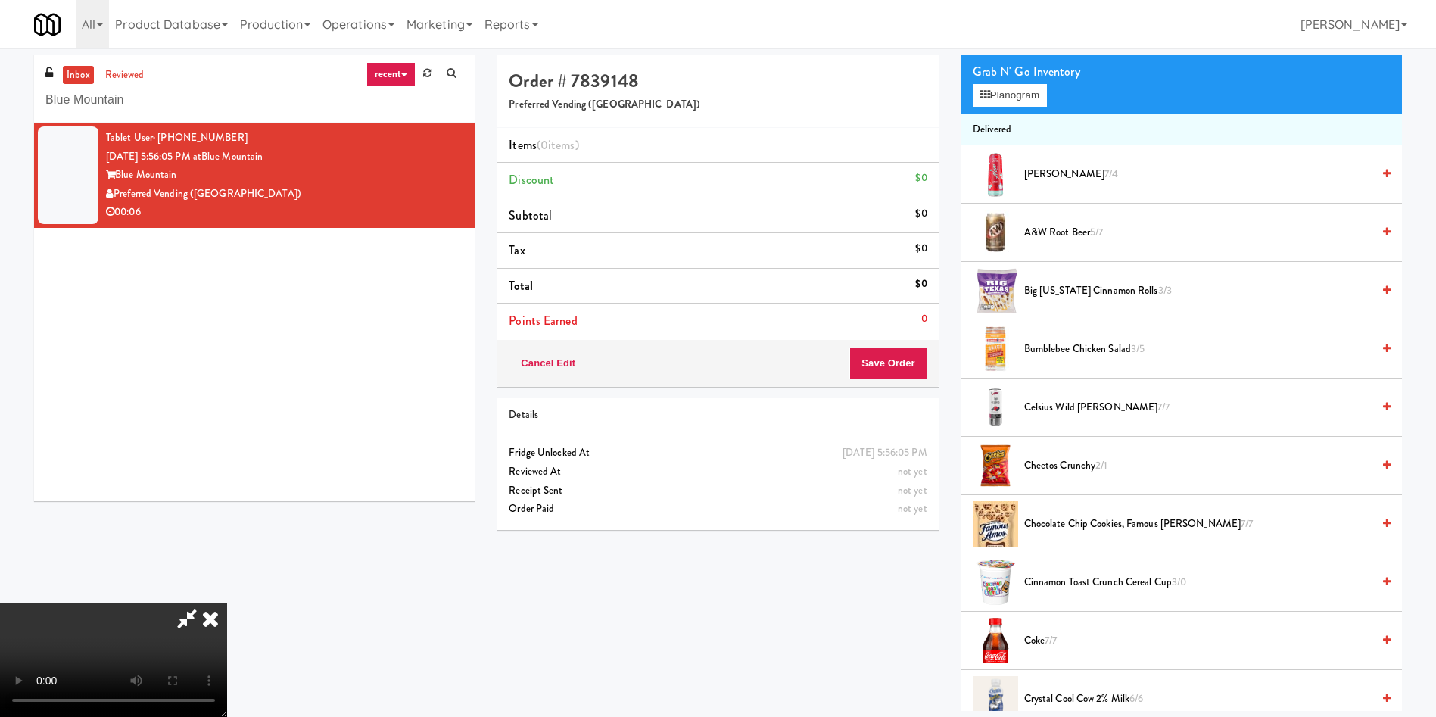
click at [227, 603] on icon at bounding box center [210, 618] width 33 height 30
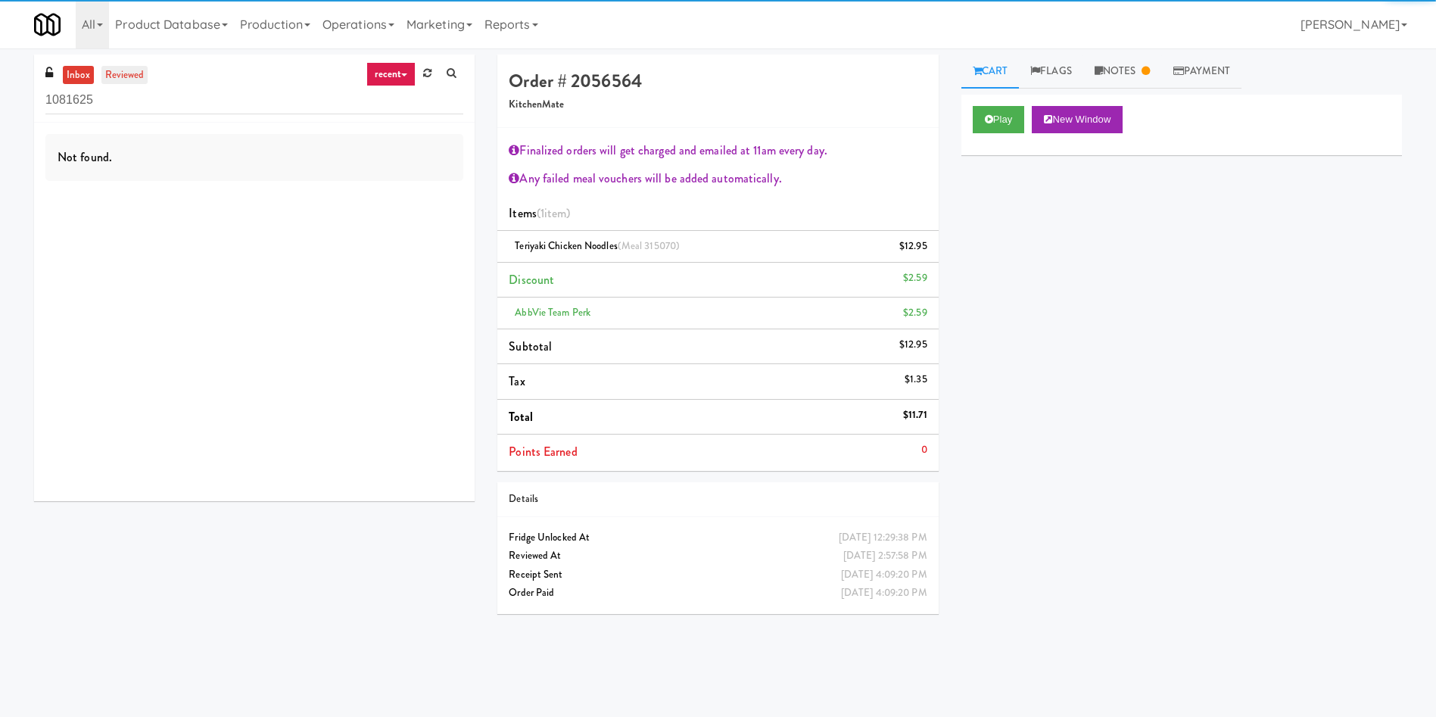
click at [126, 82] on link "reviewed" at bounding box center [124, 75] width 47 height 19
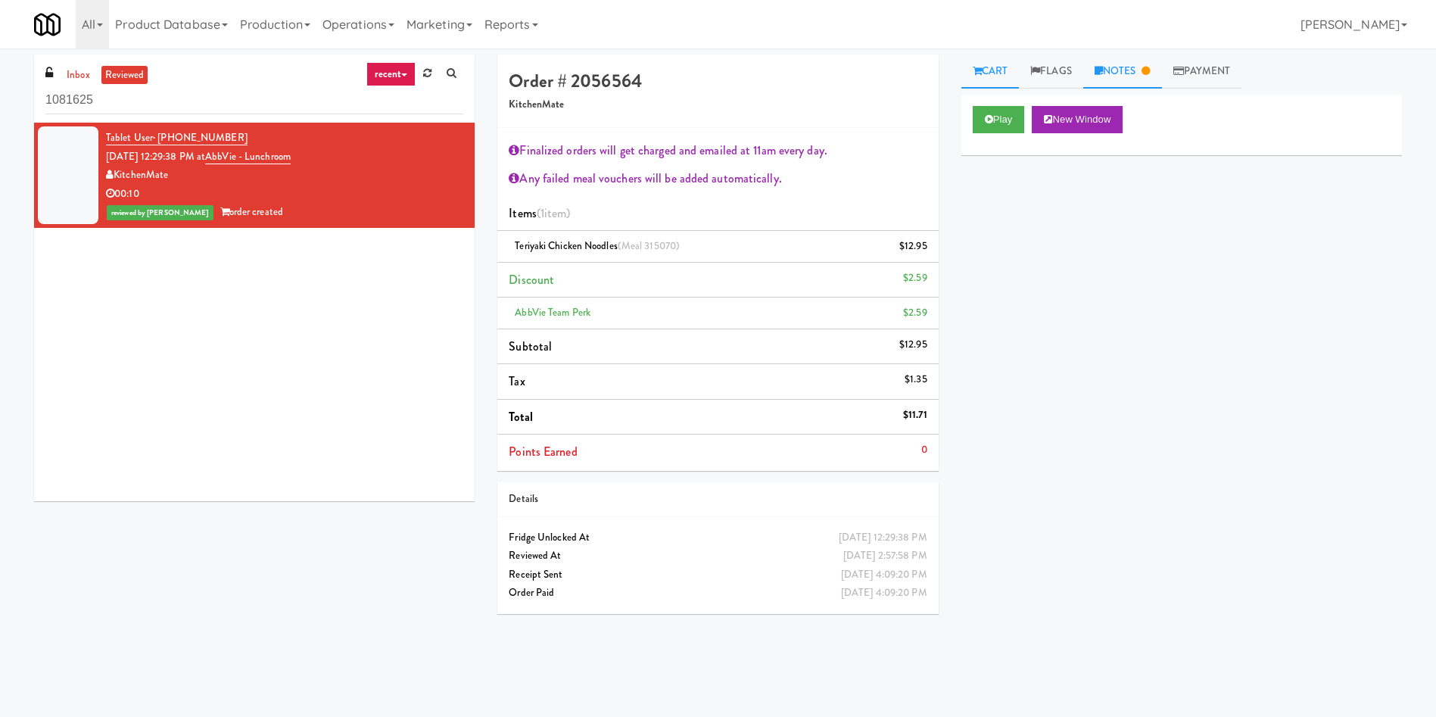
click at [1146, 79] on link "Notes" at bounding box center [1122, 72] width 79 height 34
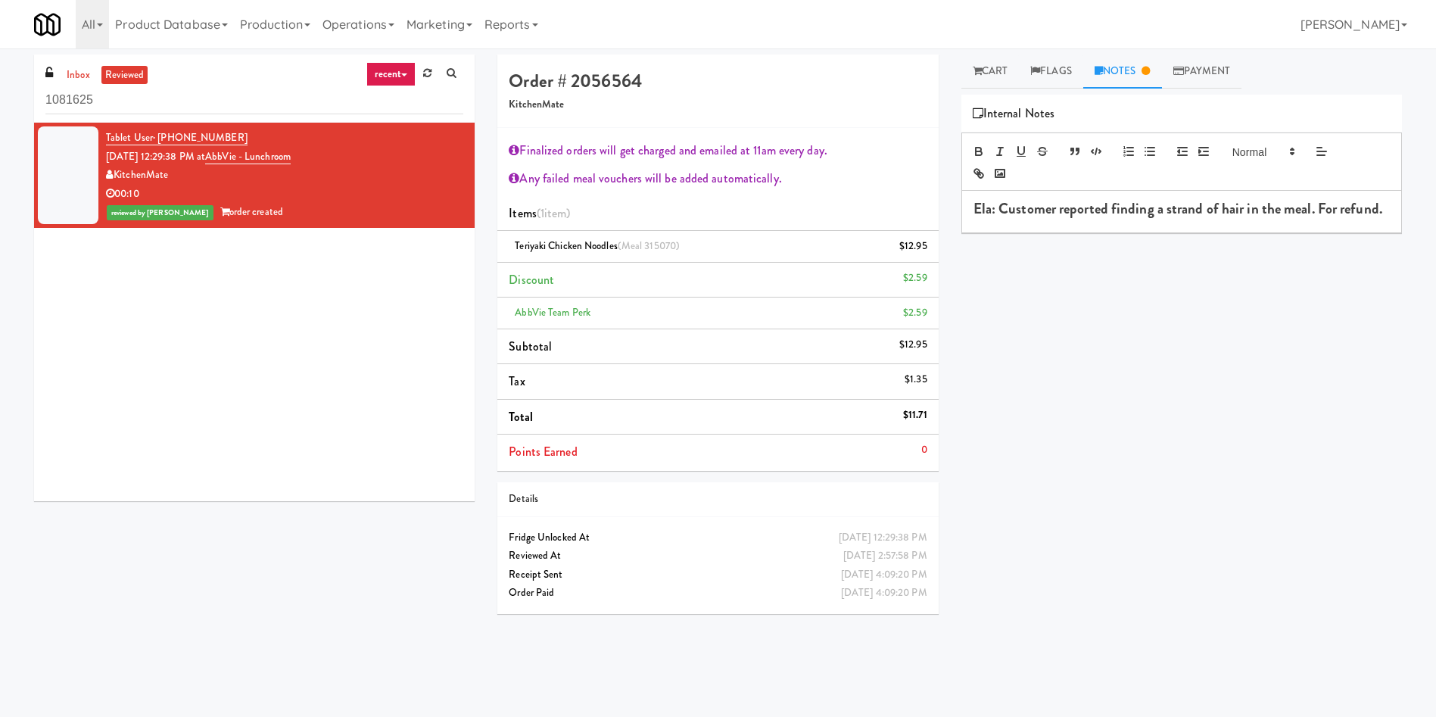
click at [1171, 429] on div "Play New Window Primary Flag Clear Flag if unable to determine what was taken o…" at bounding box center [1181, 379] width 441 height 568
